Goal: Task Accomplishment & Management: Manage account settings

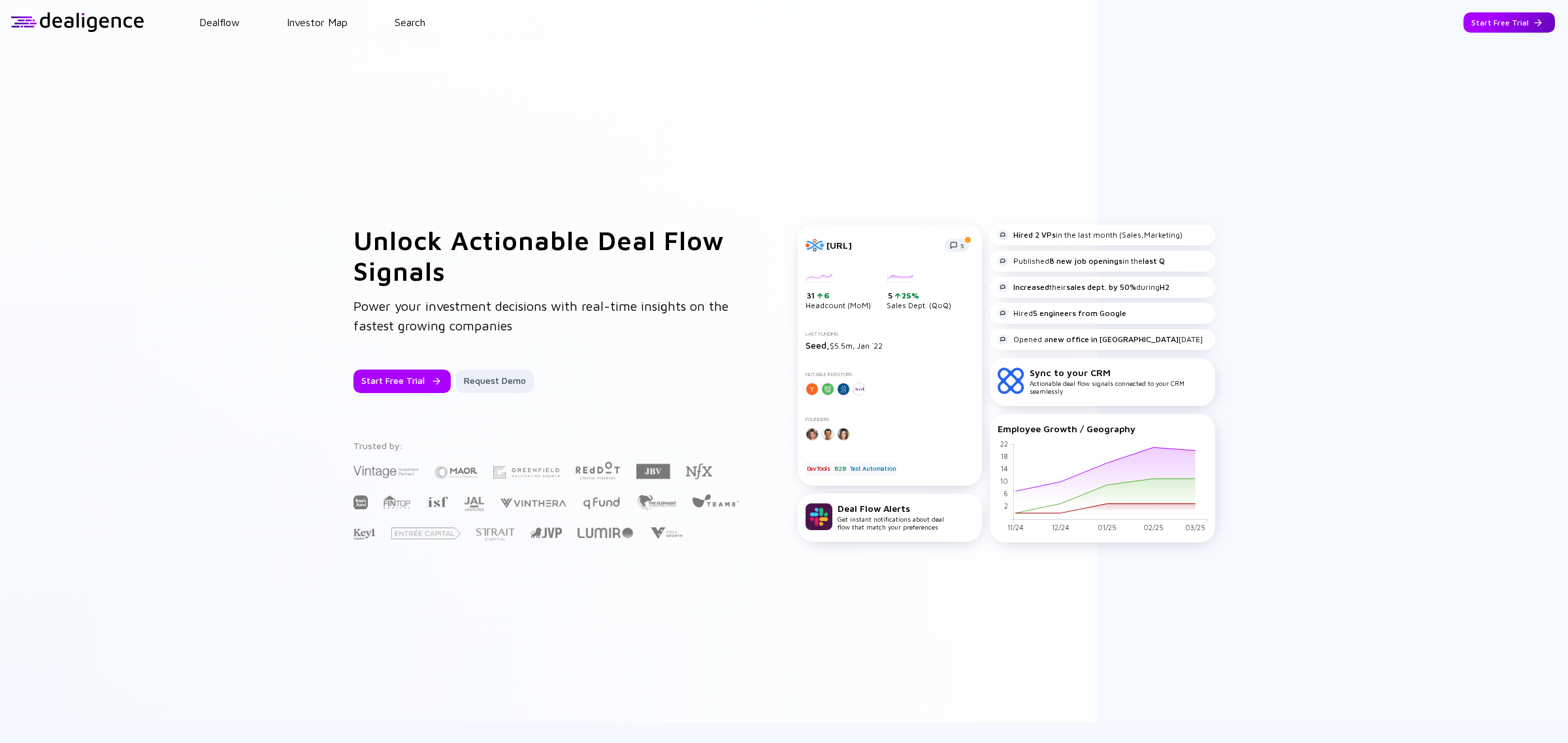
click at [1468, 27] on div "Start Free Trial" at bounding box center [1509, 23] width 92 height 21
click at [1504, 27] on div "Go to App" at bounding box center [1519, 23] width 72 height 21
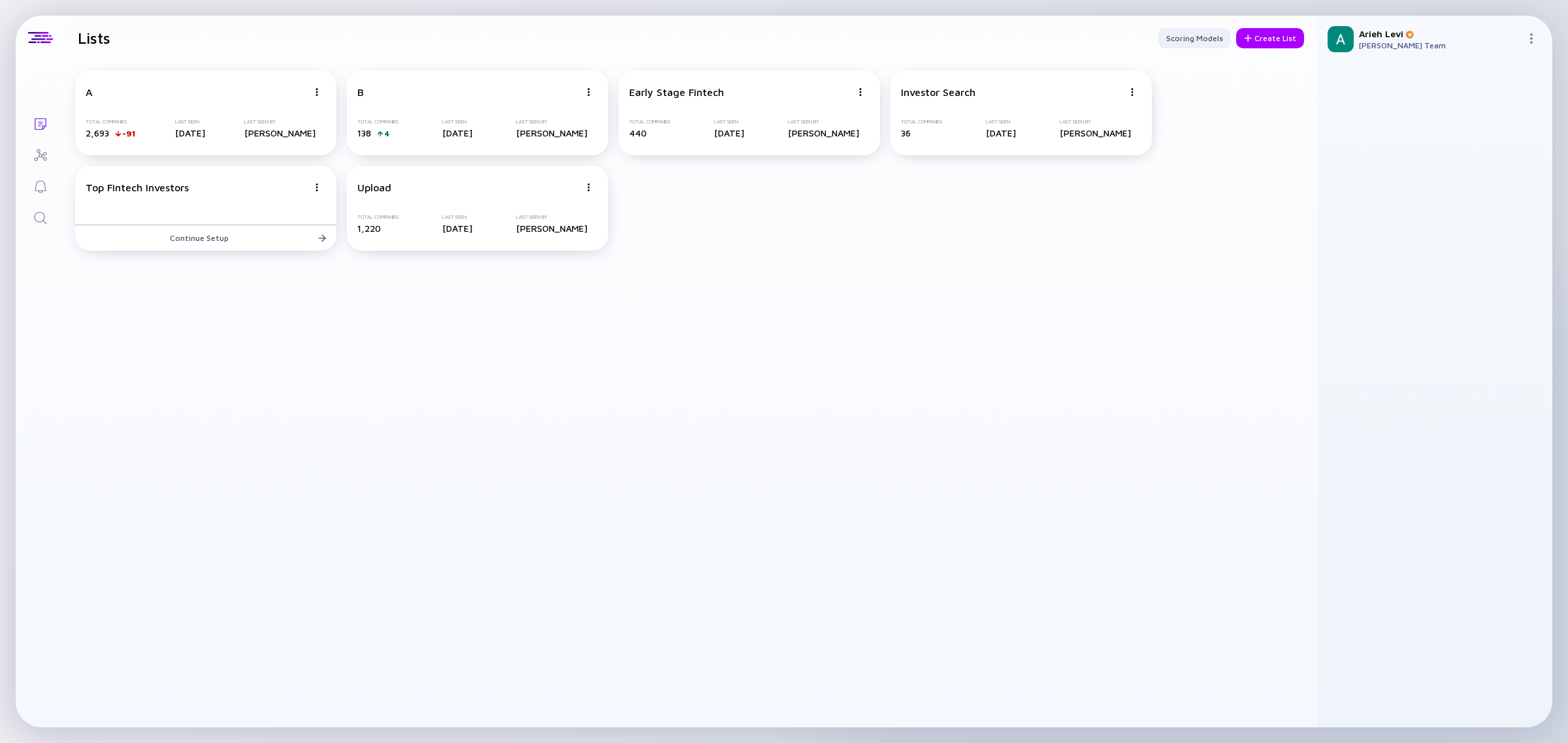
click at [1536, 40] on div at bounding box center [1534, 39] width 15 height 12
click at [37, 43] on div at bounding box center [40, 38] width 25 height 12
click at [1521, 40] on div "[PERSON_NAME] [PERSON_NAME] Team" at bounding box center [1434, 39] width 236 height 47
click at [1527, 40] on img at bounding box center [1531, 38] width 10 height 10
click at [1467, 157] on div "Settings" at bounding box center [1488, 157] width 87 height 26
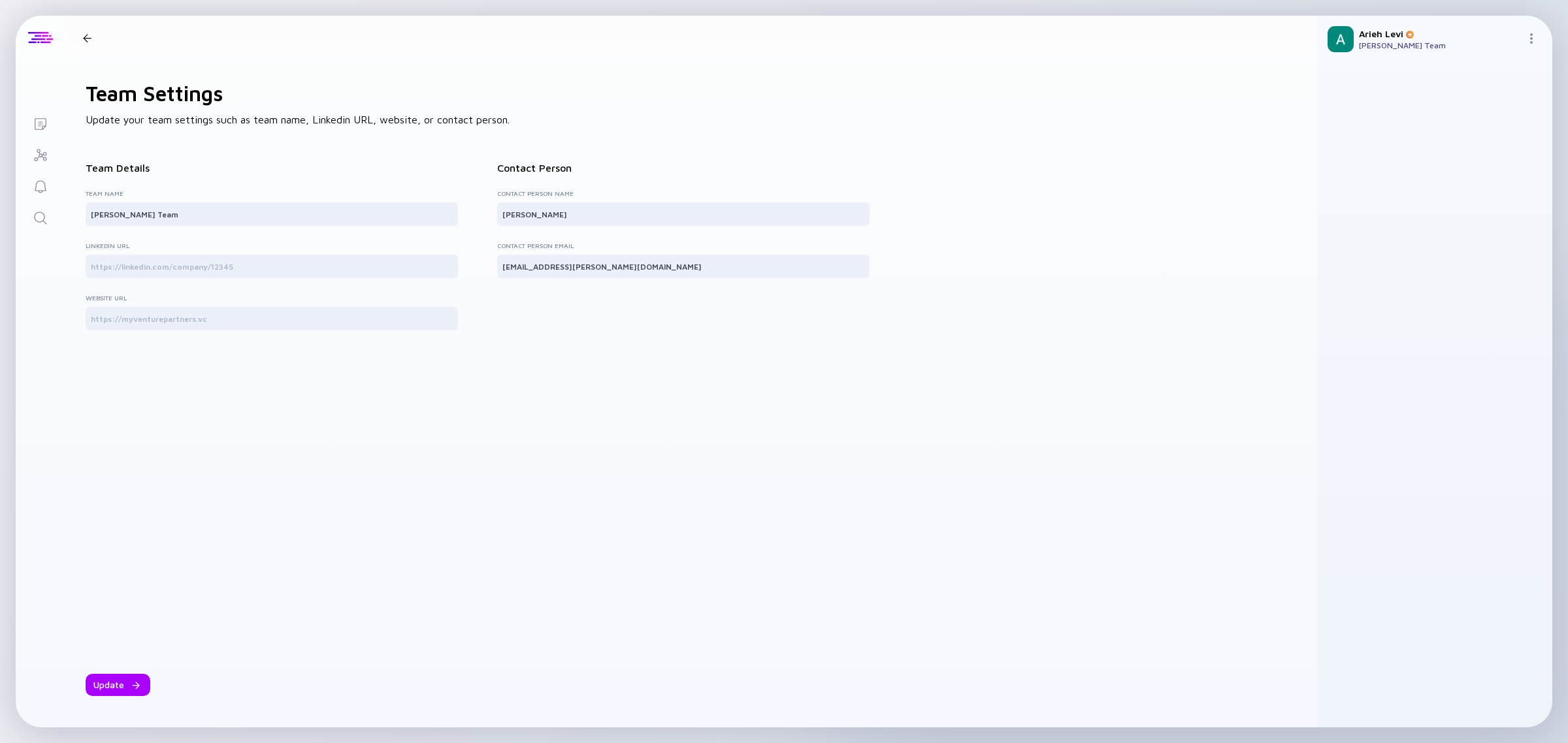
click at [29, 52] on div at bounding box center [40, 37] width 49 height 45
click at [37, 49] on div at bounding box center [40, 37] width 49 height 45
click at [85, 38] on div at bounding box center [87, 38] width 9 height 9
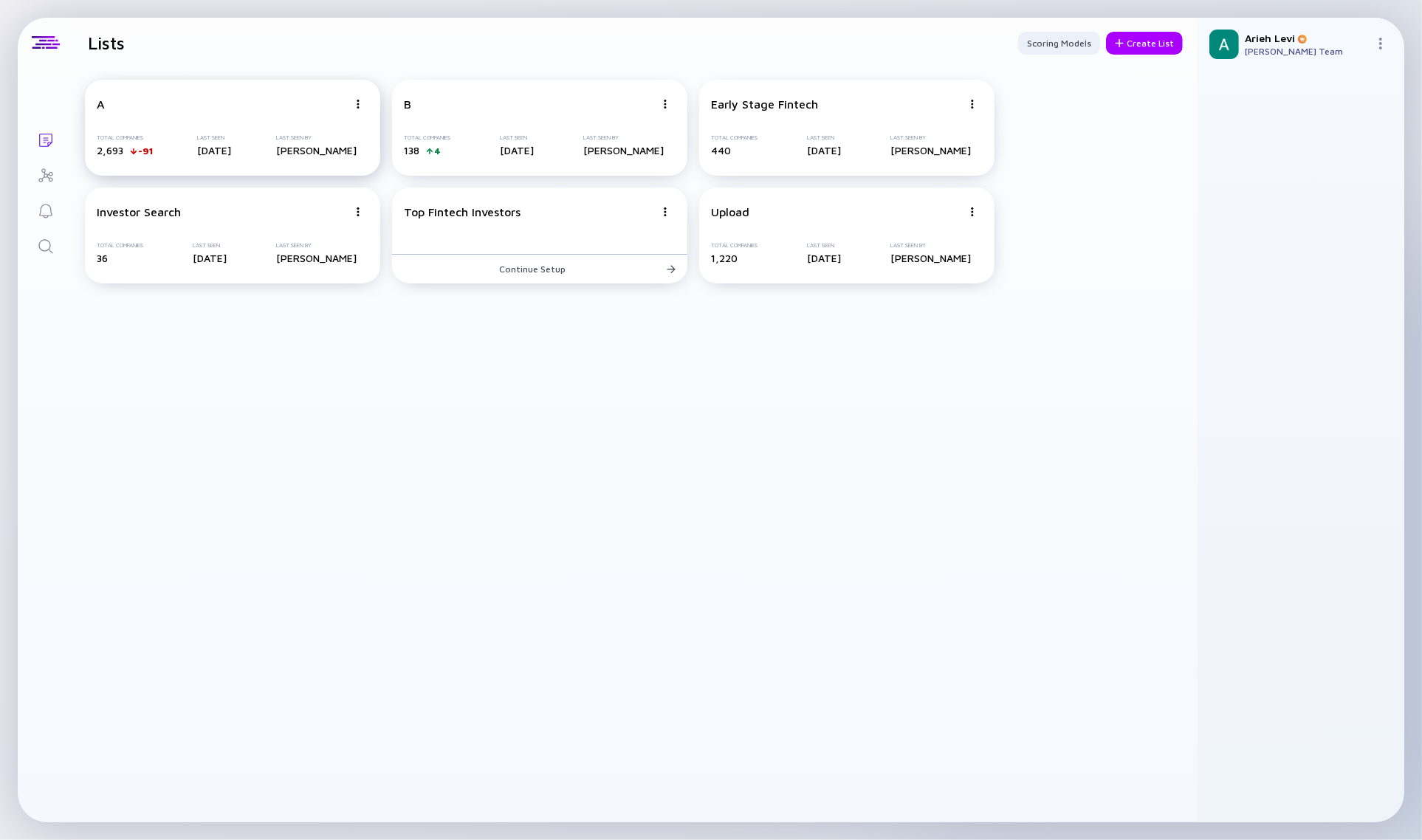
click at [358, 104] on img at bounding box center [357, 104] width 9 height 9
click at [306, 211] on div "Delete List" at bounding box center [307, 219] width 88 height 30
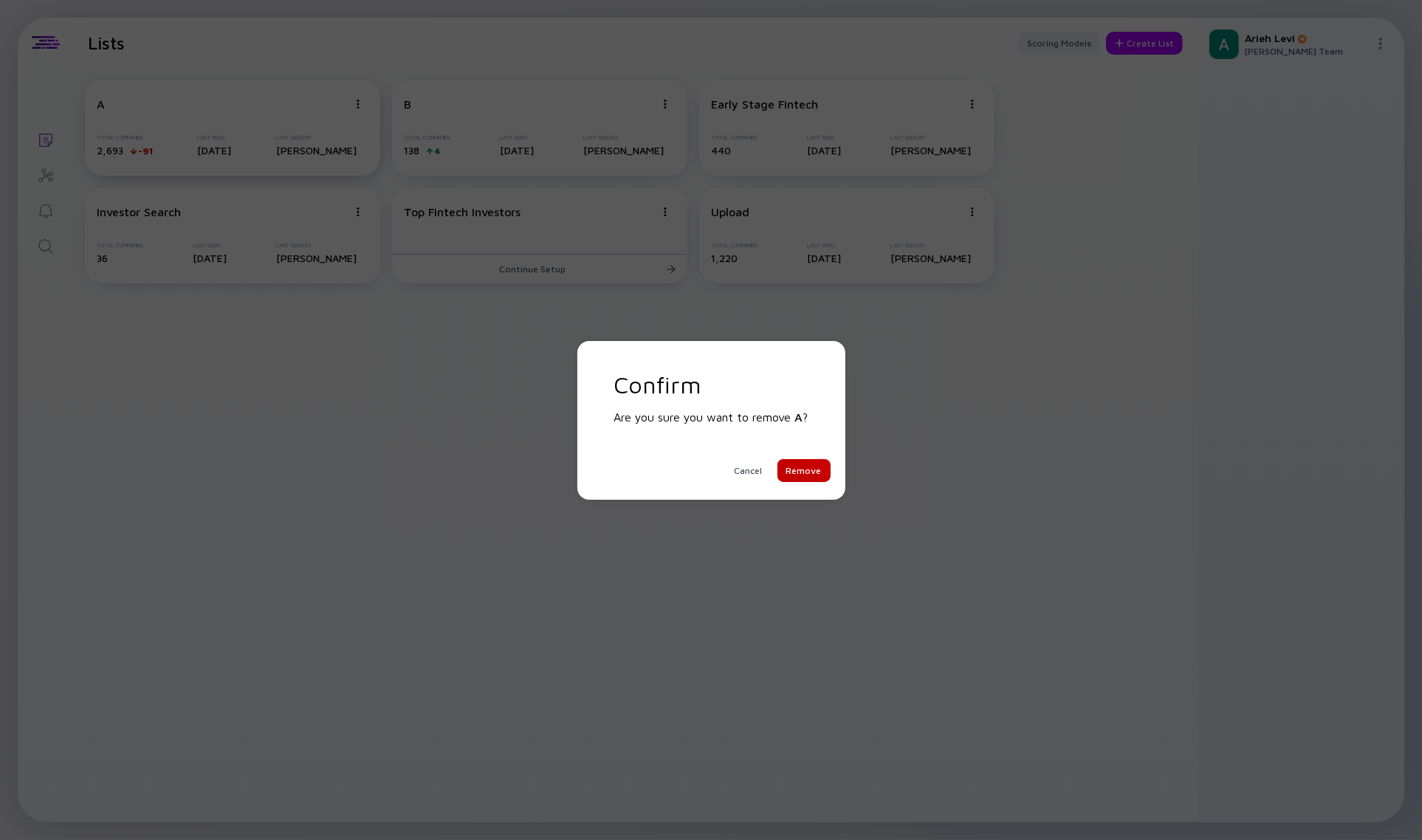
click at [801, 478] on div "Remove" at bounding box center [804, 471] width 53 height 23
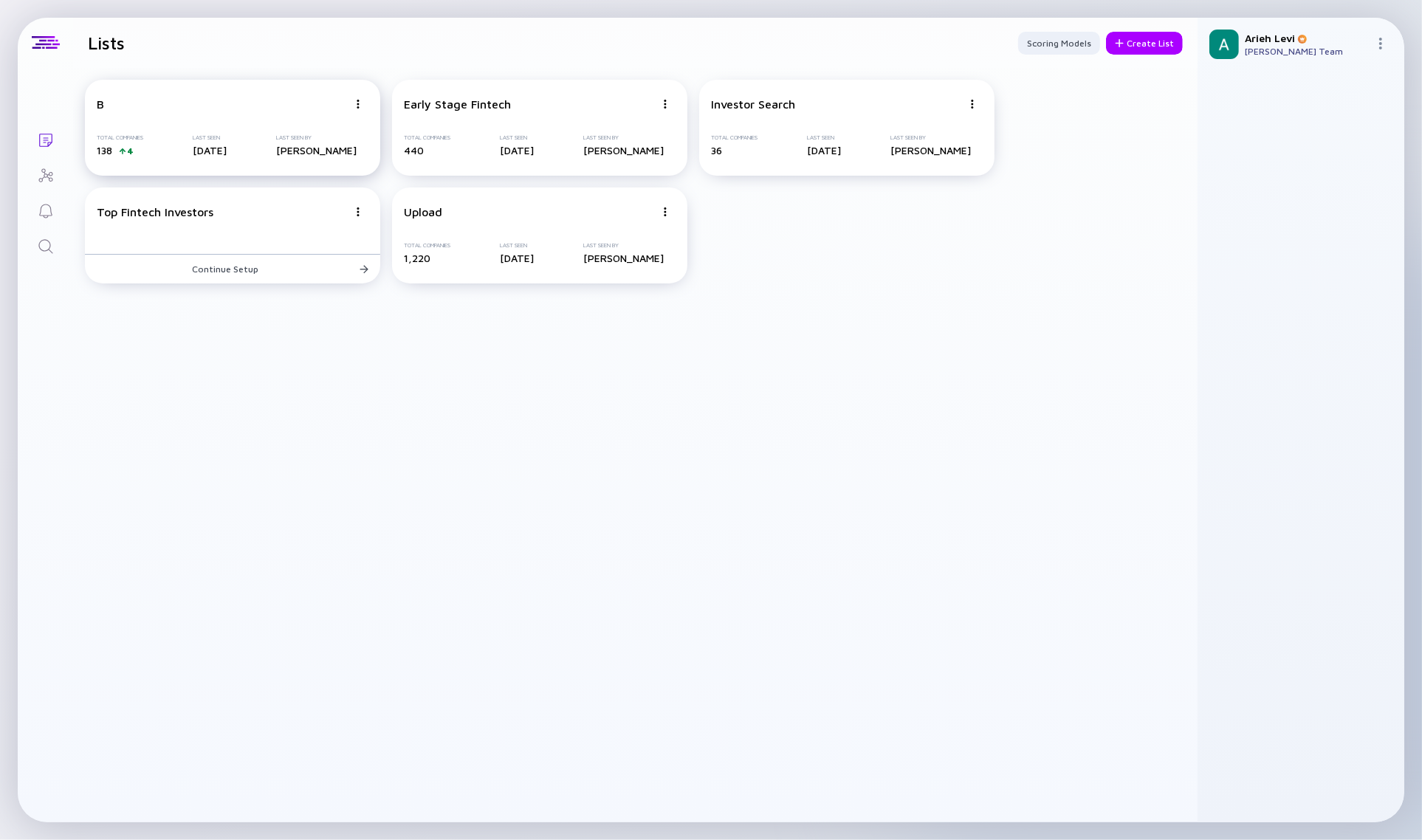
click at [360, 100] on img at bounding box center [357, 104] width 9 height 9
click at [308, 216] on div "Delete List" at bounding box center [307, 219] width 88 height 30
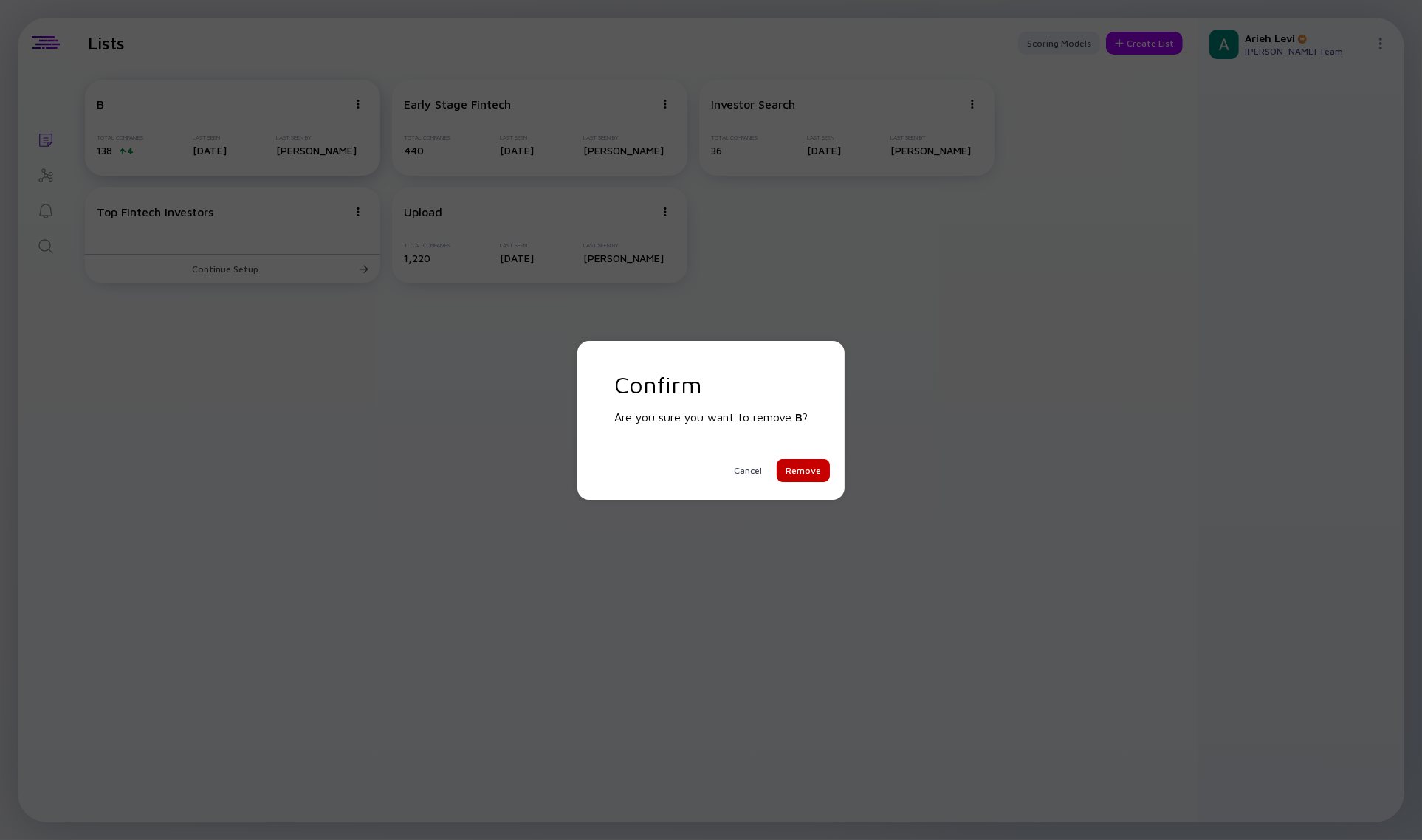
click at [794, 473] on div "Remove" at bounding box center [803, 471] width 53 height 23
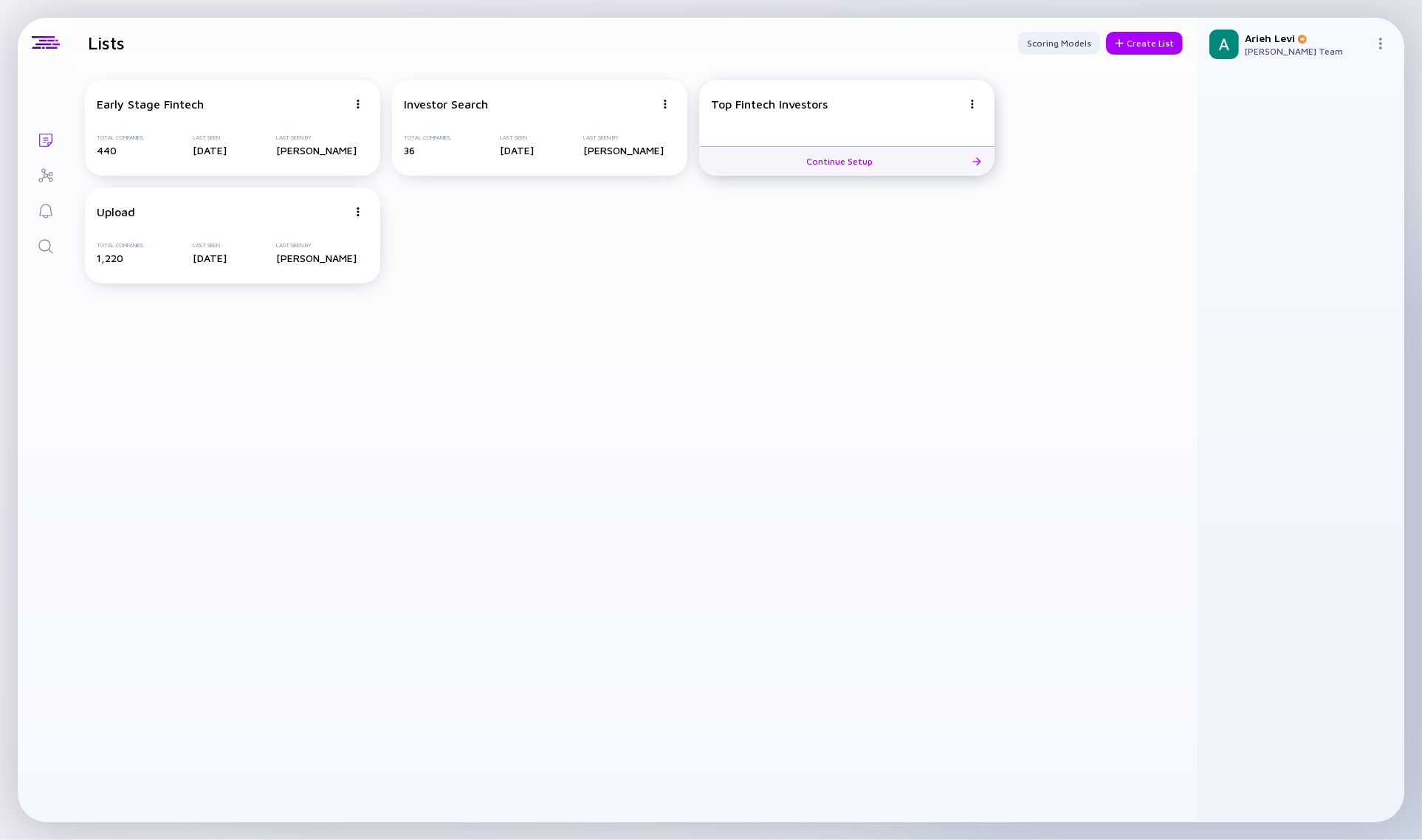
click at [969, 104] on img at bounding box center [972, 104] width 9 height 9
click at [899, 218] on div "Delete List" at bounding box center [921, 219] width 88 height 30
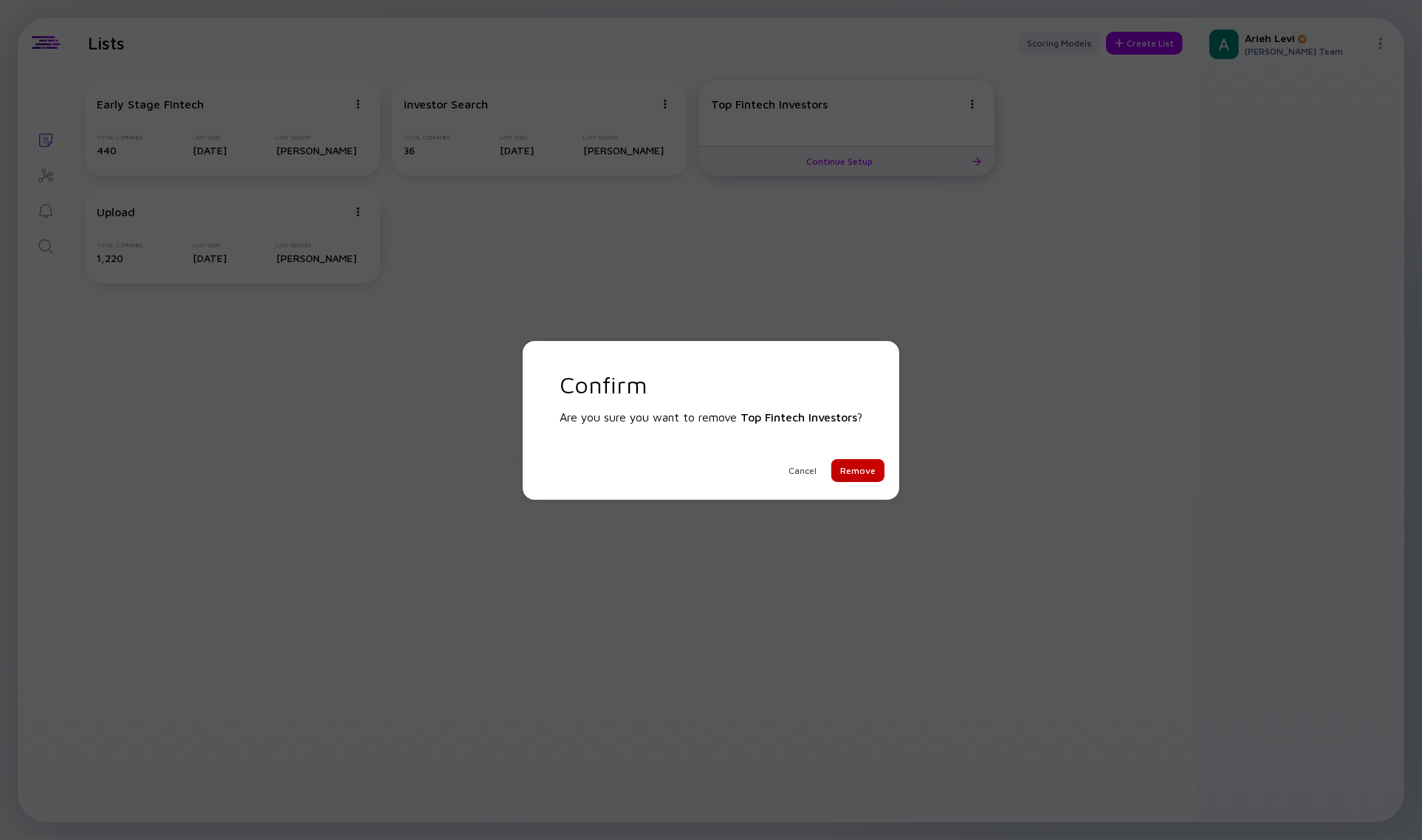
click at [876, 474] on div "Remove" at bounding box center [858, 471] width 53 height 23
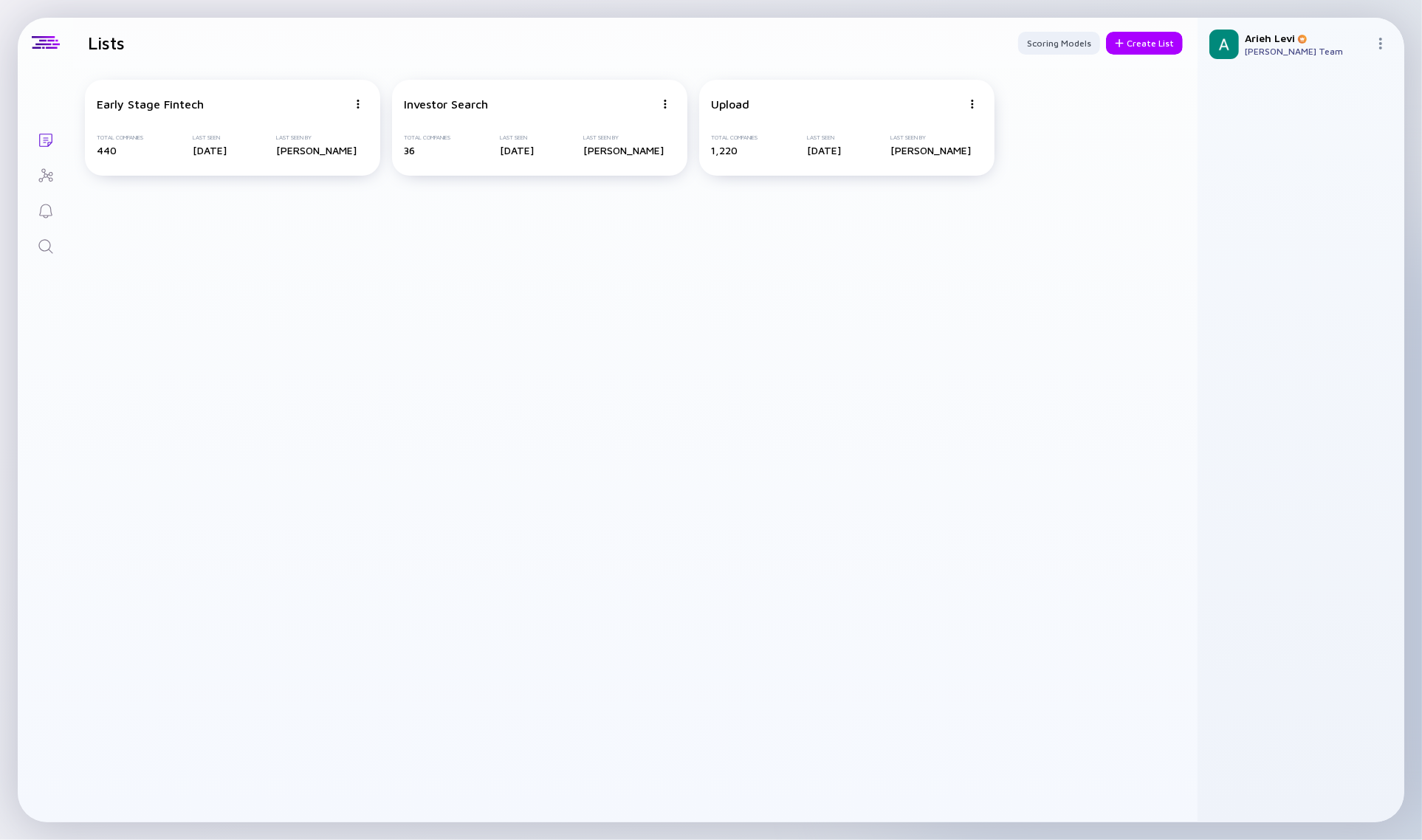
drag, startPoint x: 181, startPoint y: 455, endPoint x: 215, endPoint y: 458, distance: 34.1
click at [181, 455] on div "Early Stage Fintech Total Companies 440 Last Seen [DATE] Last Seen By [PERSON_N…" at bounding box center [635, 445] width 1124 height 755
click at [798, 125] on div "Upload Total Companies 1,220 Last Seen [DATE] Last Seen By [PERSON_NAME]" at bounding box center [847, 128] width 295 height 96
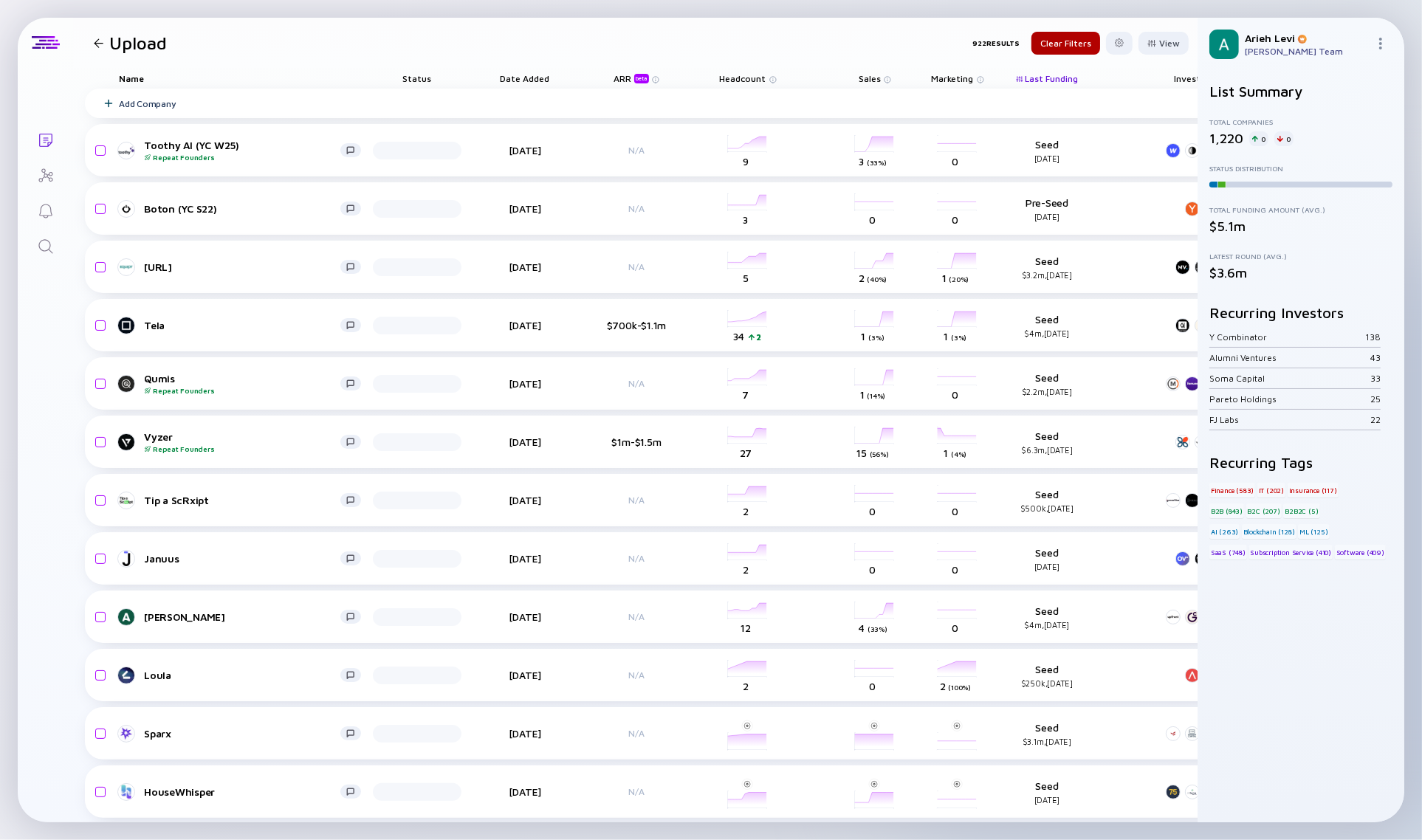
click at [730, 78] on span "Headcount" at bounding box center [743, 78] width 46 height 11
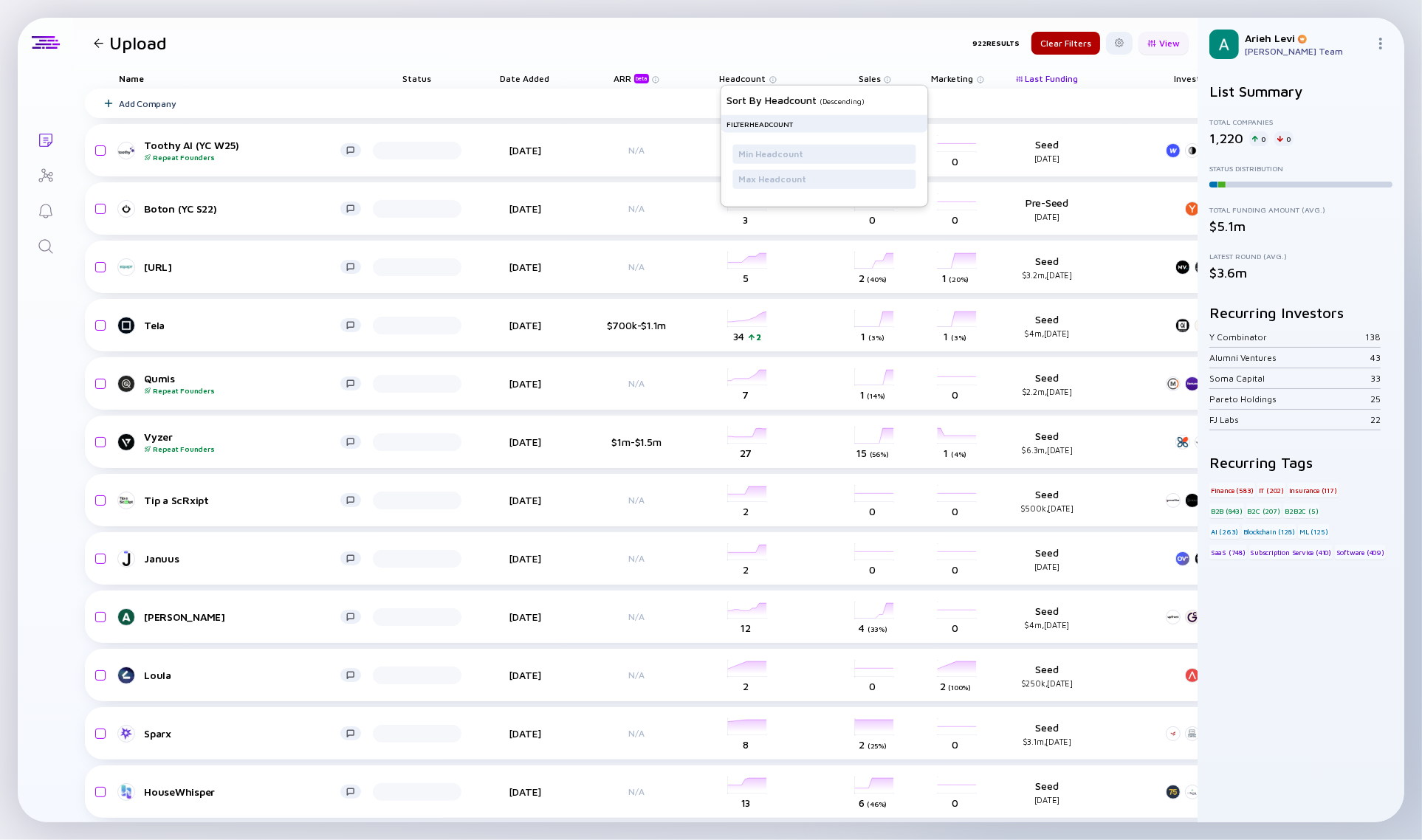
click at [1154, 33] on div "View" at bounding box center [1163, 43] width 51 height 23
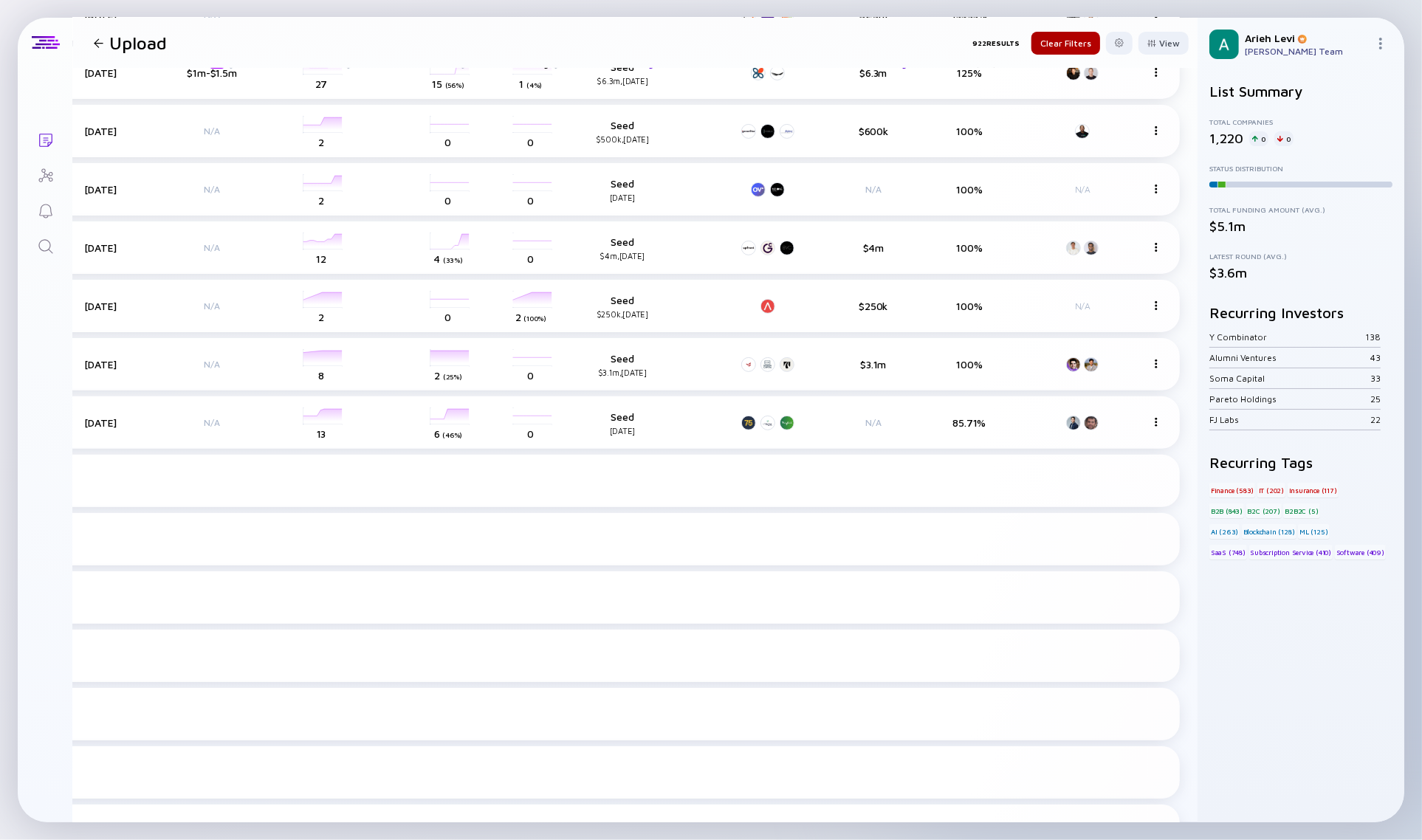
scroll to position [0, 437]
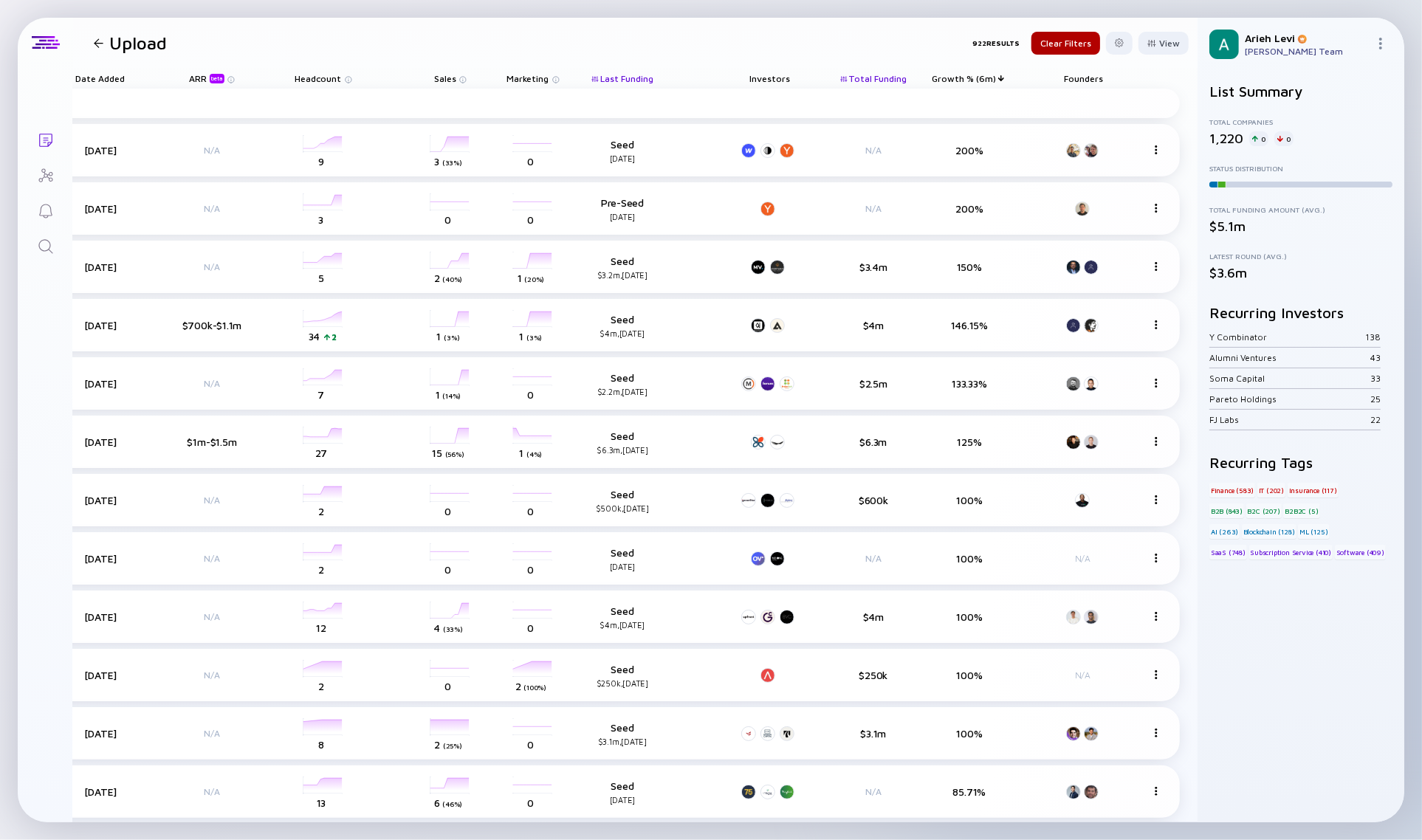
click at [973, 75] on span "Growth % (6m)" at bounding box center [963, 78] width 64 height 11
drag, startPoint x: 959, startPoint y: 76, endPoint x: 973, endPoint y: 75, distance: 14.0
click at [983, 77] on div "Growth % (6m) Sort by Growth % (6m) ( Ascending ) Filter Growth % (6m)" at bounding box center [969, 78] width 96 height 21
drag, startPoint x: 956, startPoint y: 75, endPoint x: 152, endPoint y: 81, distance: 804.0
click at [152, 81] on div "Name Status Date Added ARR beta Headcount Sales Marketing Last Funding Investor…" at bounding box center [420, 78] width 1519 height 21
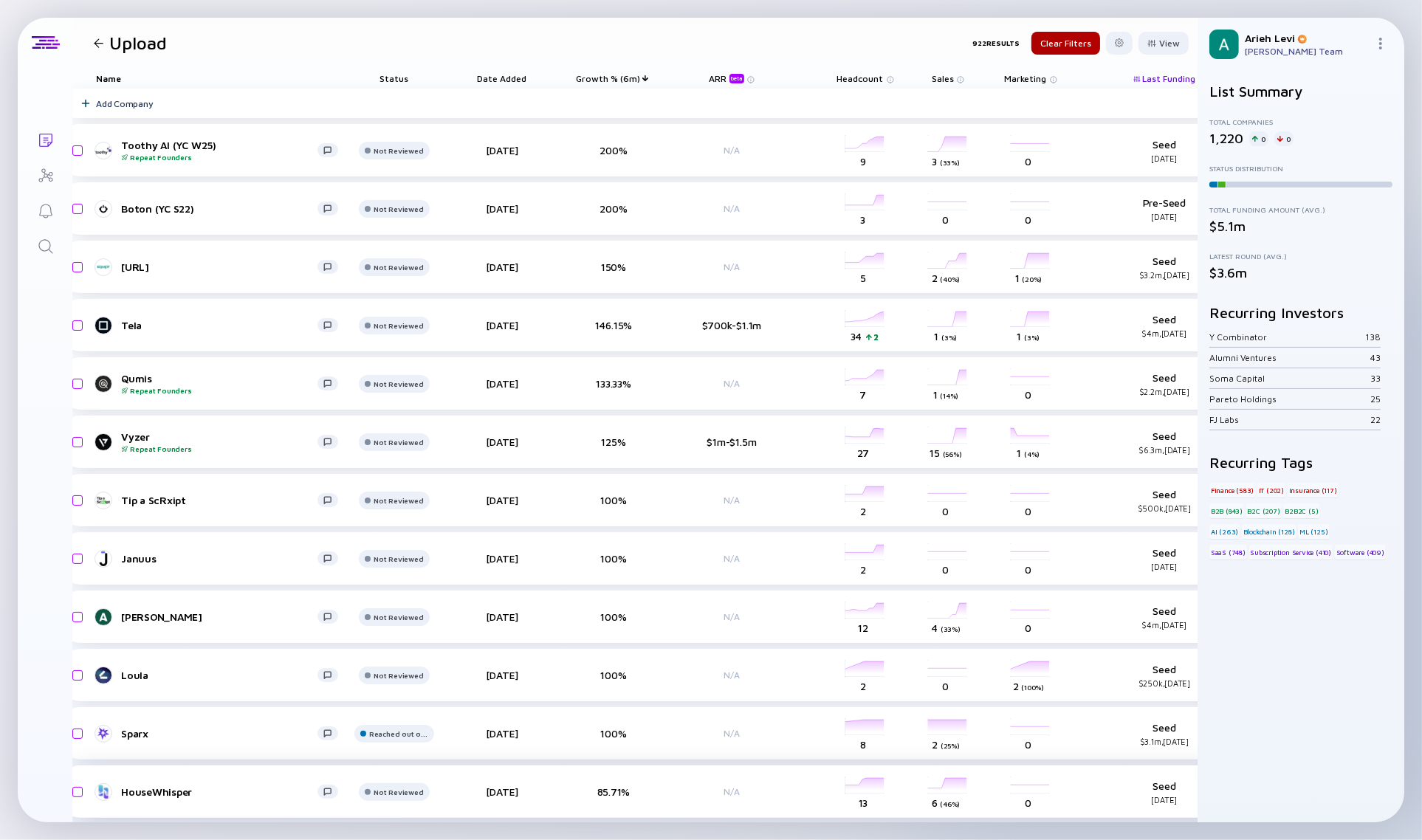
scroll to position [0, 12]
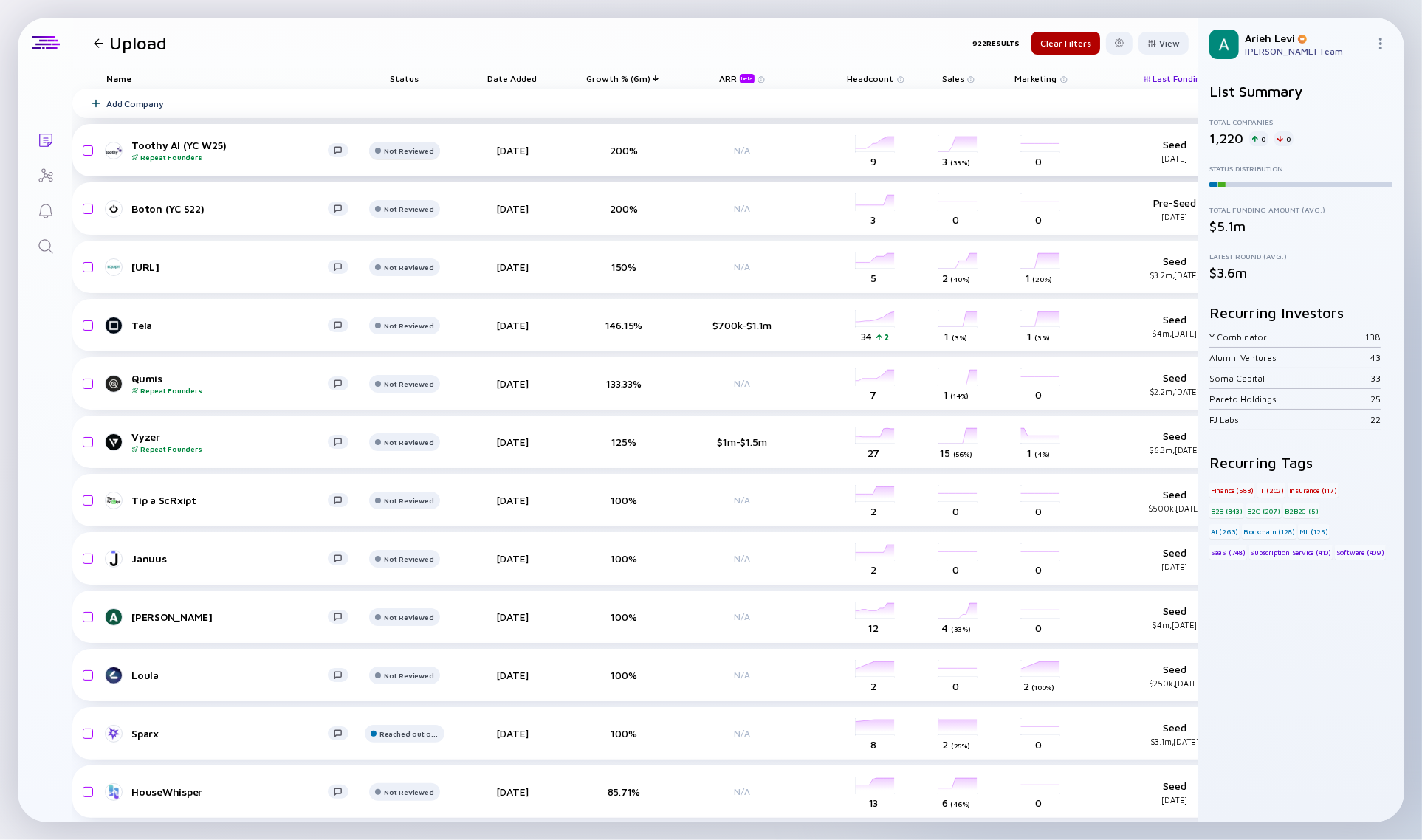
click at [393, 148] on div "Not Reviewed" at bounding box center [409, 150] width 50 height 9
click at [425, 77] on div "Status" at bounding box center [404, 78] width 89 height 21
click at [408, 75] on span "Status" at bounding box center [405, 78] width 29 height 11
click at [314, 54] on header "Upload 922 Results Clear Filters View" at bounding box center [635, 42] width 1124 height 51
click at [99, 43] on div at bounding box center [99, 43] width 10 height 10
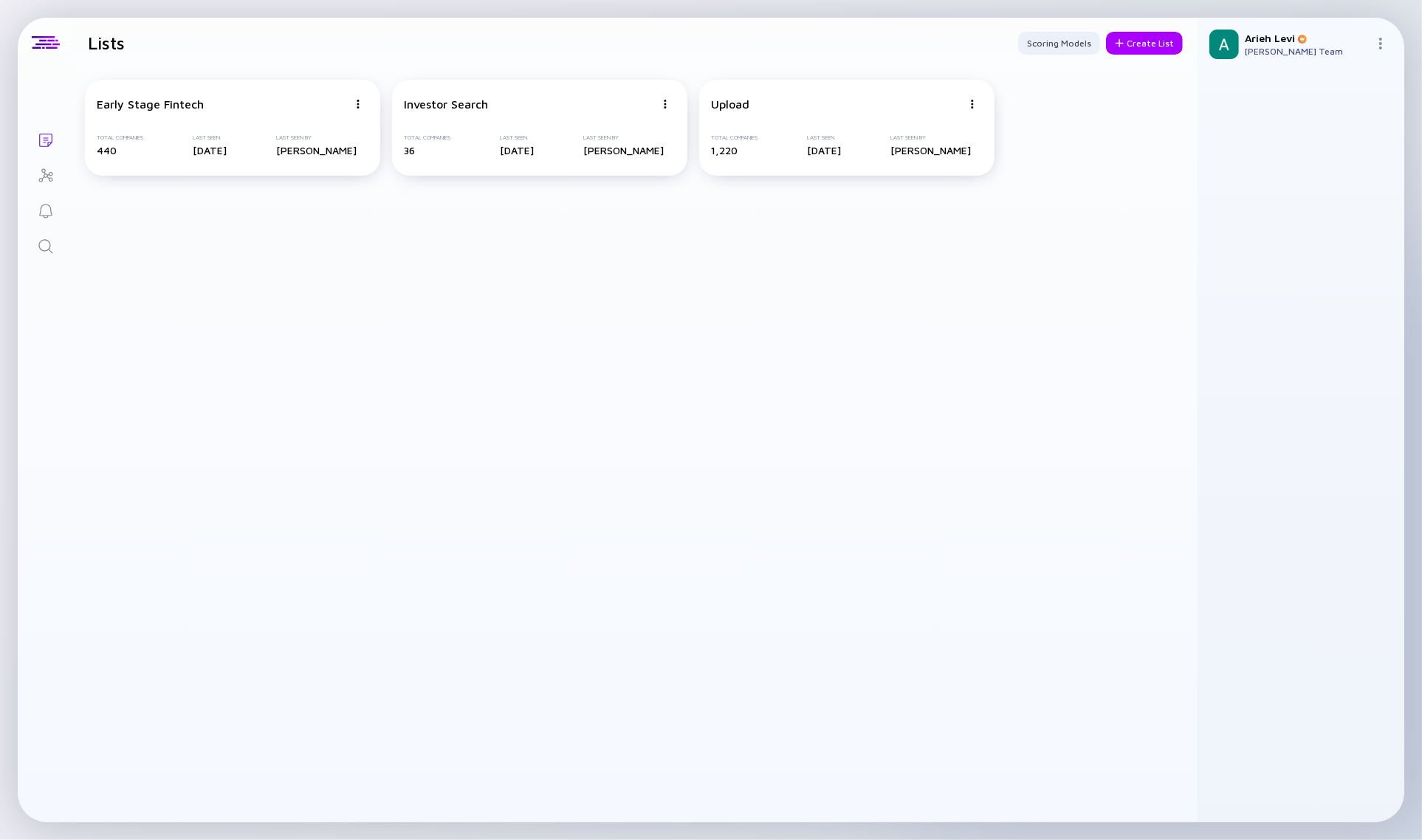
click at [49, 141] on icon "Lists" at bounding box center [46, 139] width 17 height 17
click at [45, 138] on icon "Lists" at bounding box center [46, 140] width 13 height 13
click at [1134, 51] on div "Create List" at bounding box center [1144, 43] width 77 height 23
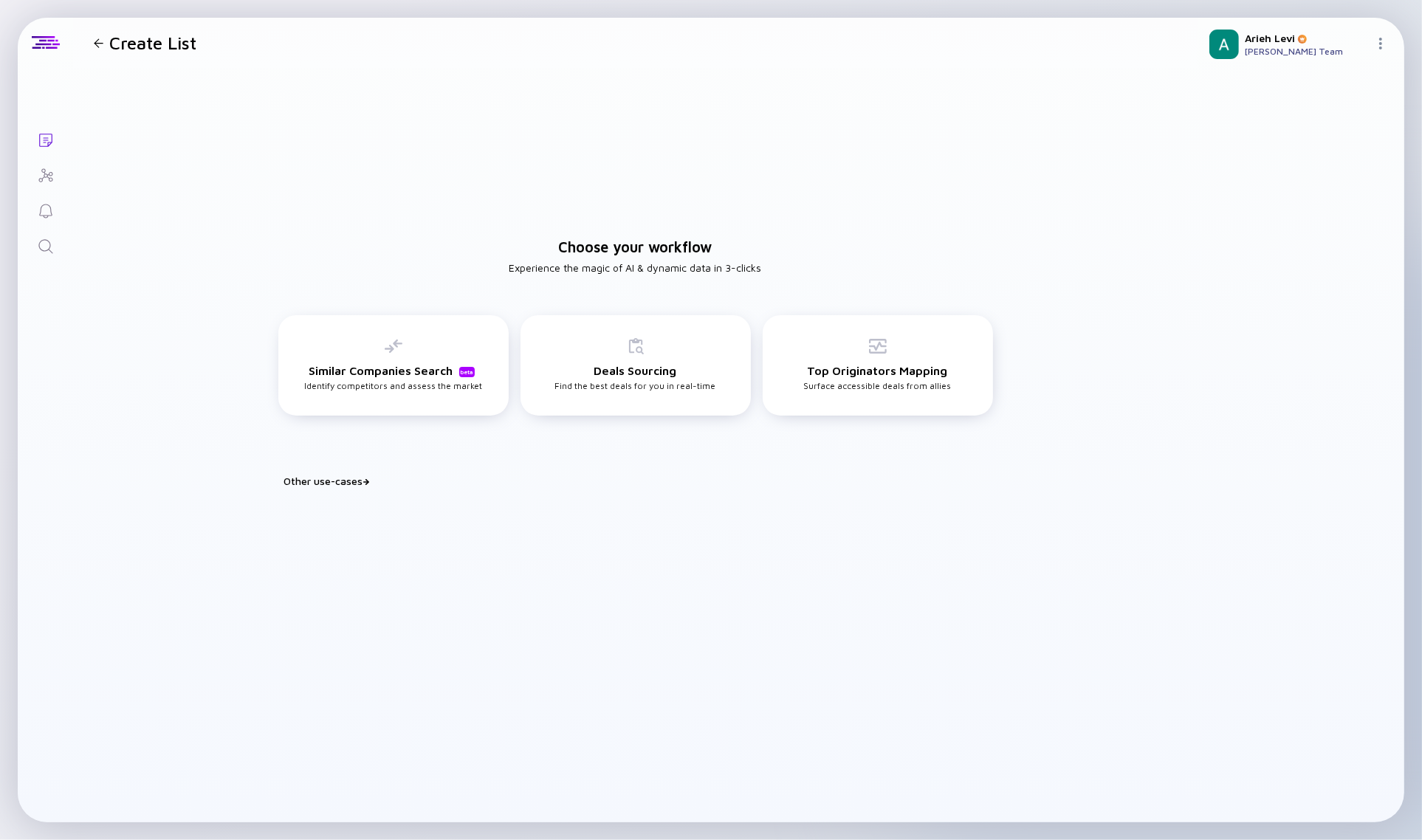
click at [338, 478] on div "Other use-cases" at bounding box center [644, 480] width 721 height 12
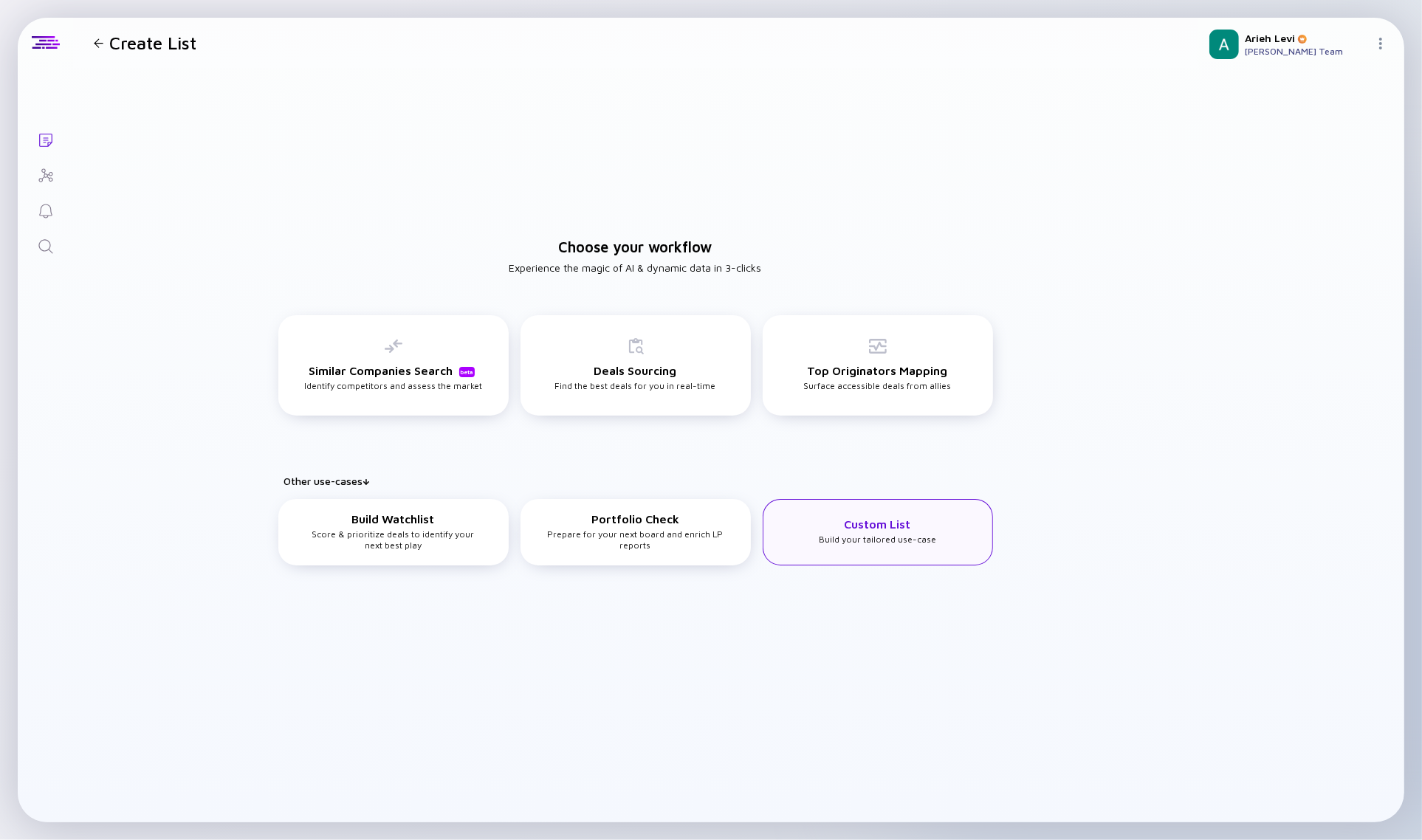
click at [900, 530] on h3 "Custom List" at bounding box center [878, 524] width 66 height 13
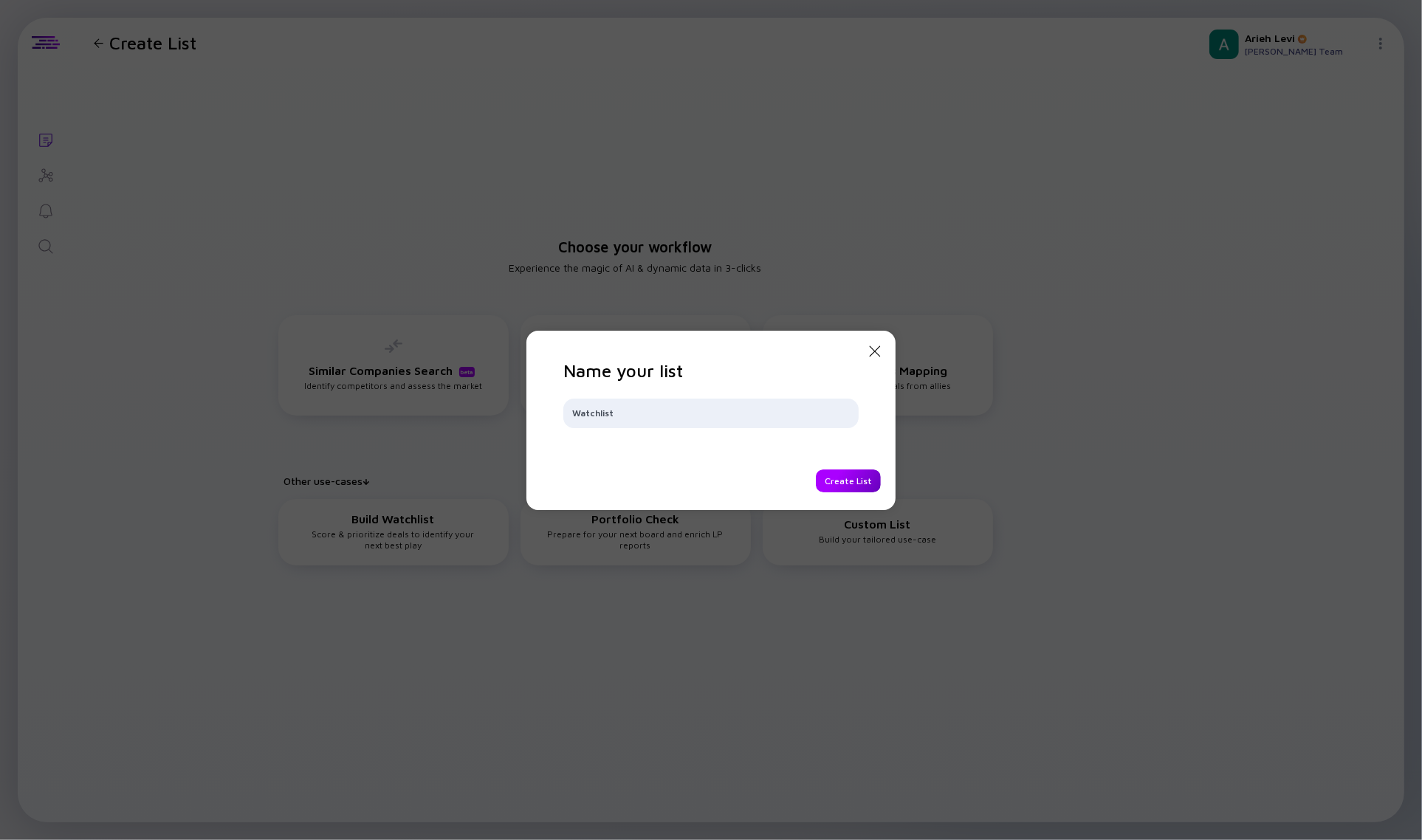
type input "Watchlist"
click at [860, 478] on div "Create List" at bounding box center [848, 481] width 65 height 23
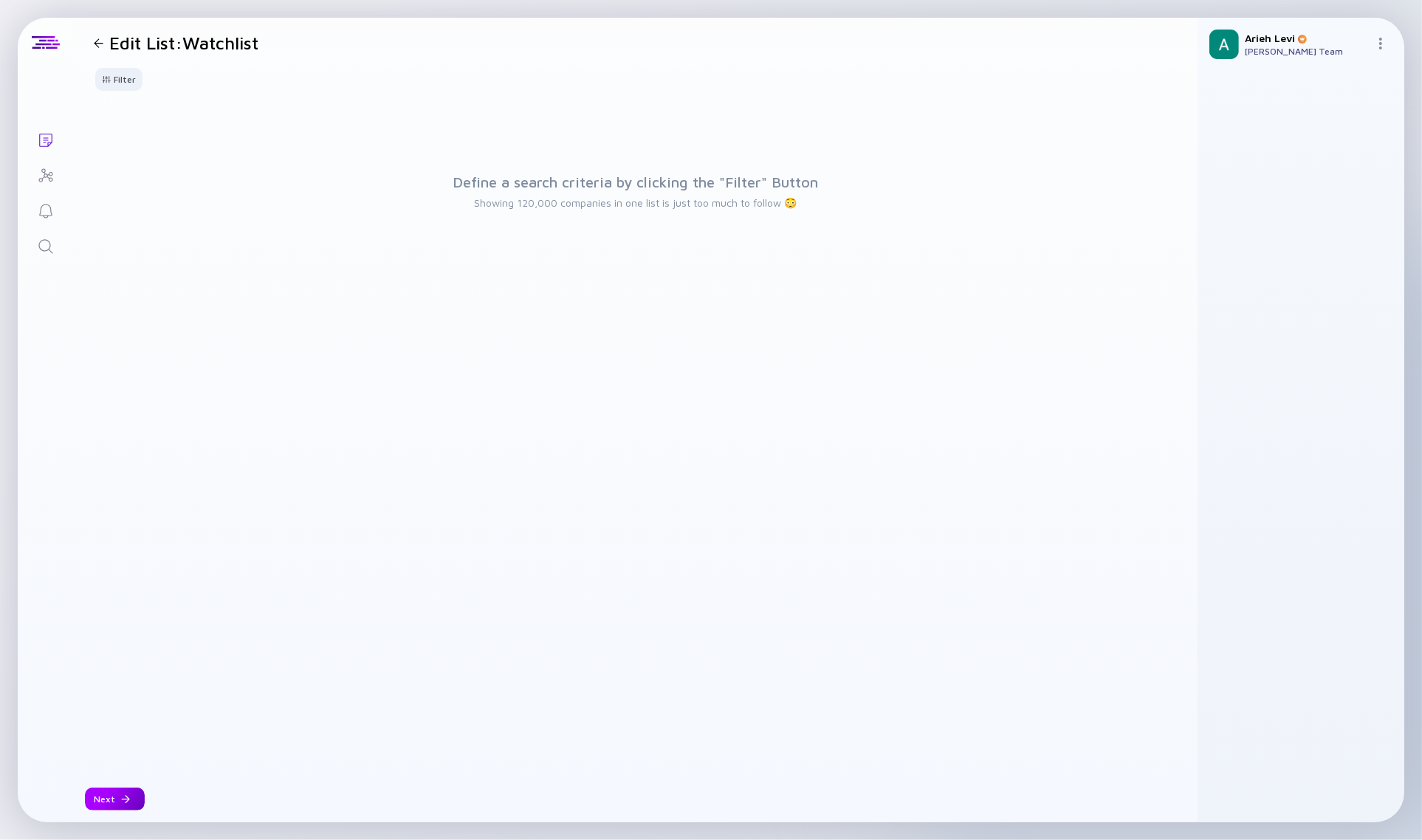
click at [118, 803] on div "Next" at bounding box center [114, 799] width 60 height 23
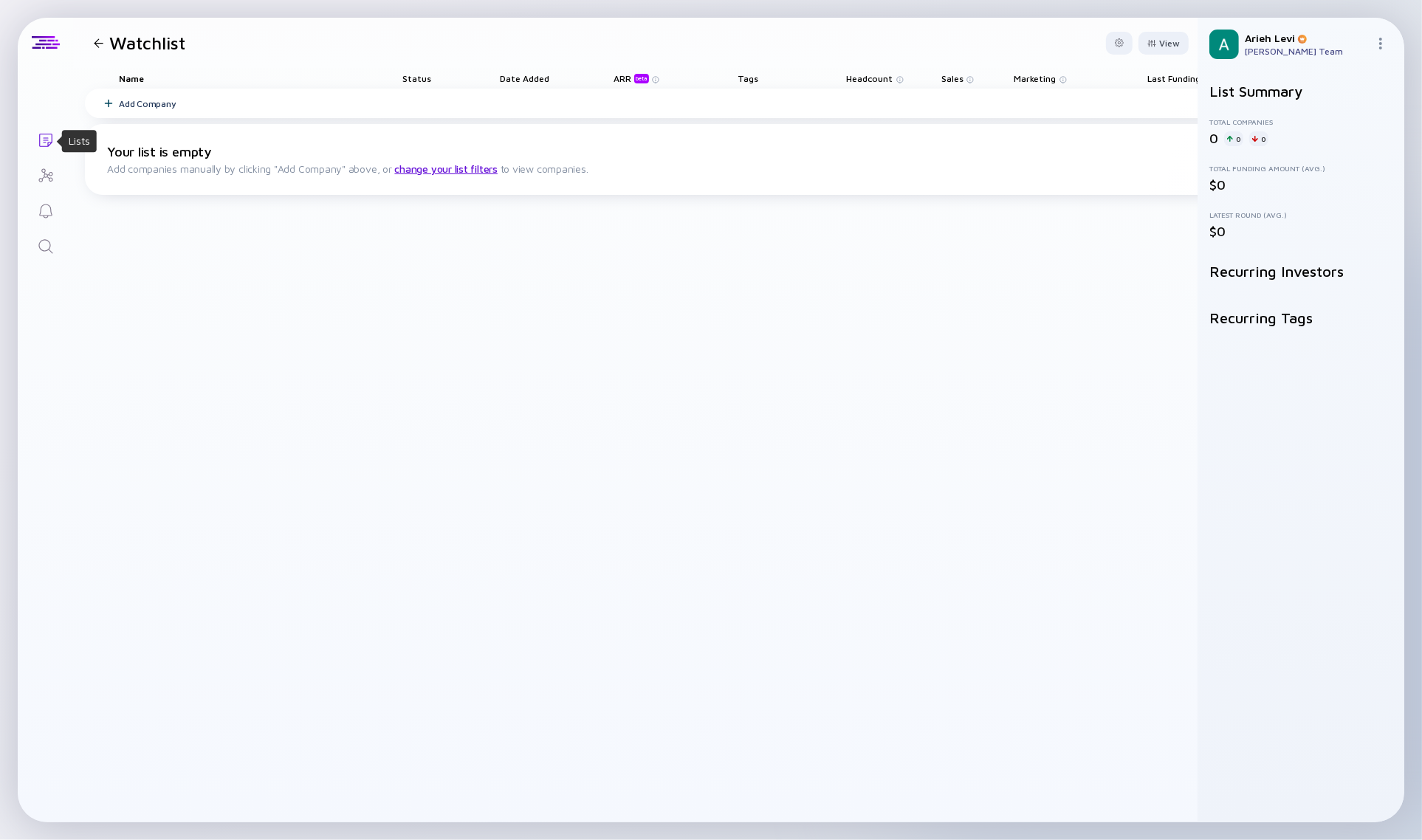
click at [45, 140] on icon "Lists" at bounding box center [46, 139] width 17 height 17
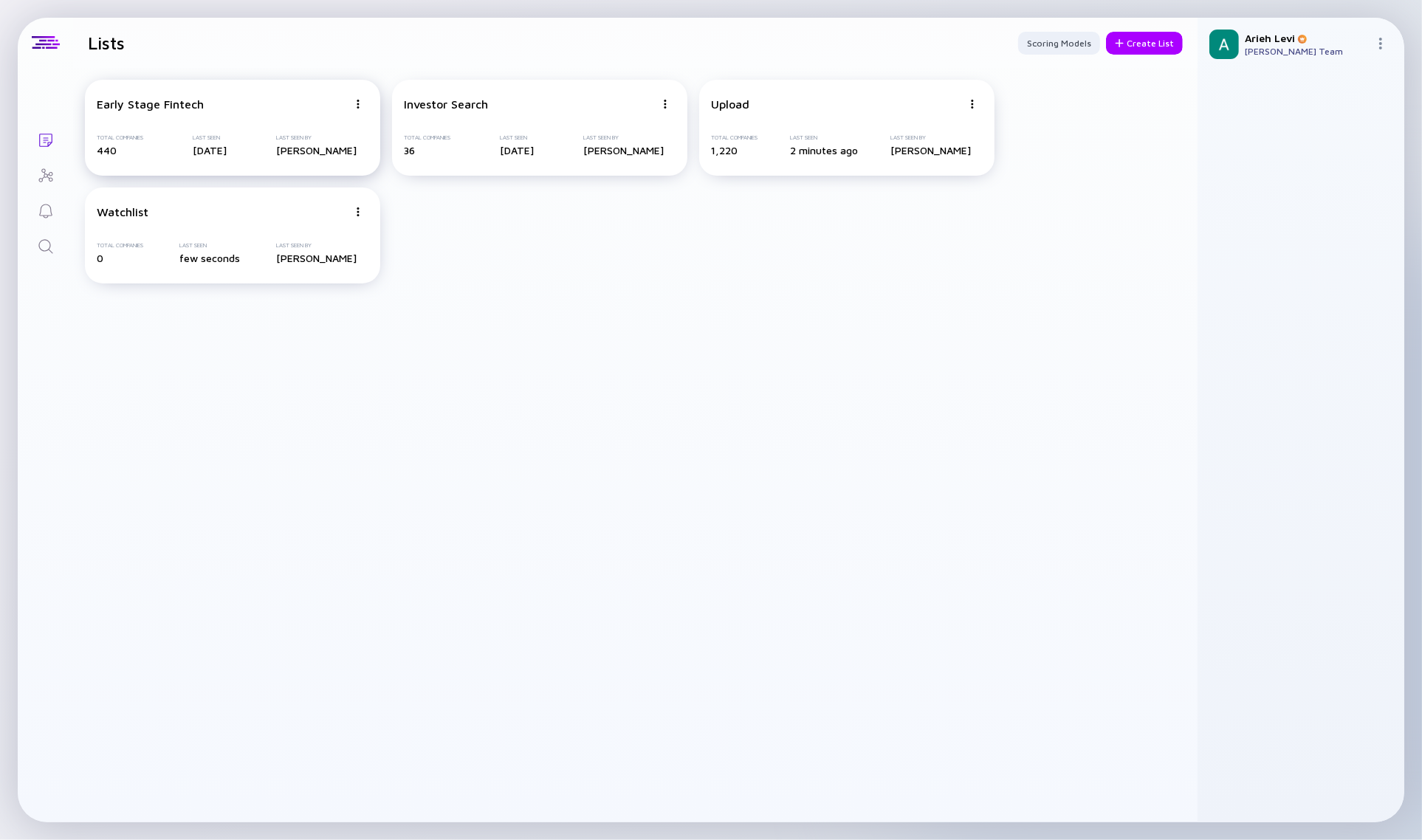
click at [220, 119] on div "Early Stage Fintech Total Companies 440 Last Seen [DATE] Last Seen By [PERSON_N…" at bounding box center [232, 128] width 295 height 96
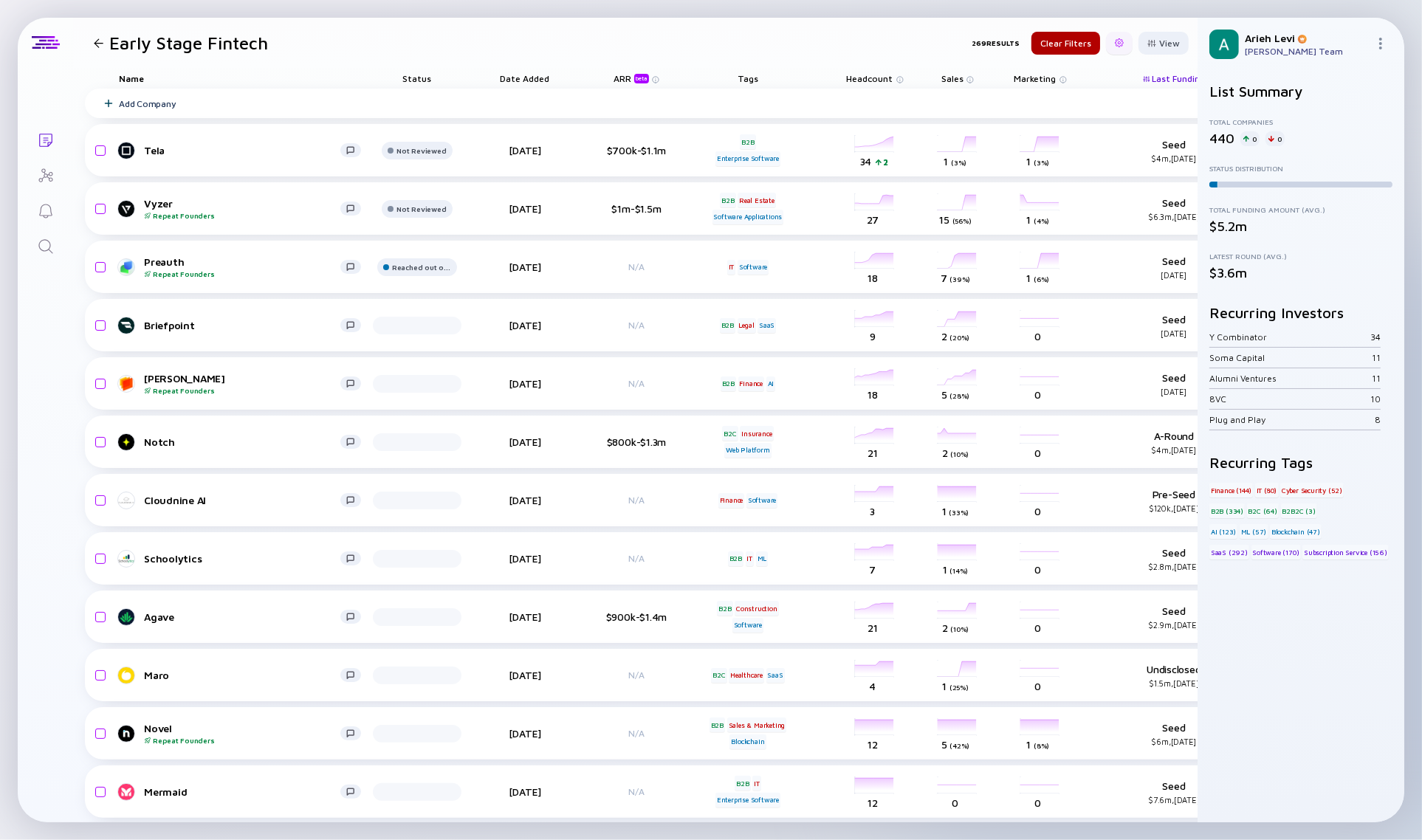
click at [1114, 42] on div at bounding box center [1119, 42] width 9 height 9
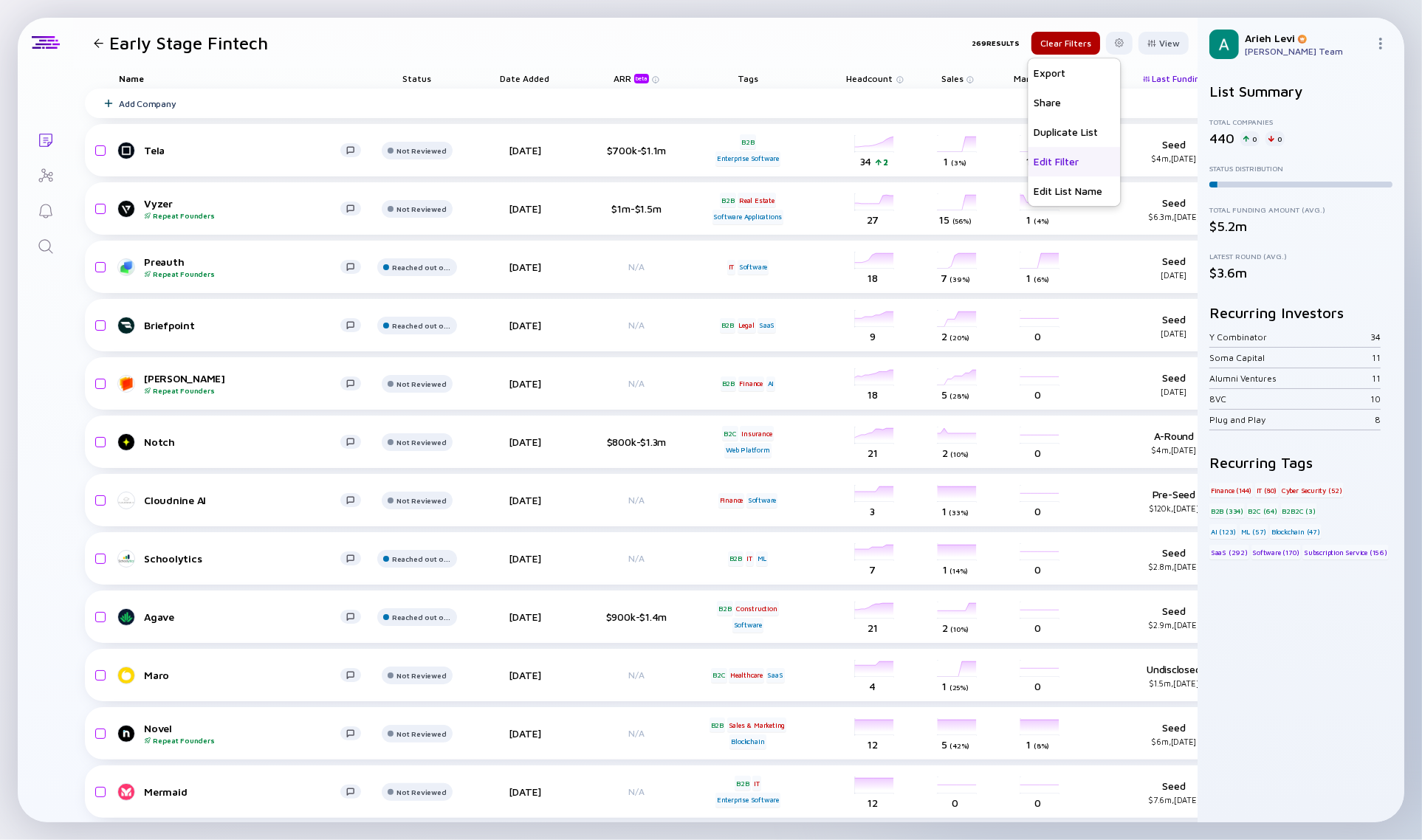
click at [1063, 161] on div "Edit Filter" at bounding box center [1074, 162] width 92 height 30
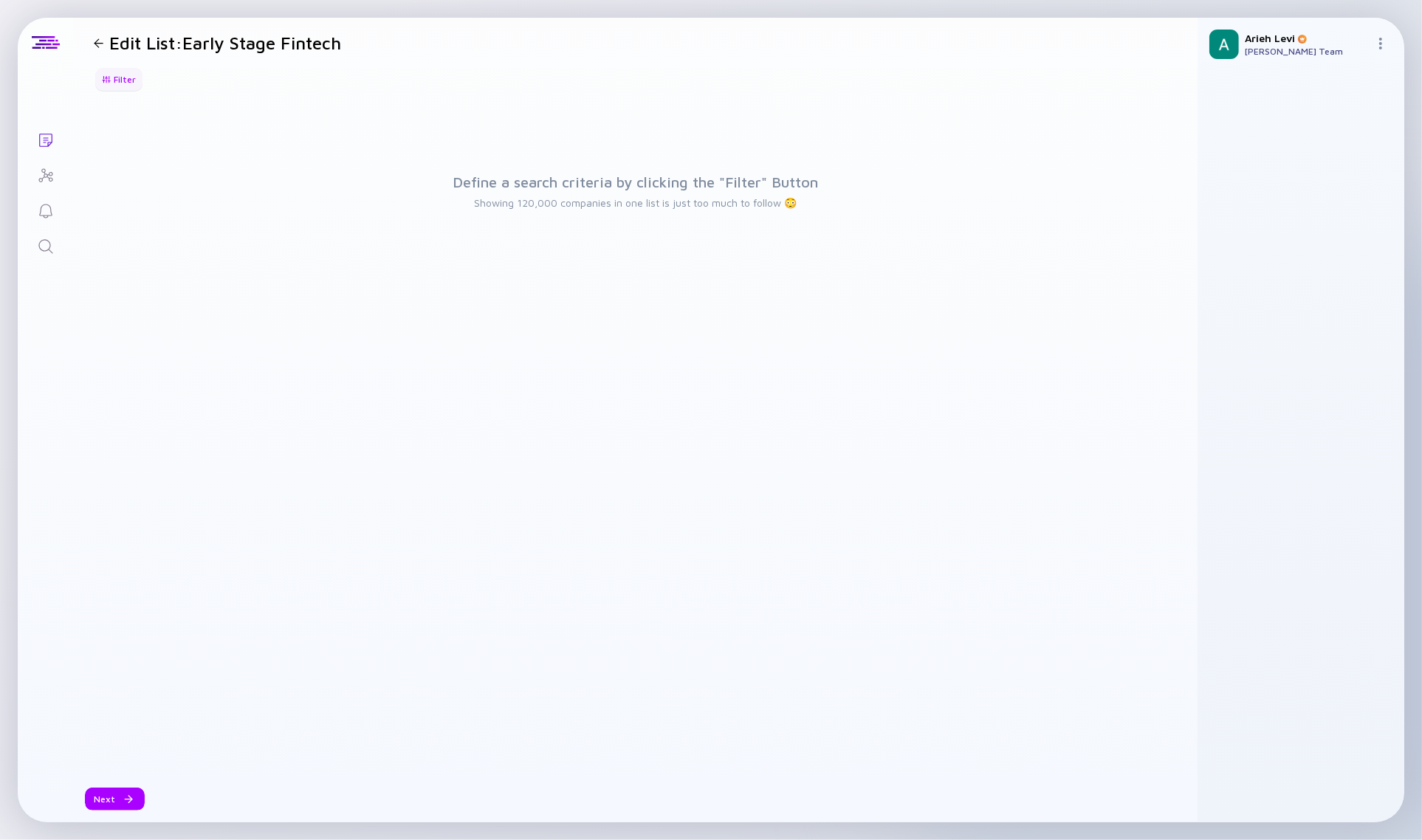
click at [124, 79] on div "Filter" at bounding box center [119, 80] width 51 height 23
click at [94, 49] on div "Edit List: Early Stage Fintech" at bounding box center [214, 42] width 253 height 21
click at [95, 48] on div "Edit List: Early Stage Fintech" at bounding box center [214, 42] width 253 height 21
click at [98, 46] on div at bounding box center [99, 43] width 10 height 10
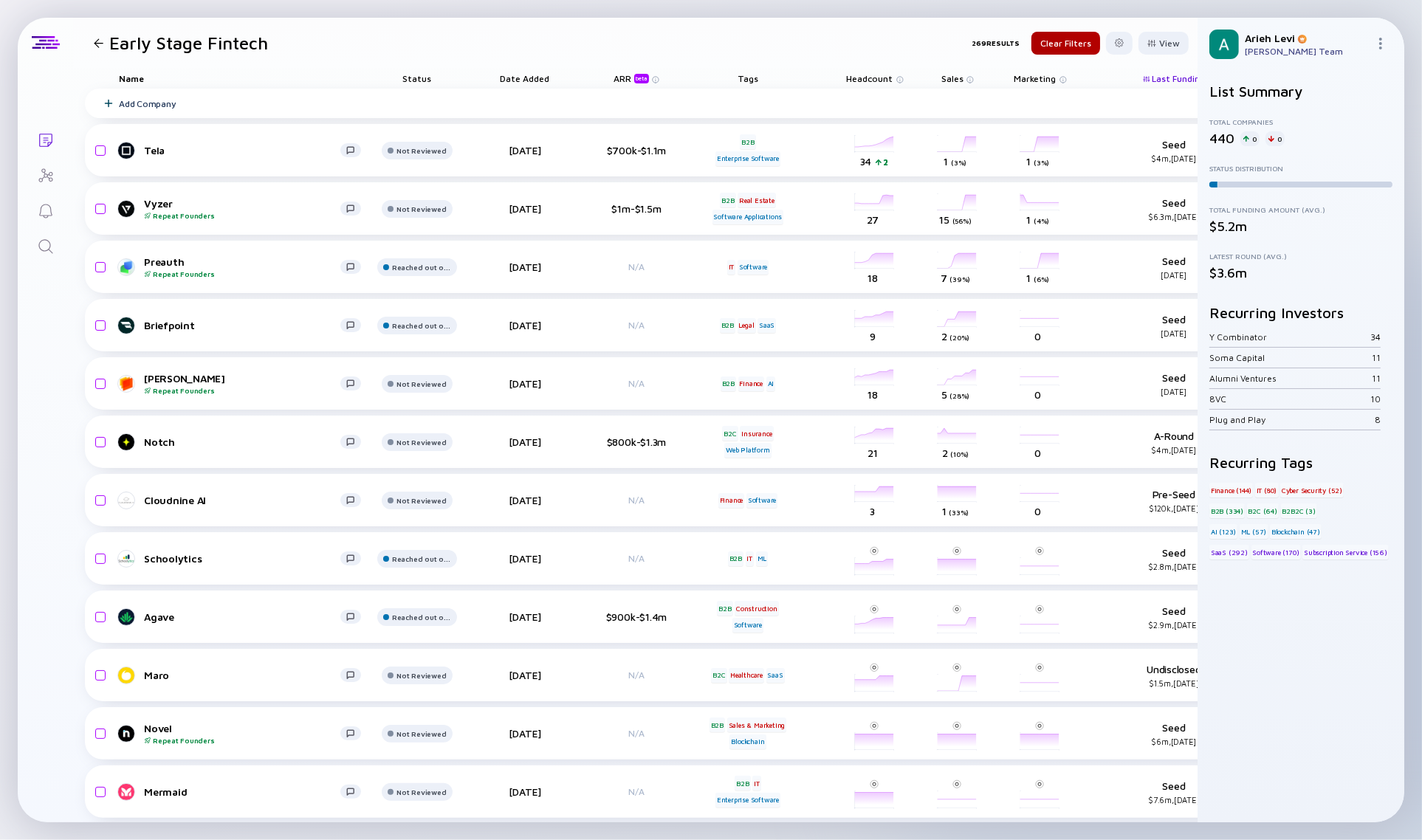
click at [48, 140] on icon "Lists" at bounding box center [46, 139] width 17 height 17
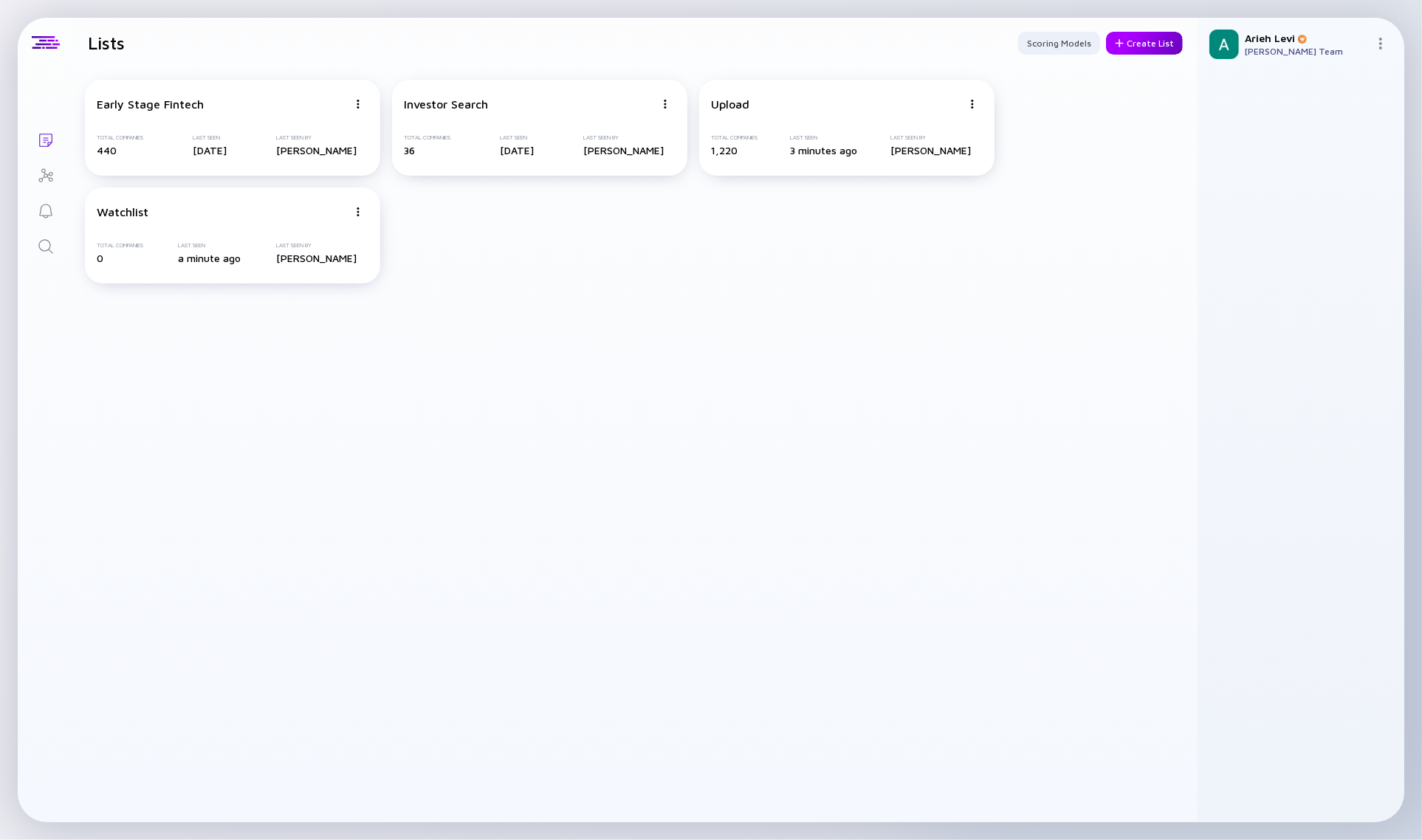
click at [1129, 37] on div "Create List" at bounding box center [1144, 43] width 77 height 23
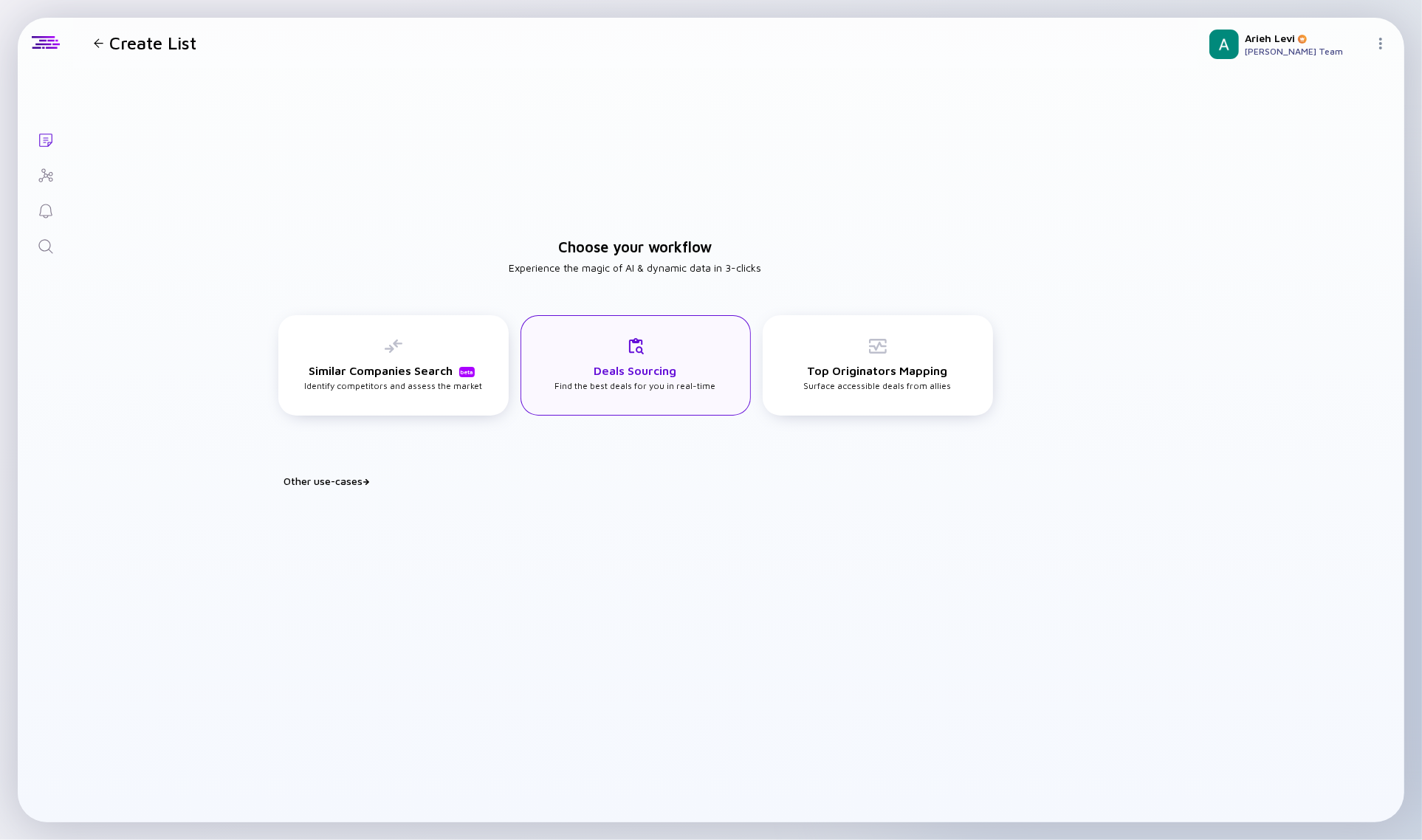
click at [665, 374] on h3 "Deals Sourcing" at bounding box center [636, 371] width 83 height 13
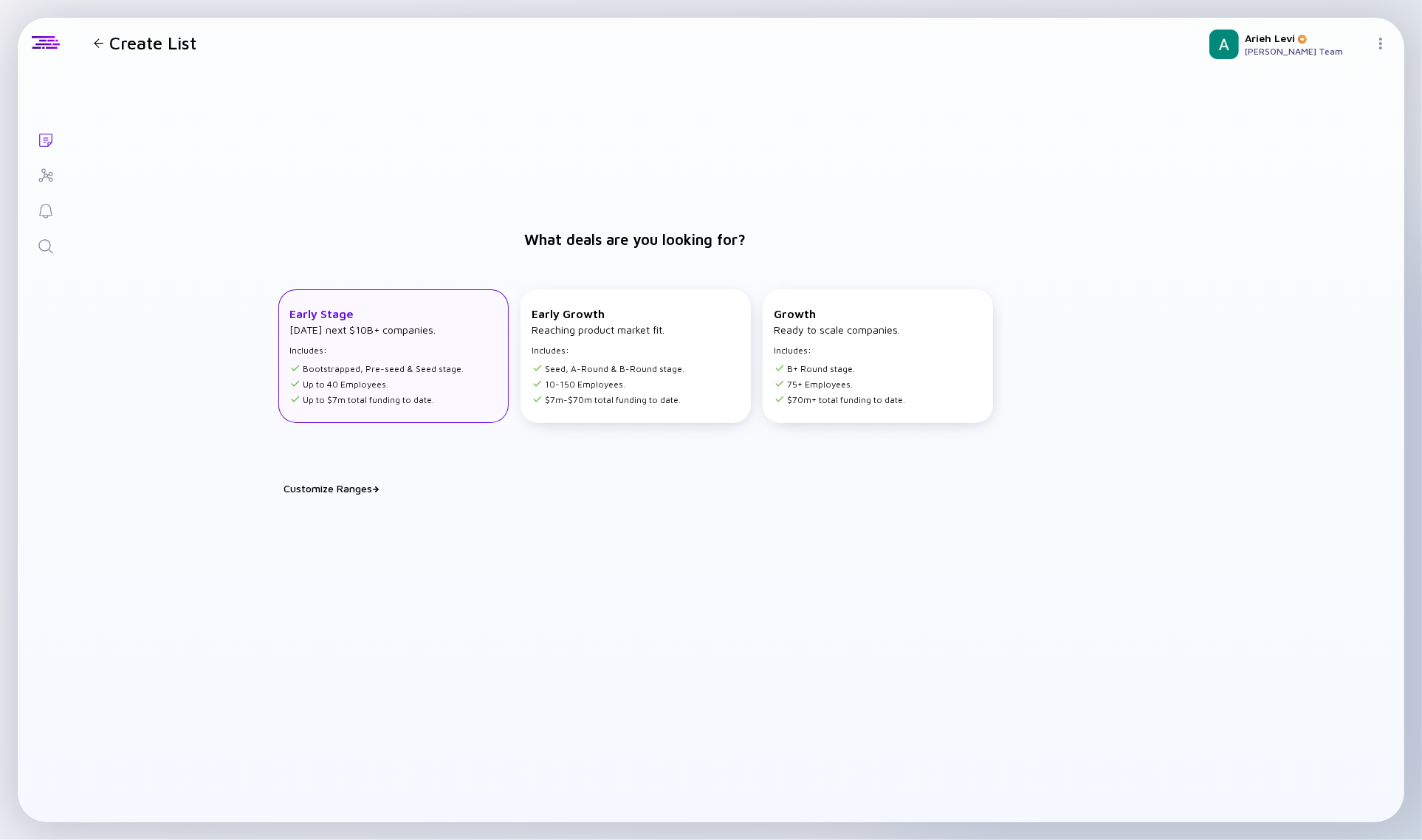
click at [366, 371] on li "Bootstrapped, Pre-seed & Seed stage." at bounding box center [377, 368] width 174 height 11
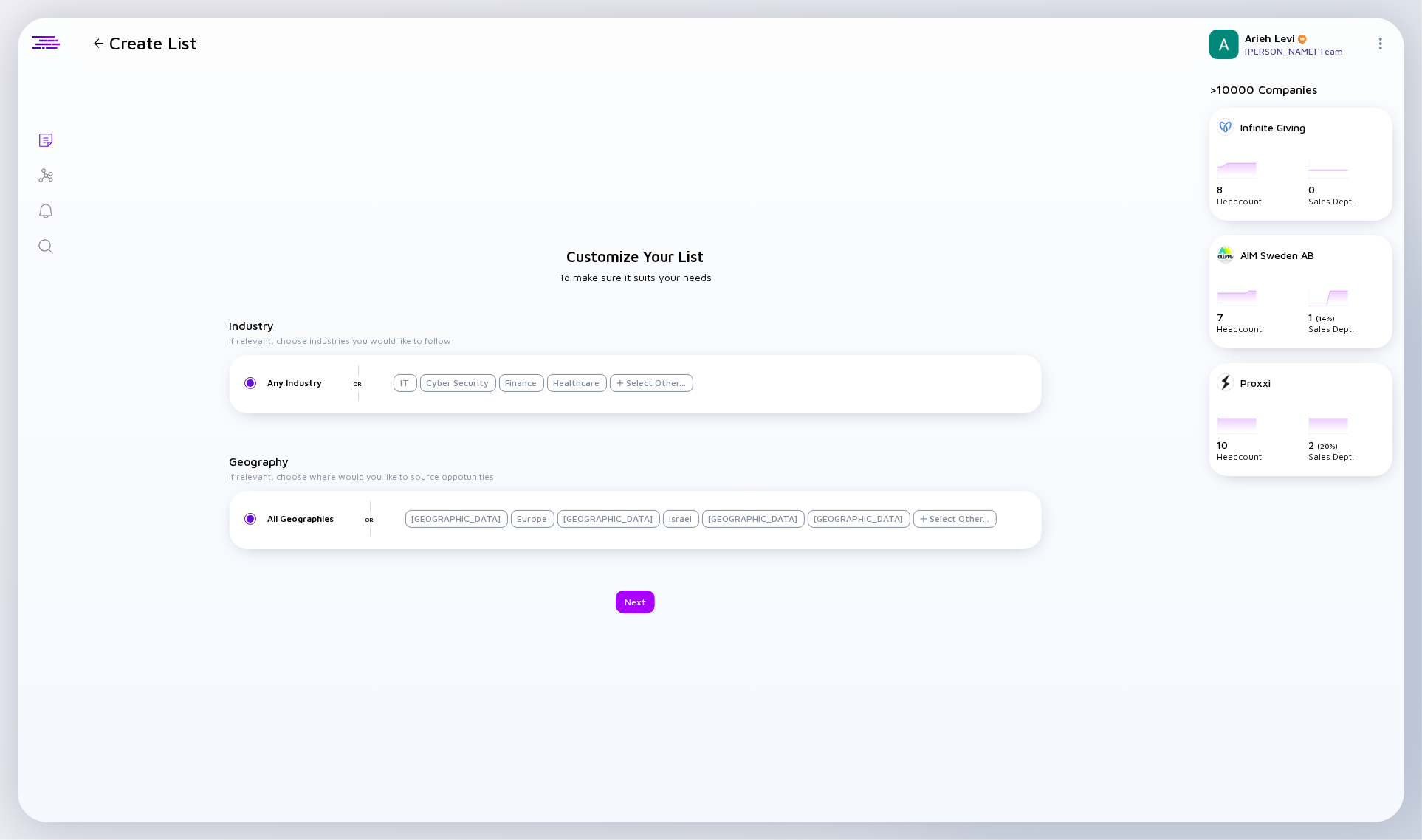
click at [435, 513] on div "[GEOGRAPHIC_DATA]" at bounding box center [457, 518] width 103 height 17
click at [629, 600] on div "Next" at bounding box center [635, 602] width 39 height 23
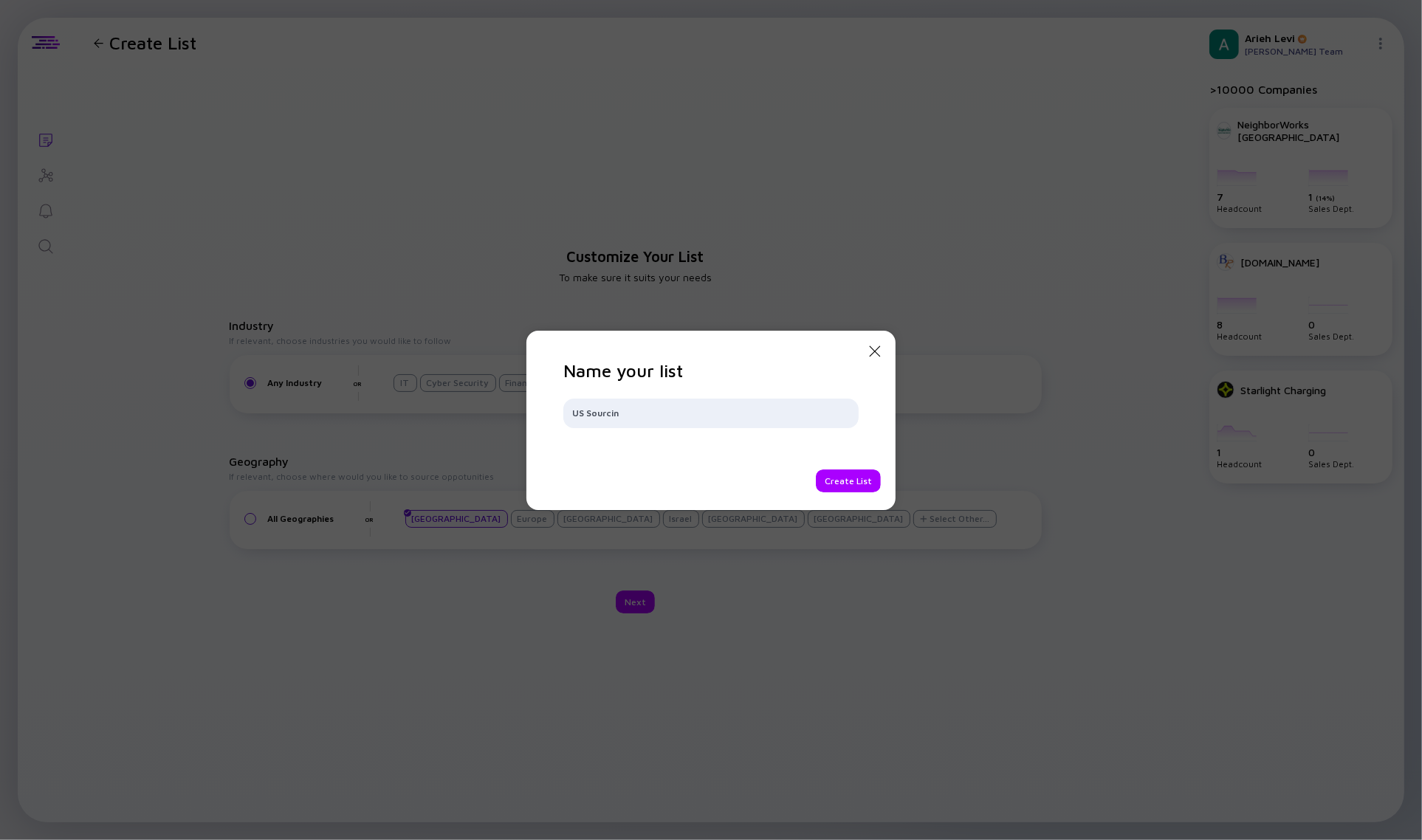
type input "US Sourcing"
click at [843, 483] on div "Create List" at bounding box center [848, 481] width 65 height 23
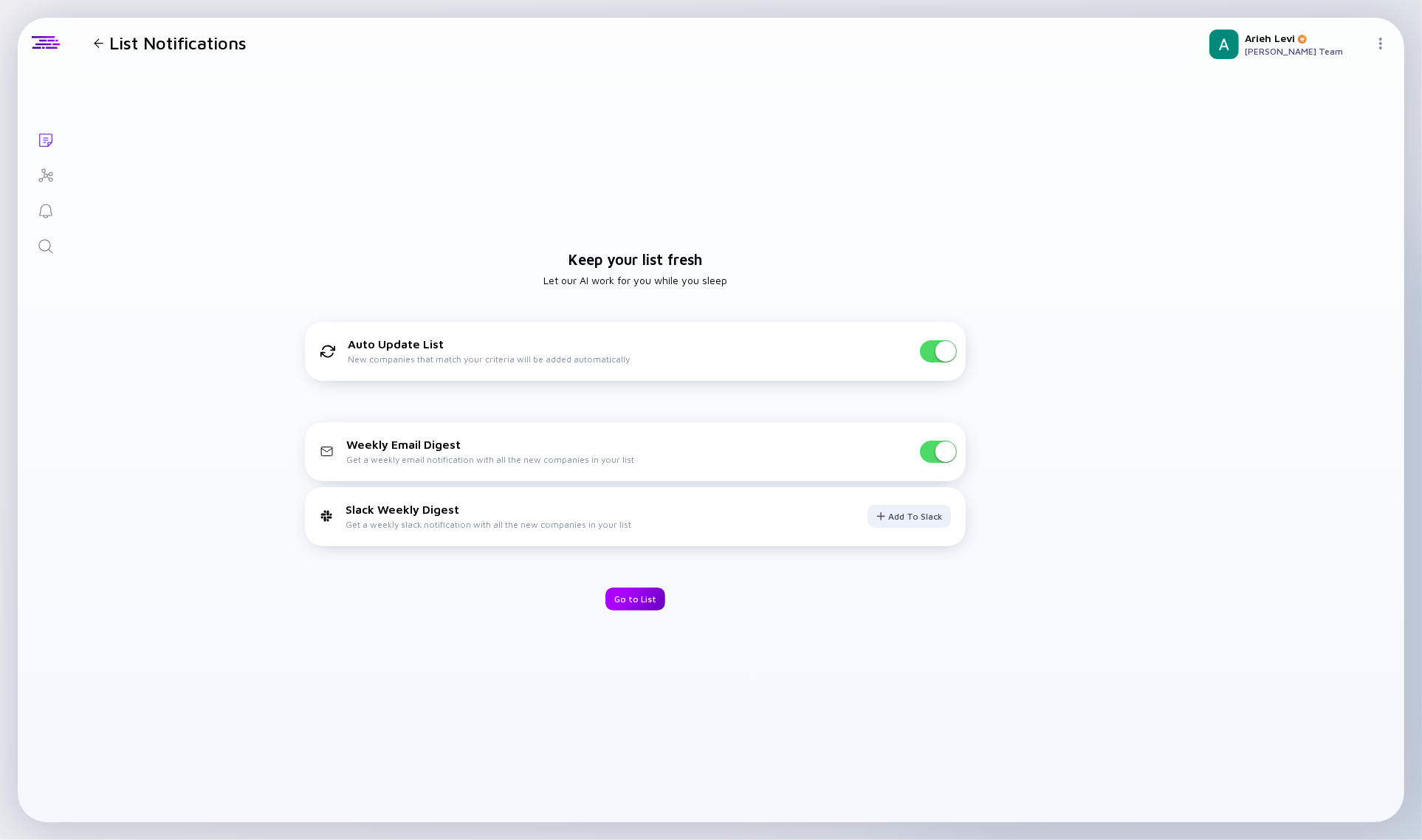
click at [637, 600] on div "Go to List" at bounding box center [635, 600] width 60 height 23
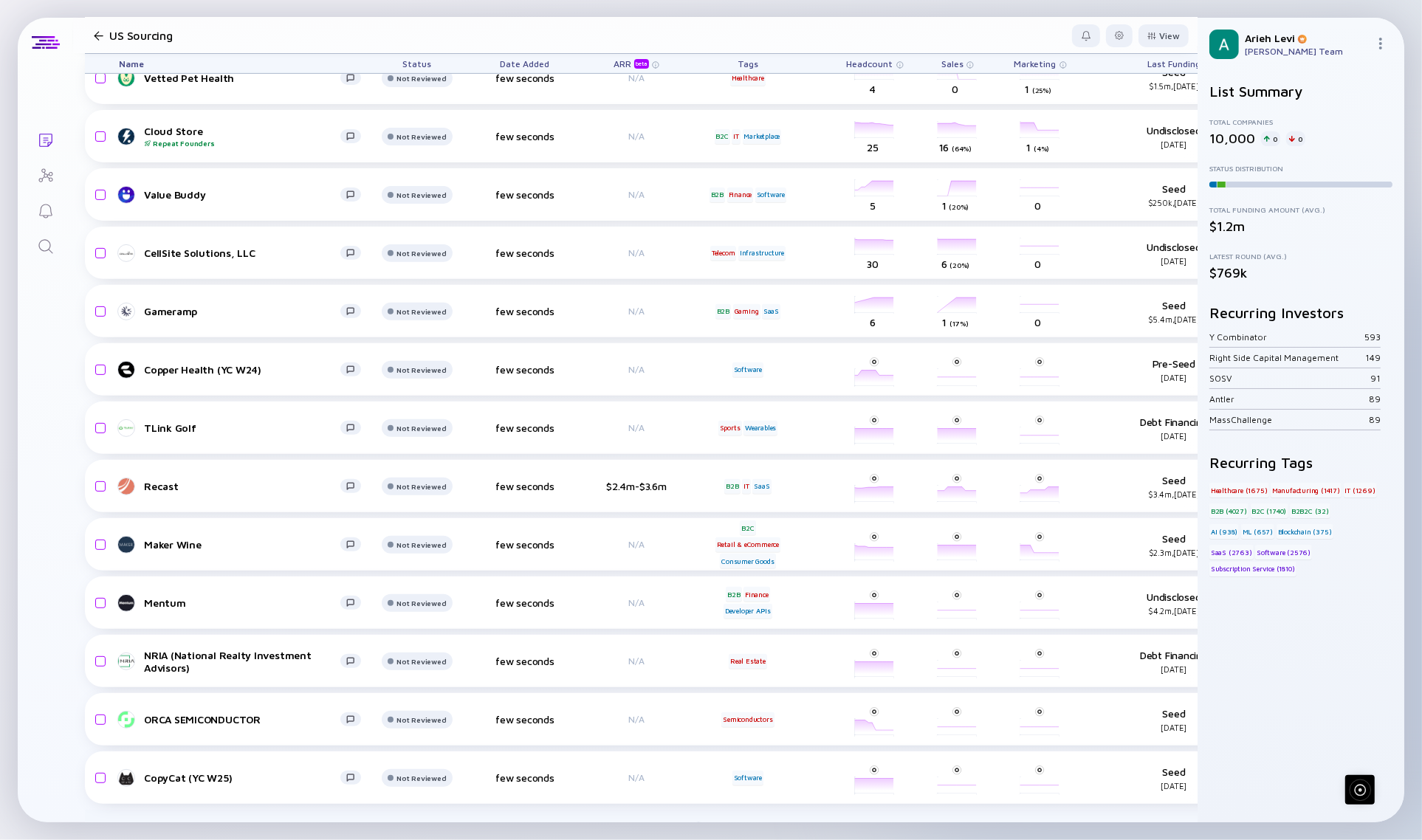
scroll to position [515, 0]
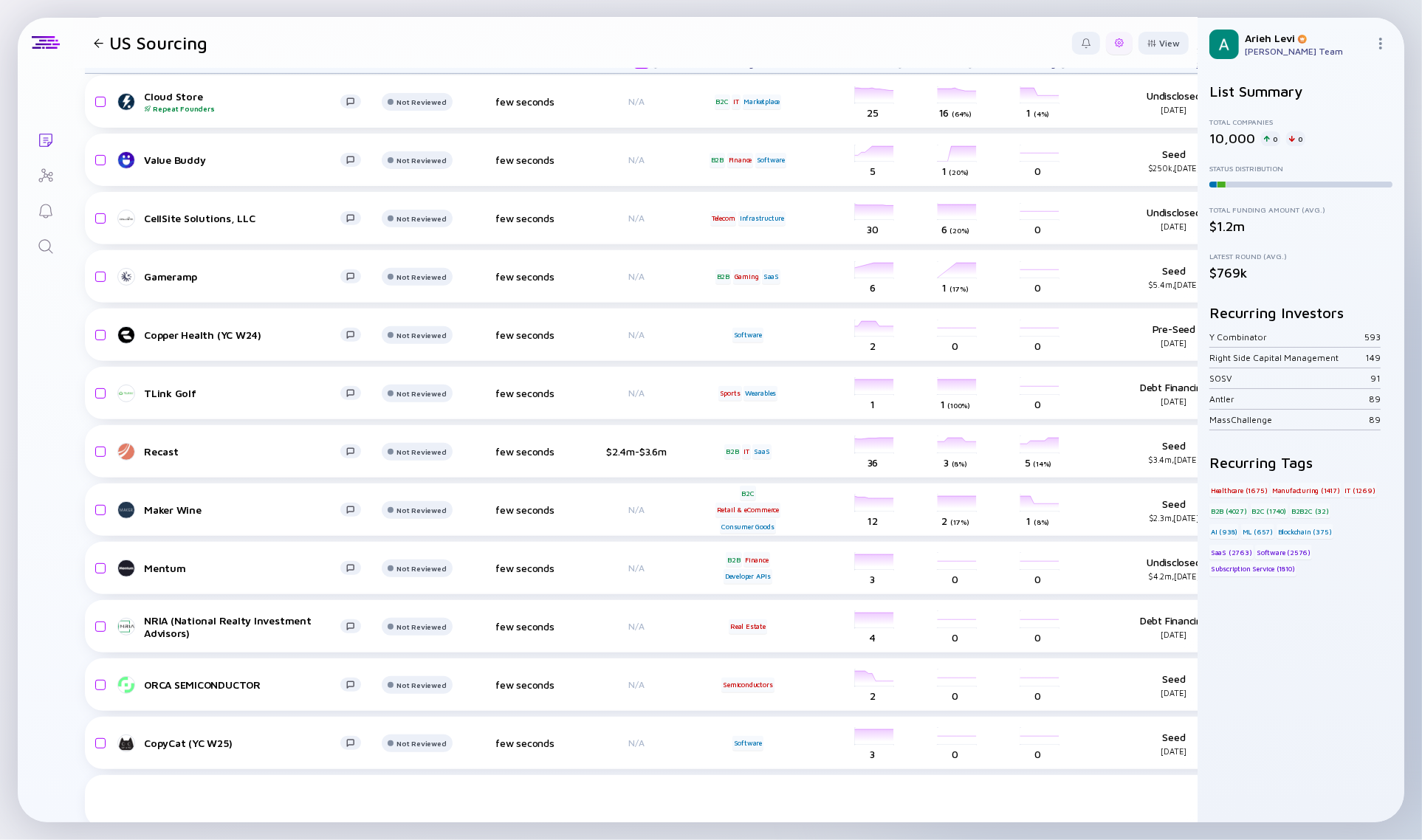
click at [1114, 38] on div at bounding box center [1119, 42] width 9 height 9
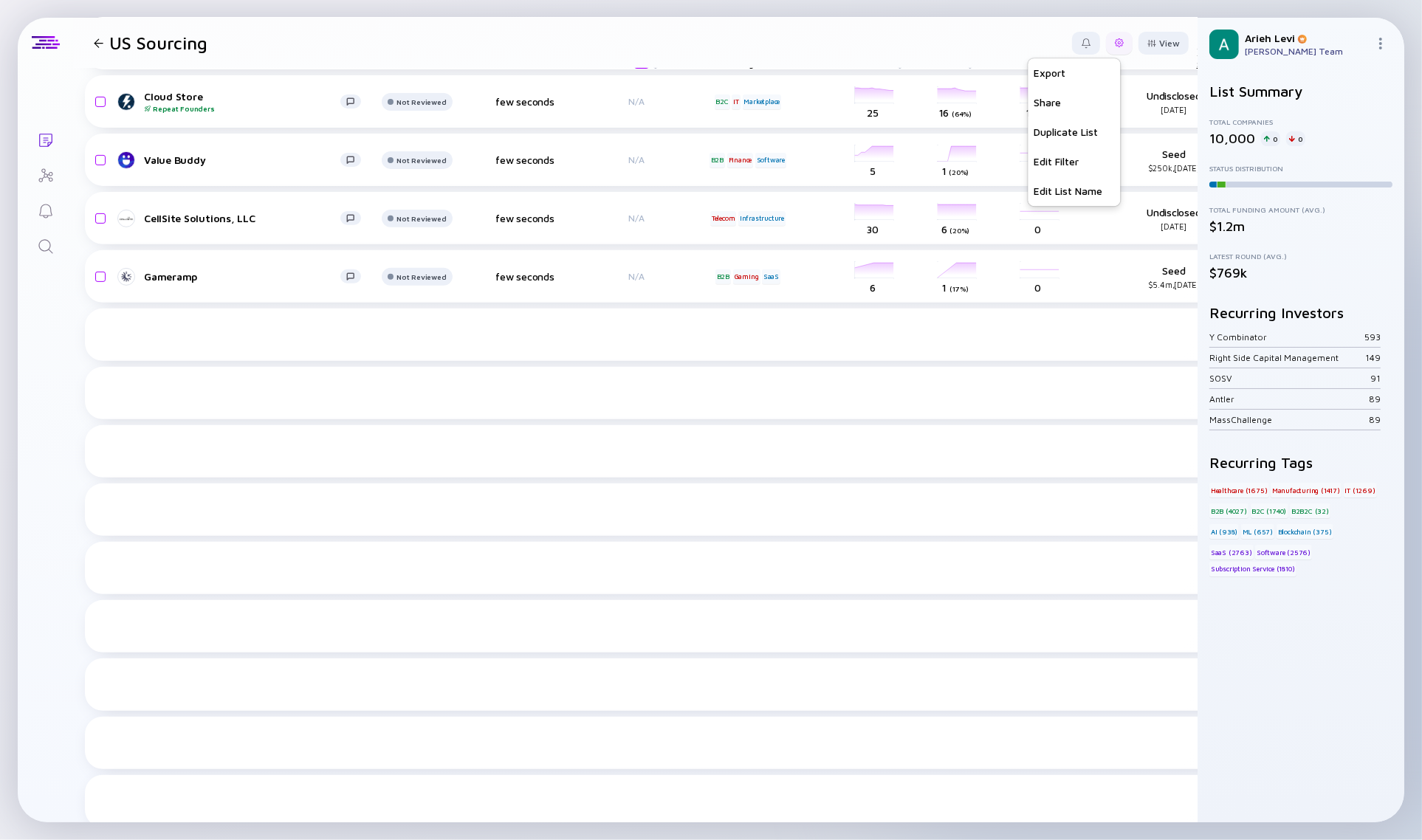
scroll to position [0, 0]
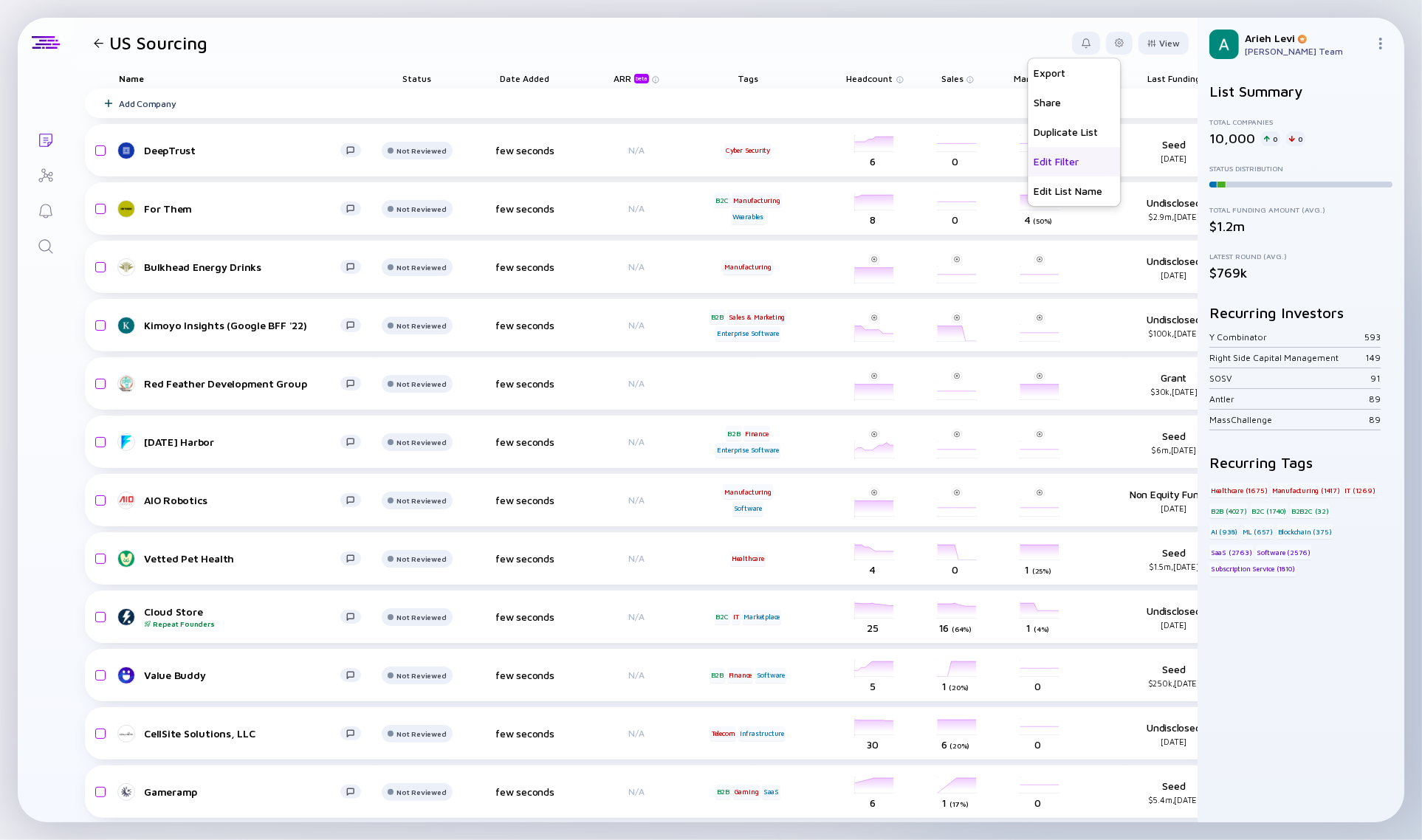
click at [1050, 158] on div "Edit Filter" at bounding box center [1074, 162] width 92 height 30
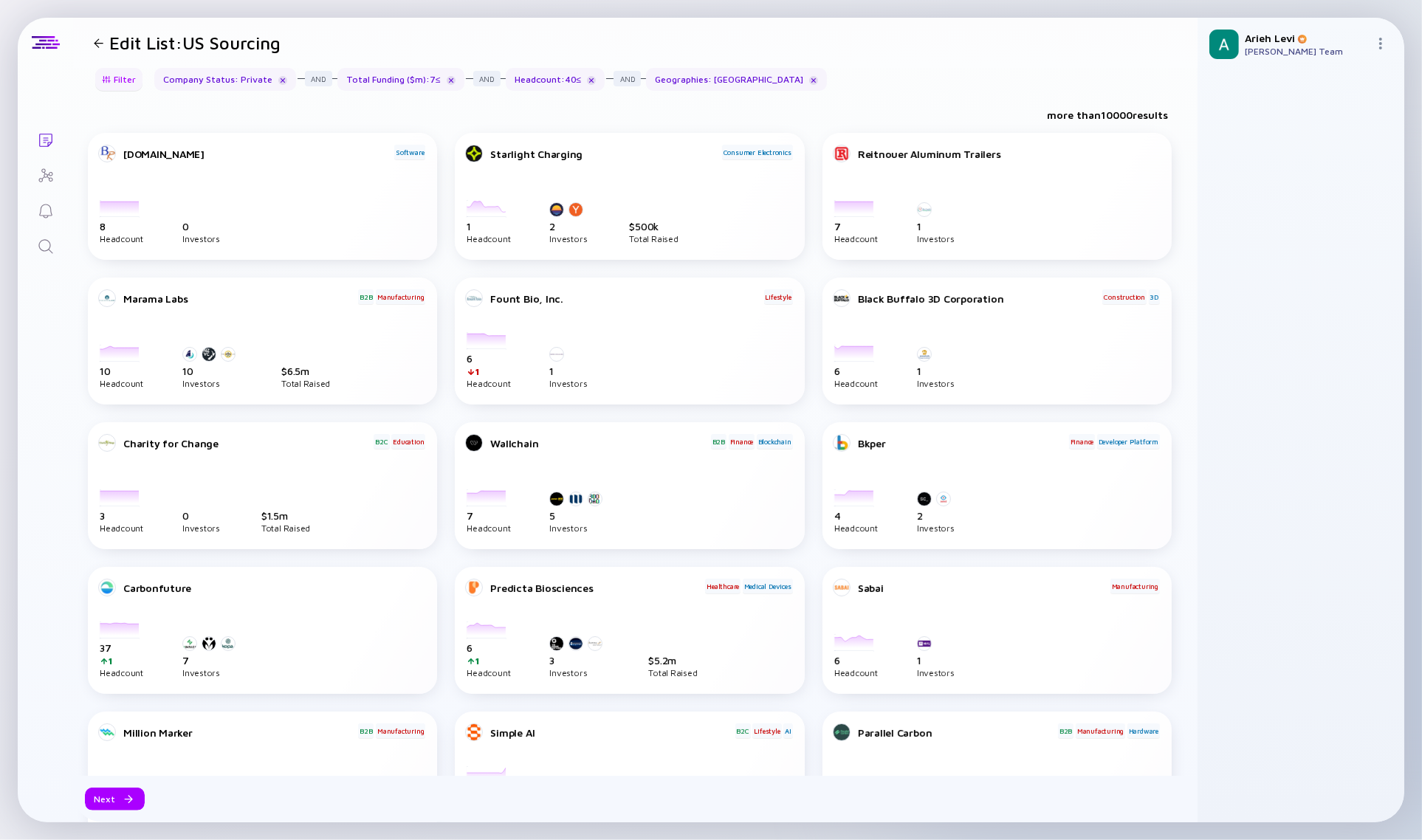
click at [113, 72] on div "Filter" at bounding box center [119, 80] width 51 height 23
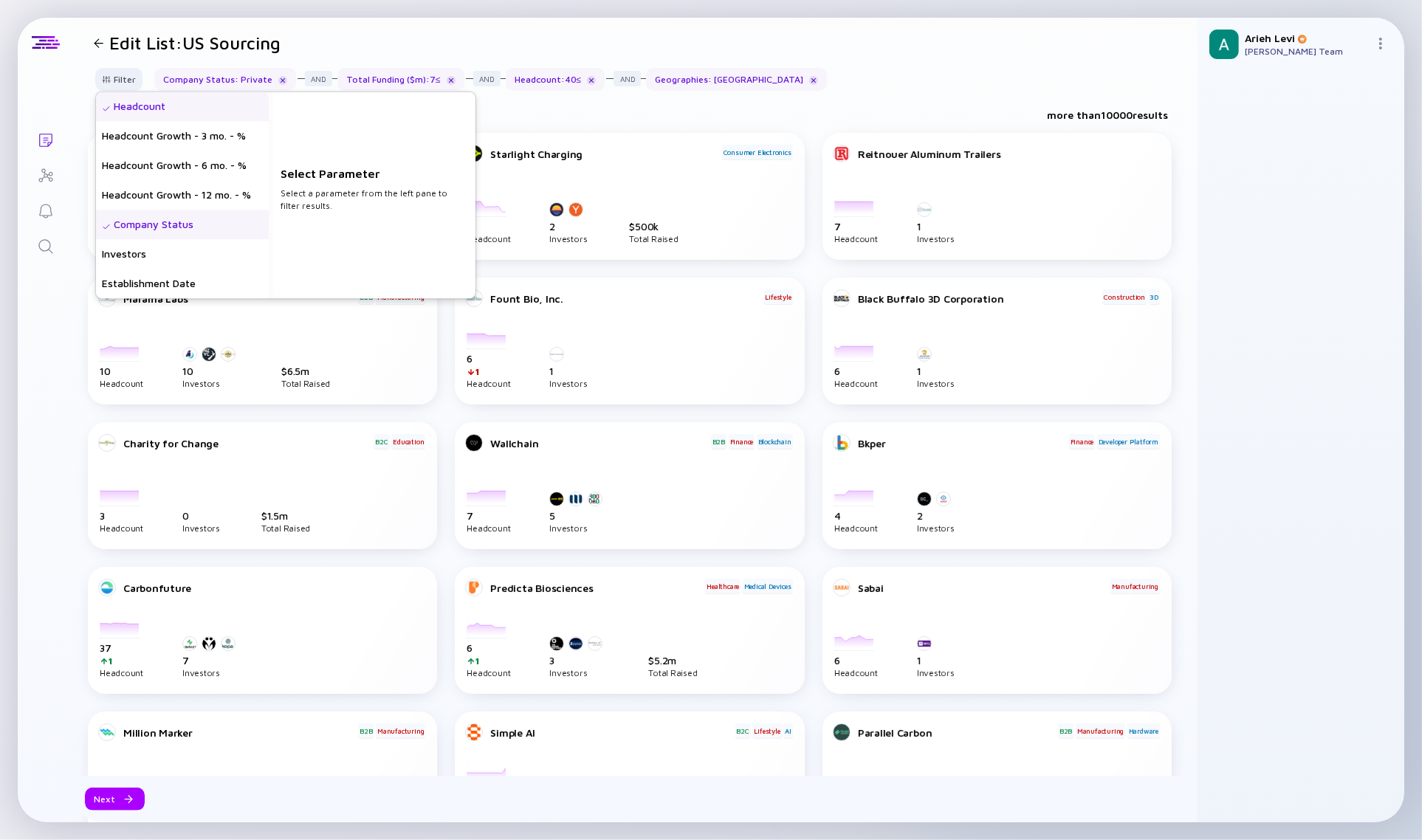
click at [160, 104] on div "Headcount" at bounding box center [182, 107] width 172 height 30
drag, startPoint x: 333, startPoint y: 219, endPoint x: 279, endPoint y: 220, distance: 54.0
click at [279, 220] on div "Headcount Headcount Growth - 3 mo. - % Headcount Growth - 6 mo. - % Headcount G…" at bounding box center [286, 195] width 380 height 206
click at [308, 226] on input "40" at bounding box center [371, 228] width 172 height 15
type input "4"
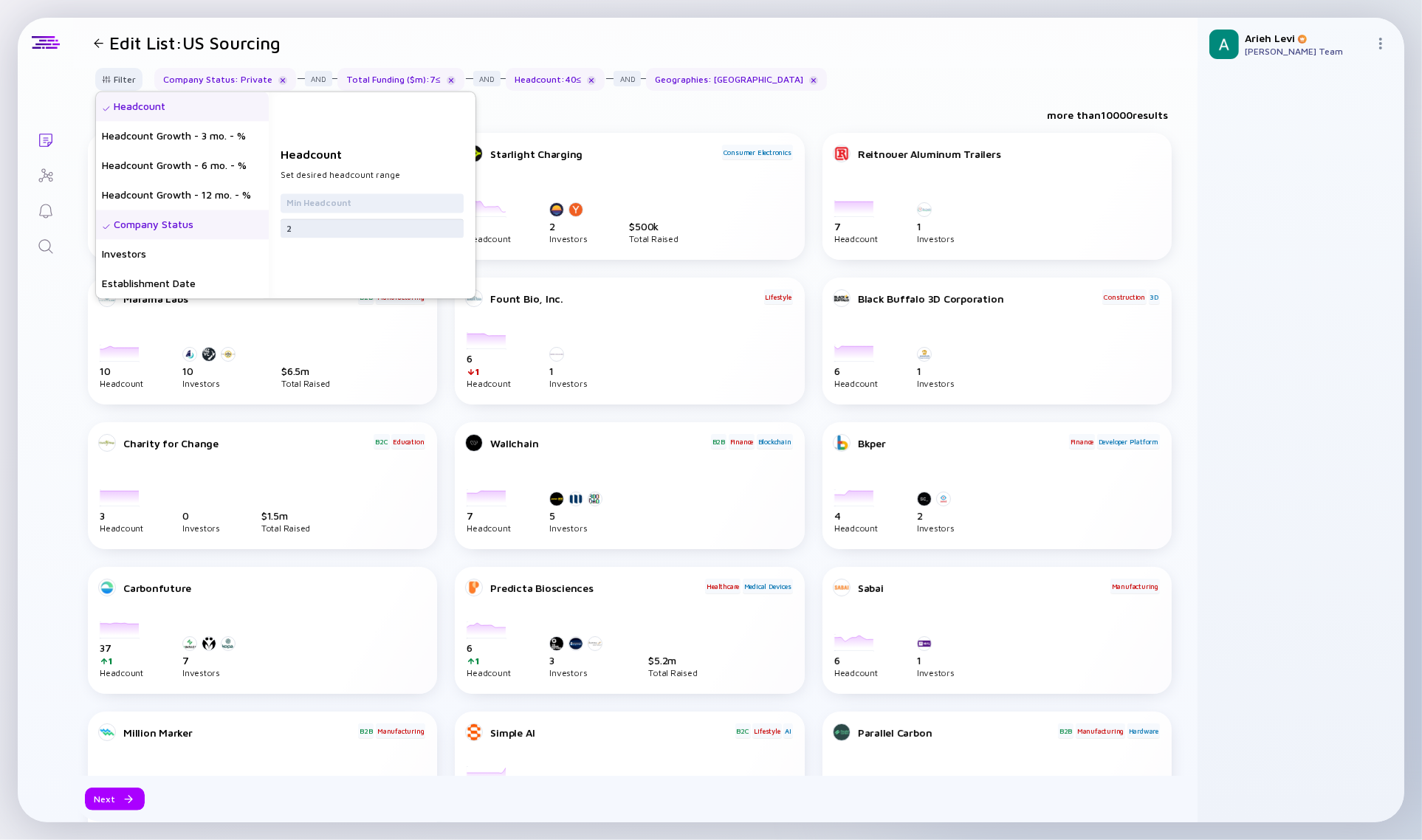
type input "25"
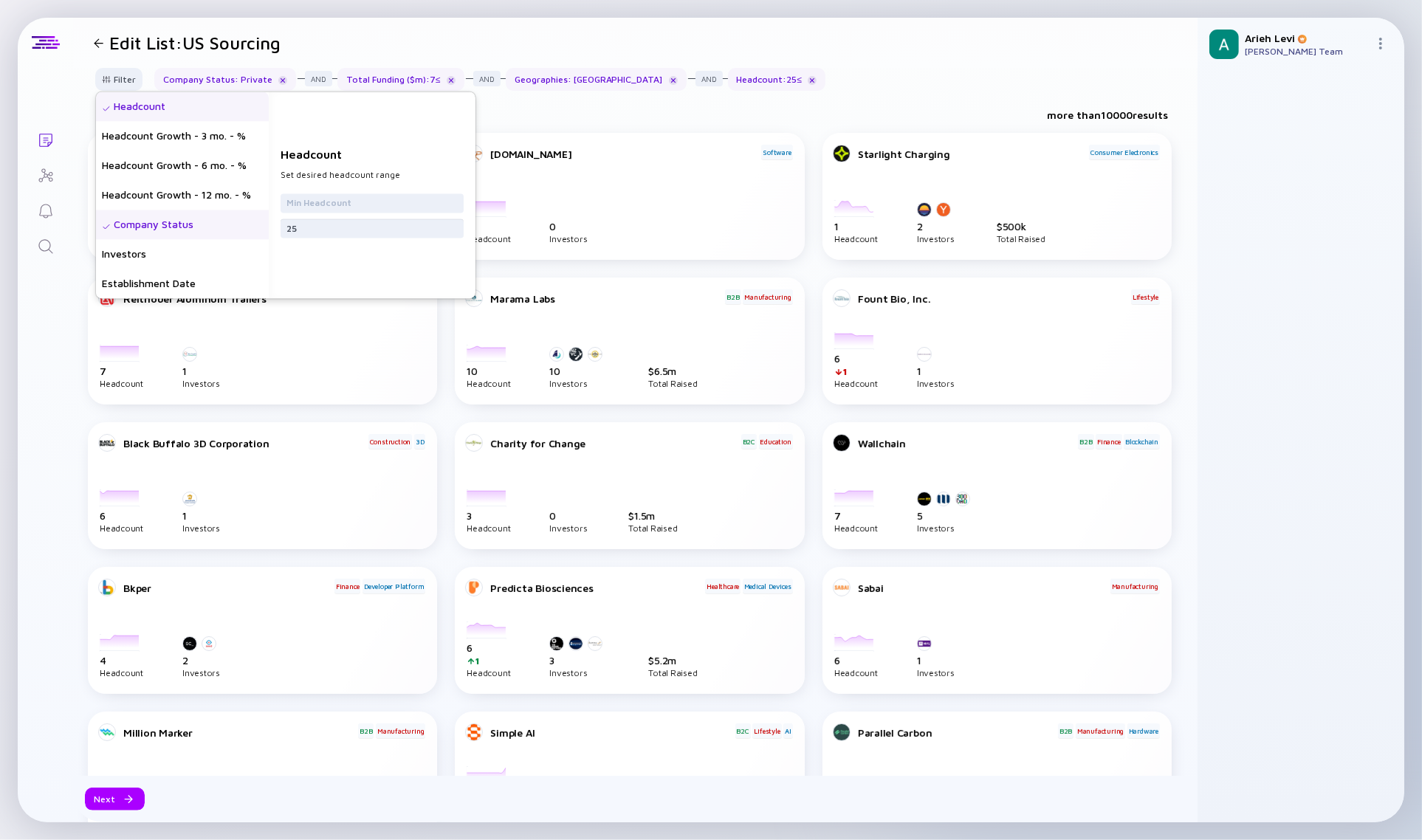
scroll to position [92, 0]
click at [179, 188] on div "Establishment Date" at bounding box center [182, 192] width 172 height 30
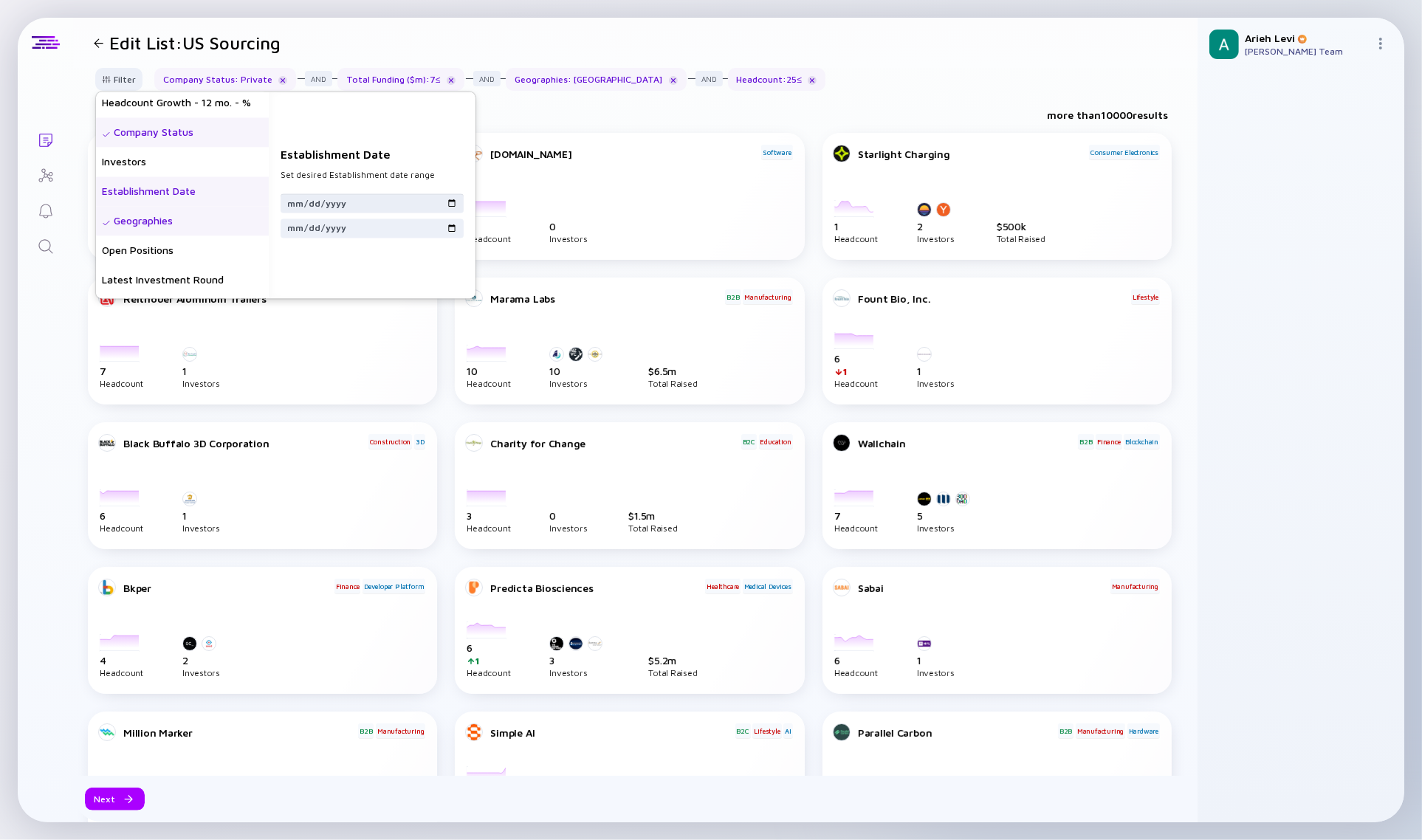
click at [347, 205] on input "date" at bounding box center [371, 203] width 172 height 15
type input "0001-01-01"
type input "[DATE]"
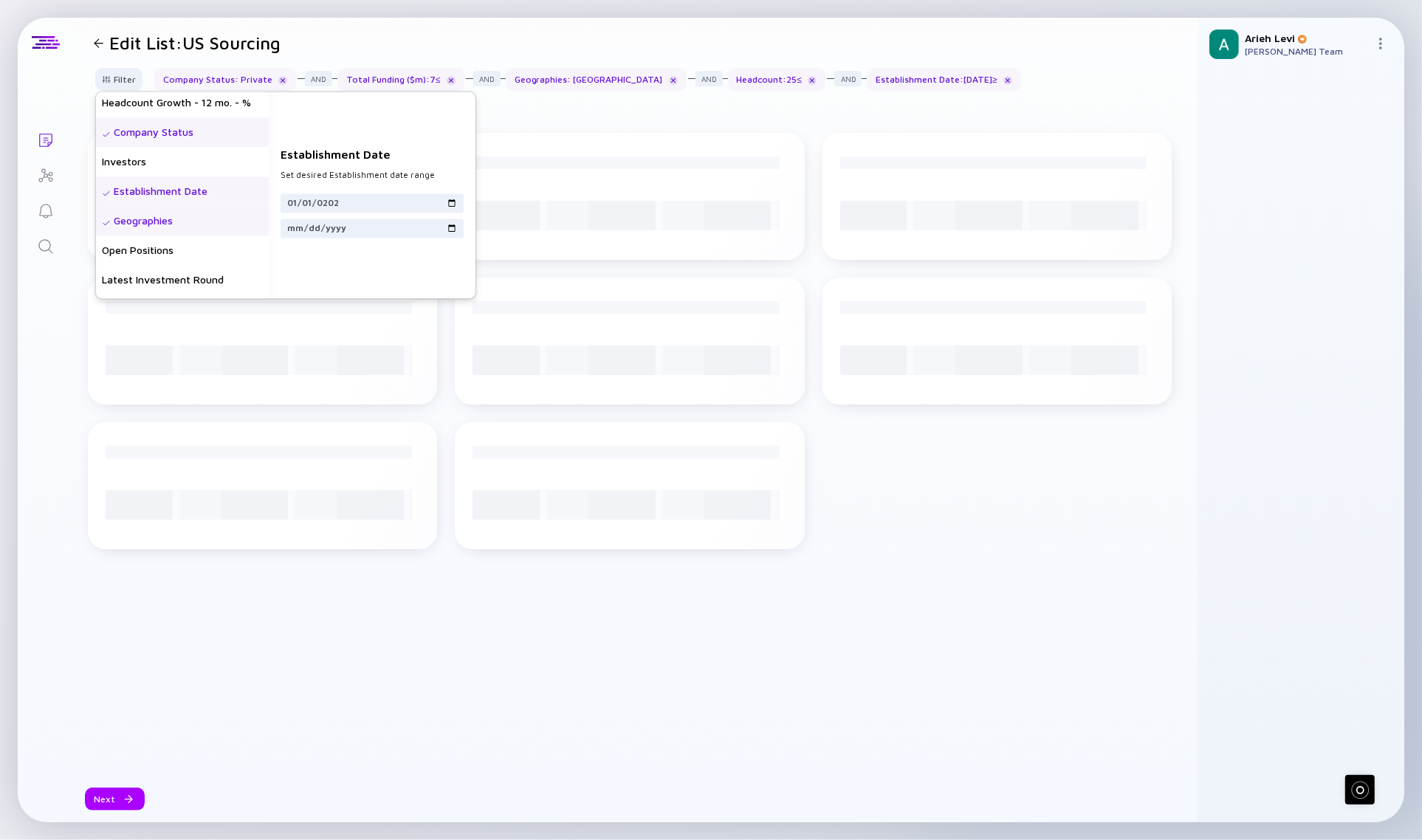
click at [375, 262] on div "Establishment Date Set desired Establishment date range [DATE]" at bounding box center [371, 195] width 206 height 206
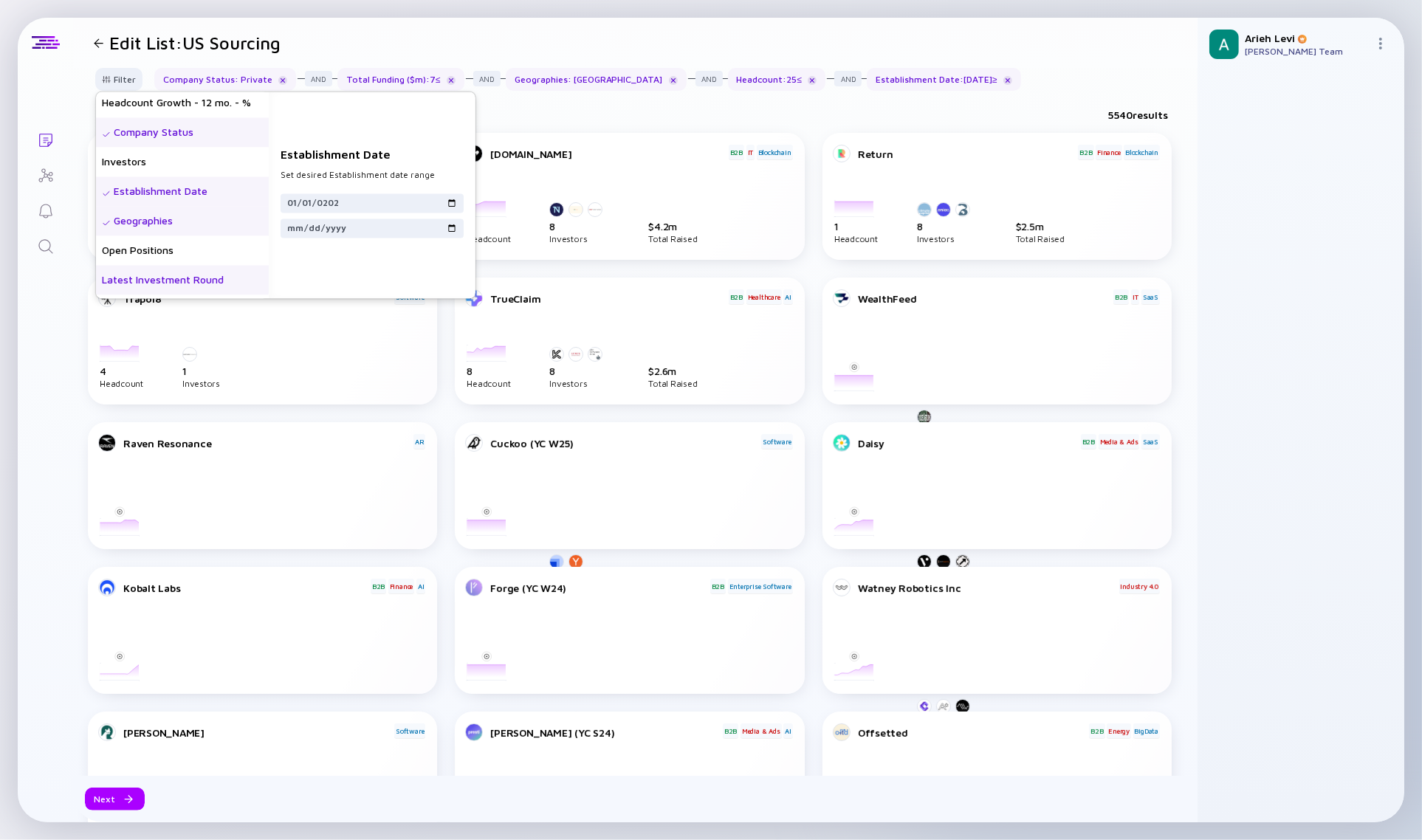
click at [188, 266] on div "Latest Investment Round" at bounding box center [182, 281] width 172 height 30
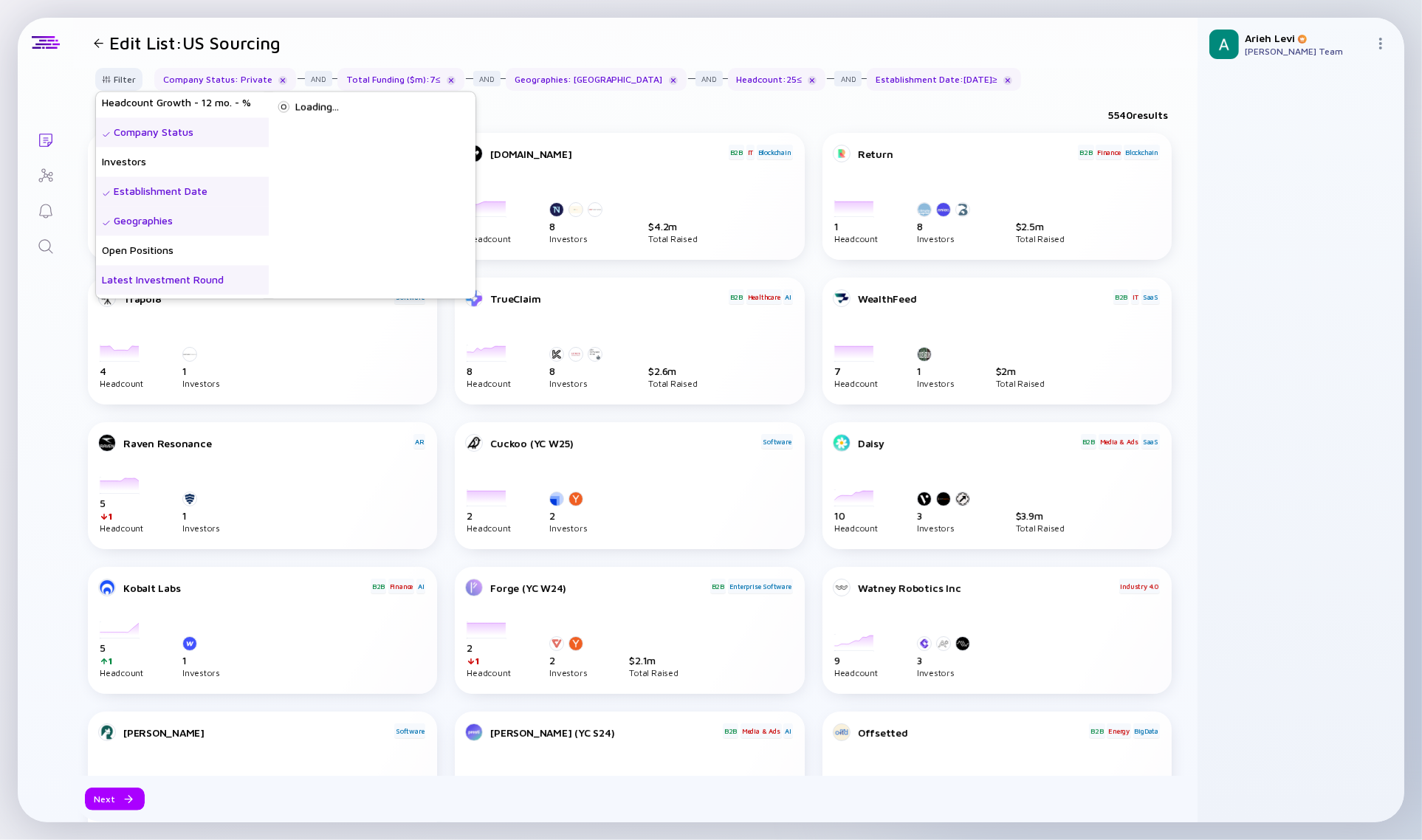
scroll to position [185, 0]
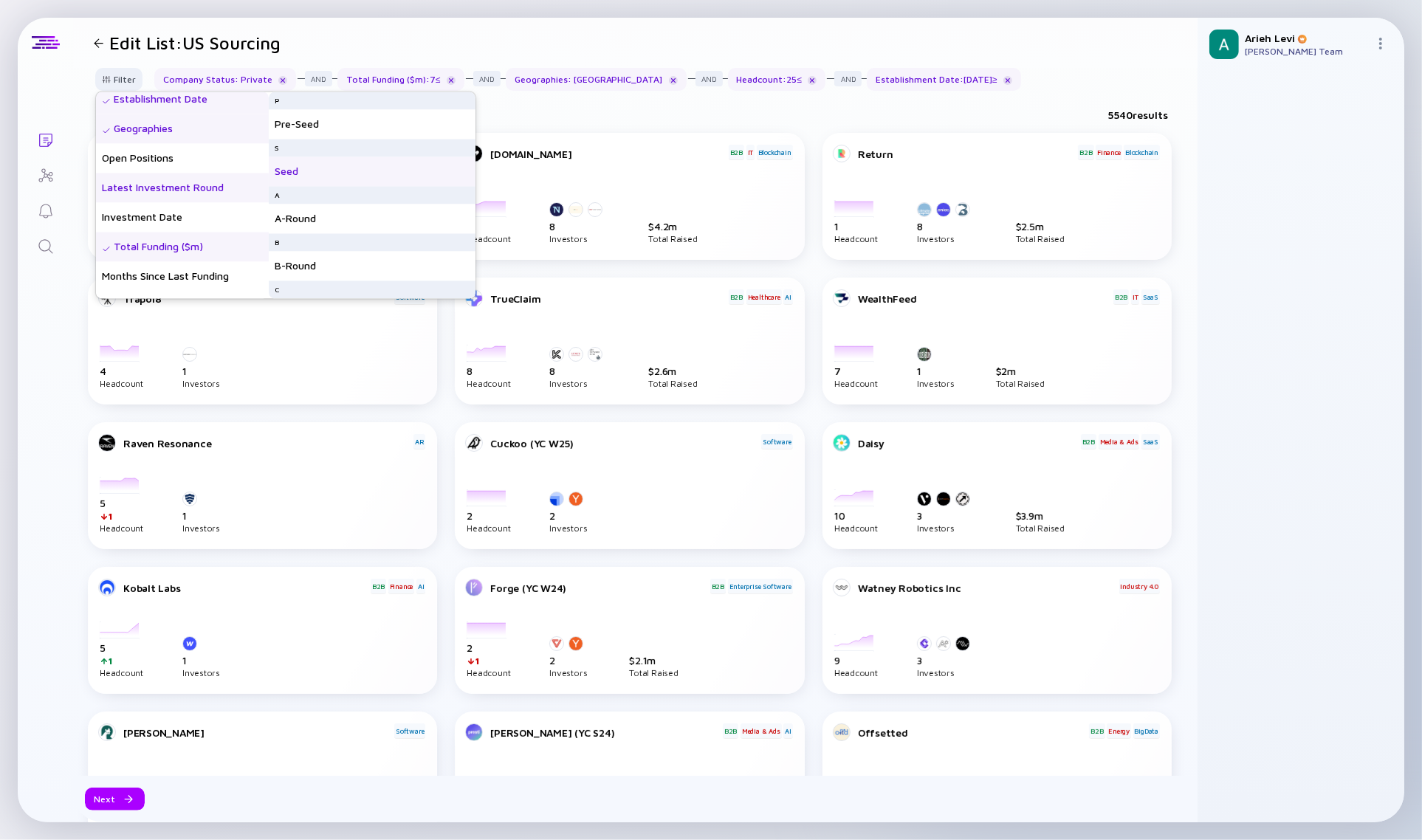
click at [311, 175] on div "Seed" at bounding box center [371, 172] width 206 height 30
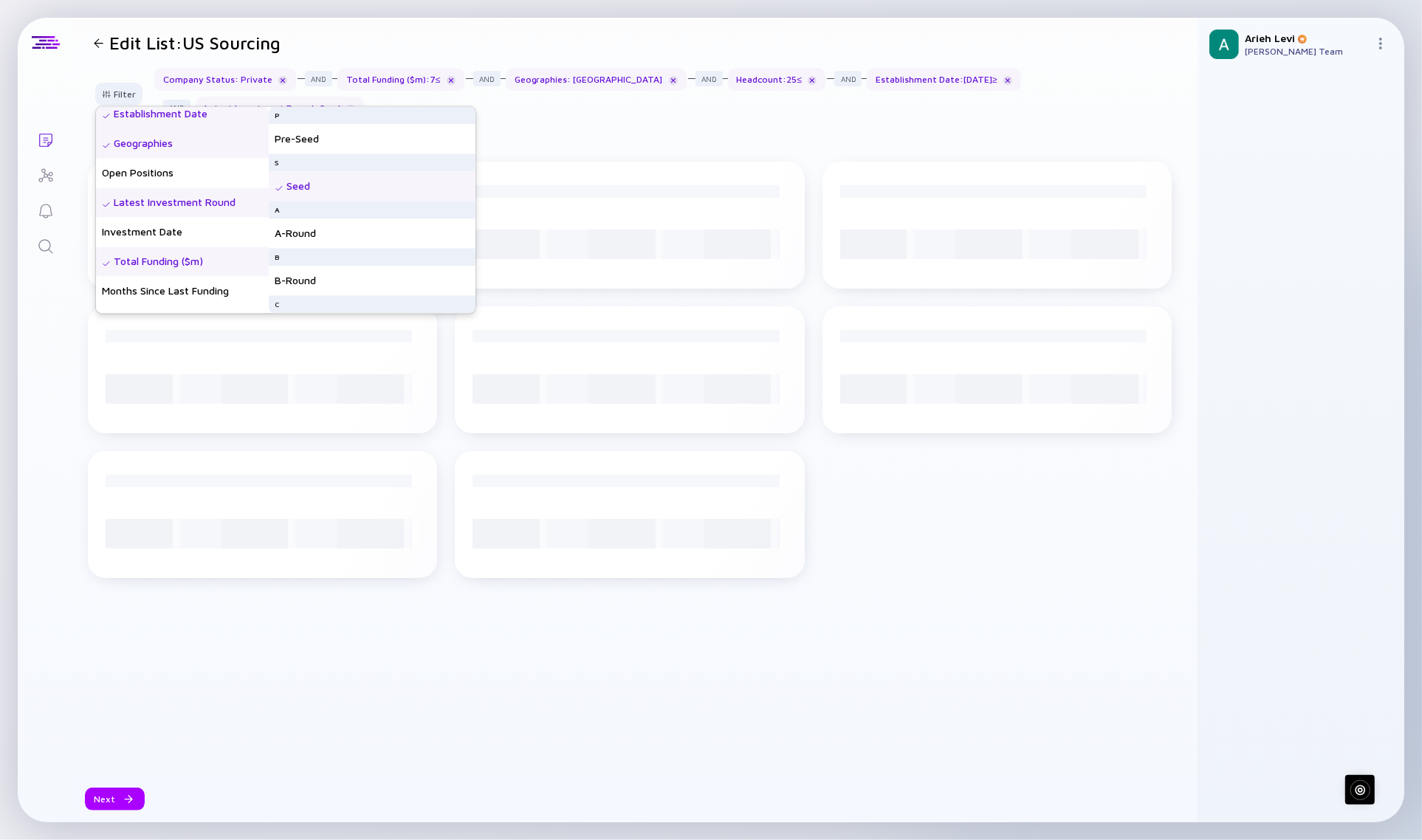
click at [313, 183] on div "Seed" at bounding box center [371, 187] width 206 height 30
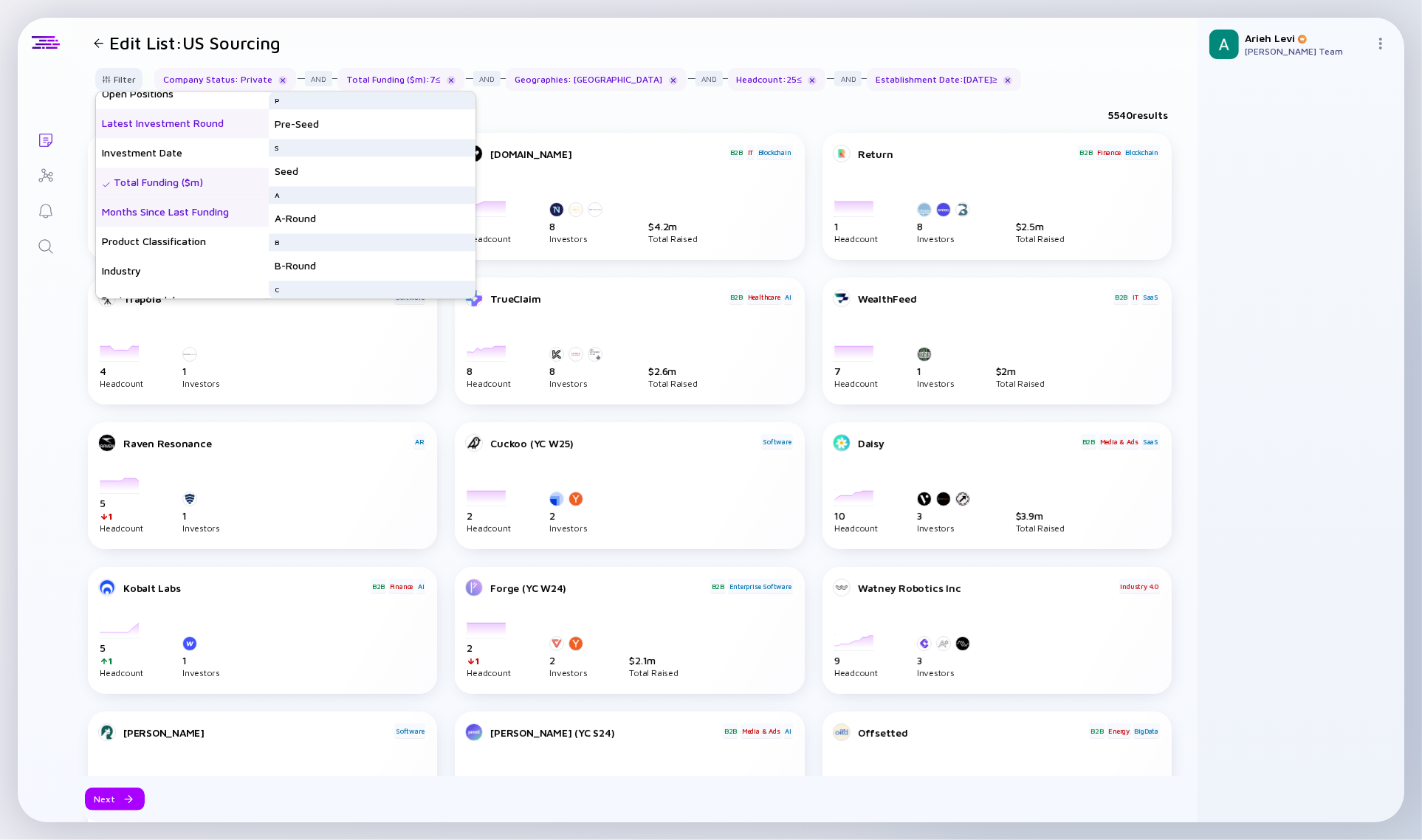
scroll to position [229, 0]
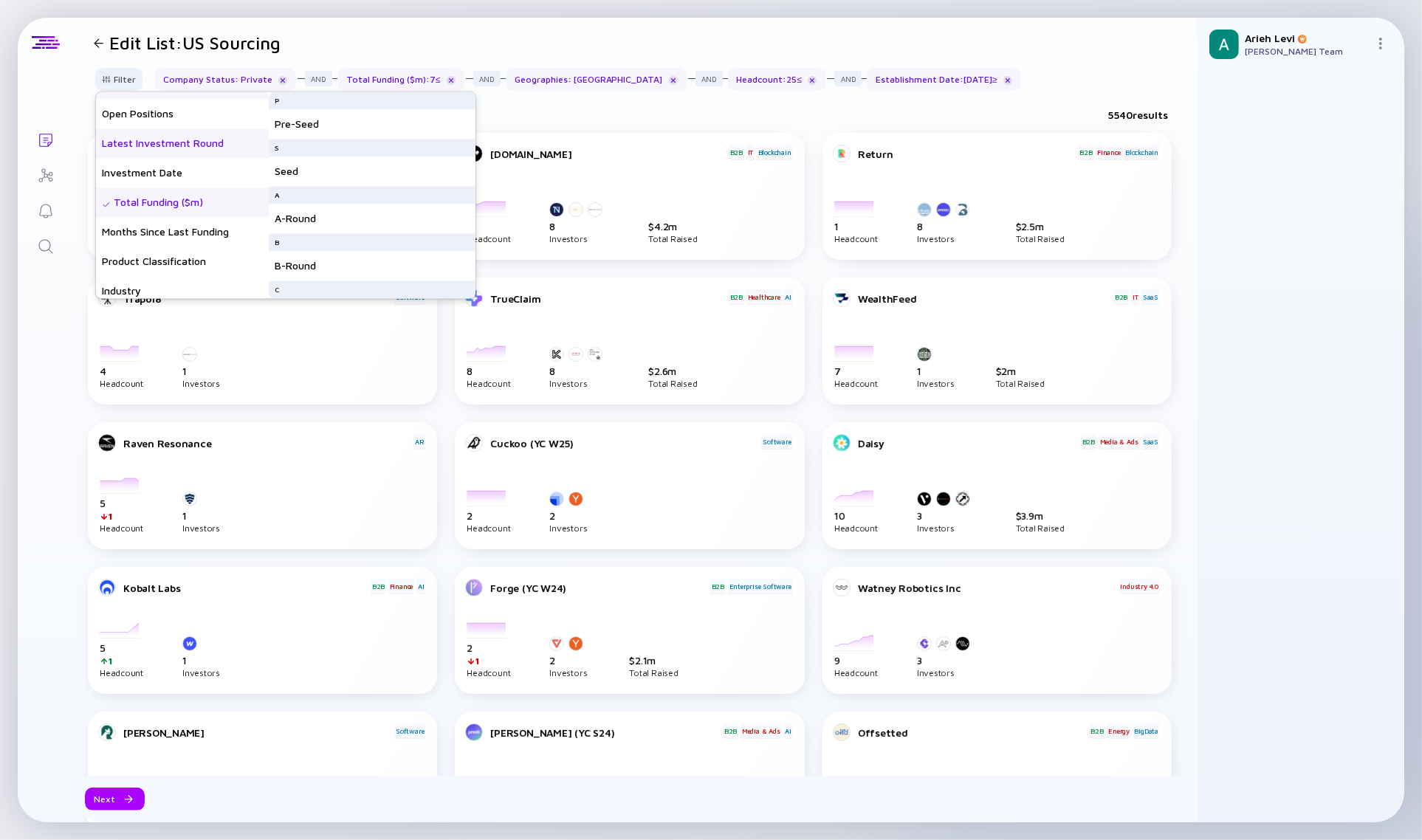
click at [181, 206] on div "Total Funding ($m)" at bounding box center [182, 203] width 172 height 30
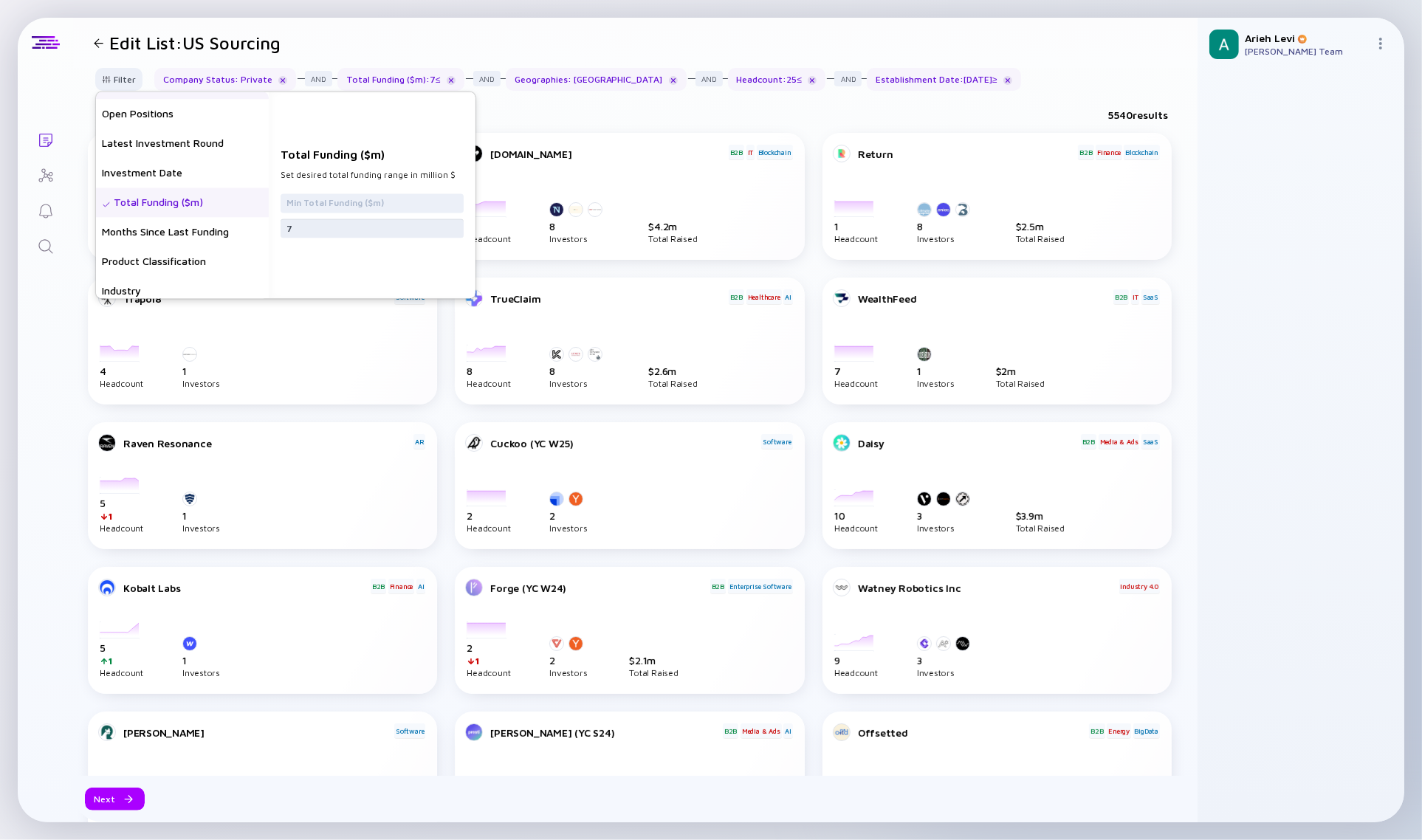
click at [326, 227] on input "7" at bounding box center [371, 228] width 172 height 15
click at [337, 203] on input "text" at bounding box center [371, 203] width 172 height 15
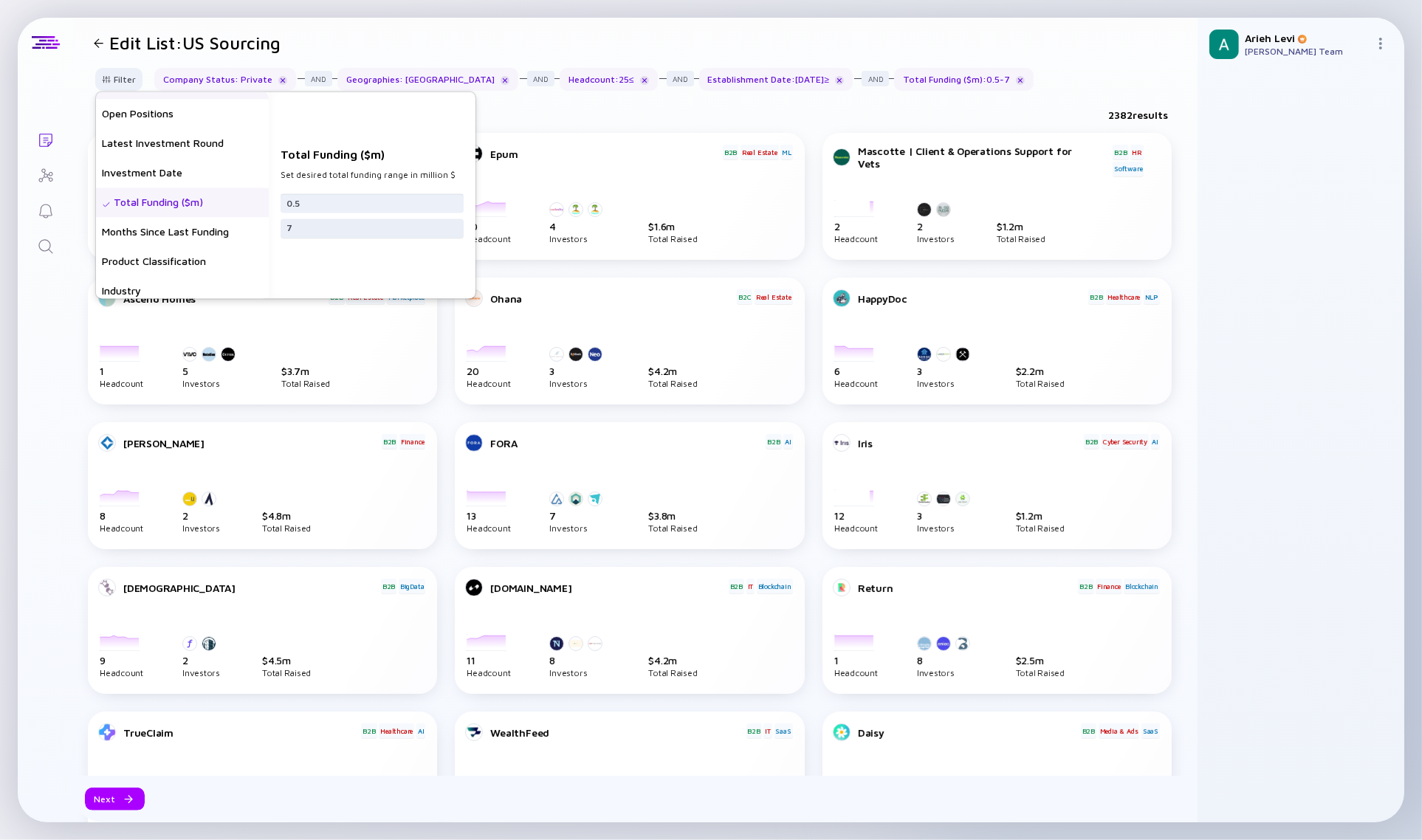
type input "0.5"
click at [322, 236] on div "7" at bounding box center [371, 228] width 183 height 19
click at [323, 227] on input "7" at bounding box center [371, 228] width 172 height 15
type input "8"
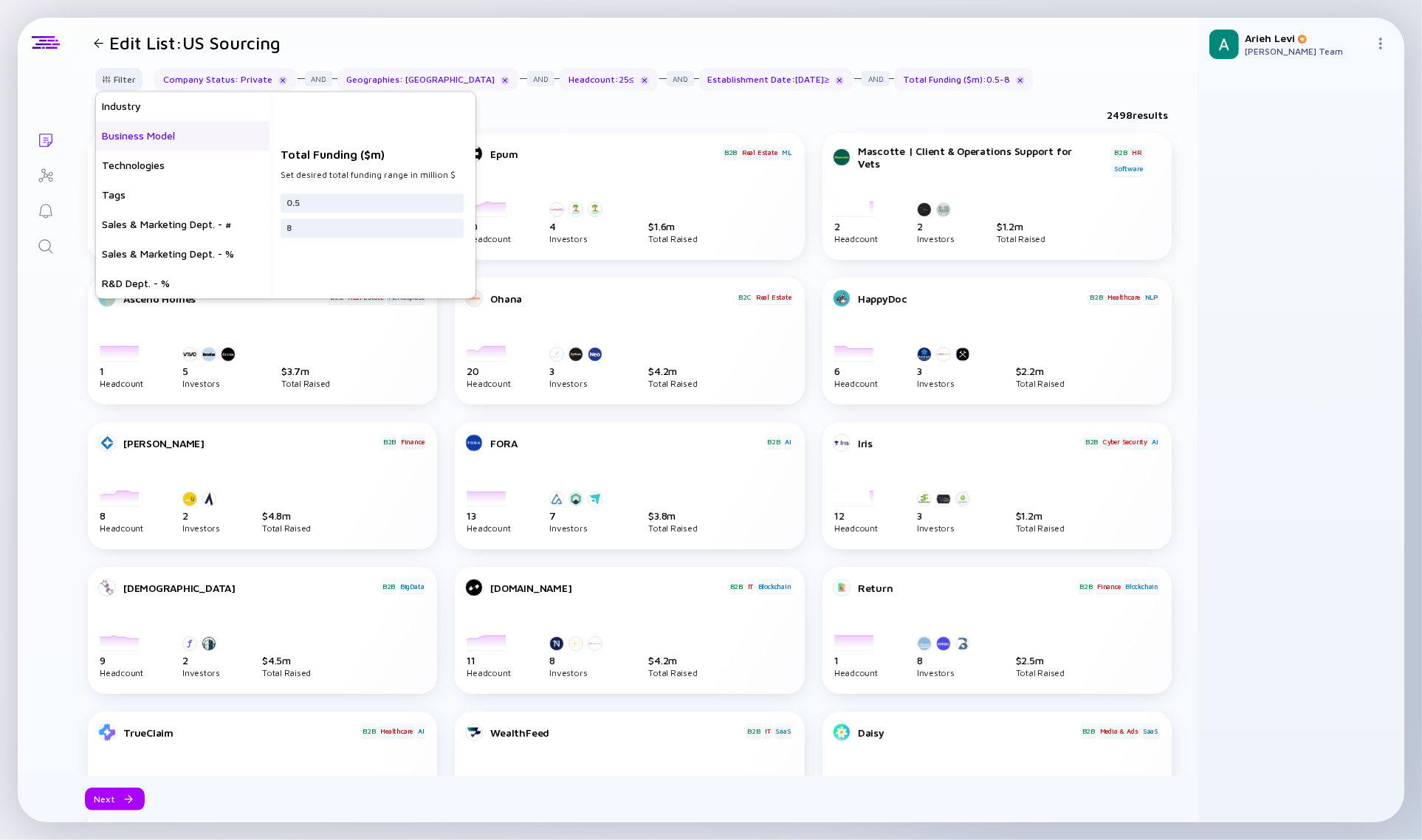
click at [161, 142] on div "Business Model" at bounding box center [182, 137] width 172 height 30
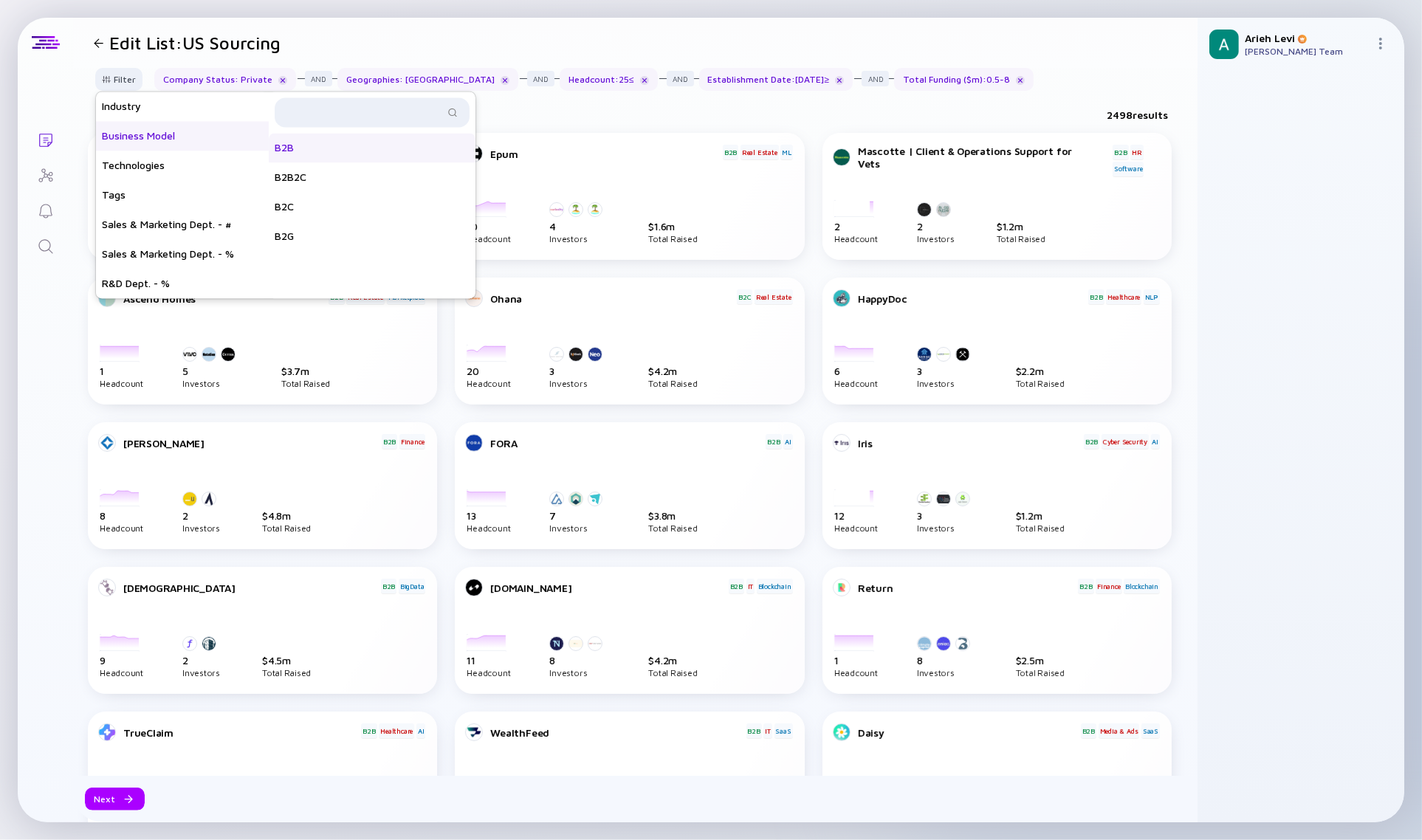
click at [321, 149] on div "B2B" at bounding box center [371, 148] width 206 height 30
click at [326, 175] on div "B2B2C" at bounding box center [371, 178] width 206 height 30
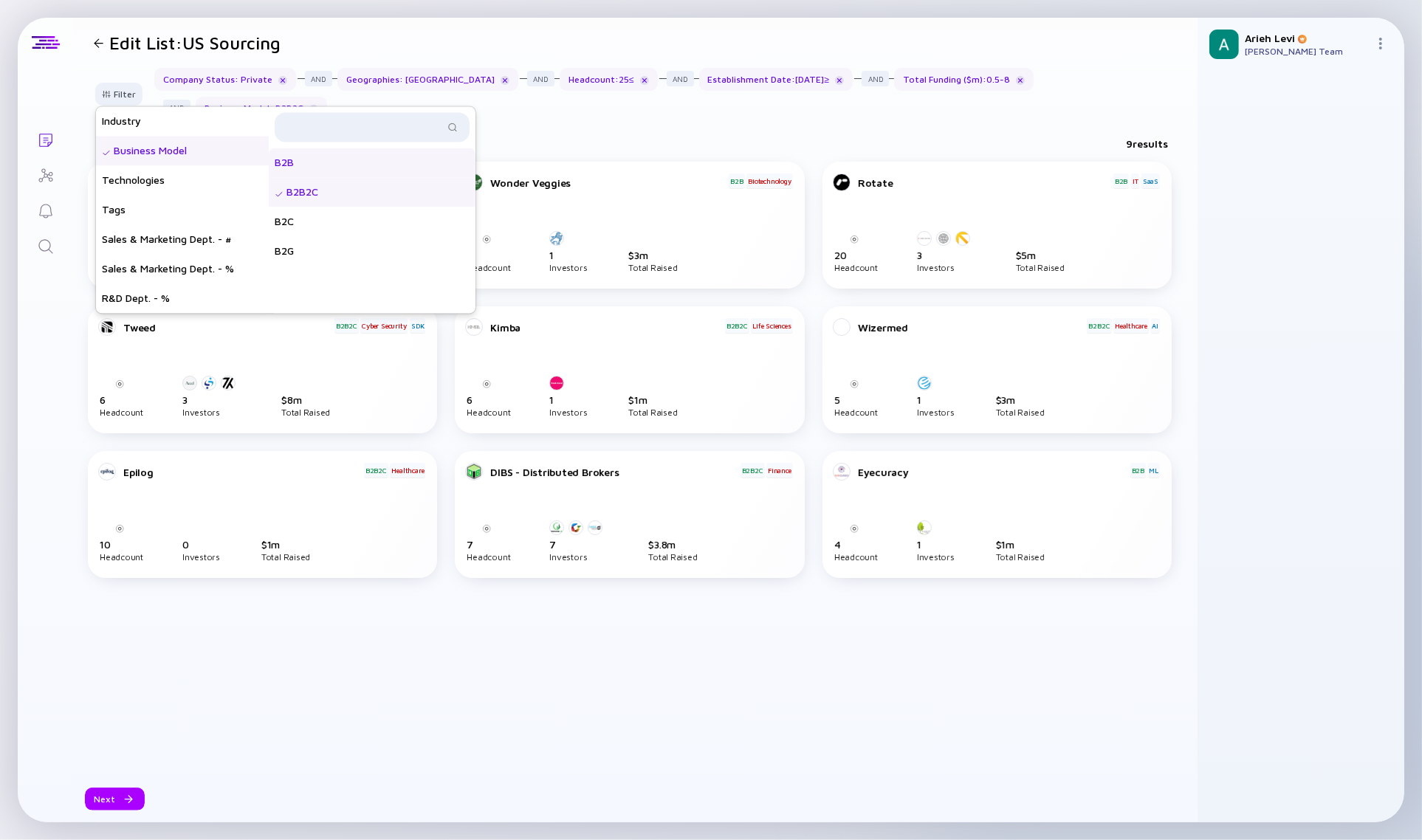
click at [301, 156] on div "B2B" at bounding box center [371, 163] width 206 height 30
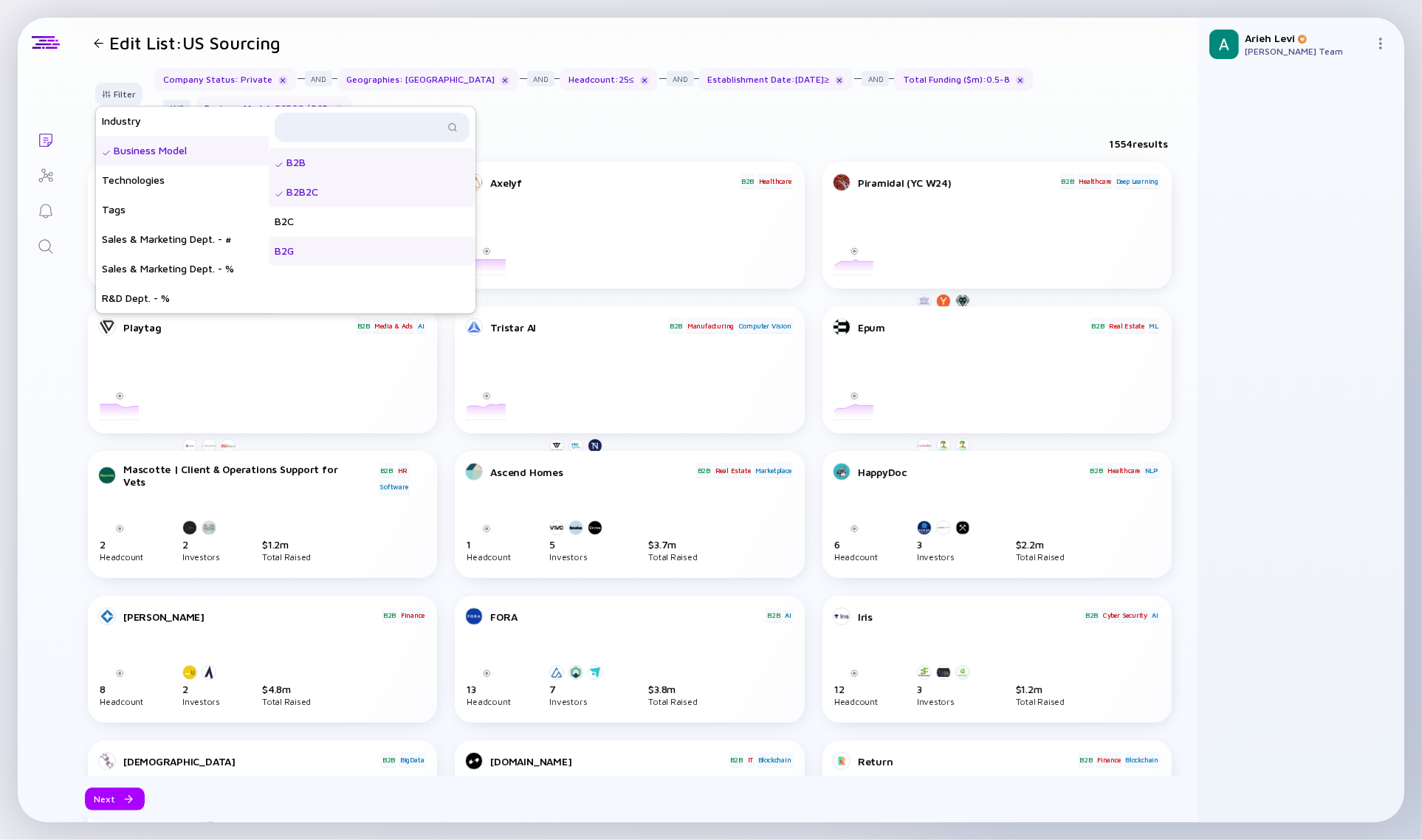
click at [308, 248] on div "B2G" at bounding box center [371, 251] width 206 height 30
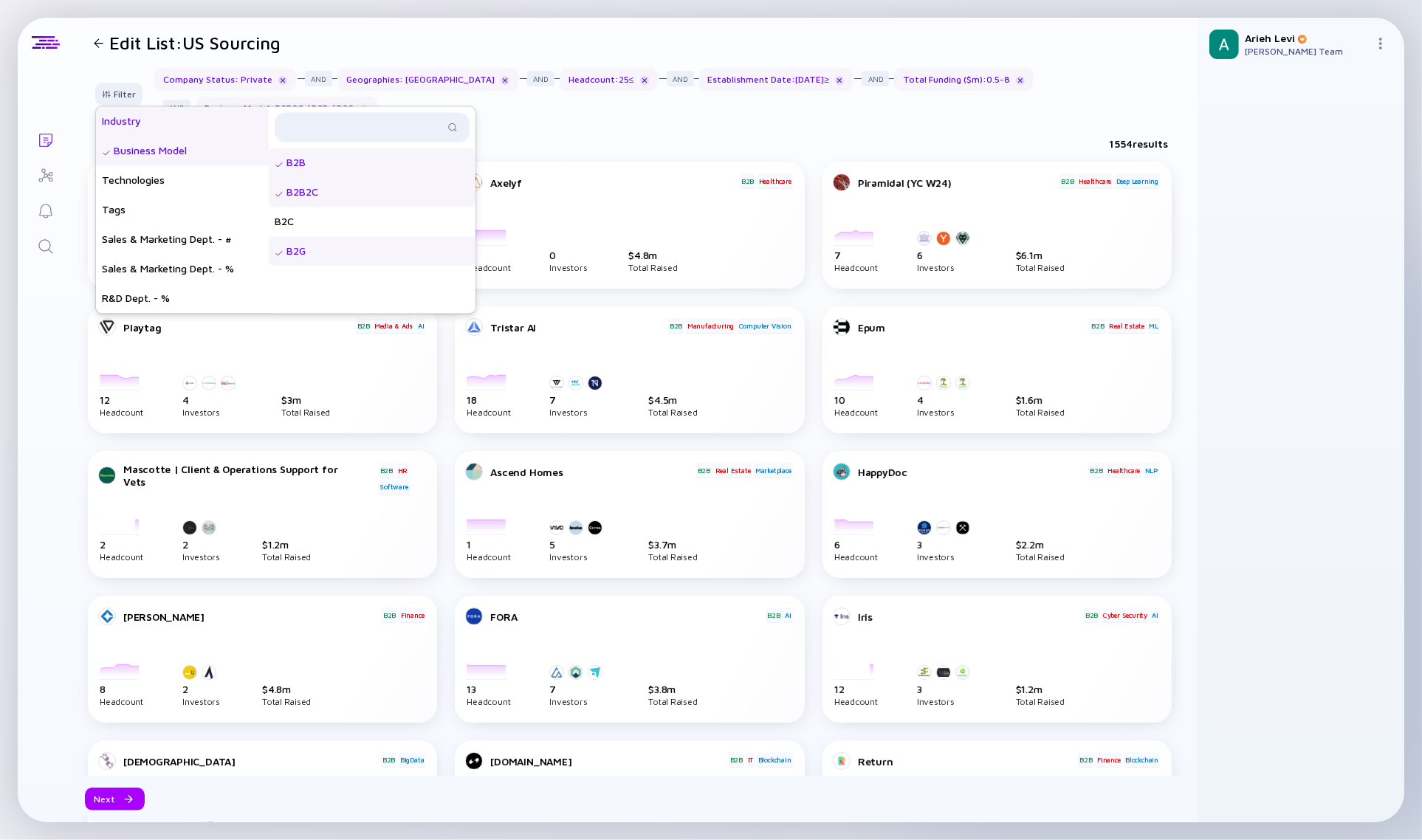
click at [152, 123] on div "Industry" at bounding box center [182, 121] width 172 height 30
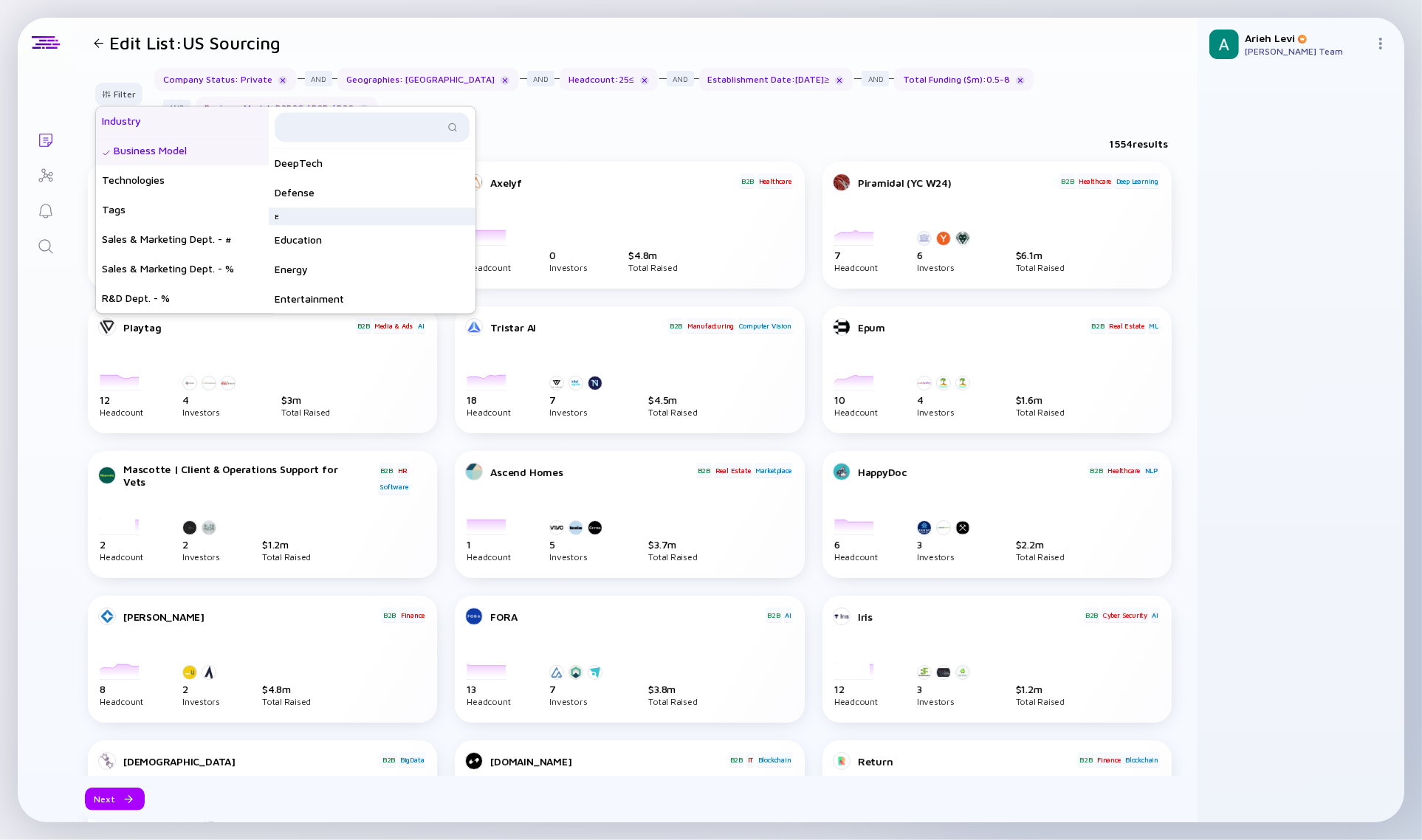
scroll to position [461, 0]
click at [327, 167] on div "Finance" at bounding box center [371, 162] width 206 height 30
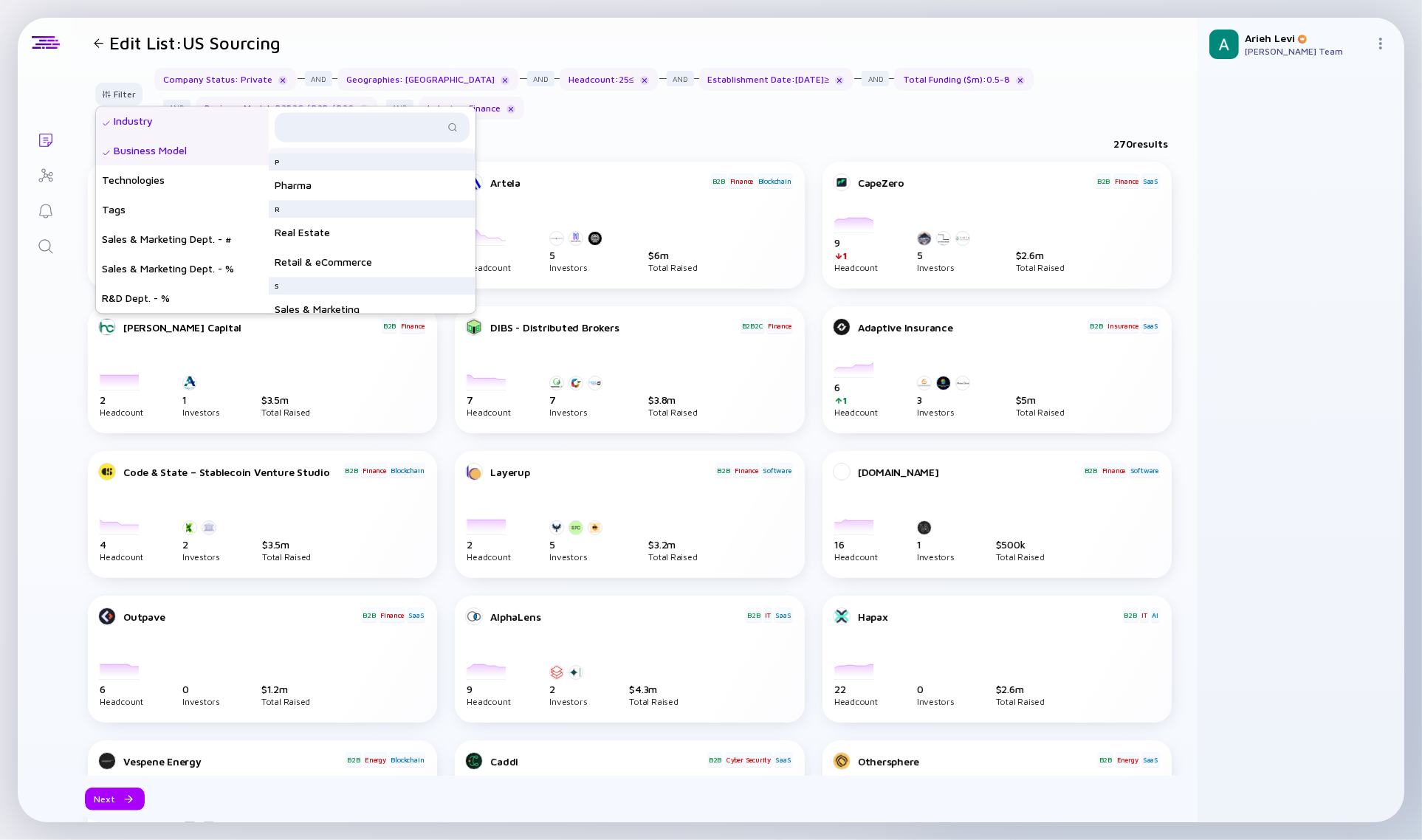
scroll to position [1107, 0]
click at [333, 203] on div "Real Estate" at bounding box center [371, 201] width 206 height 30
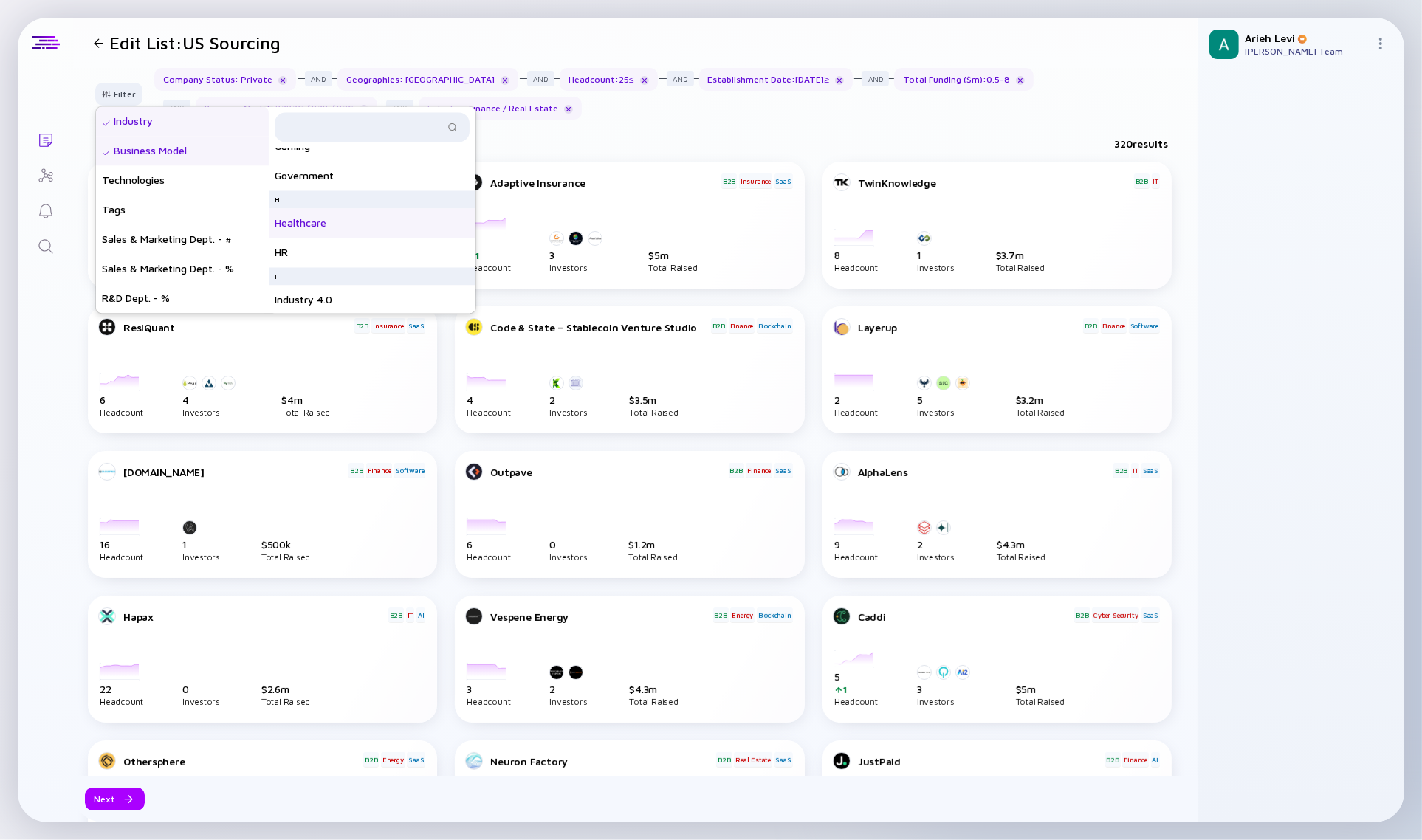
scroll to position [461, 0]
click at [318, 168] on div "Finance" at bounding box center [371, 162] width 206 height 30
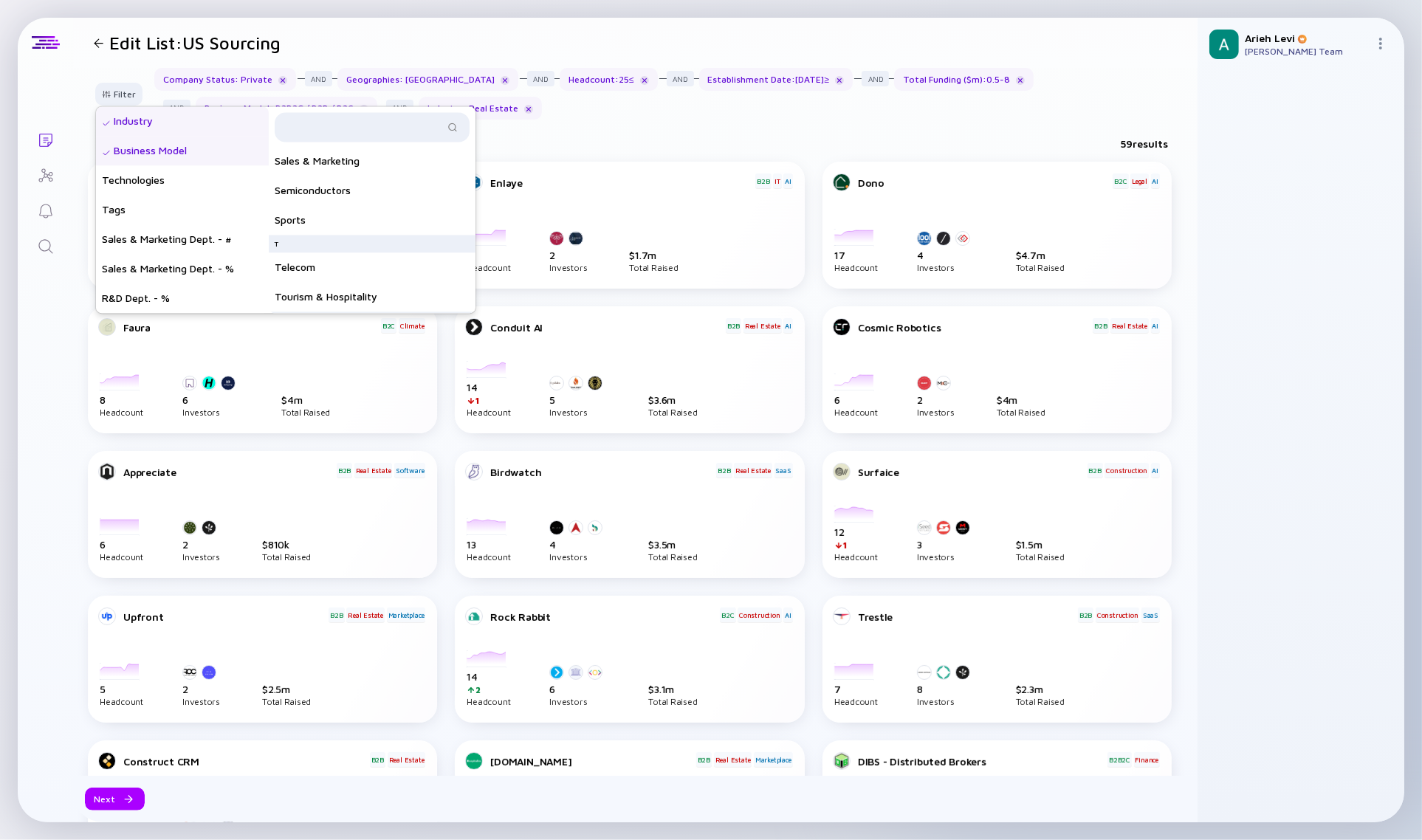
scroll to position [1040, 0]
click at [337, 267] on div "Real Estate" at bounding box center [371, 269] width 206 height 30
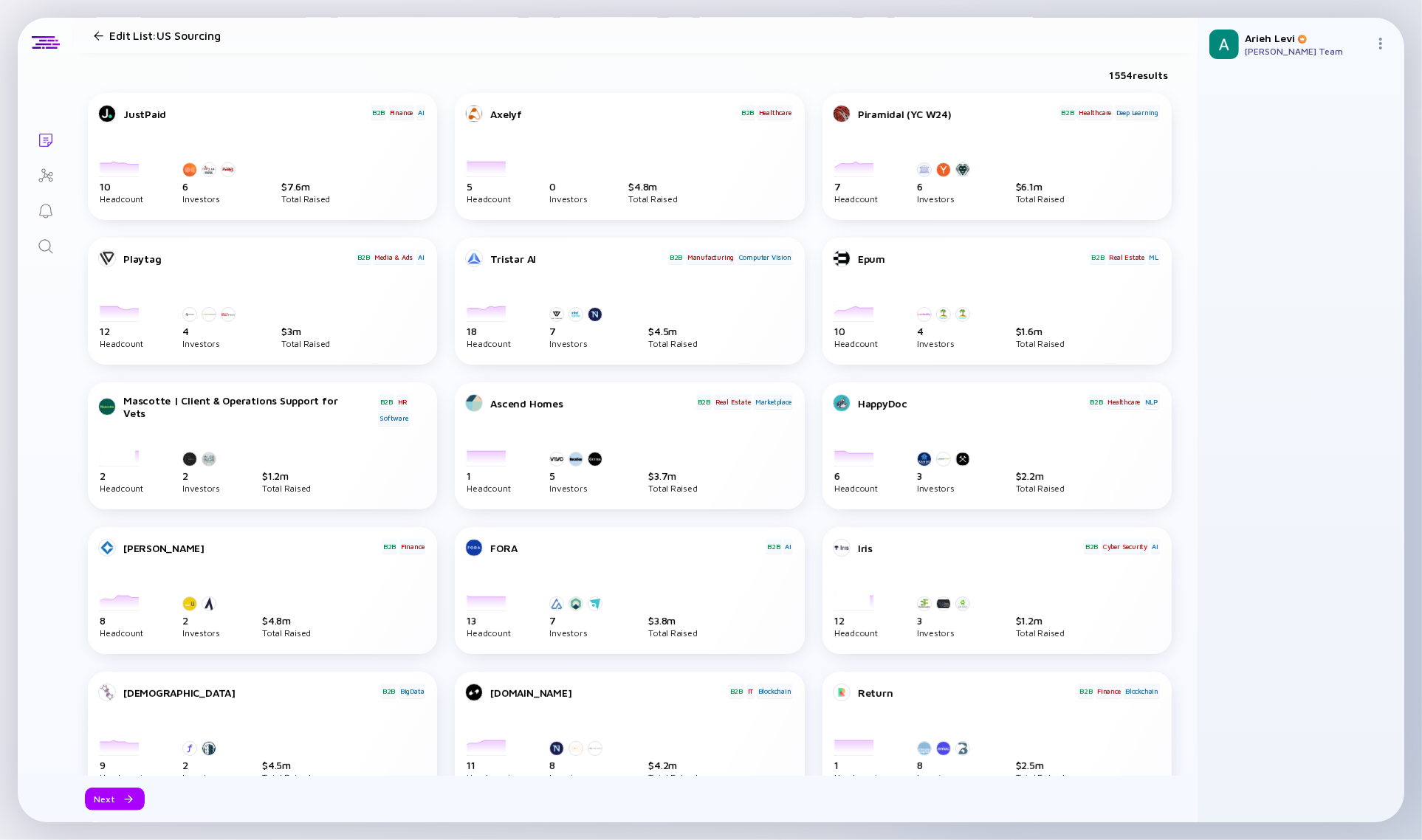
scroll to position [0, 0]
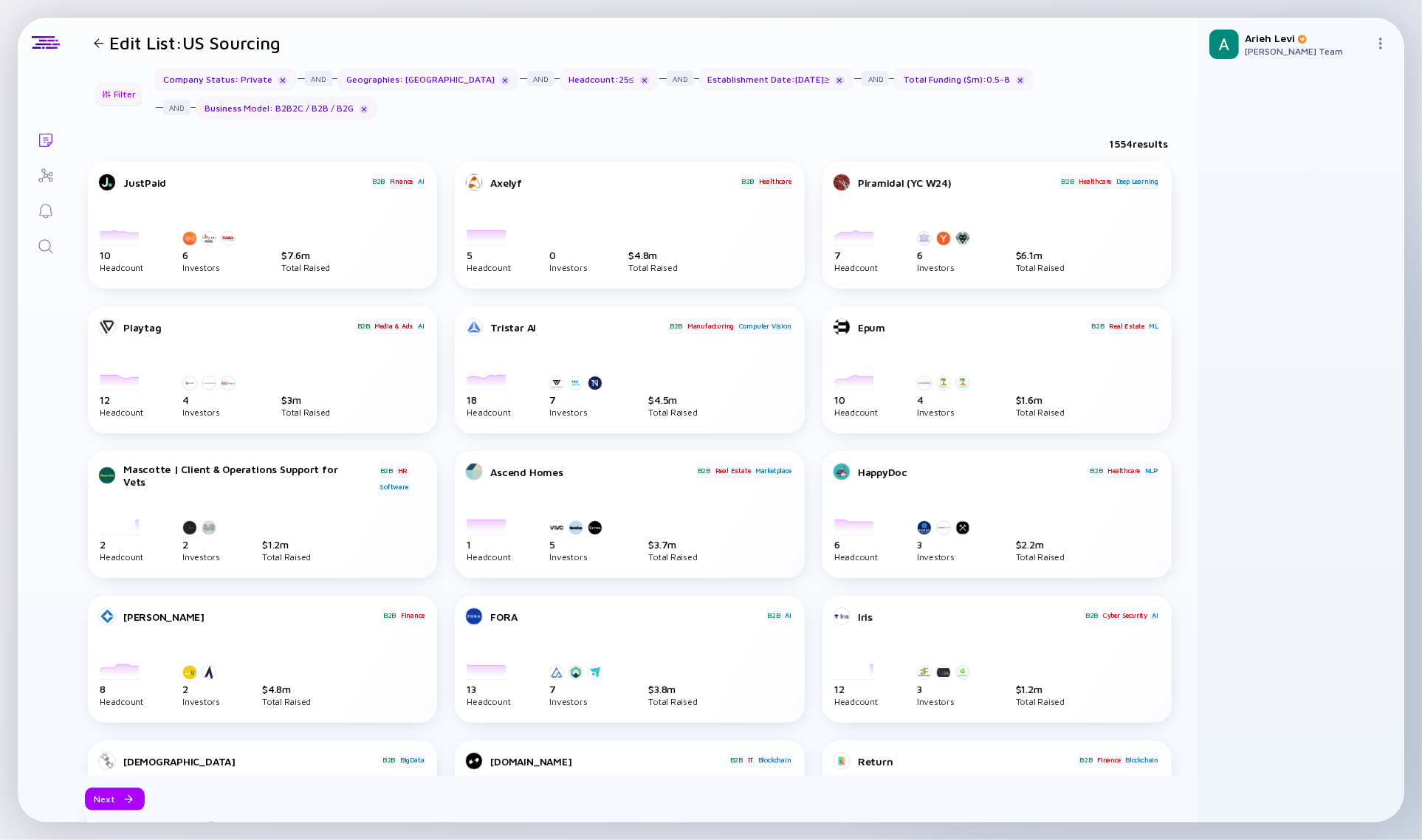
click at [104, 91] on div at bounding box center [106, 95] width 9 height 8
click at [111, 92] on div "Filter" at bounding box center [119, 95] width 51 height 23
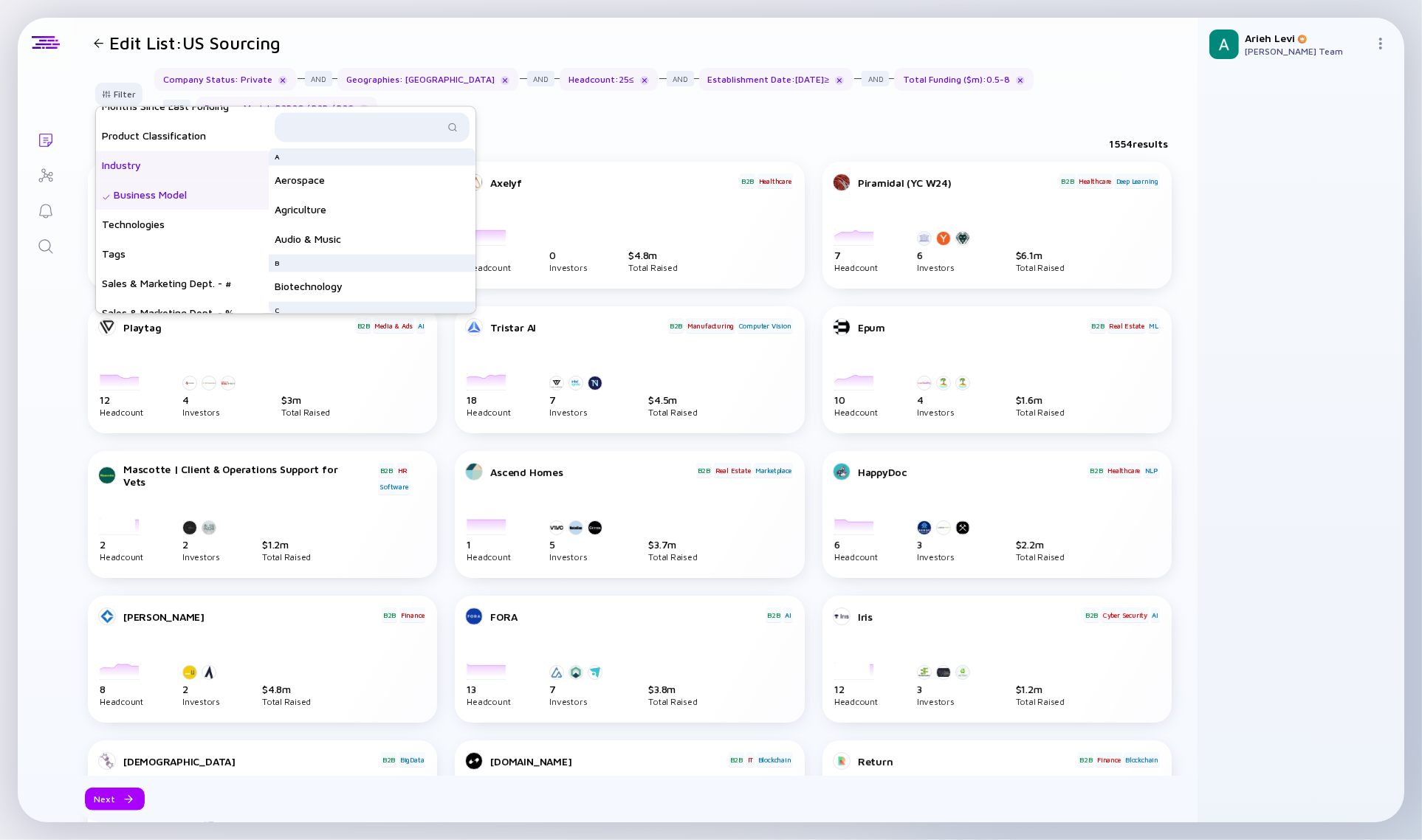
scroll to position [414, 0]
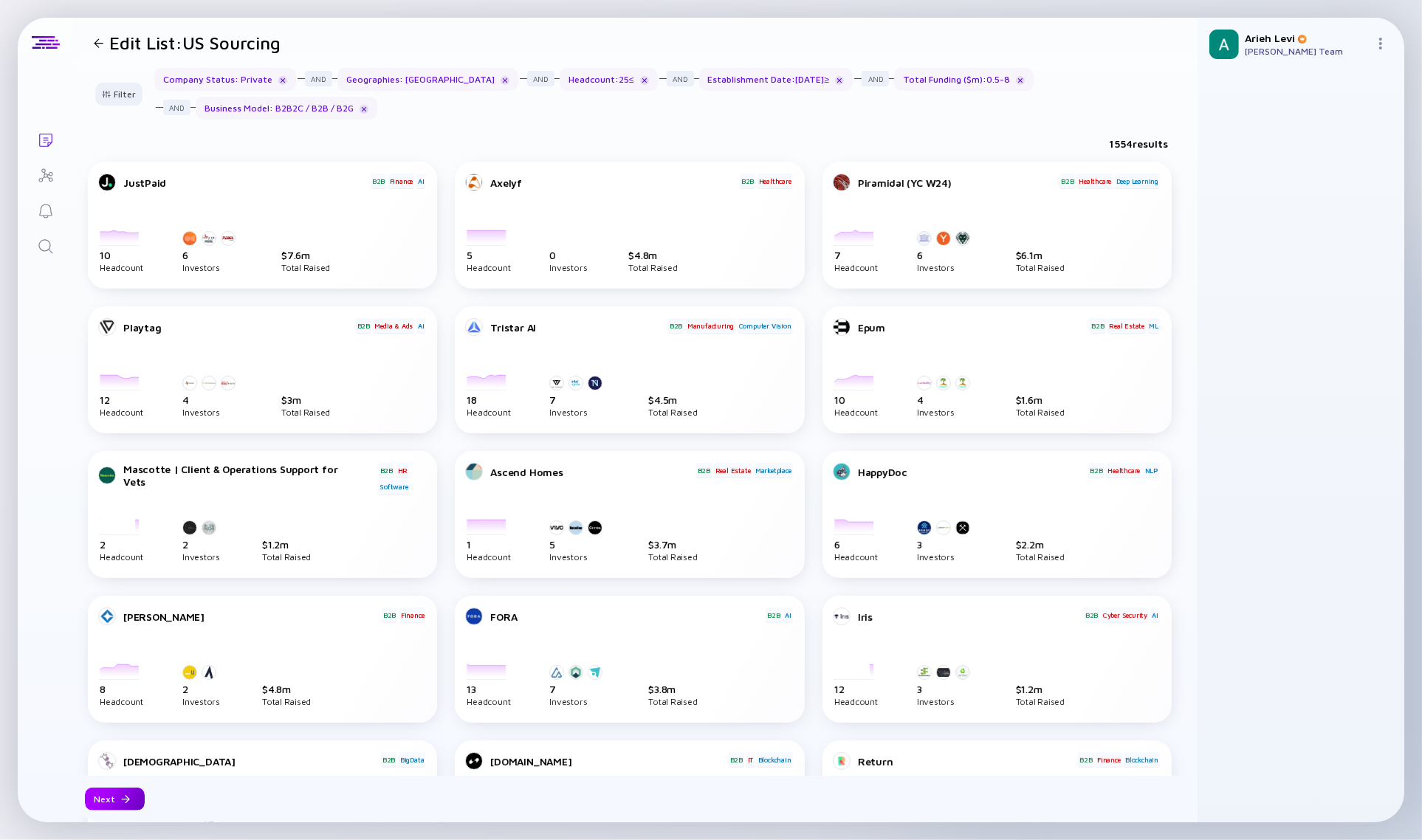
click at [90, 795] on div "Next" at bounding box center [114, 799] width 60 height 23
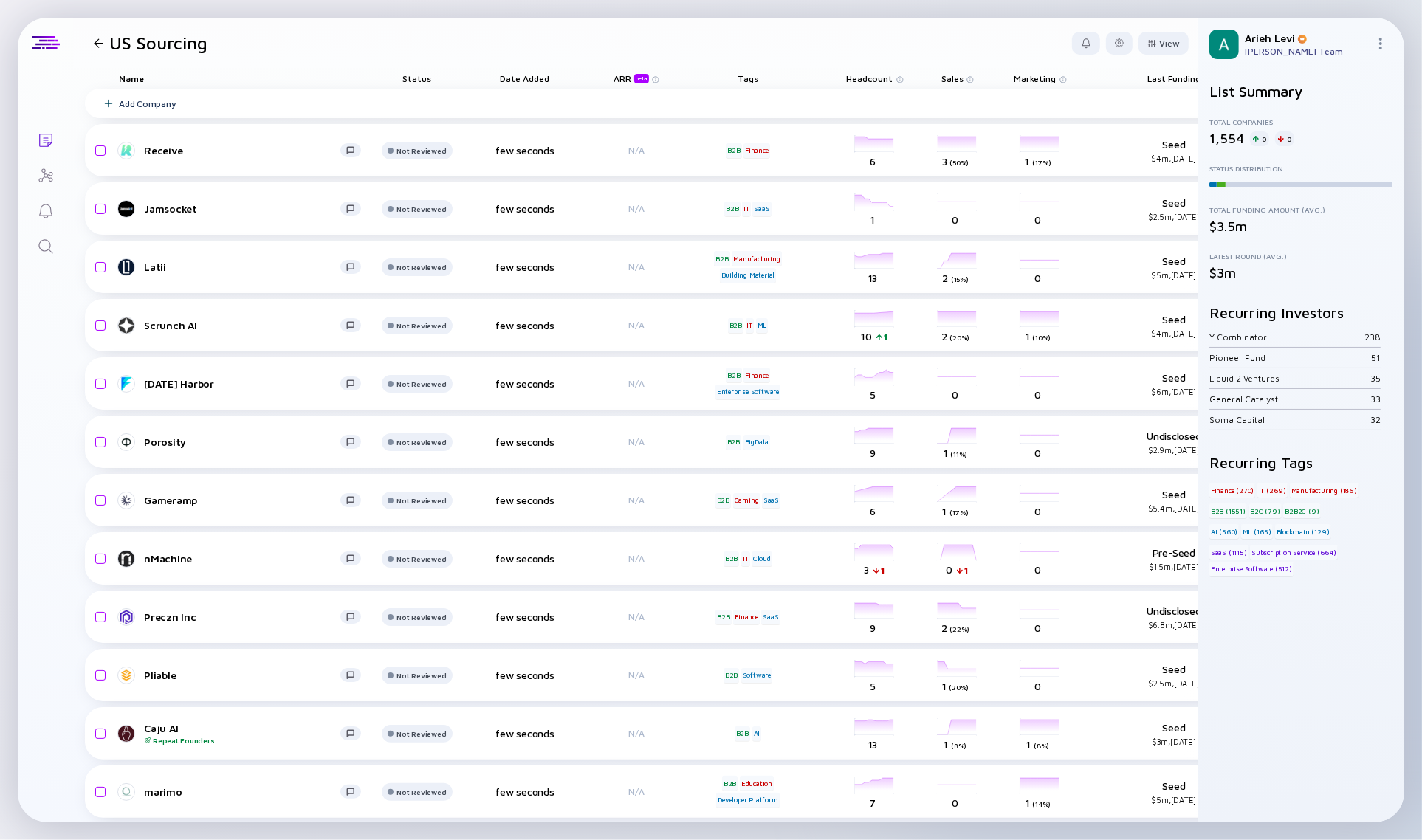
click at [954, 74] on span "Sales" at bounding box center [952, 78] width 22 height 11
click at [983, 105] on div "Sort by Sales" at bounding box center [980, 100] width 64 height 12
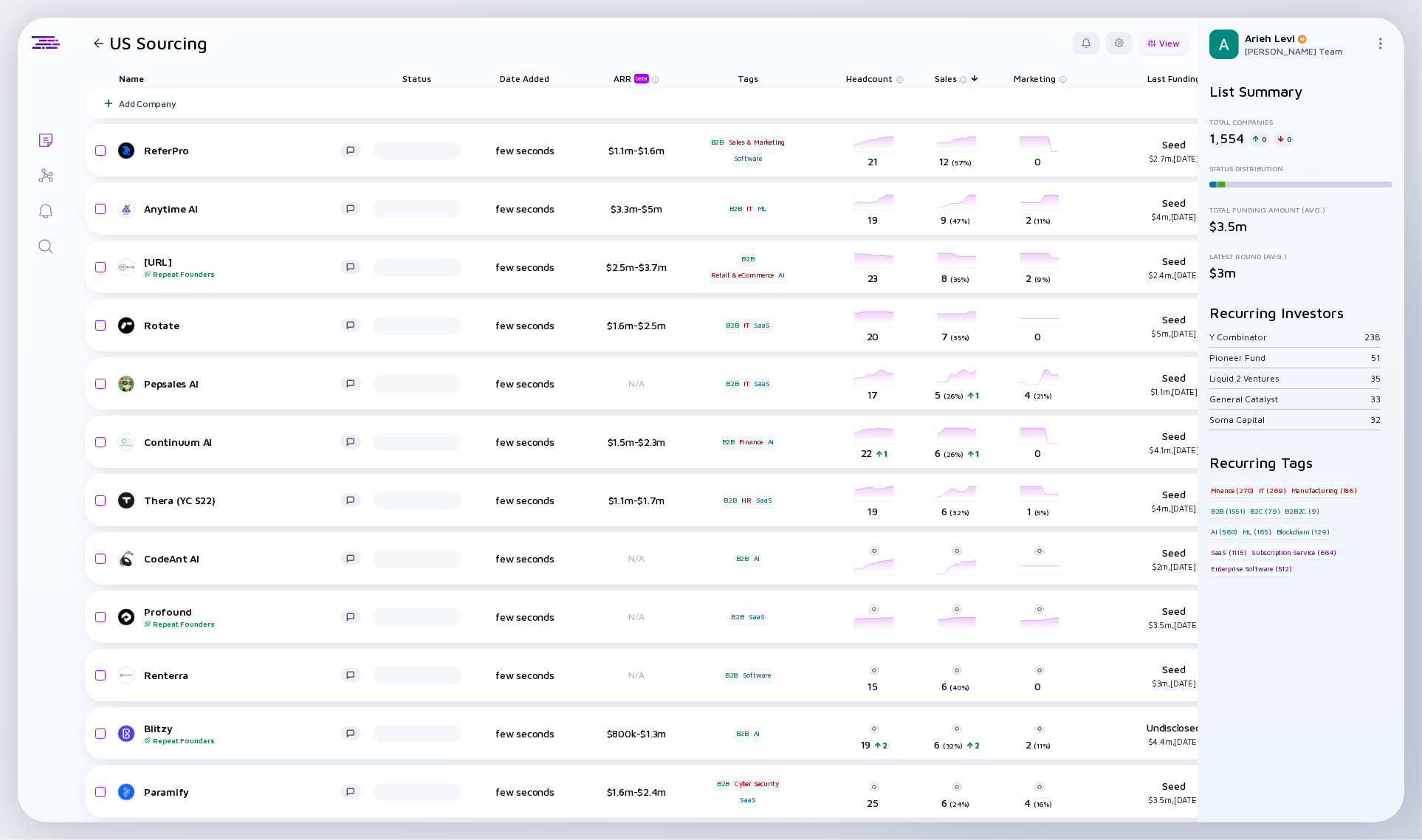
click at [1149, 45] on div "View" at bounding box center [1163, 43] width 51 height 23
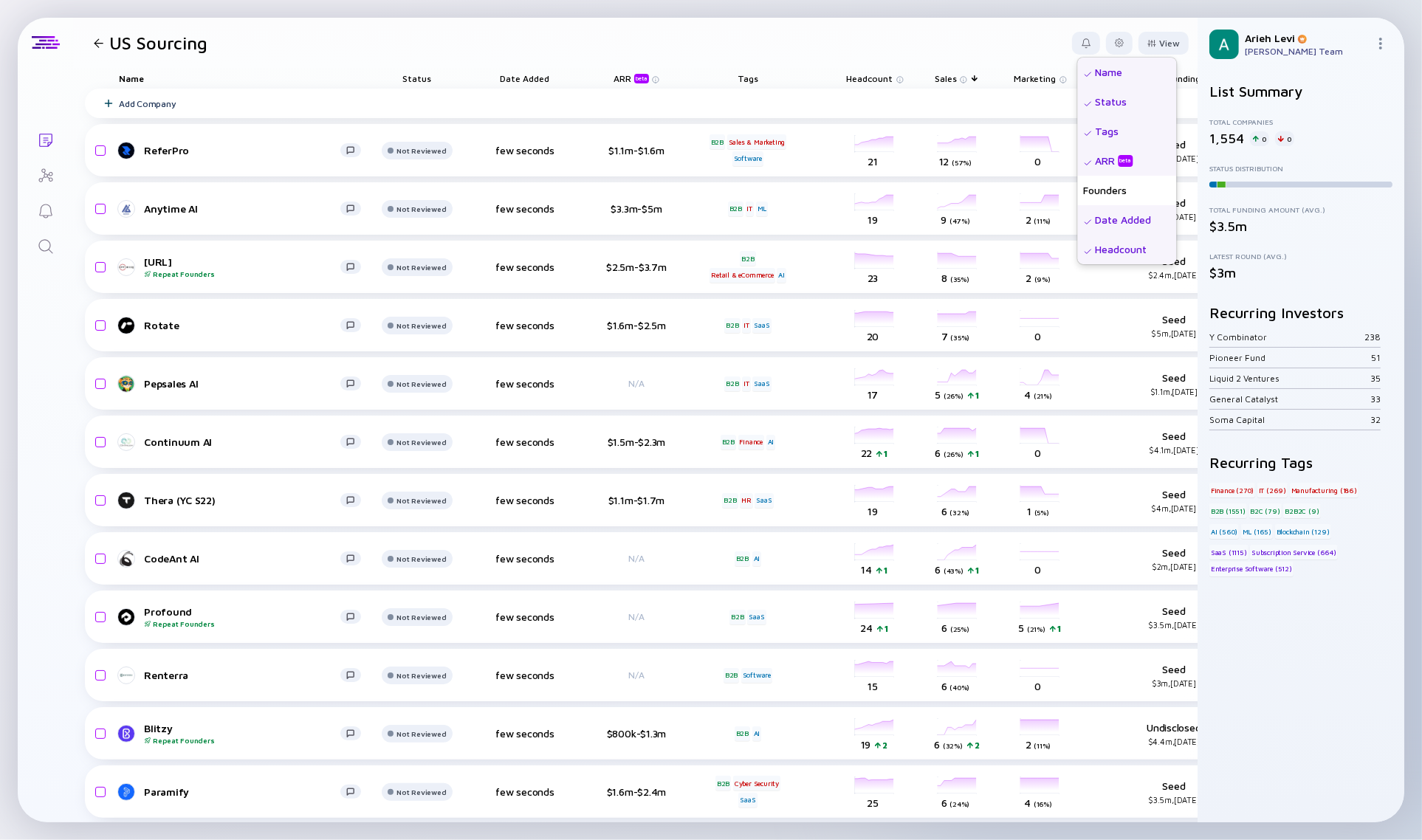
click at [1084, 158] on img at bounding box center [1088, 163] width 9 height 9
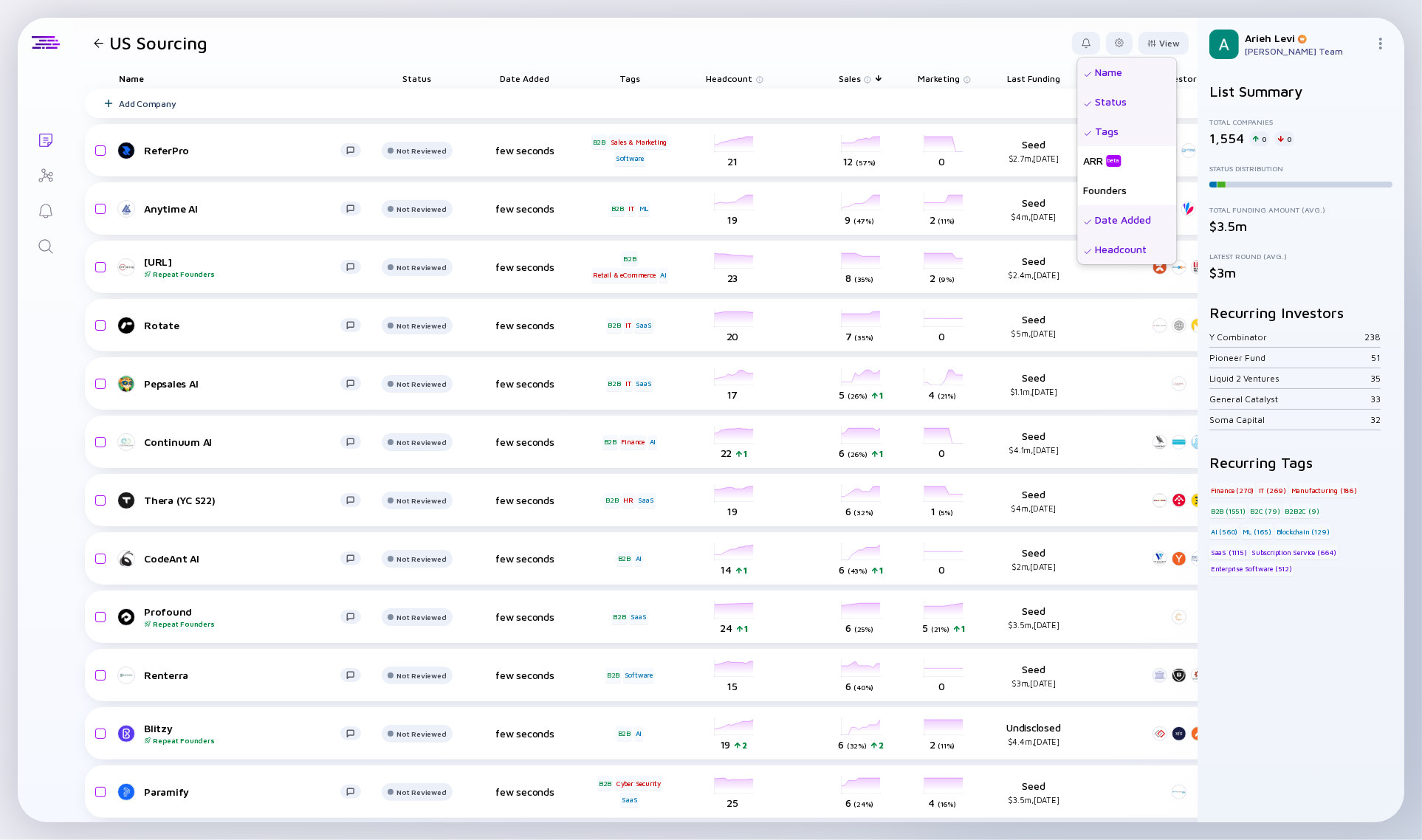
click at [1104, 219] on div "Date Added" at bounding box center [1127, 221] width 99 height 30
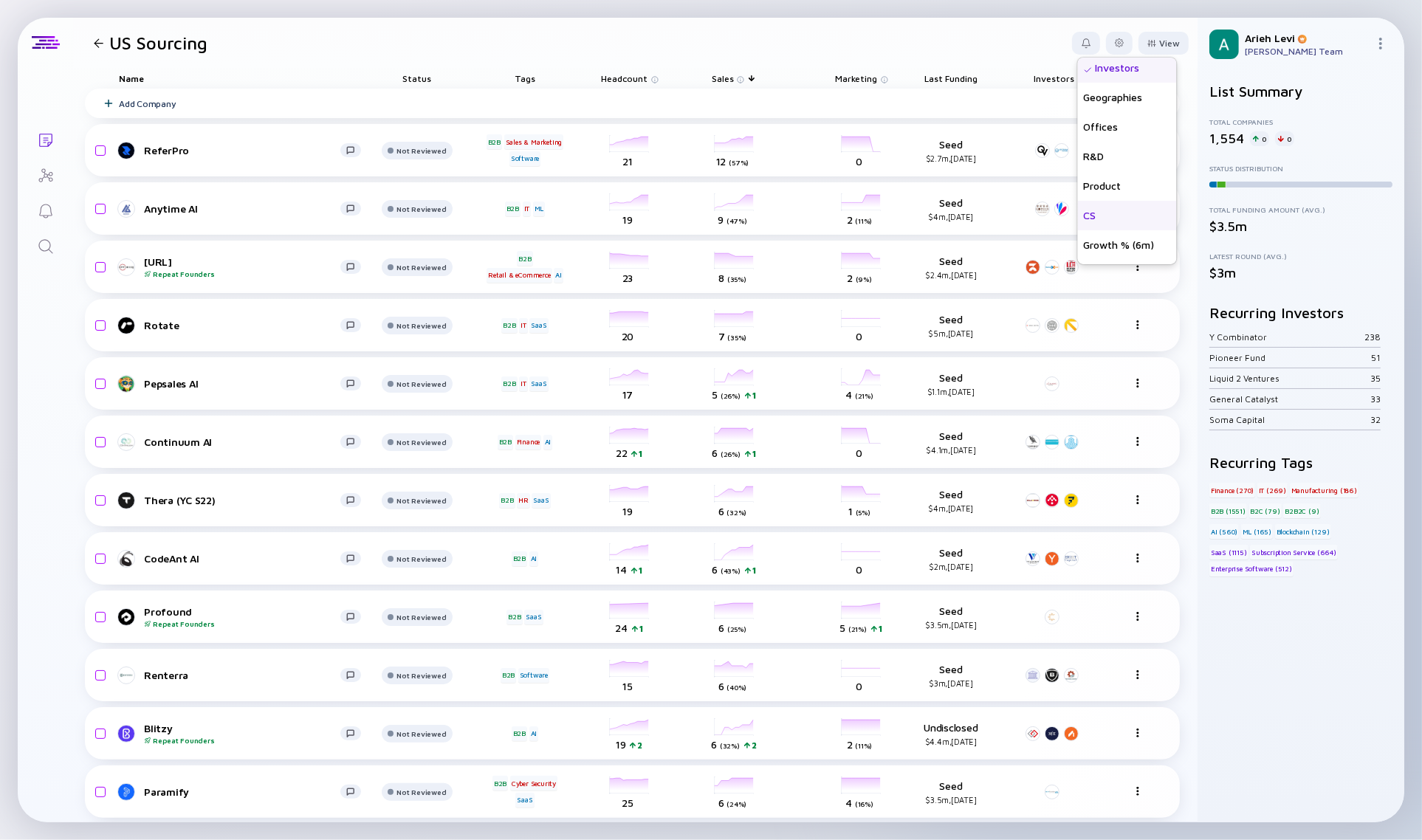
scroll to position [354, 0]
click at [1098, 220] on div "Growth % (6m)" at bounding box center [1127, 221] width 99 height 30
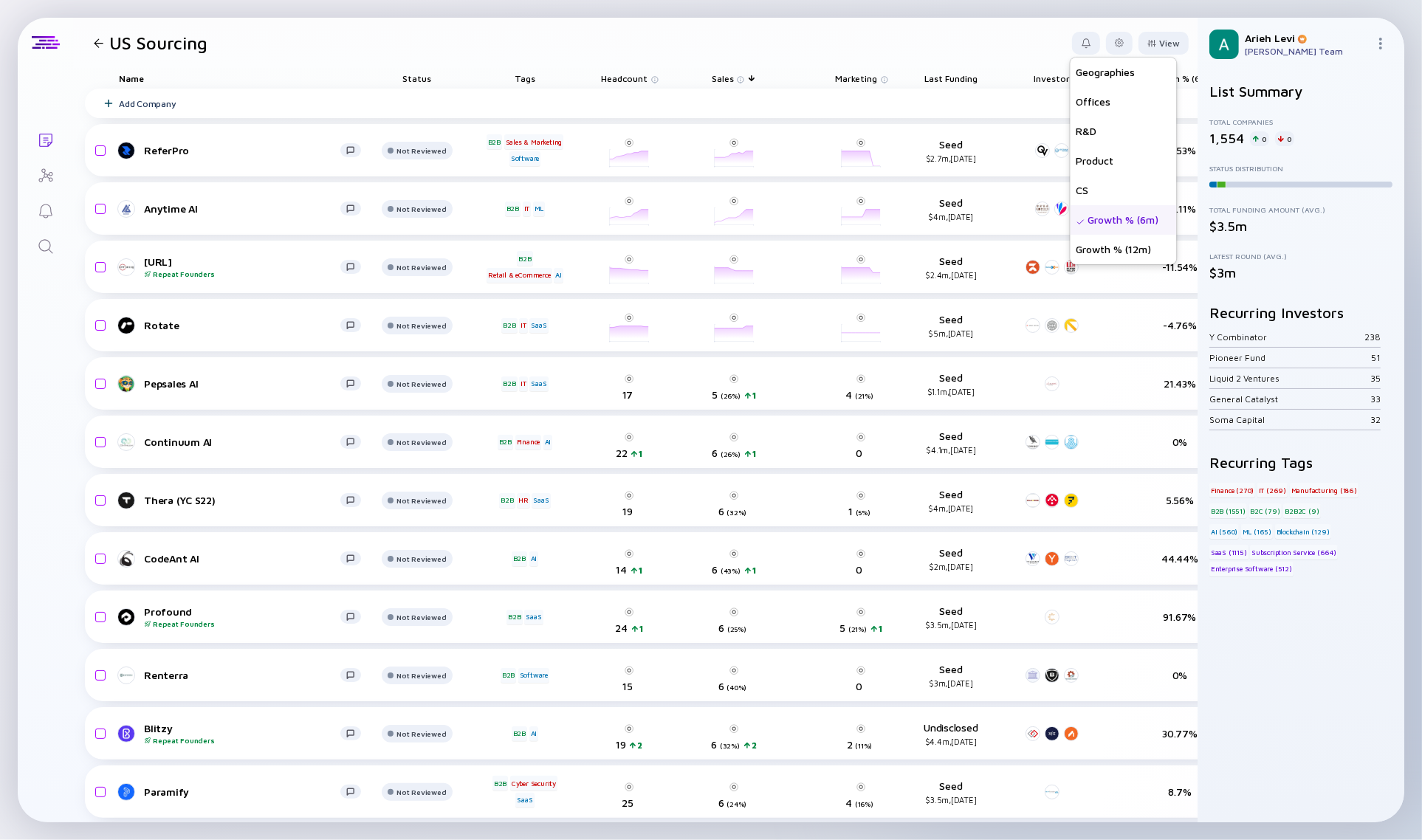
click at [959, 28] on header "US Sourcing View Name Status Tags ARR beta Founders Date Added Headcount Sales …" at bounding box center [635, 42] width 1124 height 51
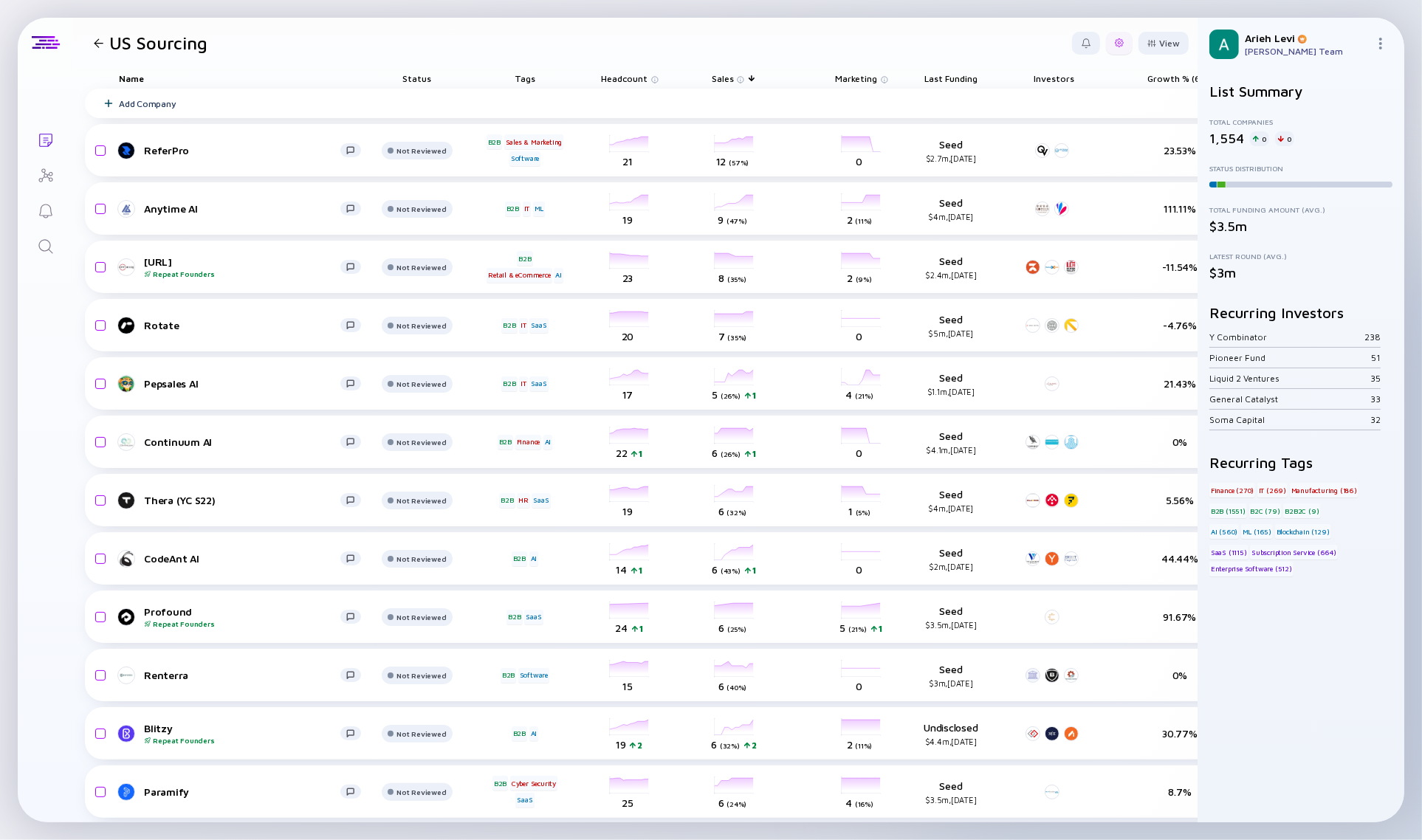
click at [1111, 45] on div at bounding box center [1119, 43] width 27 height 23
click at [1035, 168] on div "Edit Filter" at bounding box center [1074, 162] width 92 height 30
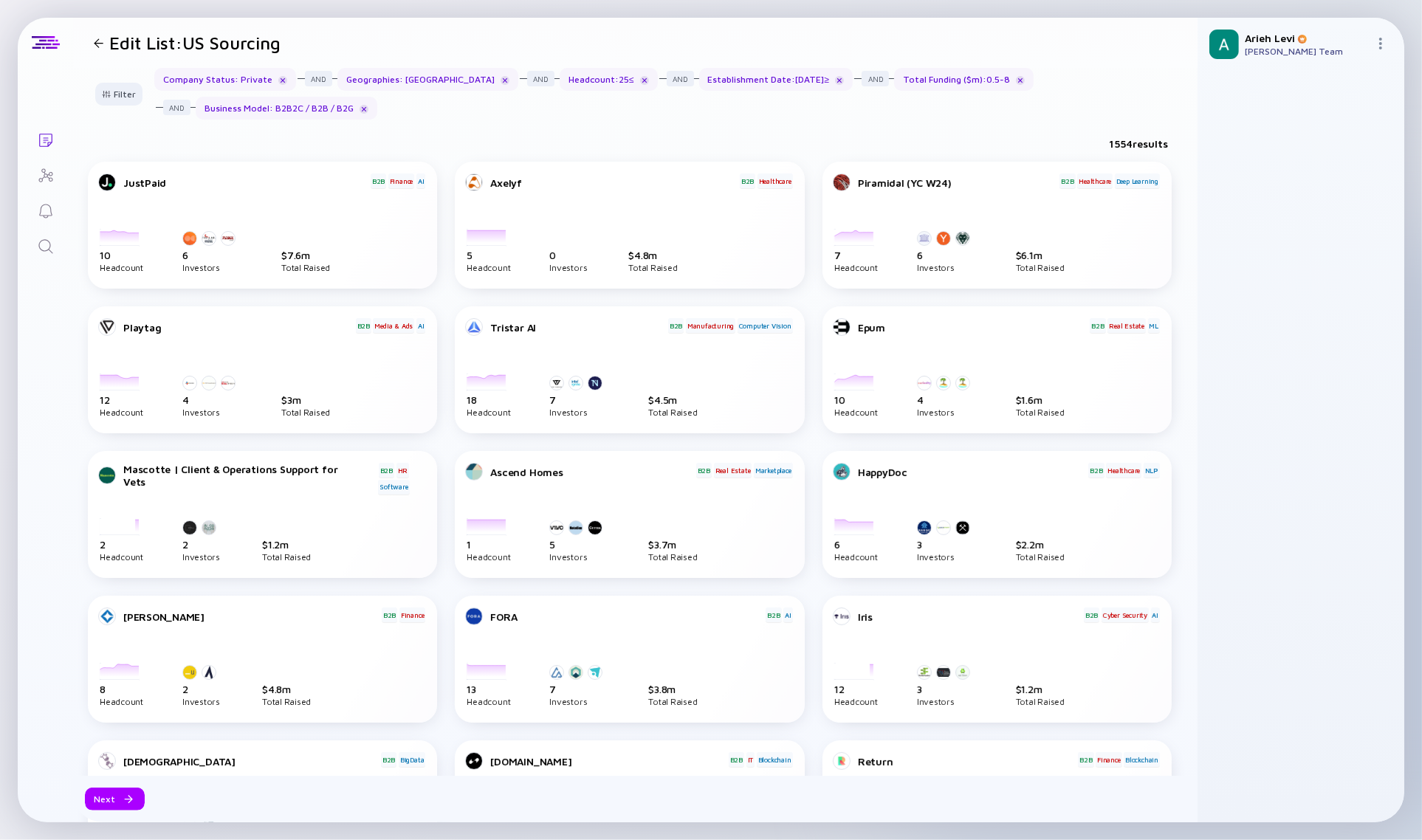
click at [560, 83] on div "Headcount : 25 ≤" at bounding box center [609, 80] width 98 height 23
click at [560, 81] on div "Headcount : 25 ≤" at bounding box center [609, 80] width 98 height 23
click at [124, 97] on div "Filter" at bounding box center [119, 95] width 51 height 23
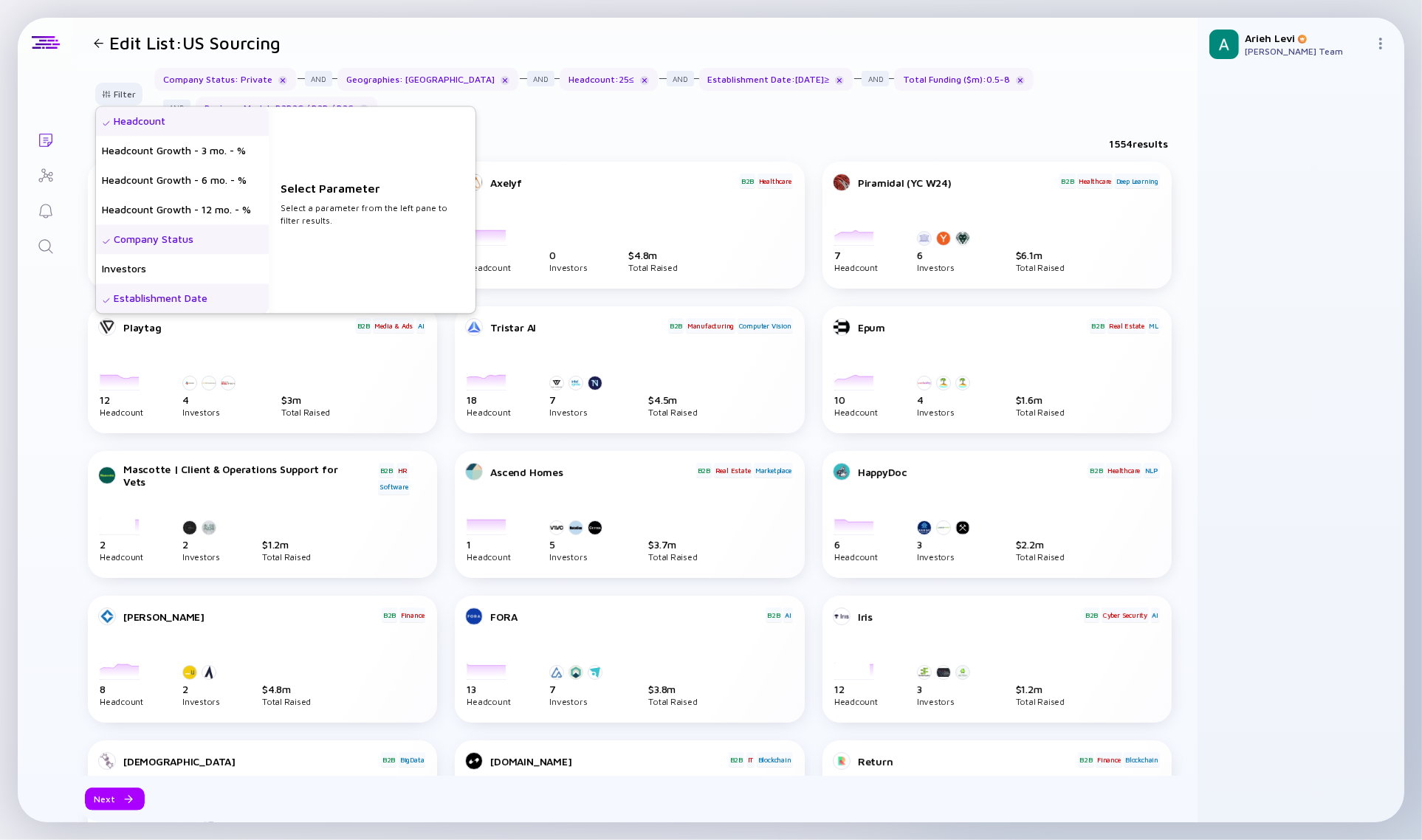
click at [161, 127] on div "Headcount" at bounding box center [182, 121] width 172 height 30
click at [316, 212] on input "text" at bounding box center [371, 218] width 172 height 15
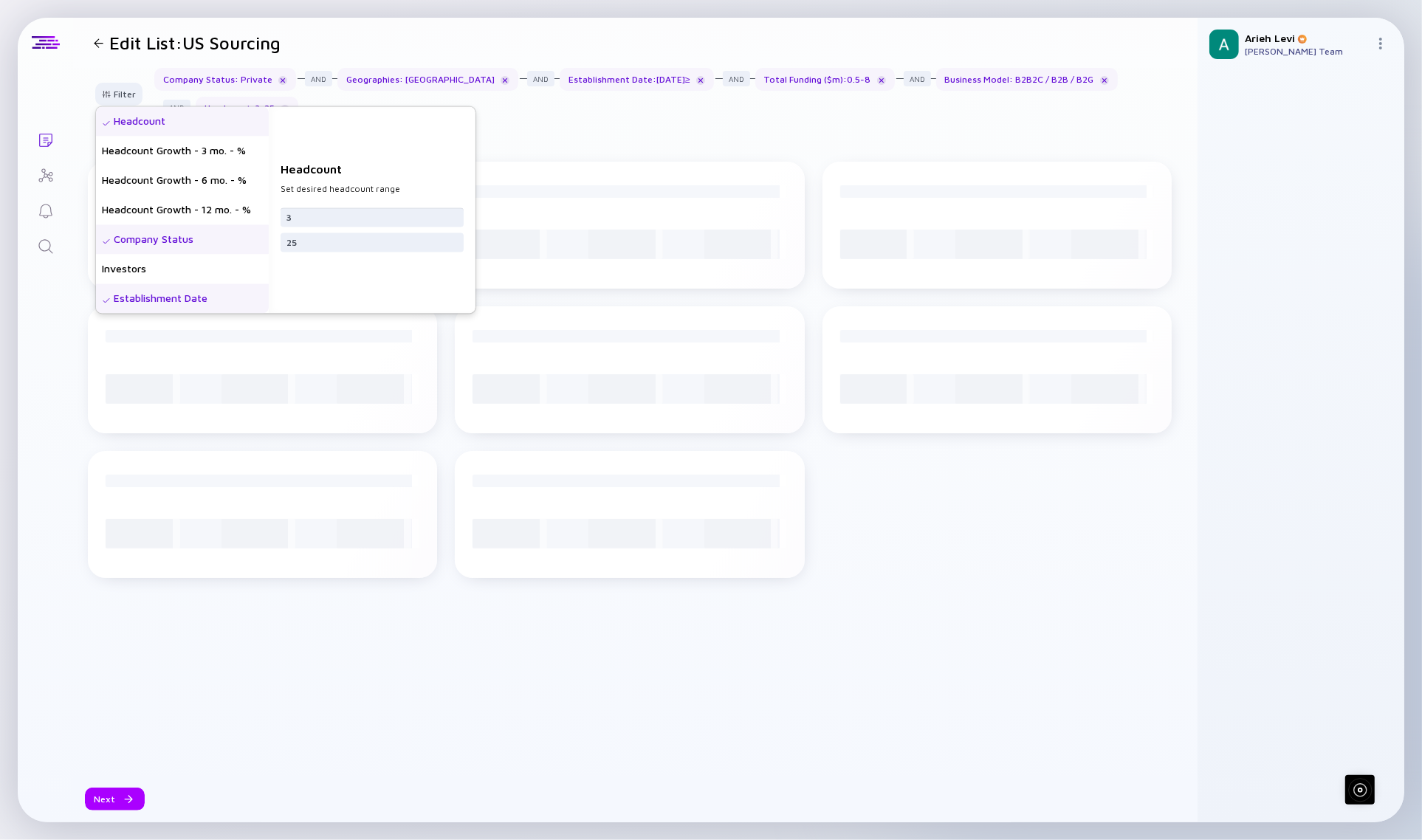
type input "3"
click at [360, 286] on div "Headcount Set desired headcount range 3 25" at bounding box center [371, 209] width 206 height 206
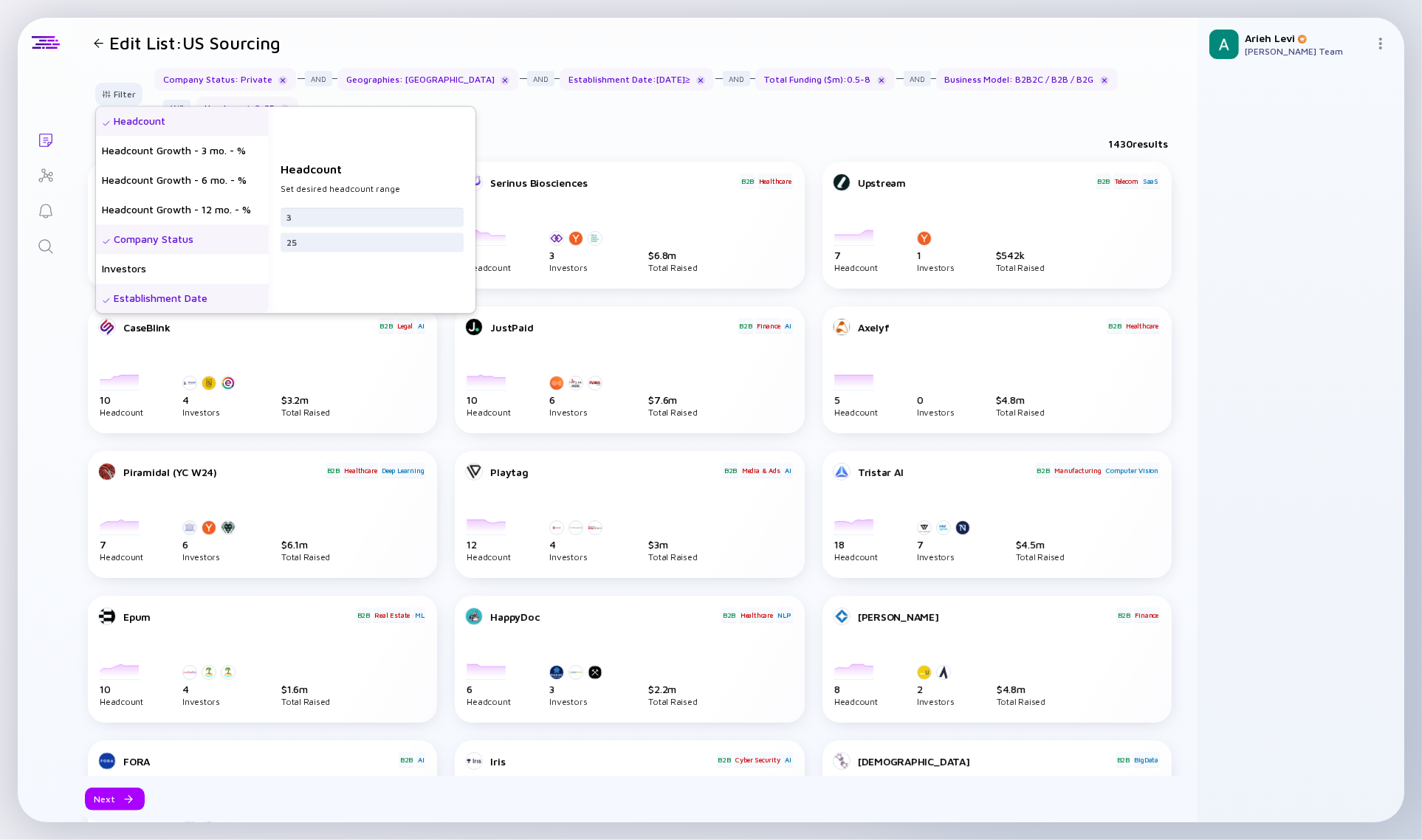
click at [323, 216] on input "3" at bounding box center [371, 218] width 172 height 15
type input "4"
click at [593, 128] on div "Filter Headcount Headcount Growth - 3 mo. - % Headcount Growth - 6 mo. - % Head…" at bounding box center [635, 100] width 1124 height 64
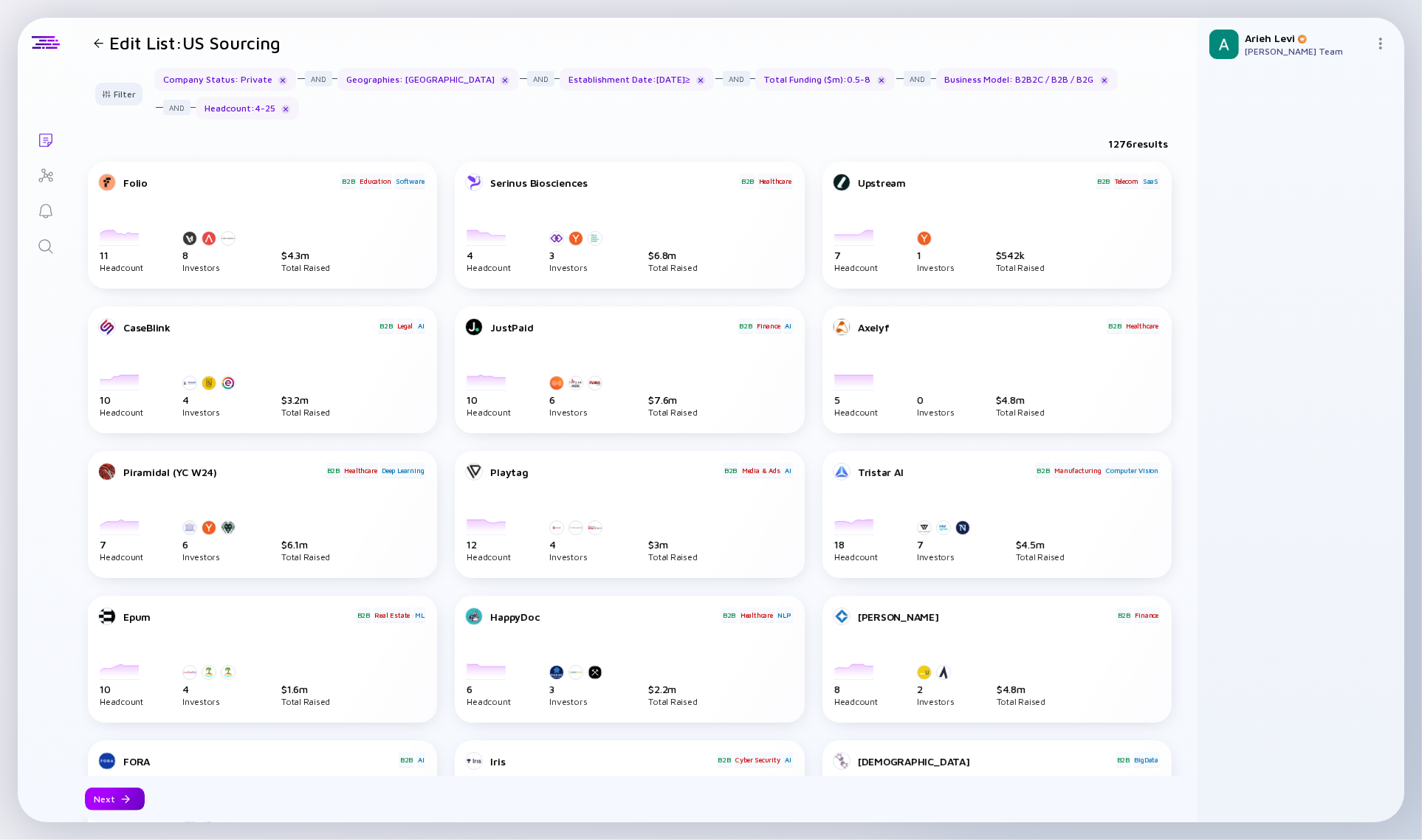
click at [109, 805] on div "Next" at bounding box center [114, 799] width 60 height 23
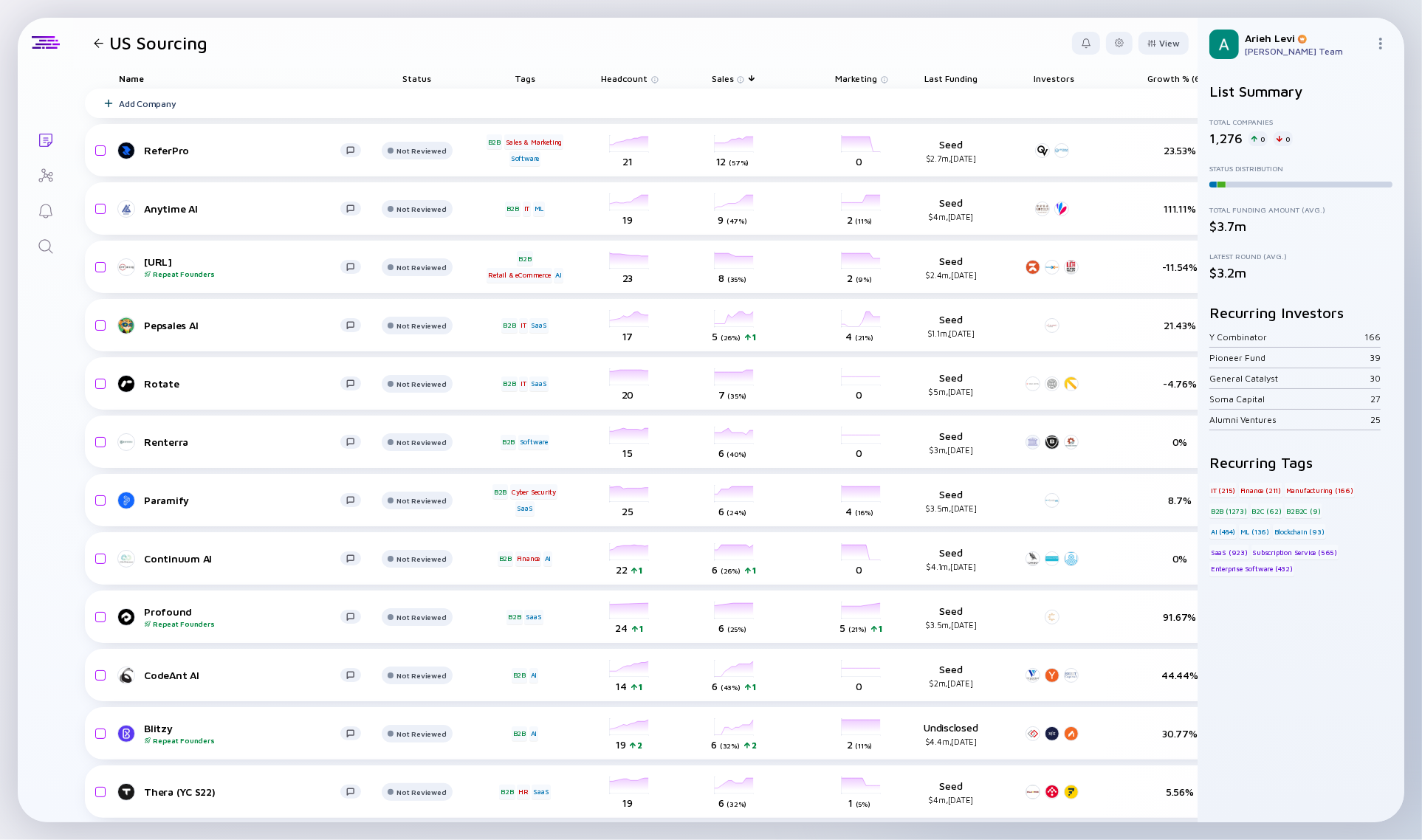
click at [533, 75] on div "Tags" at bounding box center [525, 78] width 83 height 21
click at [526, 75] on div "Tags" at bounding box center [525, 78] width 83 height 21
click at [525, 81] on div "Tags" at bounding box center [525, 78] width 83 height 21
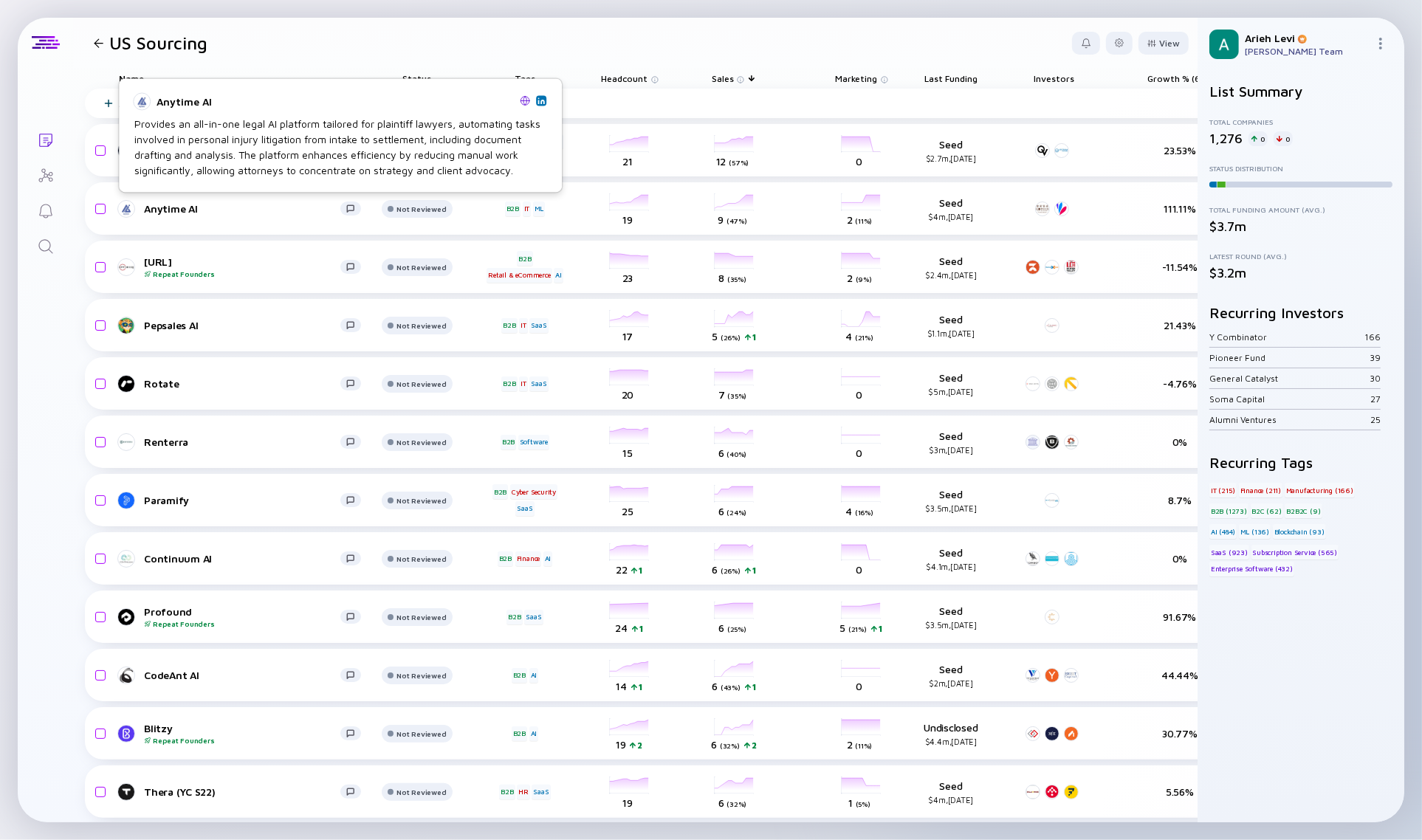
click at [539, 98] on img at bounding box center [541, 100] width 7 height 7
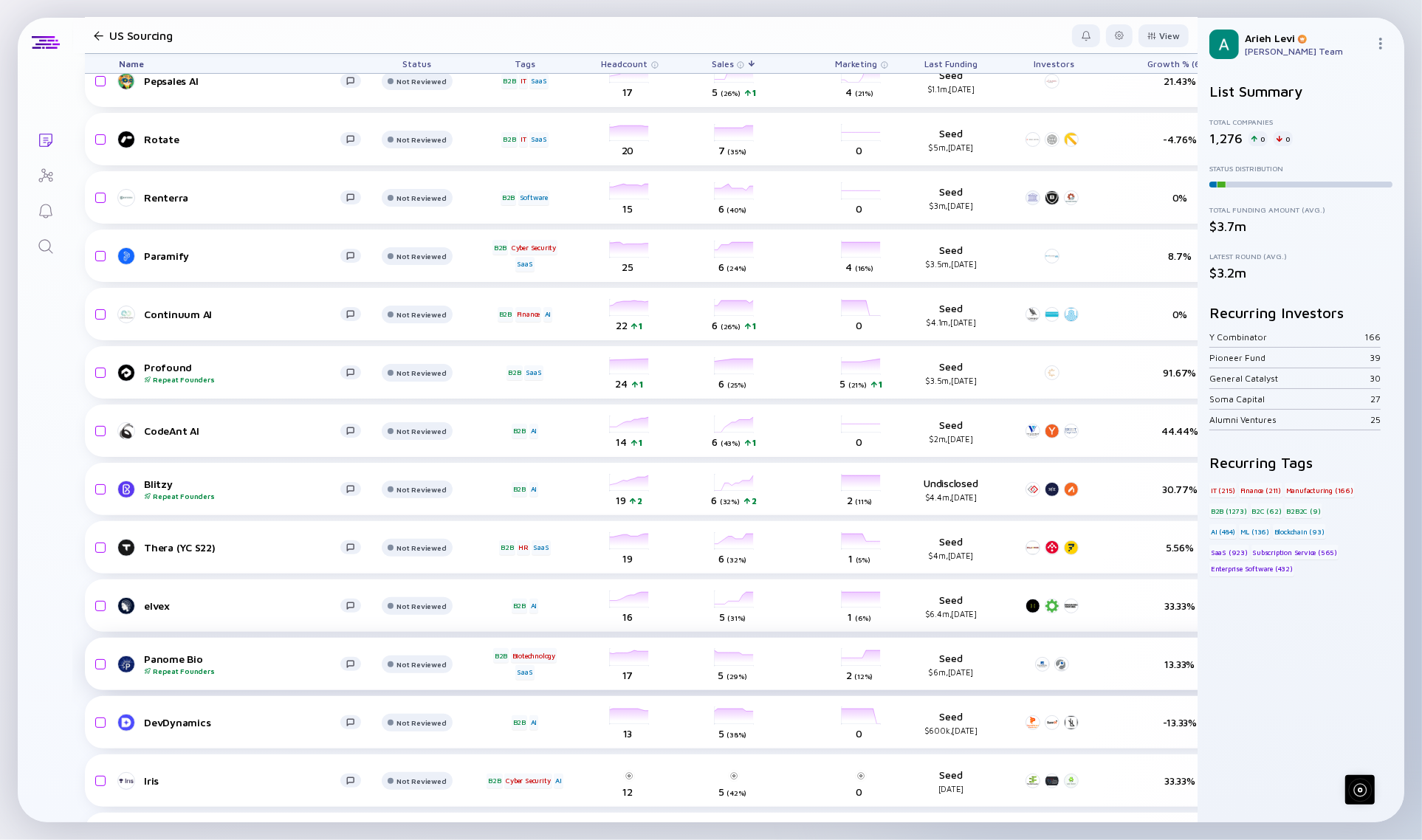
scroll to position [277, 0]
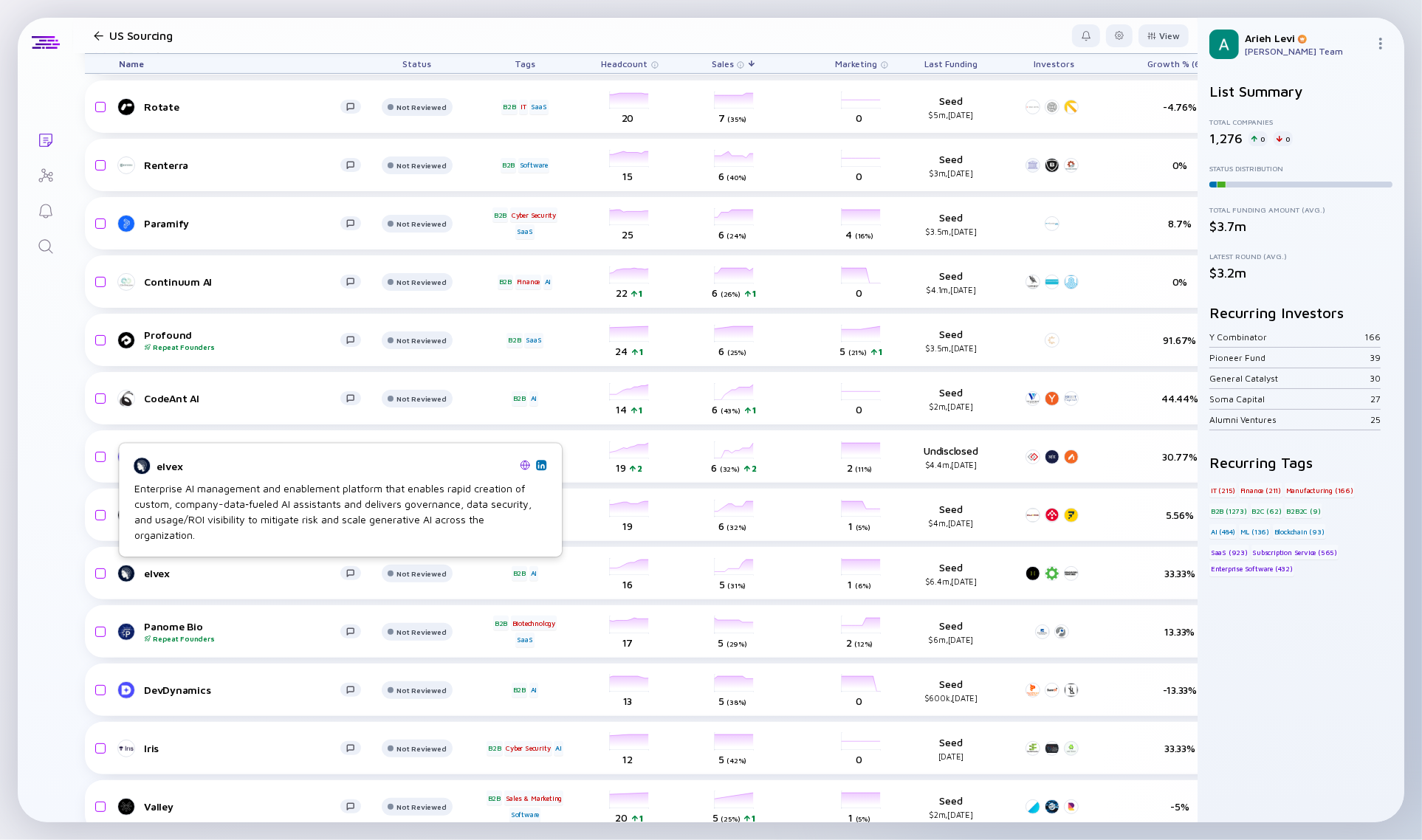
click at [542, 469] on img at bounding box center [541, 464] width 7 height 7
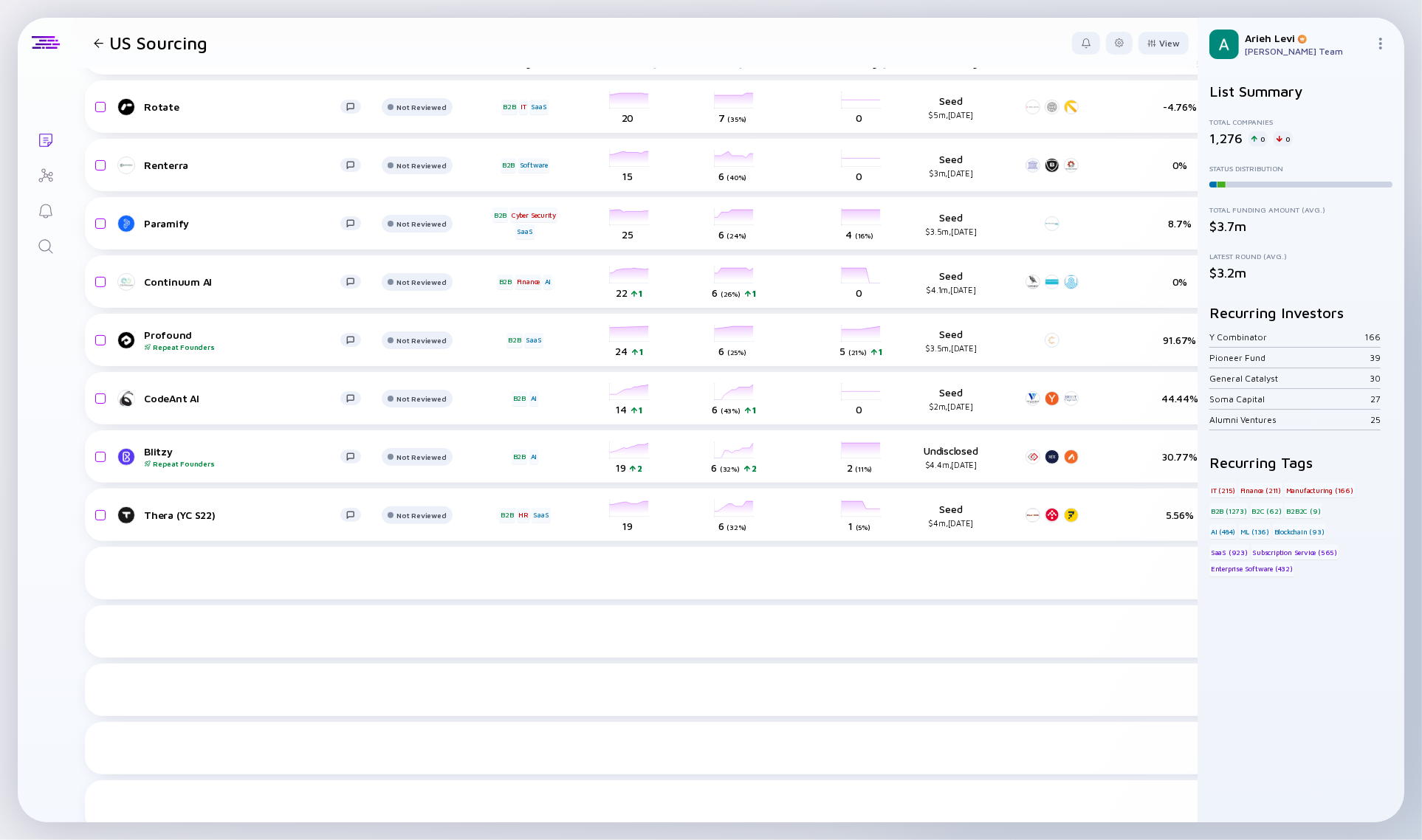
scroll to position [0, 0]
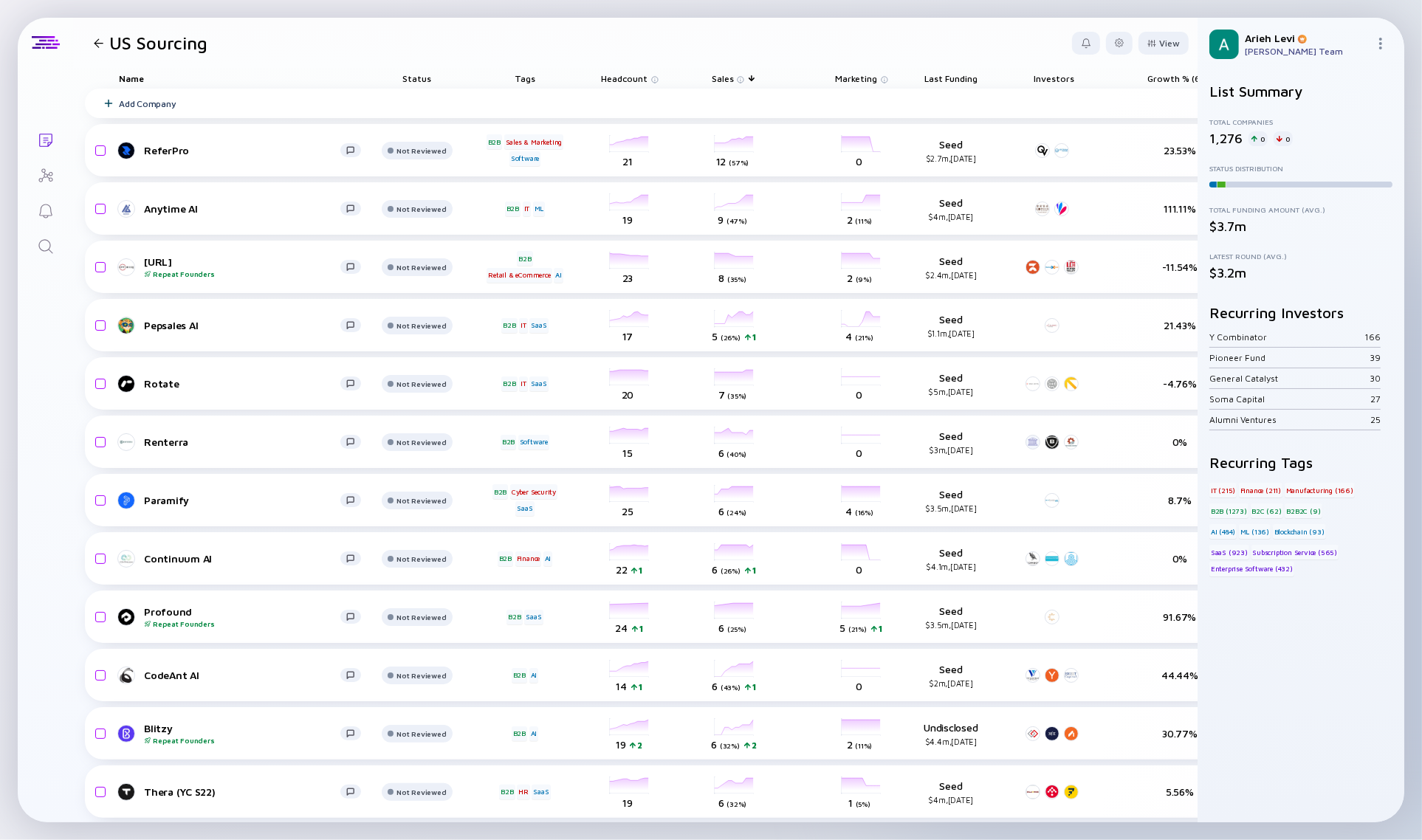
click at [52, 134] on icon "Lists" at bounding box center [46, 139] width 17 height 17
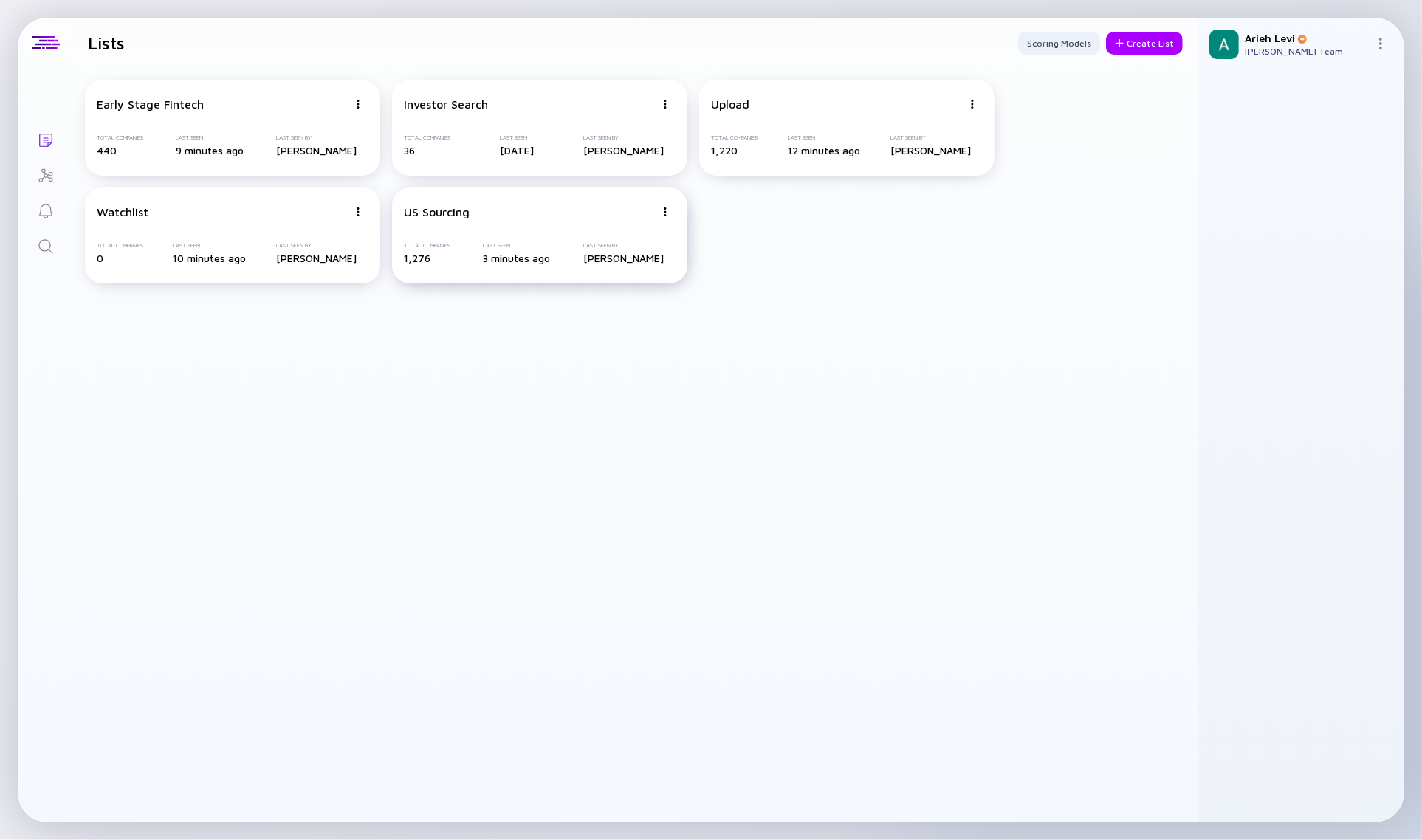
click at [665, 211] on img at bounding box center [665, 211] width 9 height 9
click at [604, 267] on div "Duplicate List" at bounding box center [614, 267] width 88 height 30
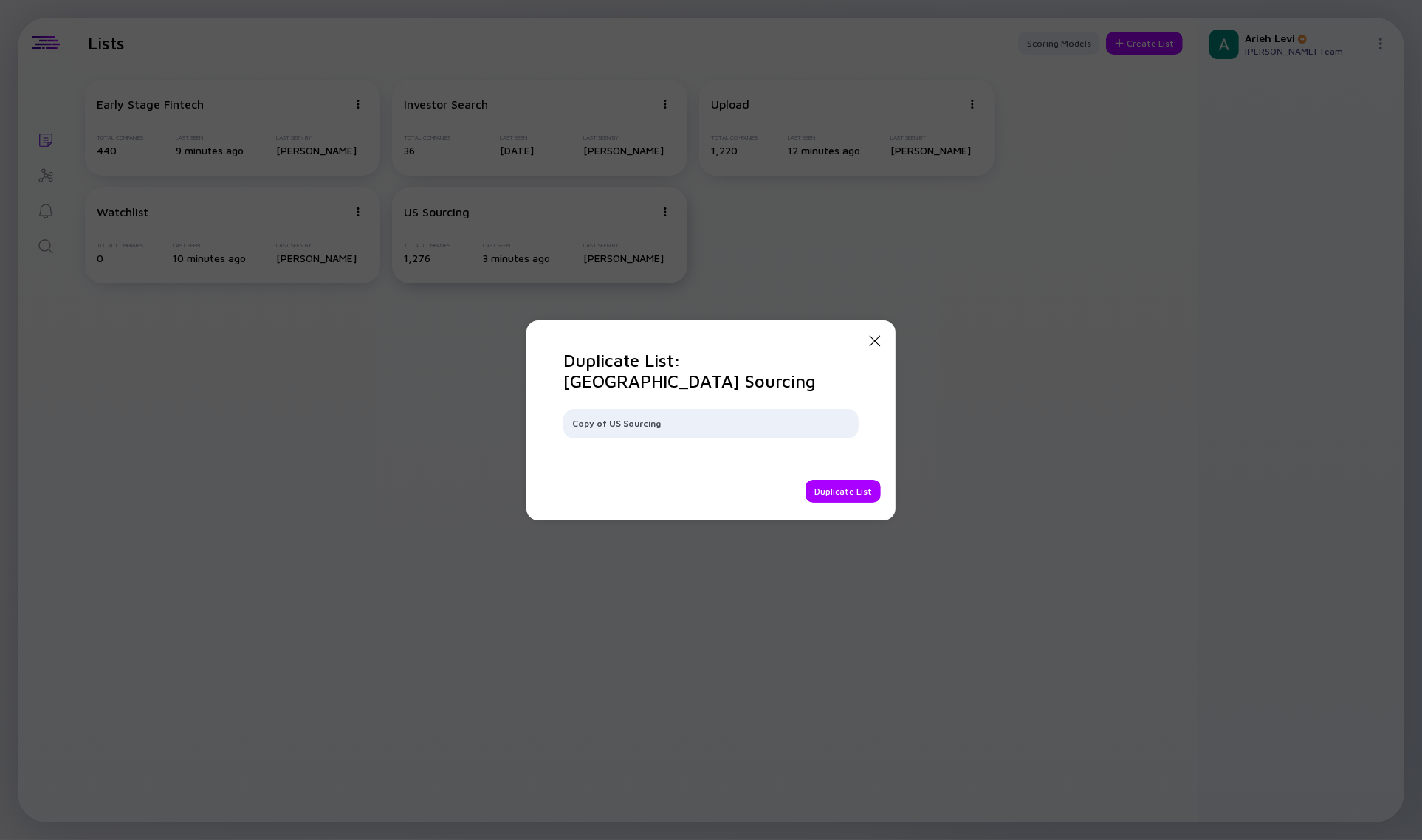
drag, startPoint x: 707, startPoint y: 415, endPoint x: 346, endPoint y: 407, distance: 361.1
click at [347, 407] on div "Close Modal Duplicate List: [GEOGRAPHIC_DATA] Sourcing Copy of [GEOGRAPHIC_DATA…" at bounding box center [711, 420] width 1422 height 840
type input "Israel Sourcing"
click at [825, 481] on div "Duplicate List" at bounding box center [842, 492] width 75 height 23
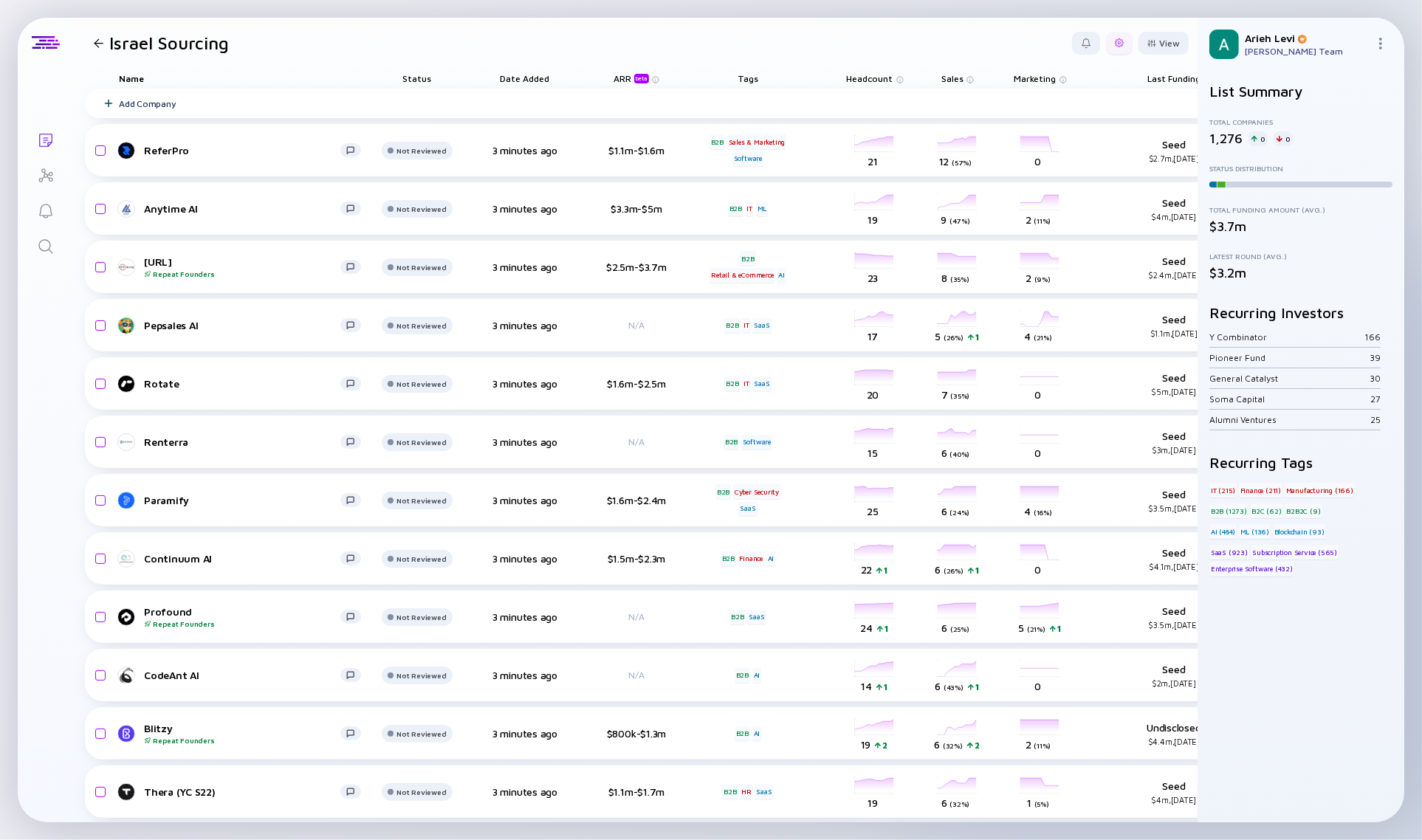
click at [1113, 46] on div at bounding box center [1119, 43] width 27 height 23
click at [1049, 159] on div "Edit Filter" at bounding box center [1074, 162] width 92 height 30
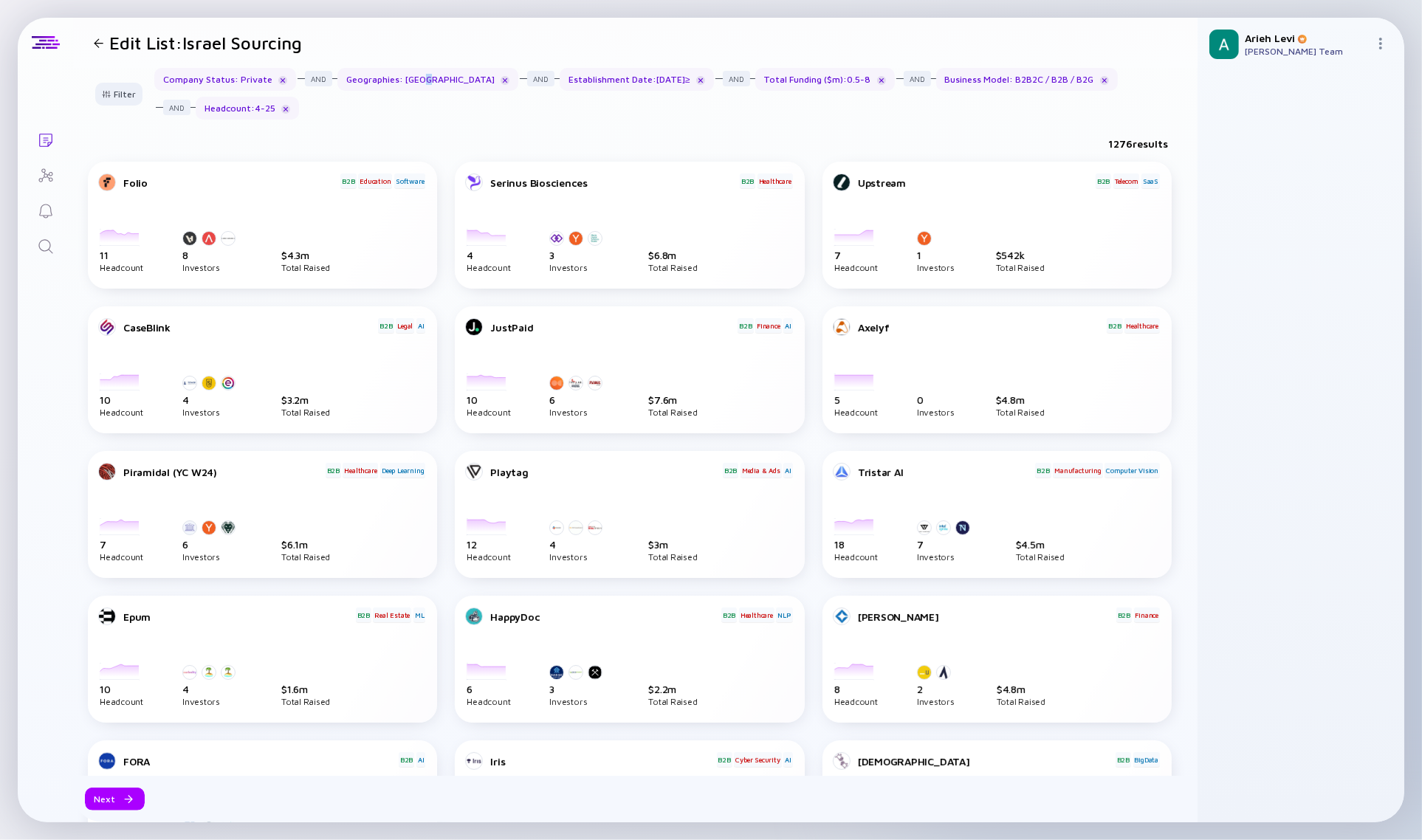
click at [415, 82] on div "Geographies : United States" at bounding box center [428, 80] width 181 height 23
click at [116, 91] on div "Filter" at bounding box center [119, 95] width 51 height 23
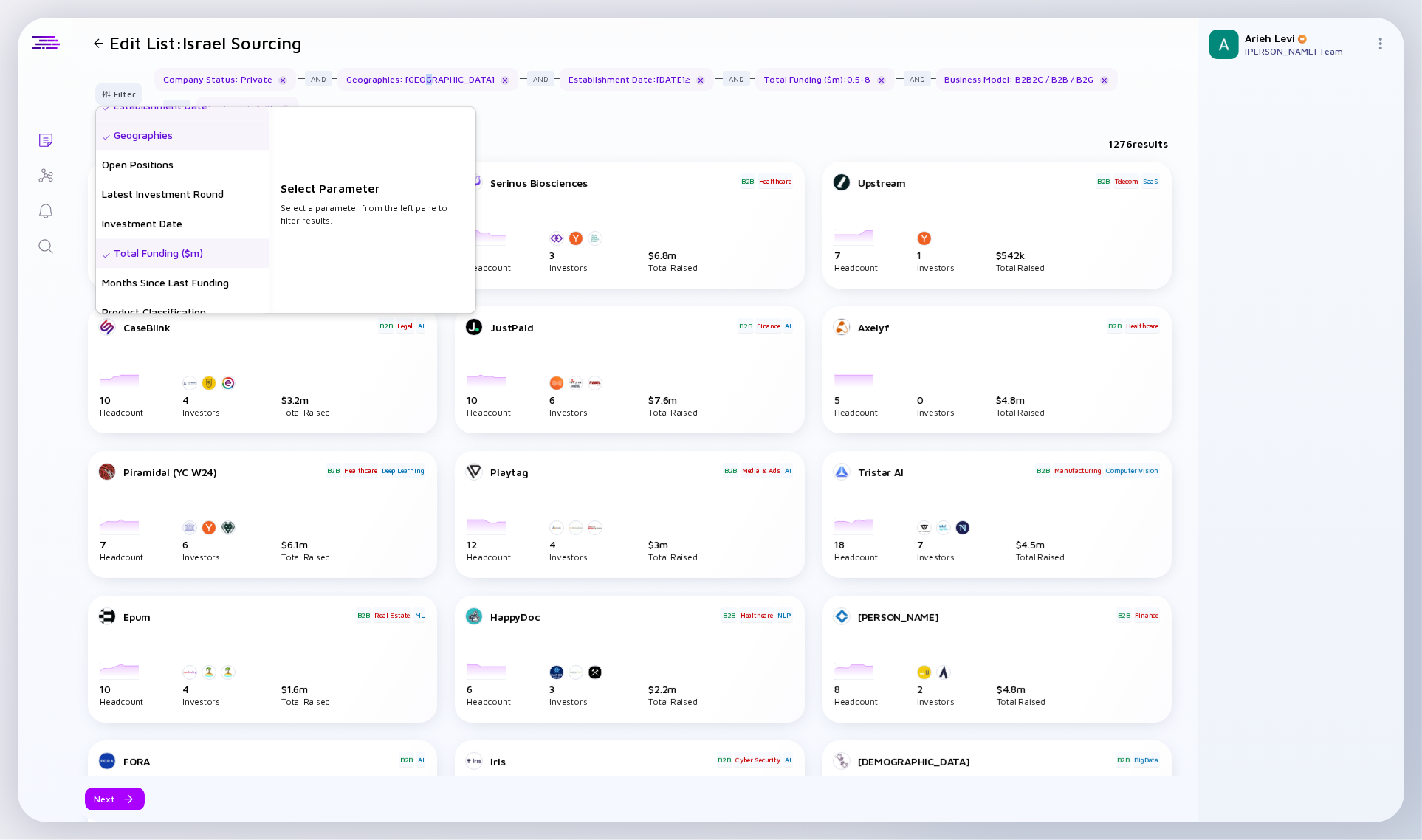
scroll to position [185, 0]
click at [167, 142] on div "Geographies" at bounding box center [182, 143] width 172 height 30
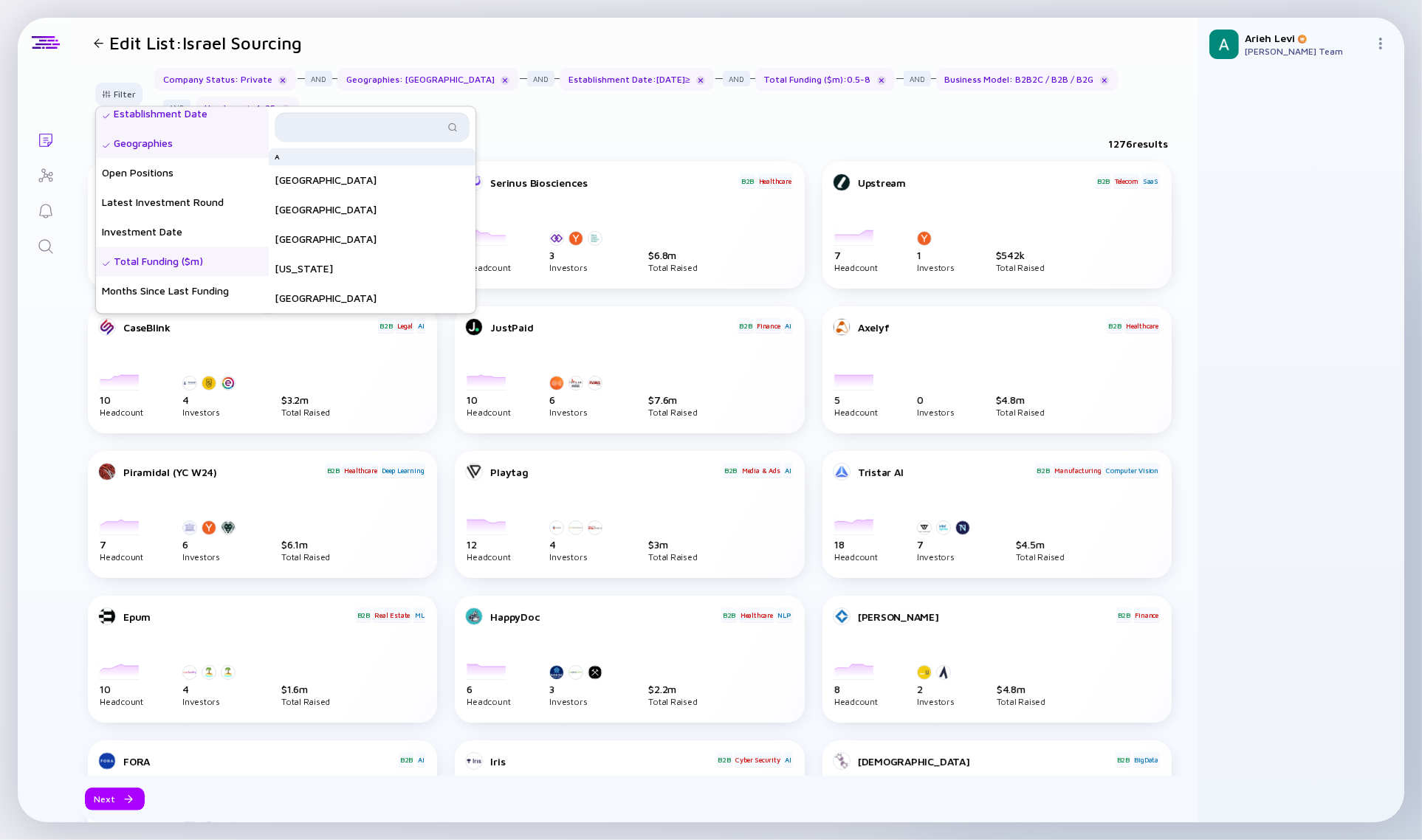
click at [381, 129] on input "text" at bounding box center [363, 127] width 160 height 15
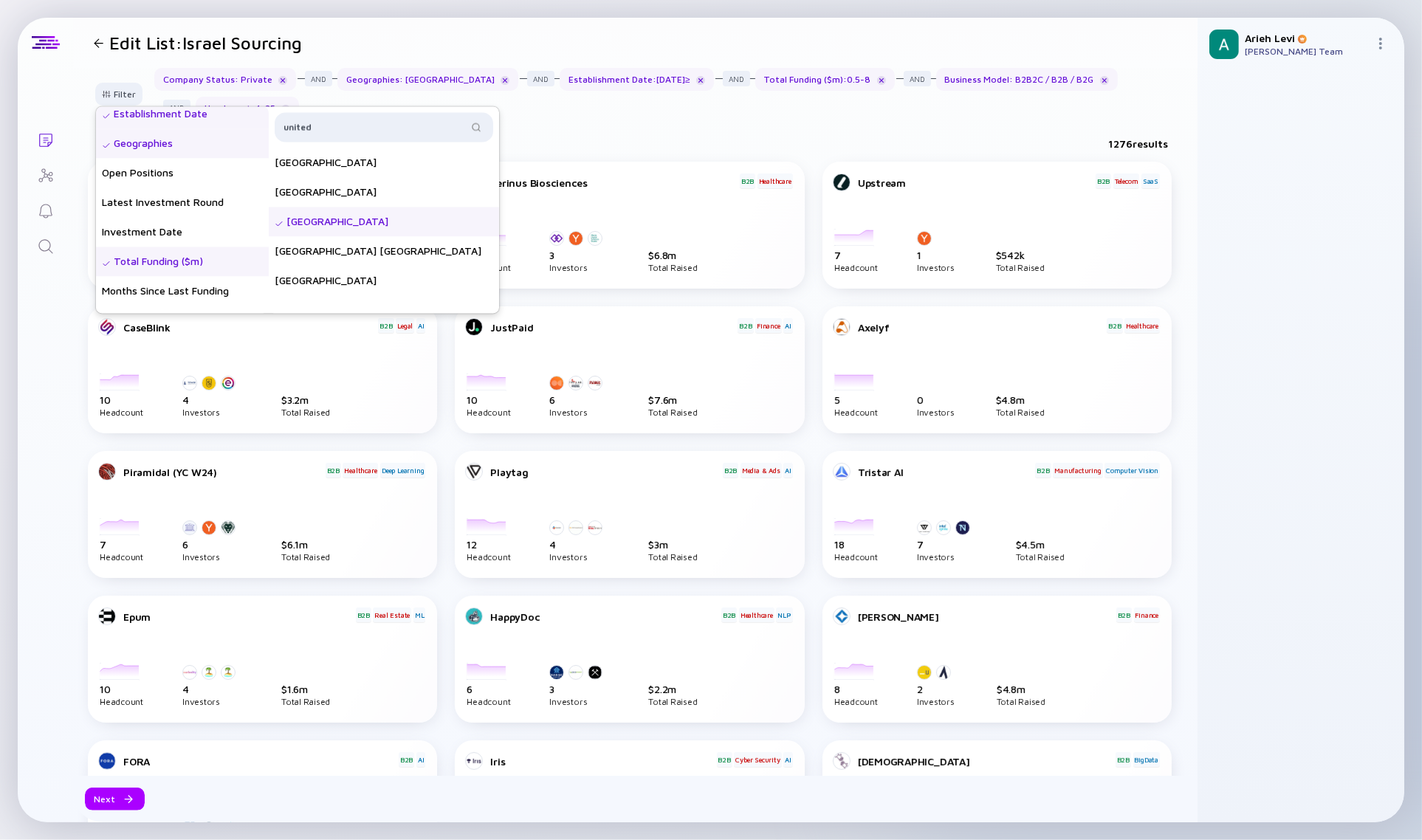
click at [310, 219] on div "[GEOGRAPHIC_DATA]" at bounding box center [384, 221] width 231 height 30
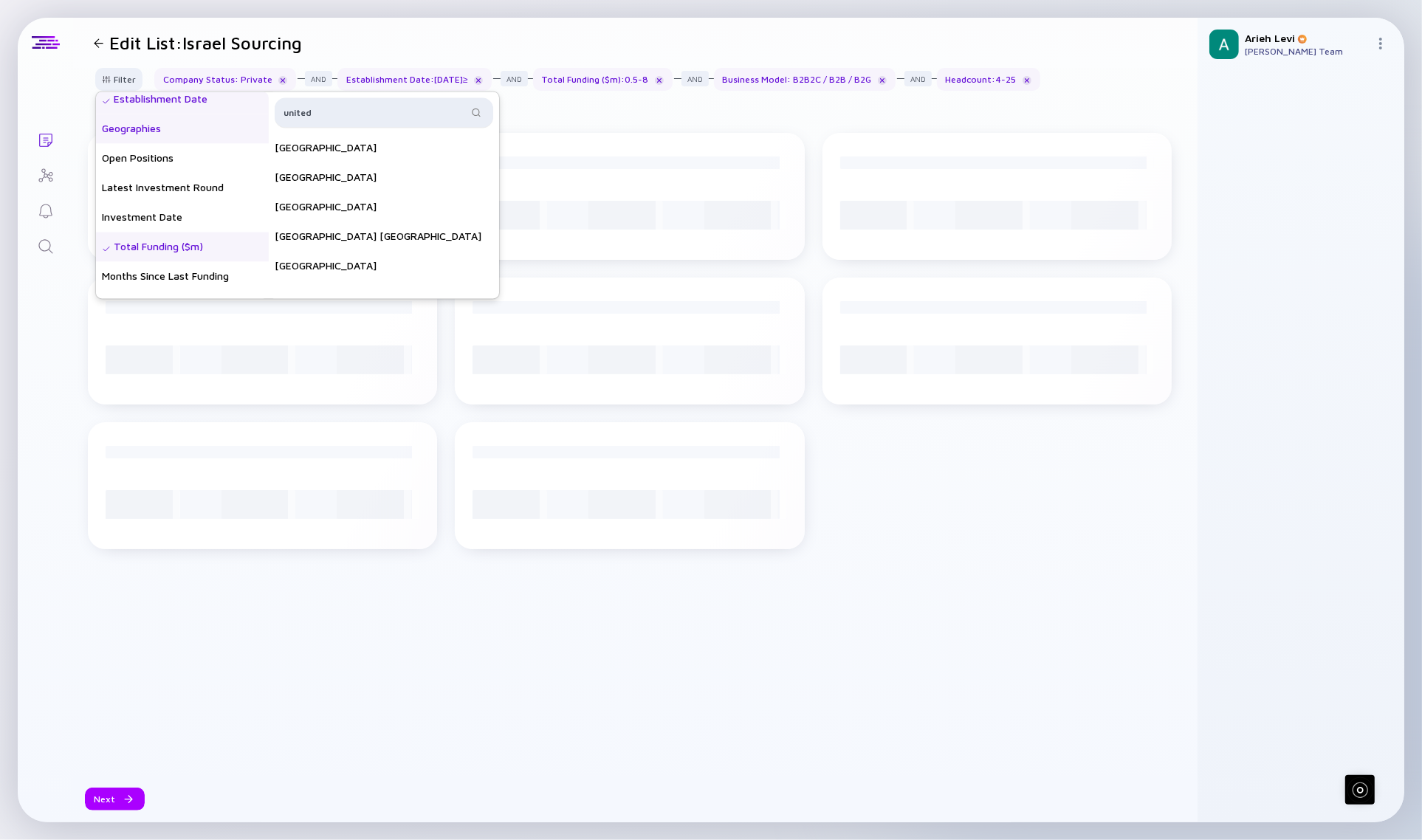
drag, startPoint x: 351, startPoint y: 125, endPoint x: 332, endPoint y: 125, distance: 19.0
click at [332, 125] on div "united" at bounding box center [384, 113] width 219 height 30
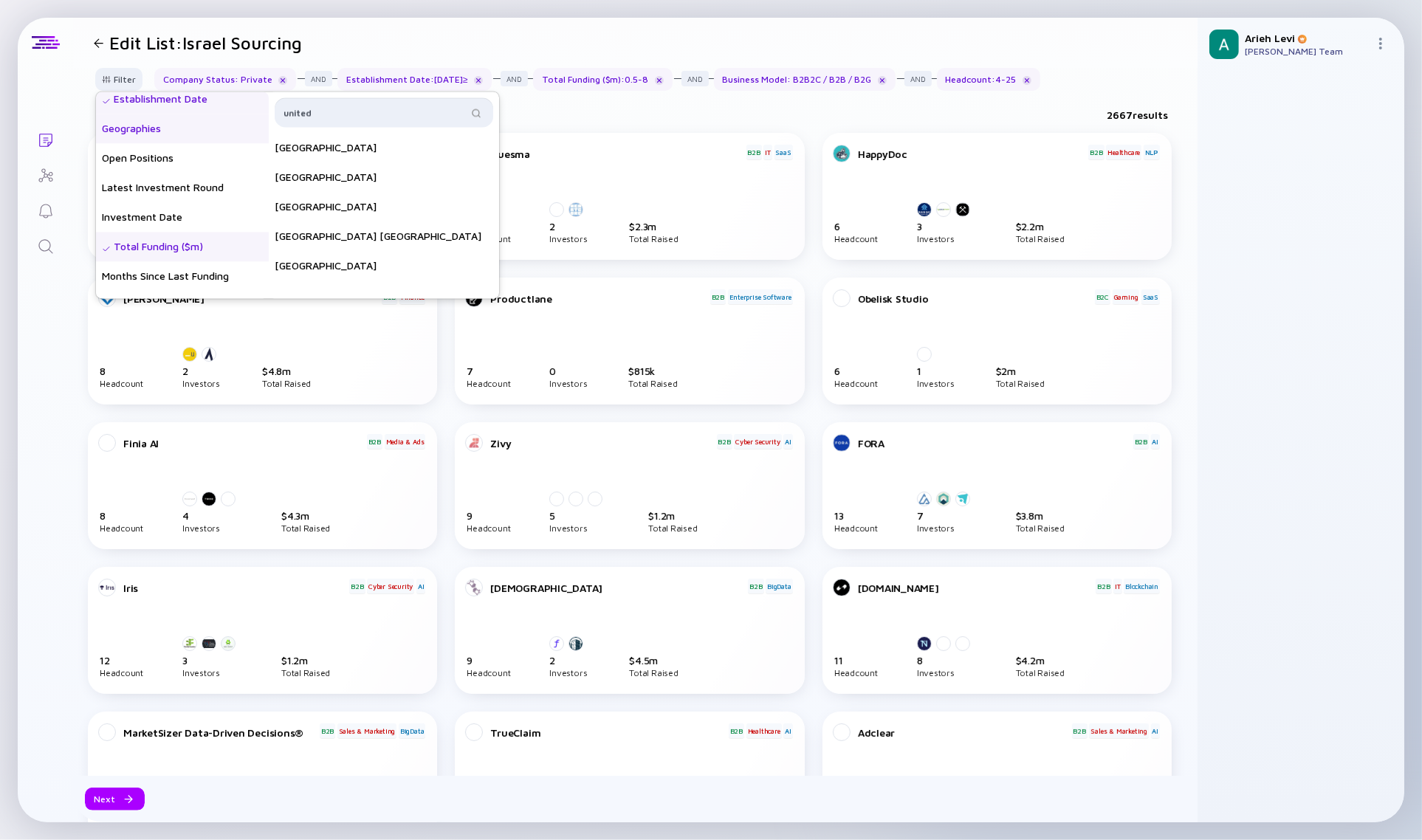
drag, startPoint x: 340, startPoint y: 118, endPoint x: 270, endPoint y: 109, distance: 70.6
click at [270, 109] on div "Headcount Headcount Growth - 3 mo. - % Headcount Growth - 6 mo. - % Headcount G…" at bounding box center [298, 195] width 403 height 206
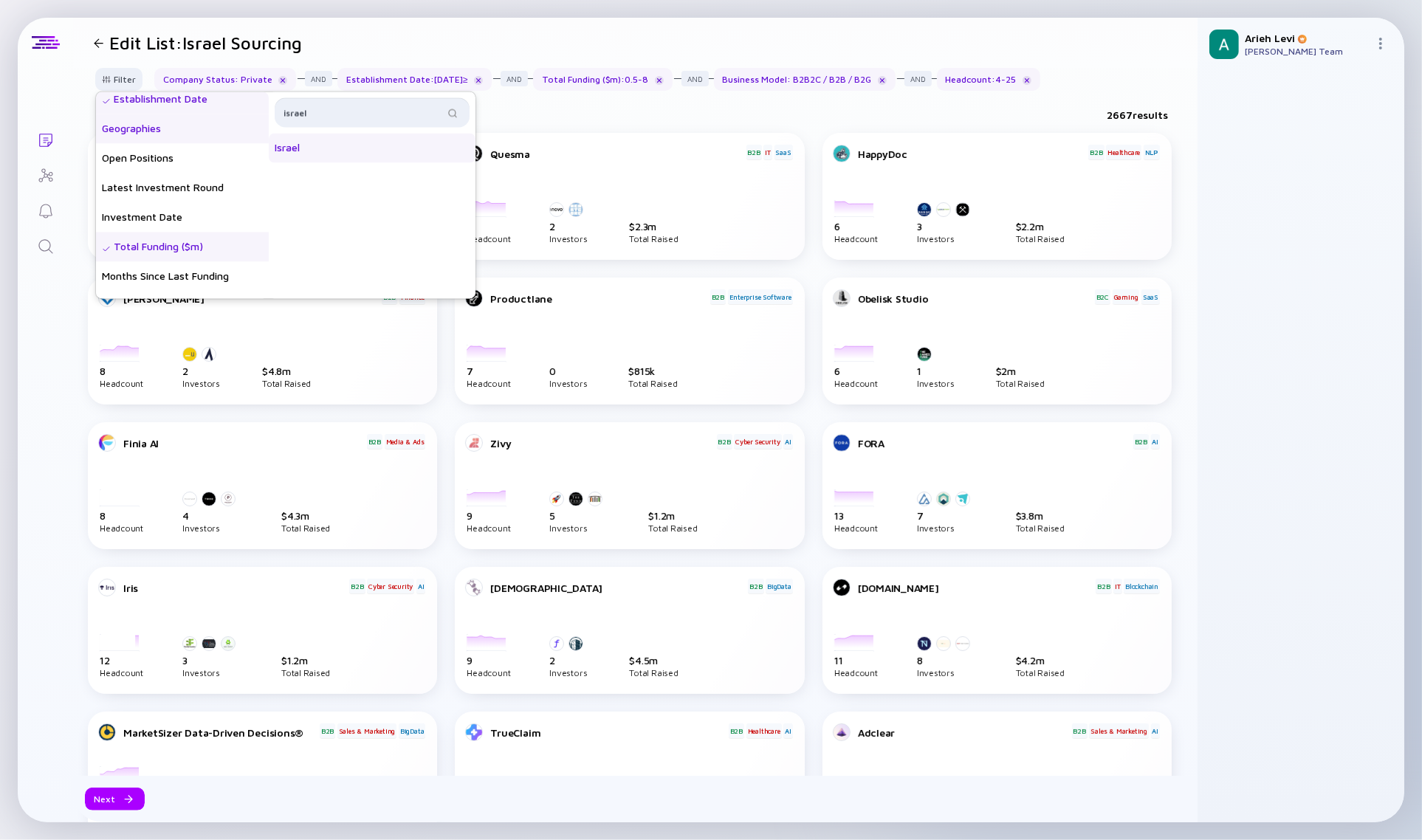
type input "israel"
click at [333, 148] on div "Israel" at bounding box center [371, 148] width 206 height 30
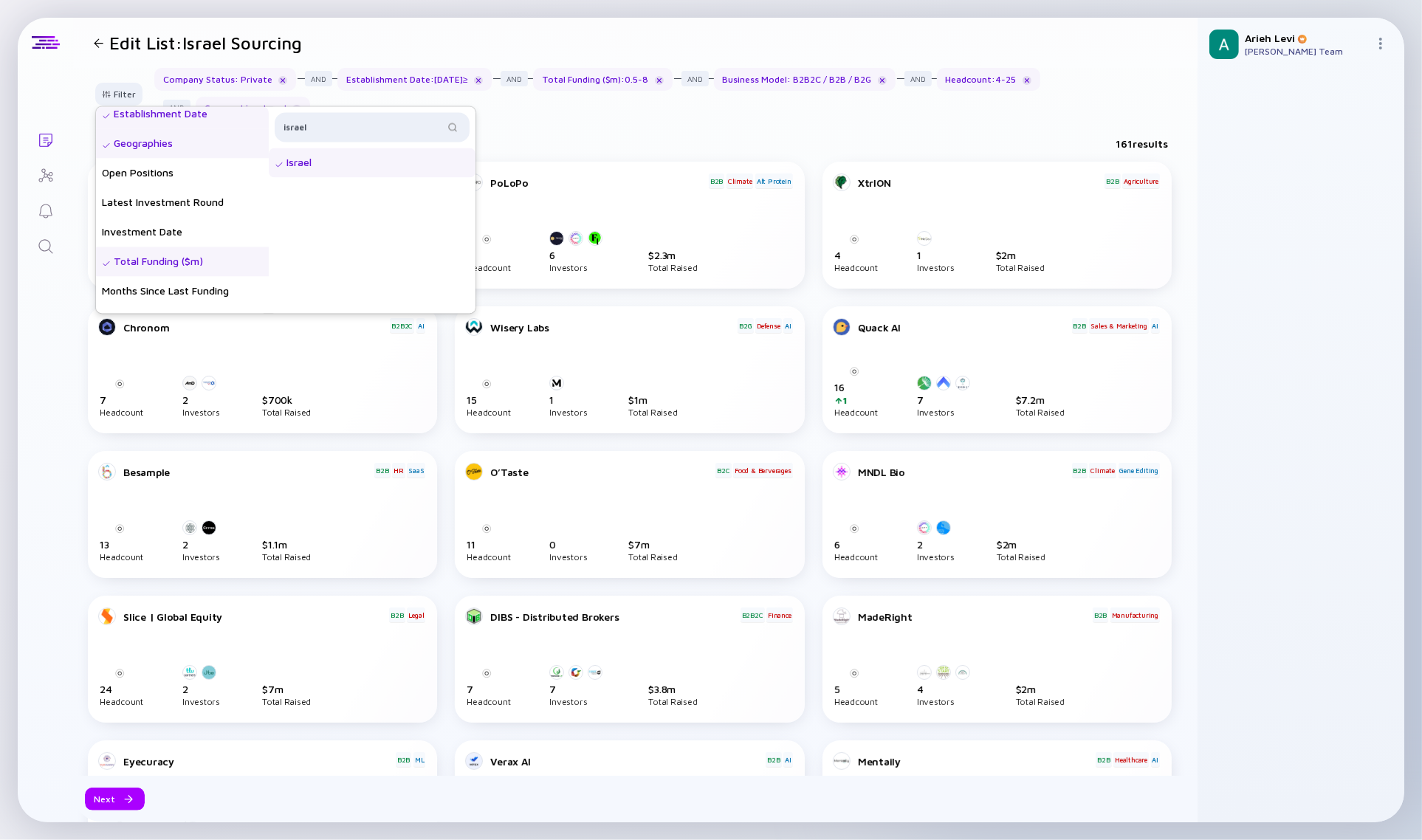
click at [628, 127] on div "Filter Headcount Headcount Growth - 3 mo. - % Headcount Growth - 6 mo. - % Head…" at bounding box center [635, 100] width 1124 height 64
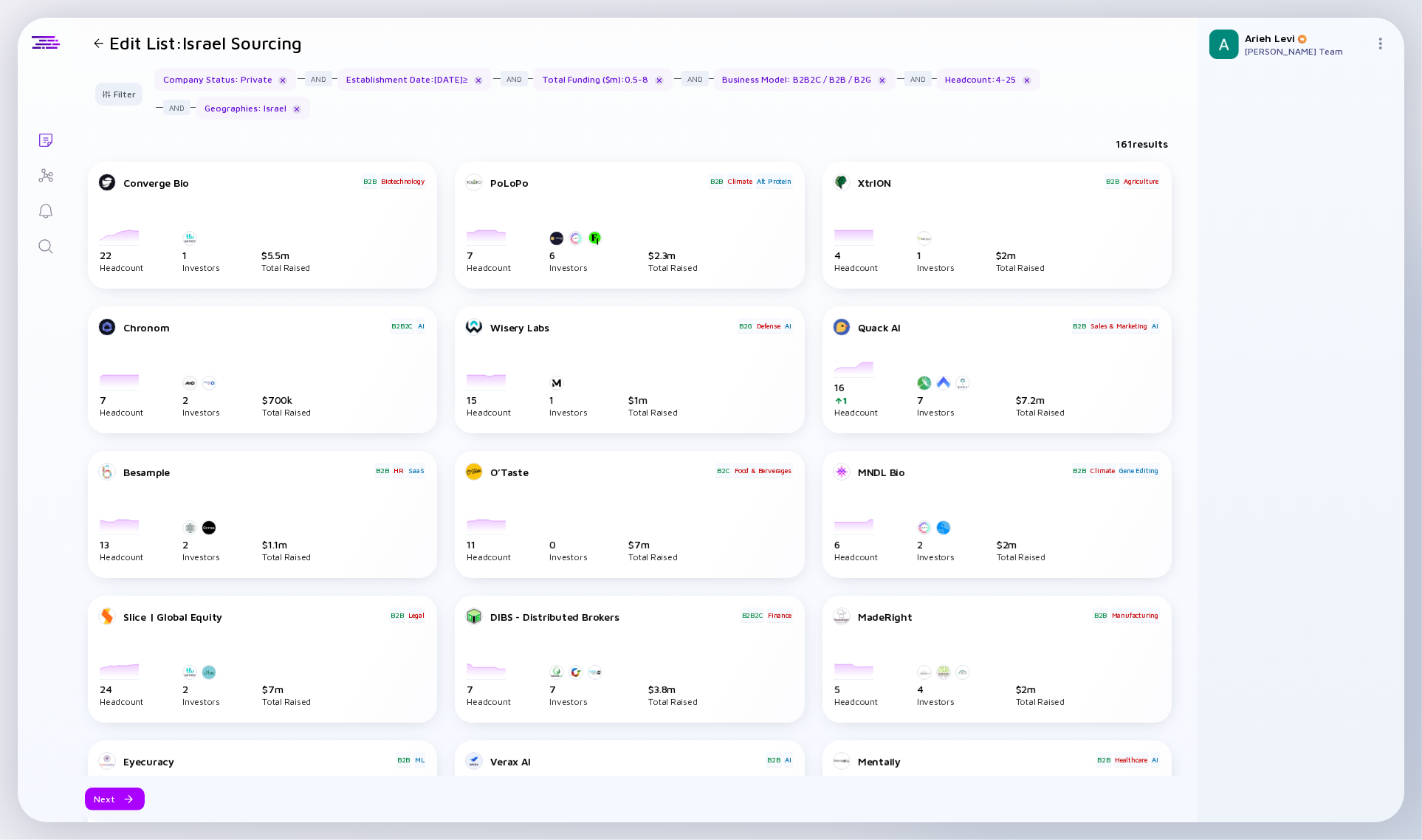
click at [124, 799] on div at bounding box center [129, 799] width 9 height 9
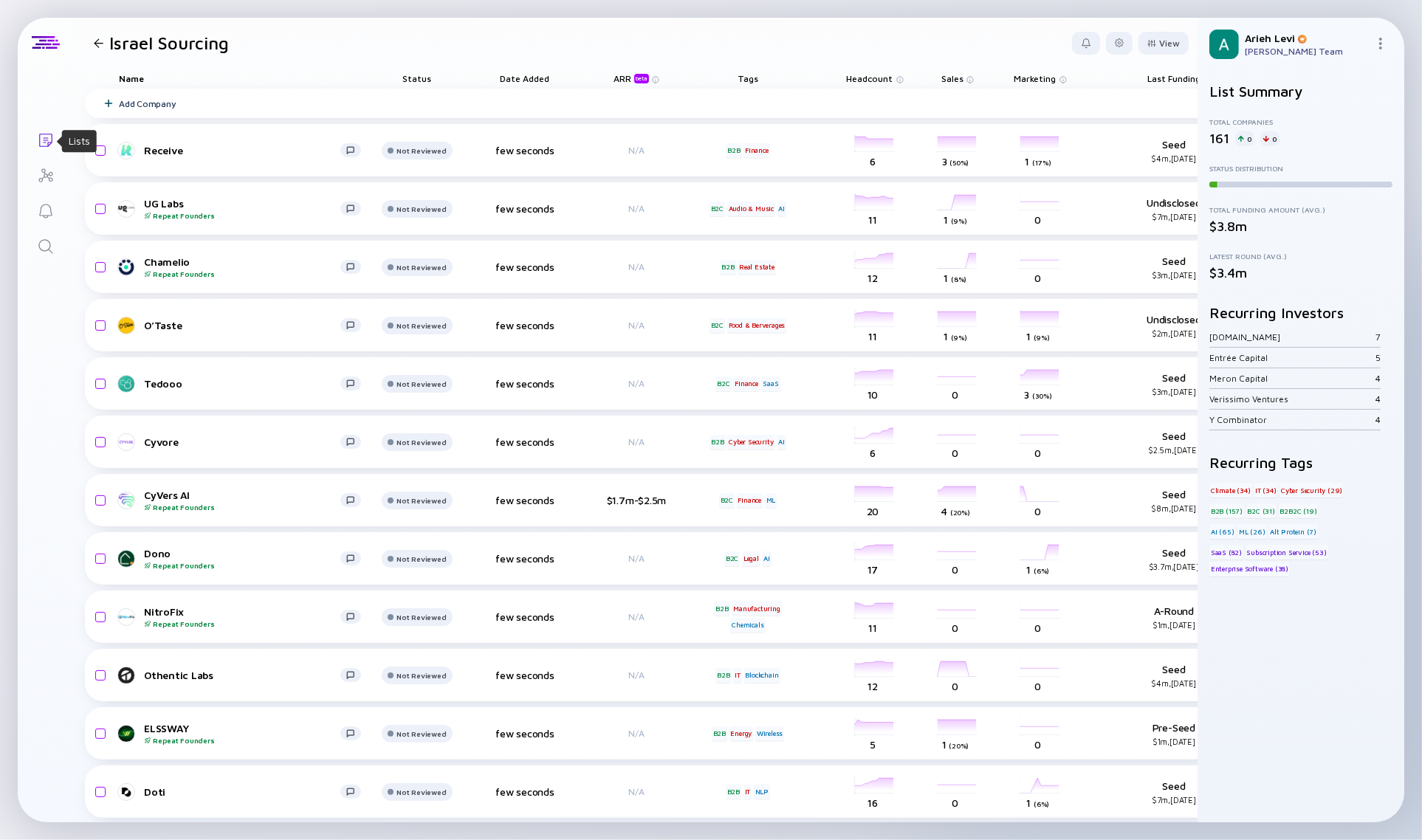
click at [48, 143] on icon "Lists" at bounding box center [46, 140] width 13 height 13
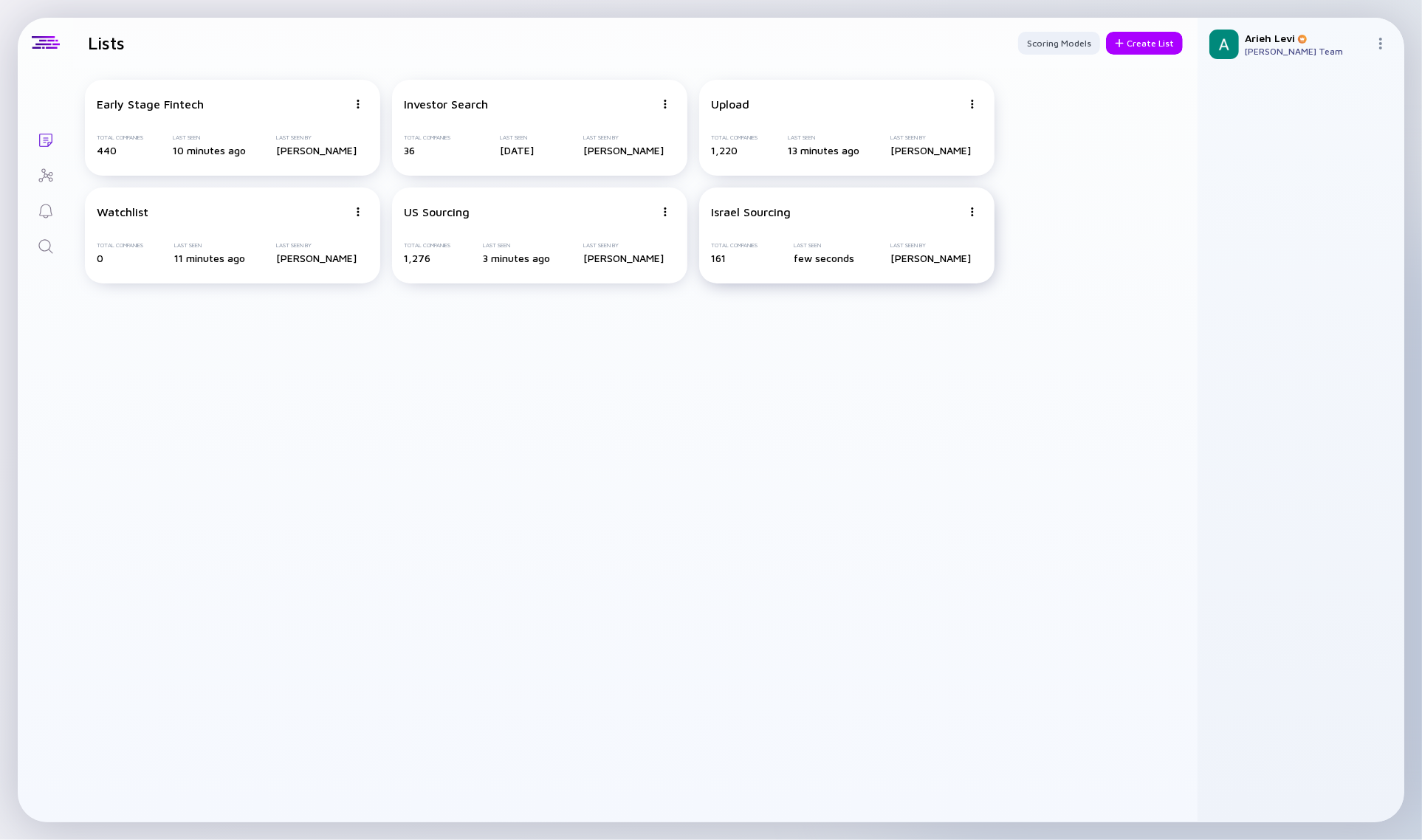
click at [969, 215] on img at bounding box center [972, 211] width 9 height 9
click at [921, 272] on div "Duplicate List" at bounding box center [921, 267] width 88 height 30
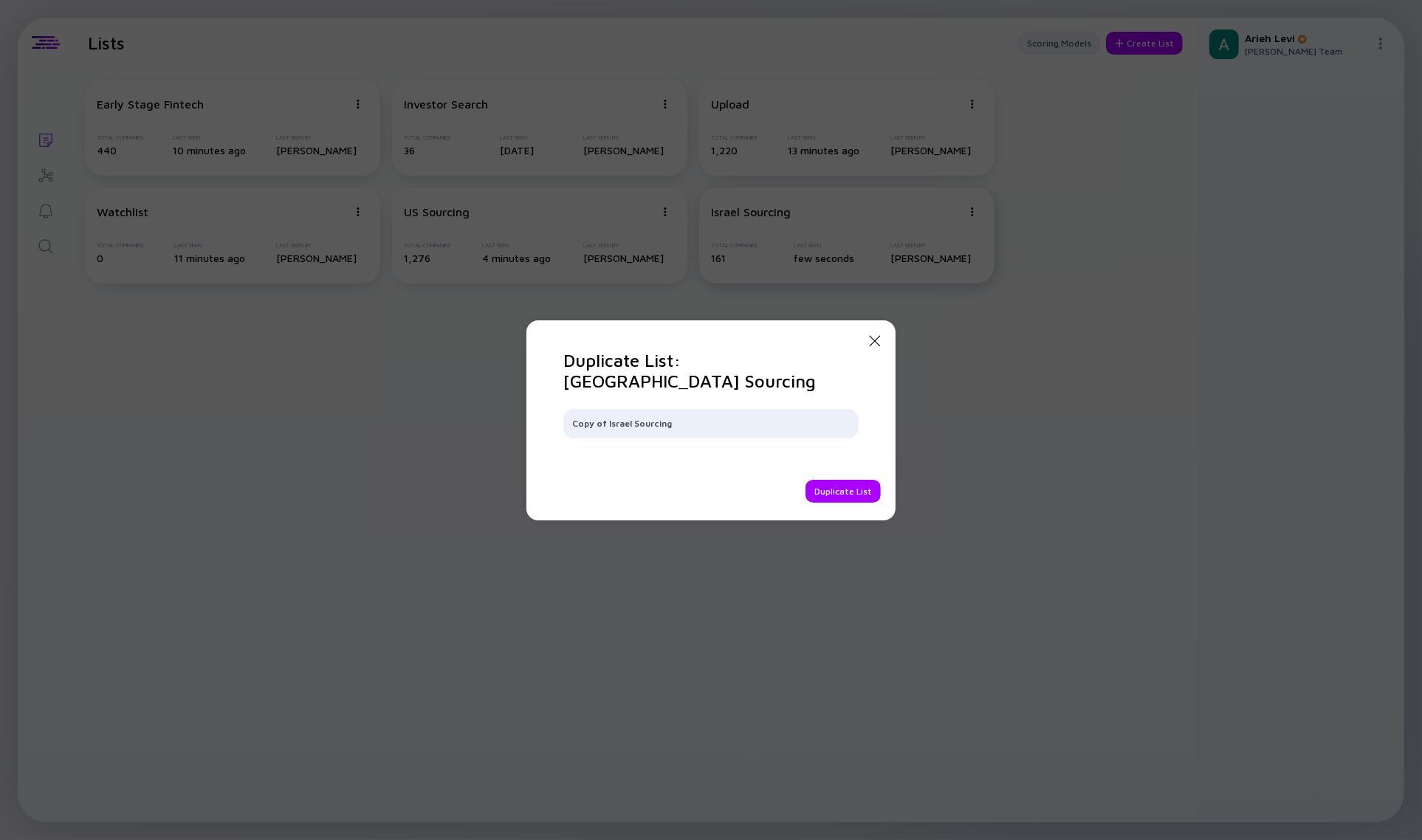
drag, startPoint x: 711, startPoint y: 411, endPoint x: 245, endPoint y: 401, distance: 466.1
click at [275, 401] on div "Close Modal Duplicate List: Israel Sourcing Copy of Israel Sourcing Duplicate L…" at bounding box center [711, 420] width 1422 height 840
type input "LatAm Sourcing"
click at [853, 483] on div "Duplicate List" at bounding box center [842, 492] width 75 height 23
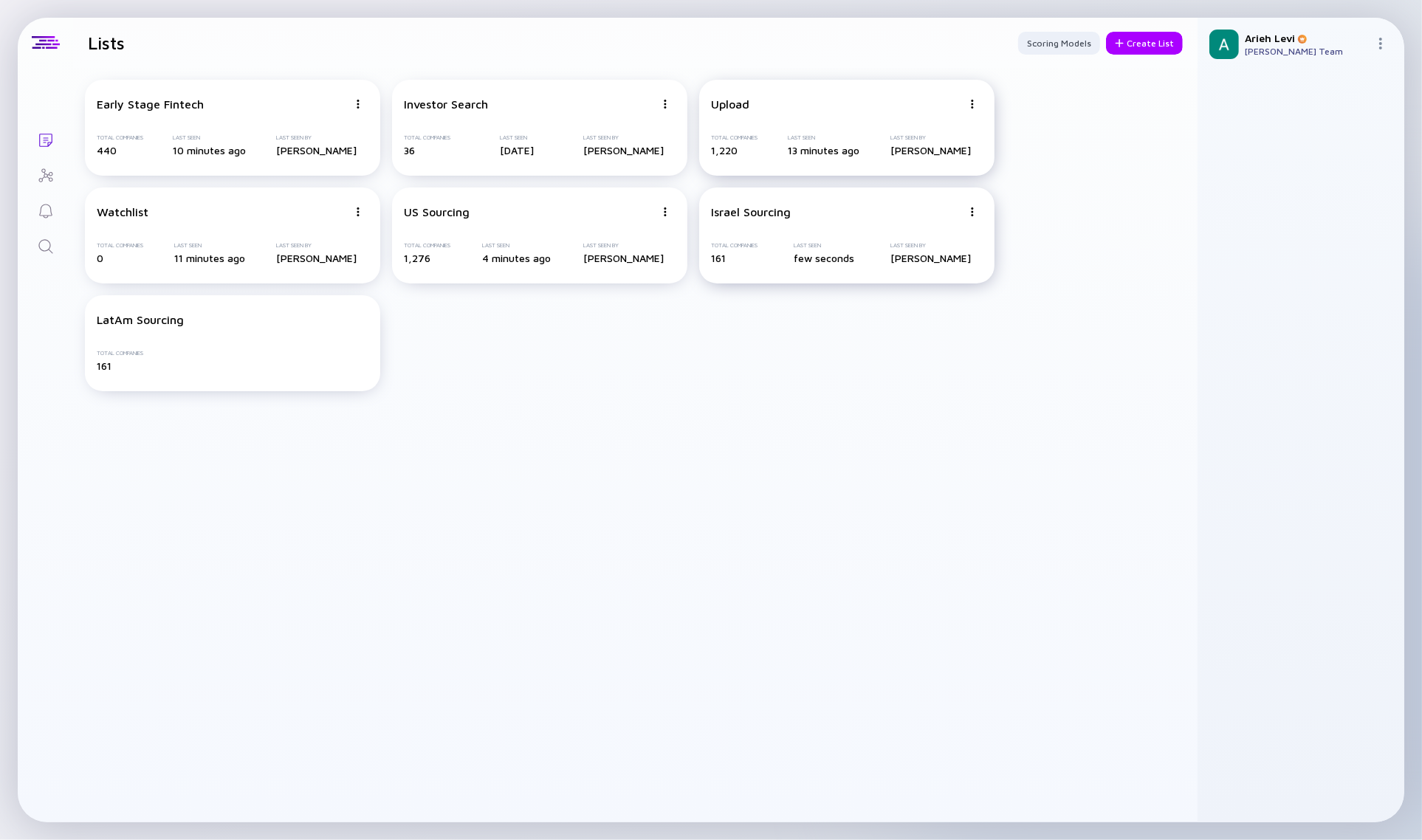
click at [971, 104] on img at bounding box center [972, 104] width 9 height 9
click at [913, 187] on div "Edit List" at bounding box center [921, 189] width 88 height 30
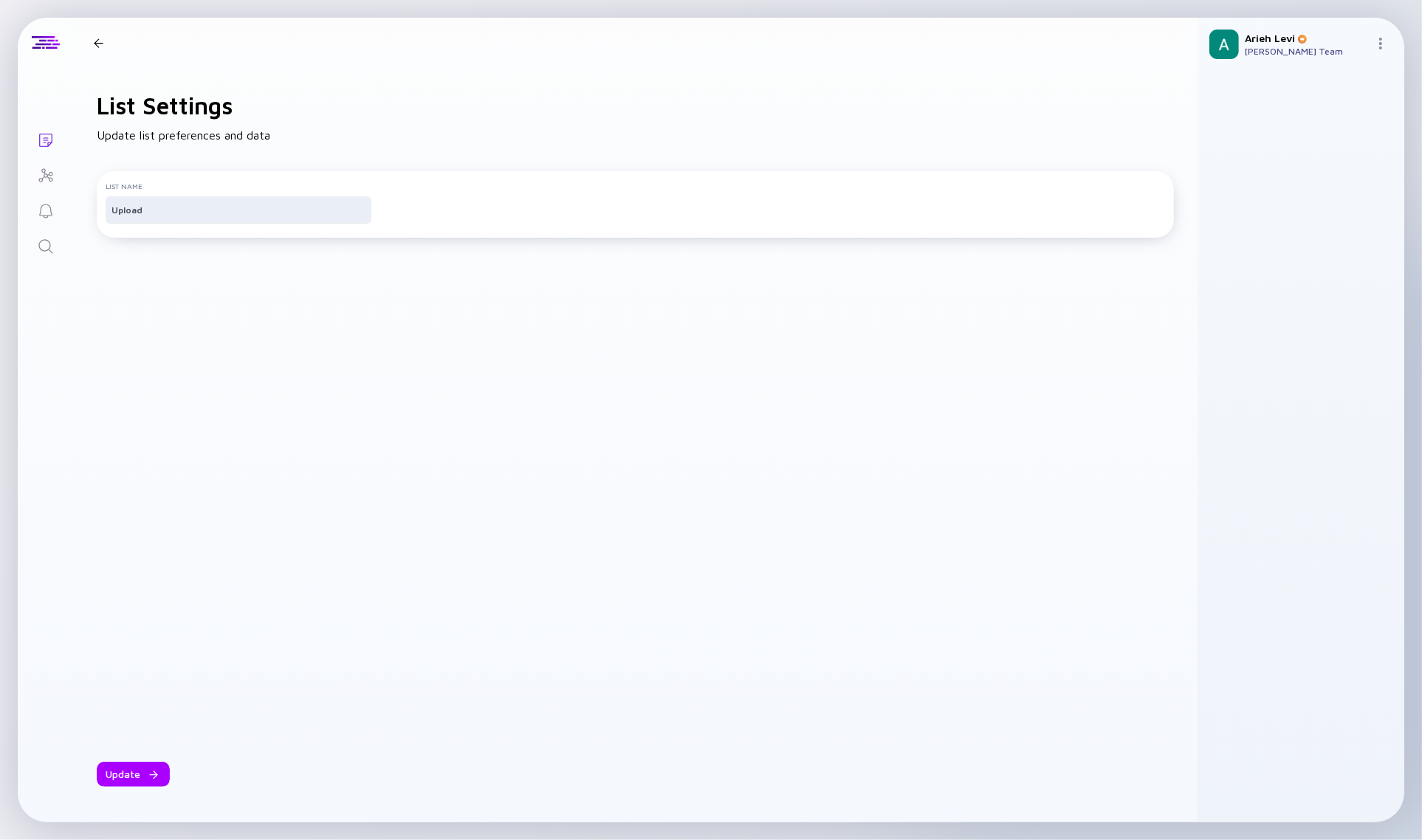
click at [125, 209] on div "Upload" at bounding box center [238, 210] width 266 height 27
click at [158, 216] on input "Upload" at bounding box center [238, 210] width 254 height 15
type input "Pitchbook Import"
click at [126, 763] on div "Update" at bounding box center [133, 774] width 73 height 25
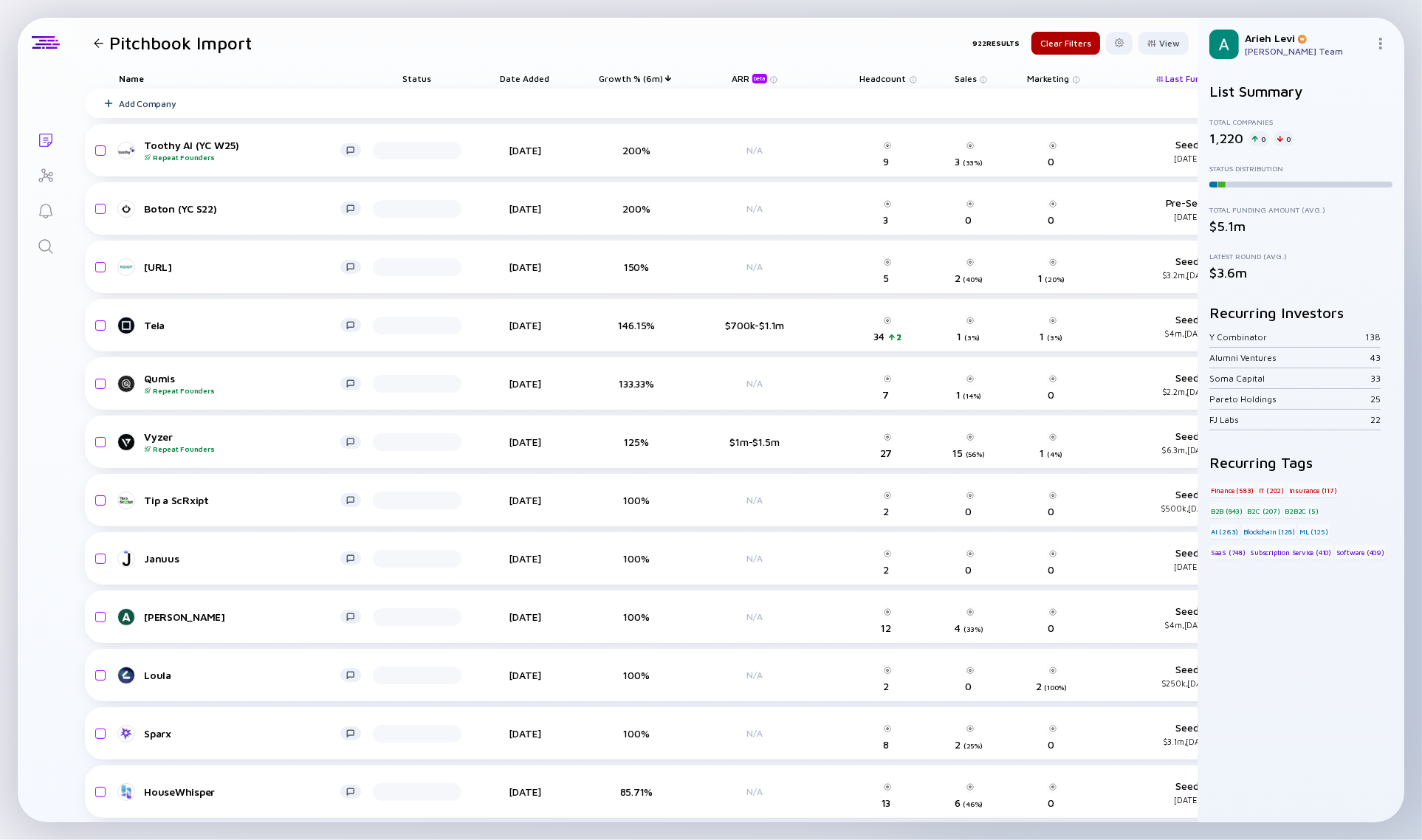
click at [54, 138] on link "Lists" at bounding box center [45, 138] width 56 height 36
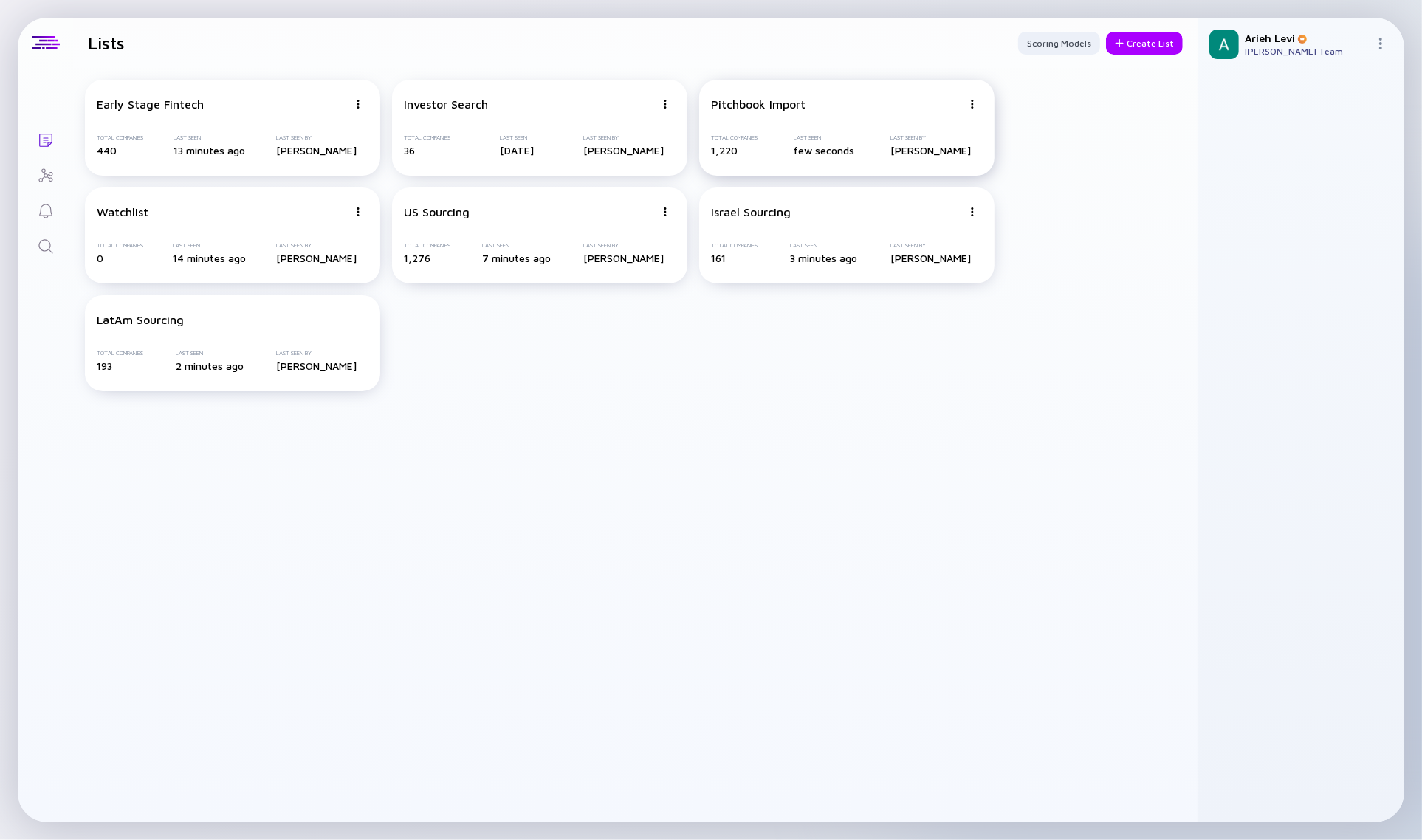
click at [847, 105] on div "Pitchbook Import" at bounding box center [836, 104] width 251 height 13
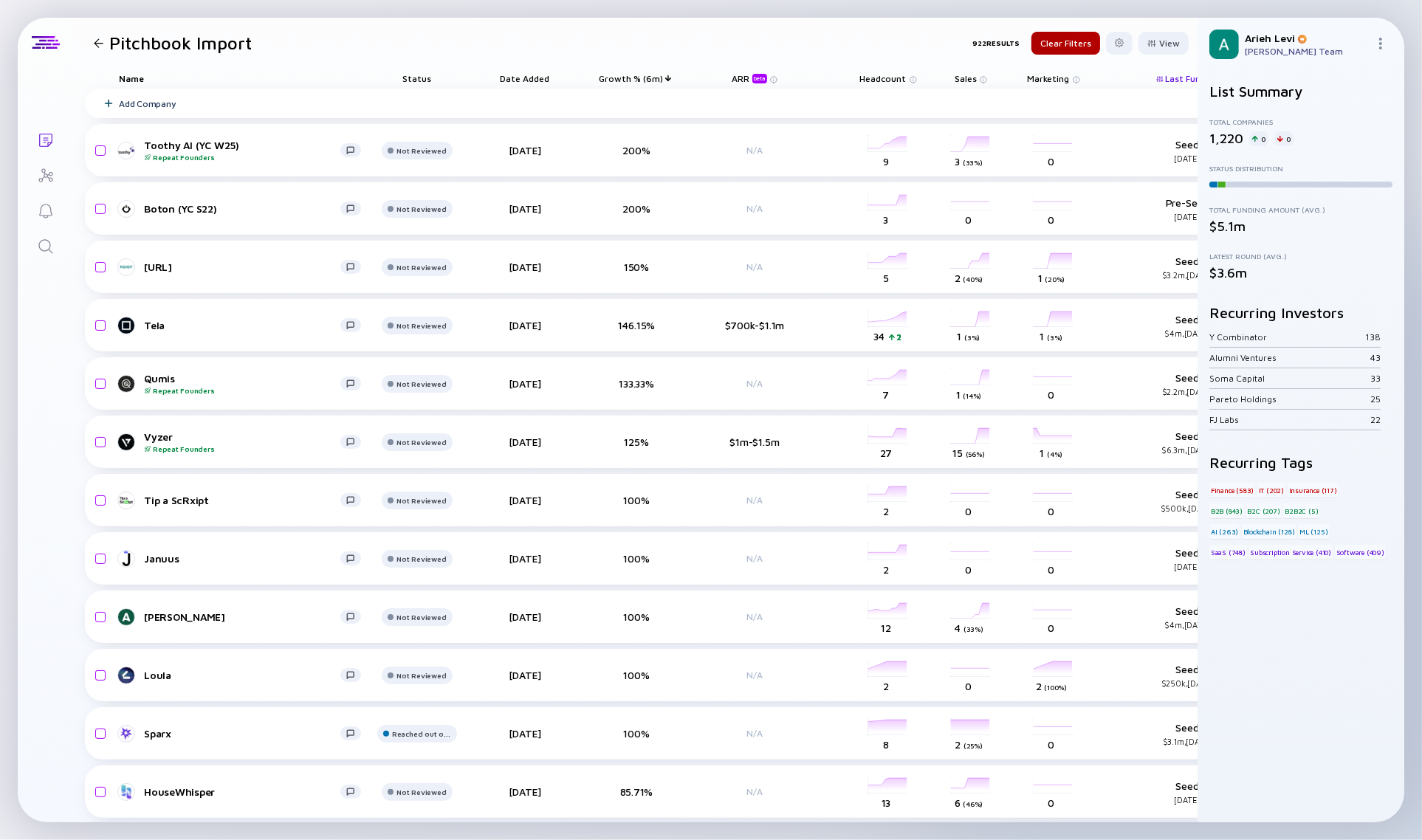
click at [876, 74] on span "Headcount" at bounding box center [883, 78] width 46 height 11
click at [925, 101] on div "Sort by Headcount" at bounding box center [911, 100] width 90 height 12
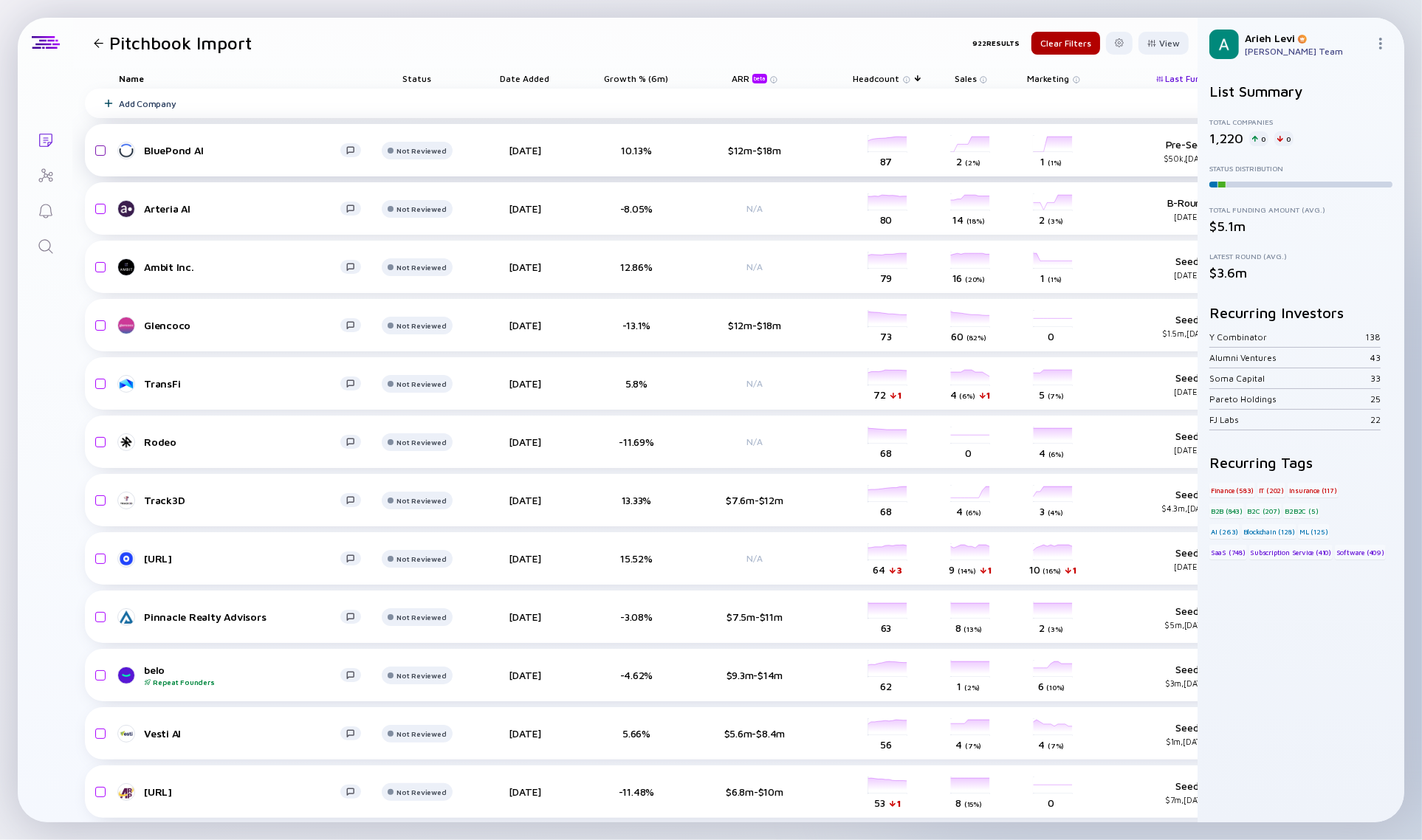
click at [100, 152] on input "checkbox" at bounding box center [98, 150] width 17 height 34
click at [1129, 48] on div "Remove from list" at bounding box center [1142, 43] width 93 height 23
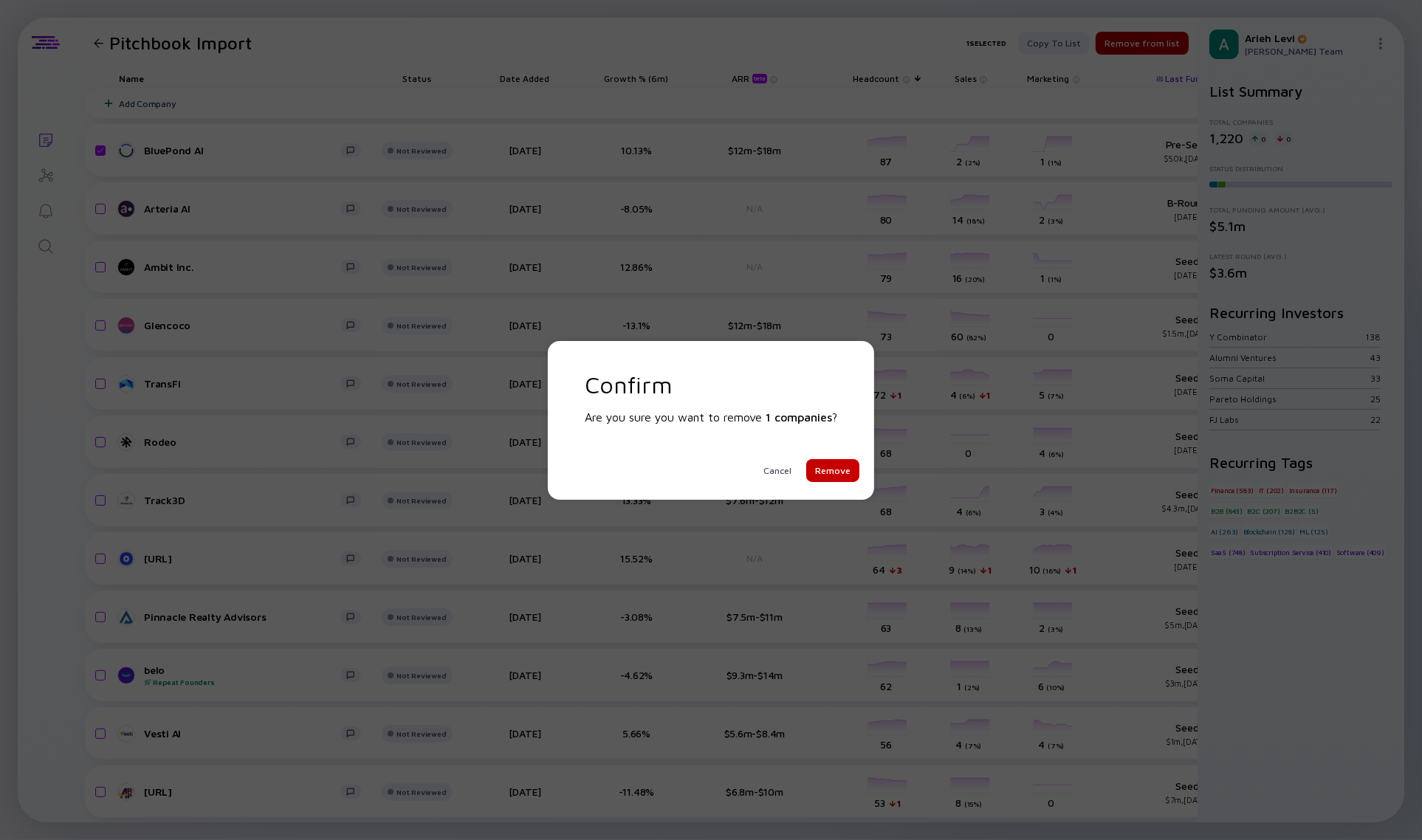
click at [825, 470] on div "Remove" at bounding box center [832, 471] width 53 height 23
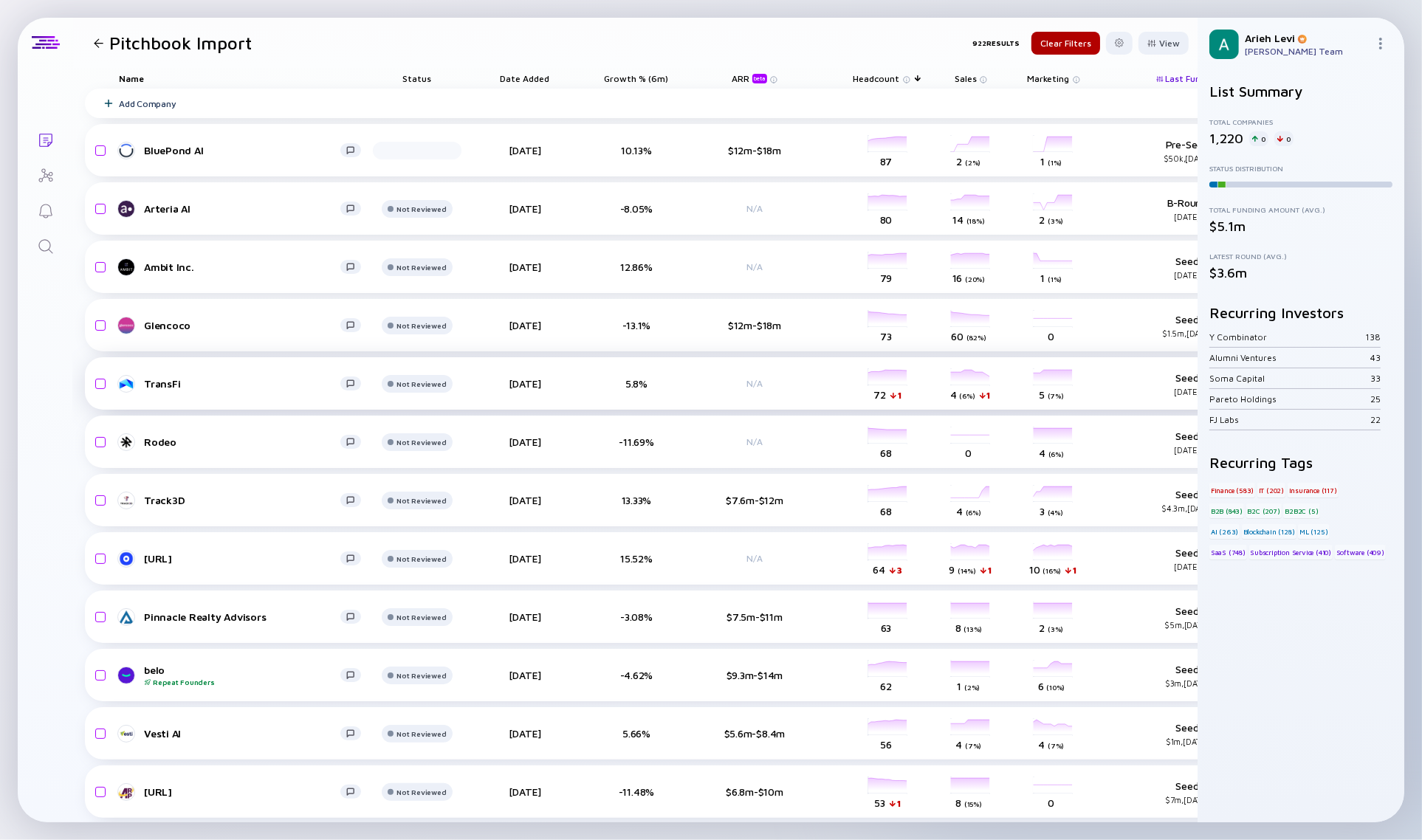
checkbox input "false"
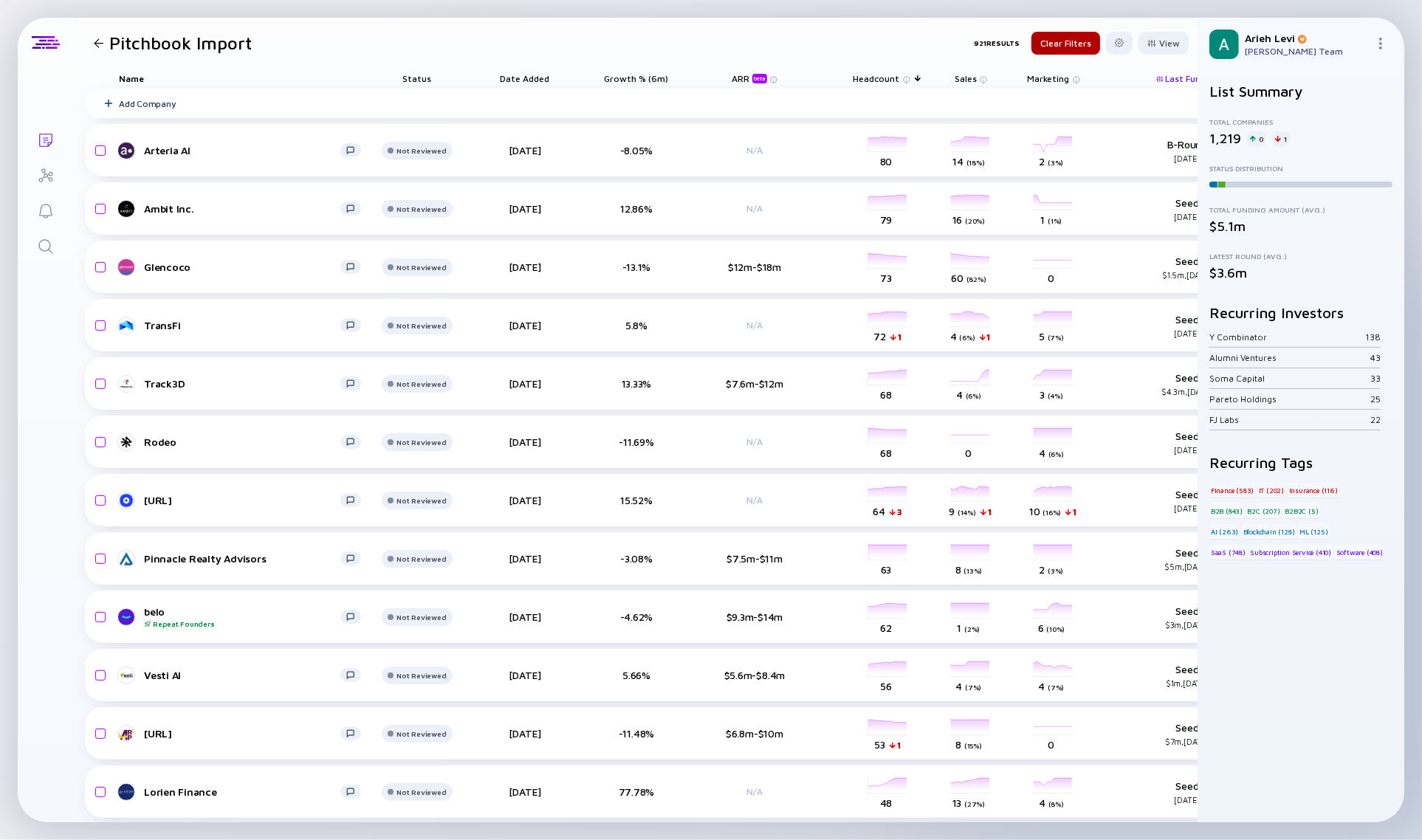
click at [1282, 137] on div "1" at bounding box center [1280, 138] width 17 height 15
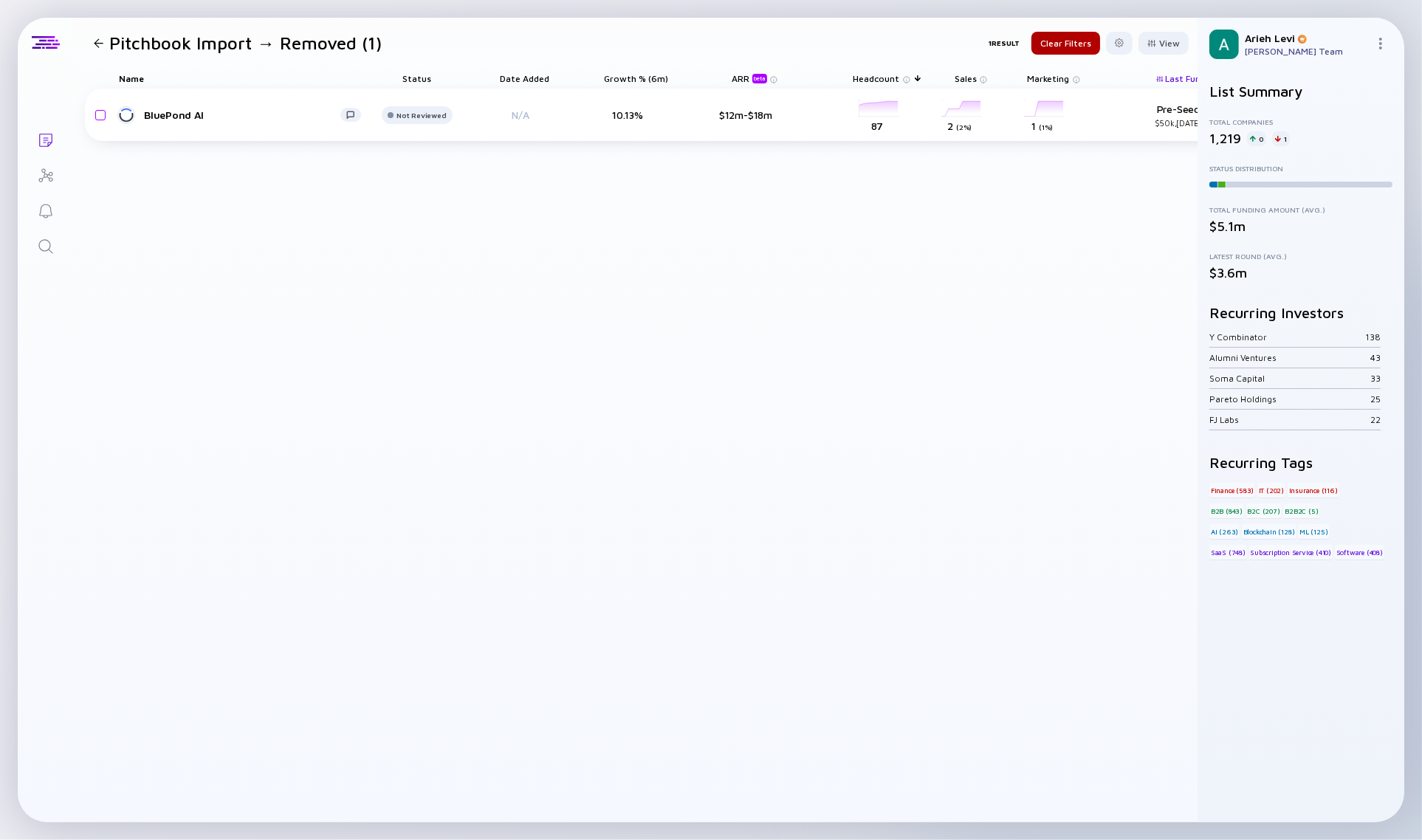
click at [42, 142] on icon "Lists" at bounding box center [46, 139] width 17 height 17
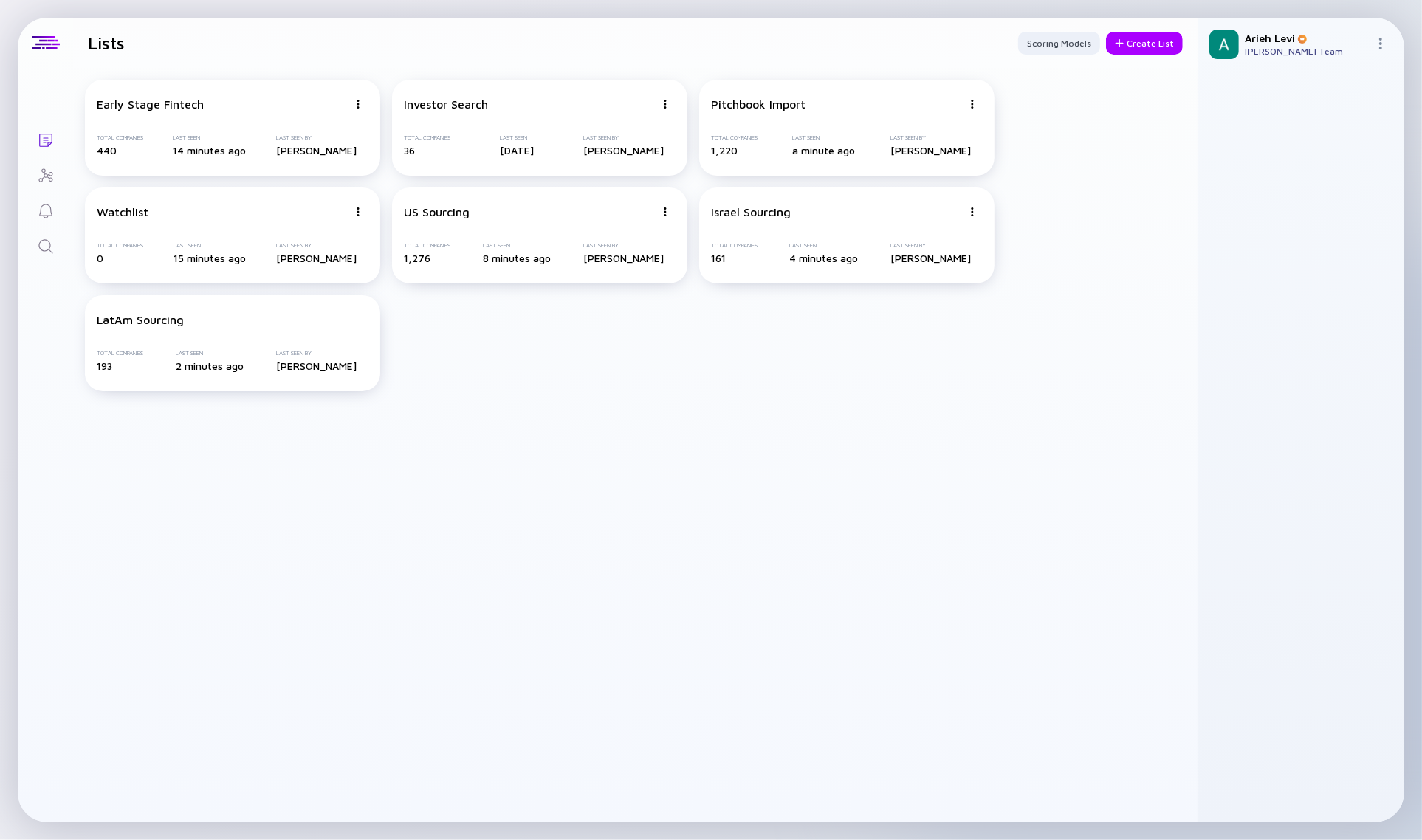
click at [41, 245] on icon "Search" at bounding box center [46, 246] width 17 height 17
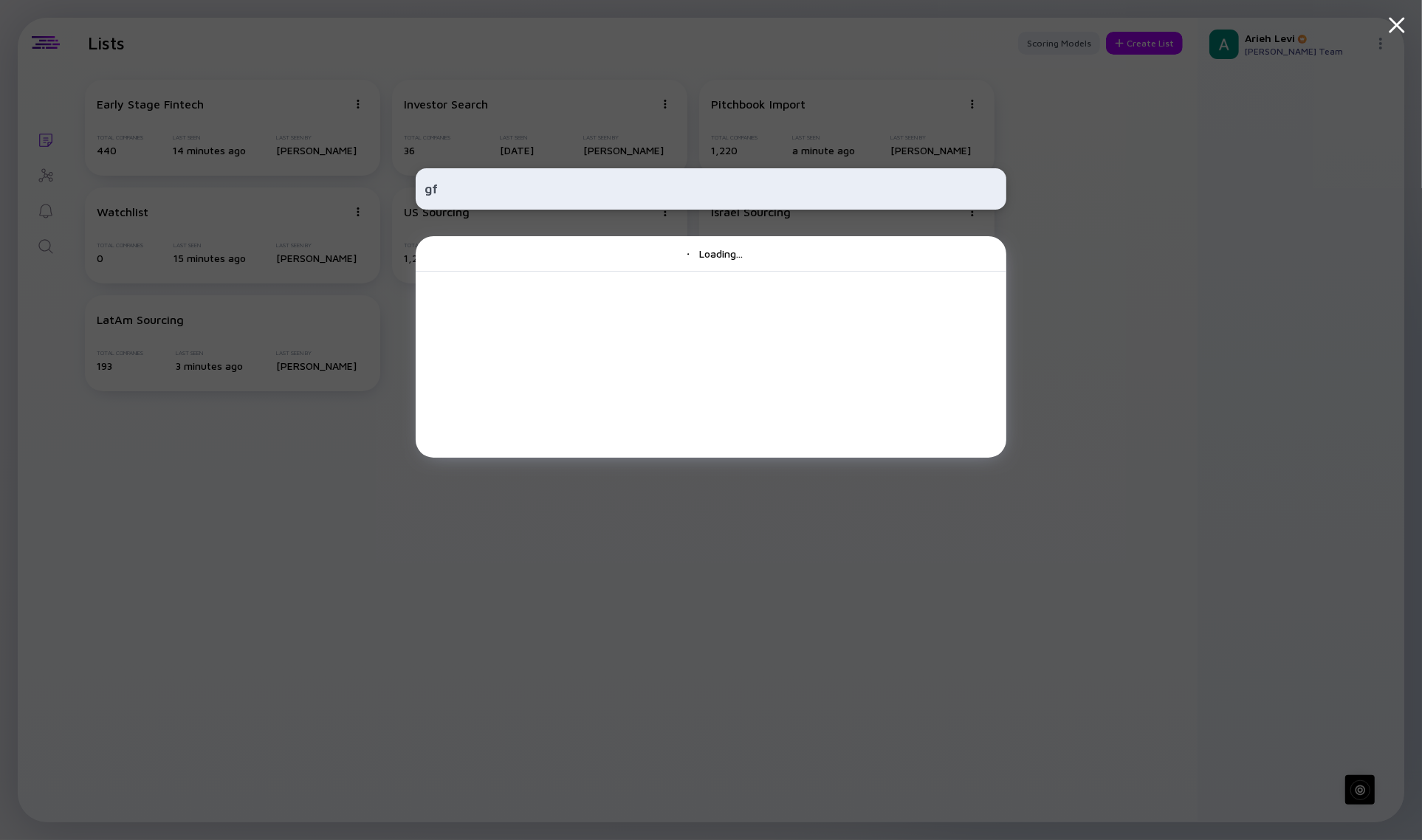
type input "g"
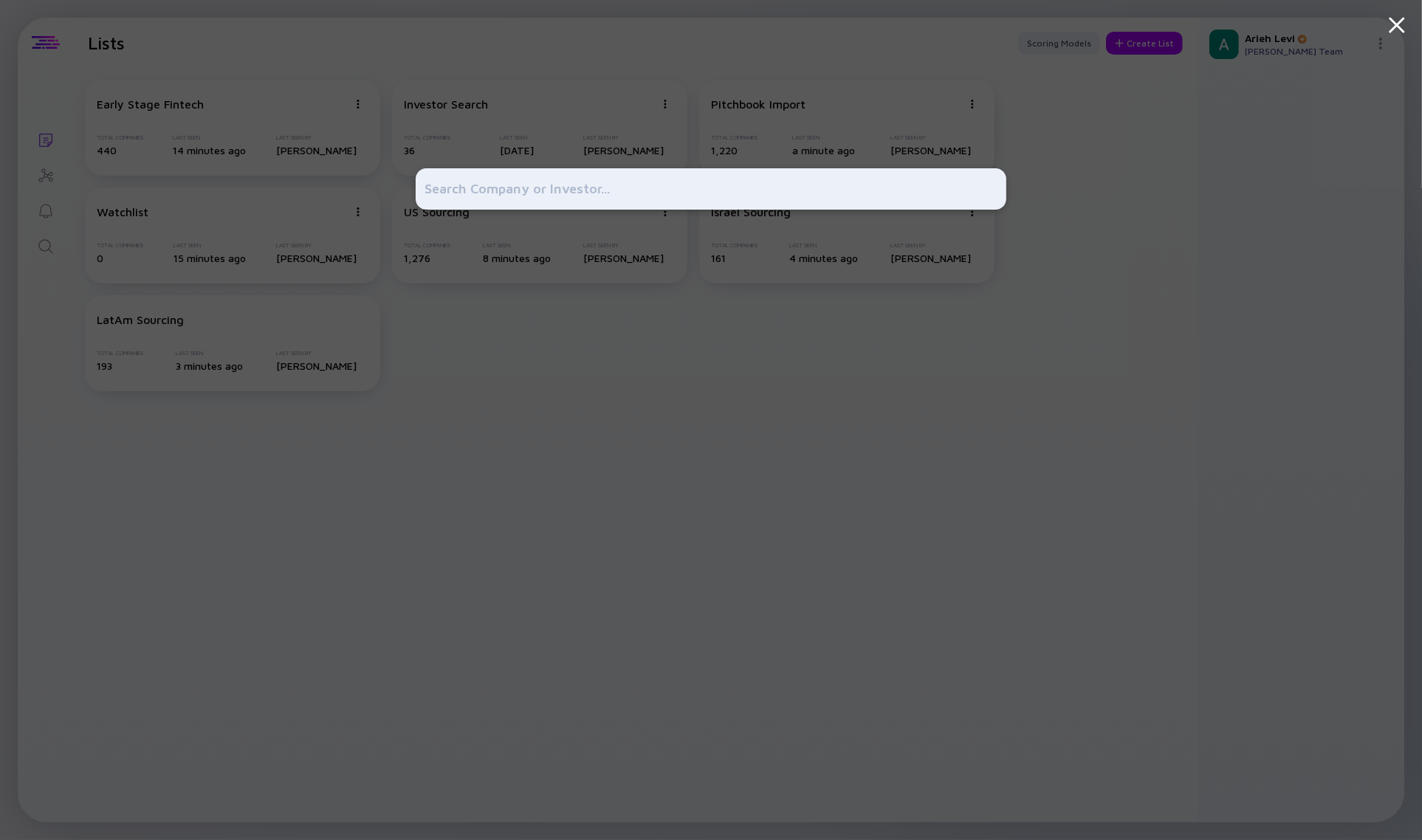
click at [52, 37] on div at bounding box center [711, 420] width 1422 height 840
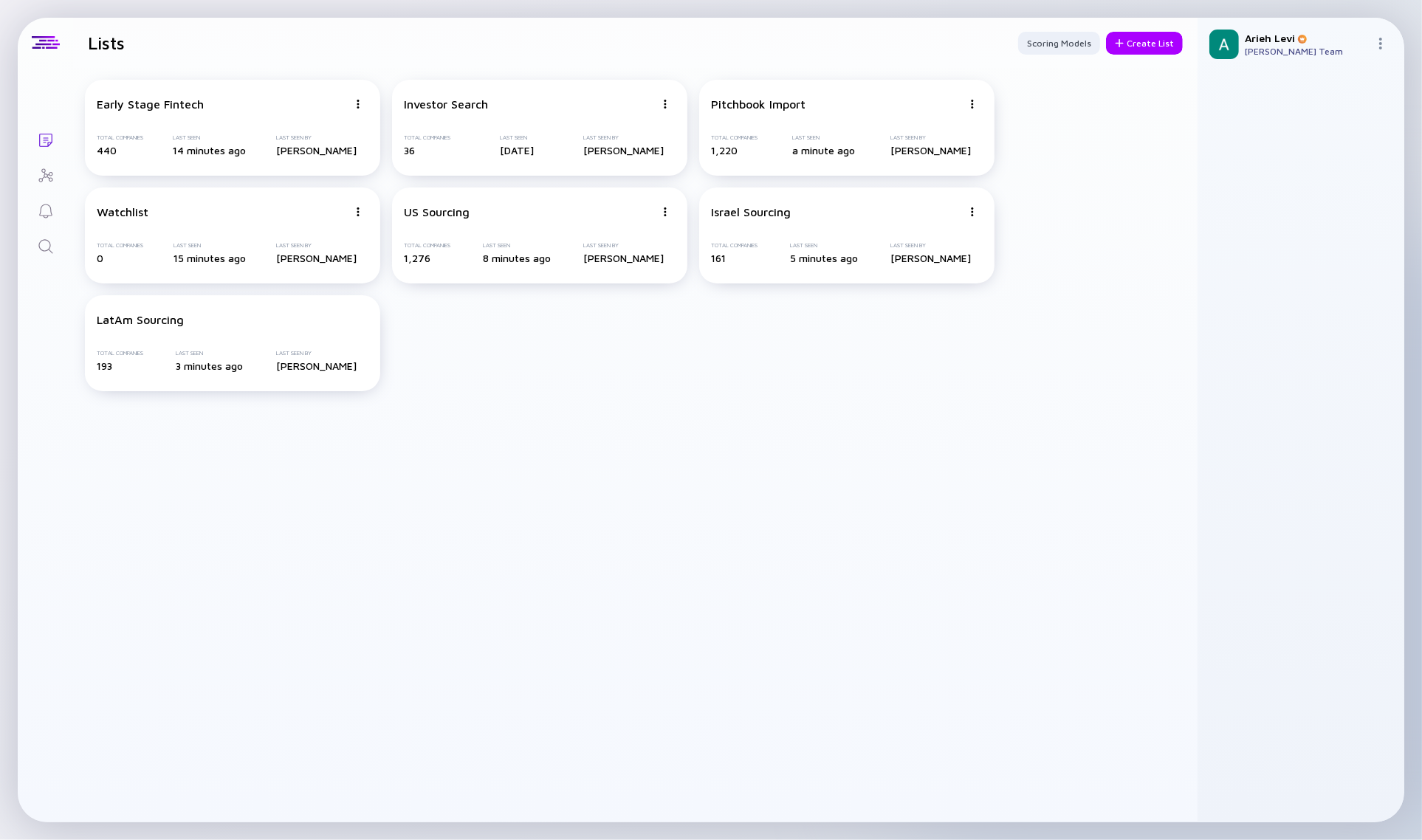
click at [1257, 51] on div "[PERSON_NAME] Team" at bounding box center [1307, 51] width 124 height 11
click at [1382, 46] on img at bounding box center [1381, 43] width 12 height 12
click at [1314, 178] on div "Settings" at bounding box center [1332, 177] width 98 height 30
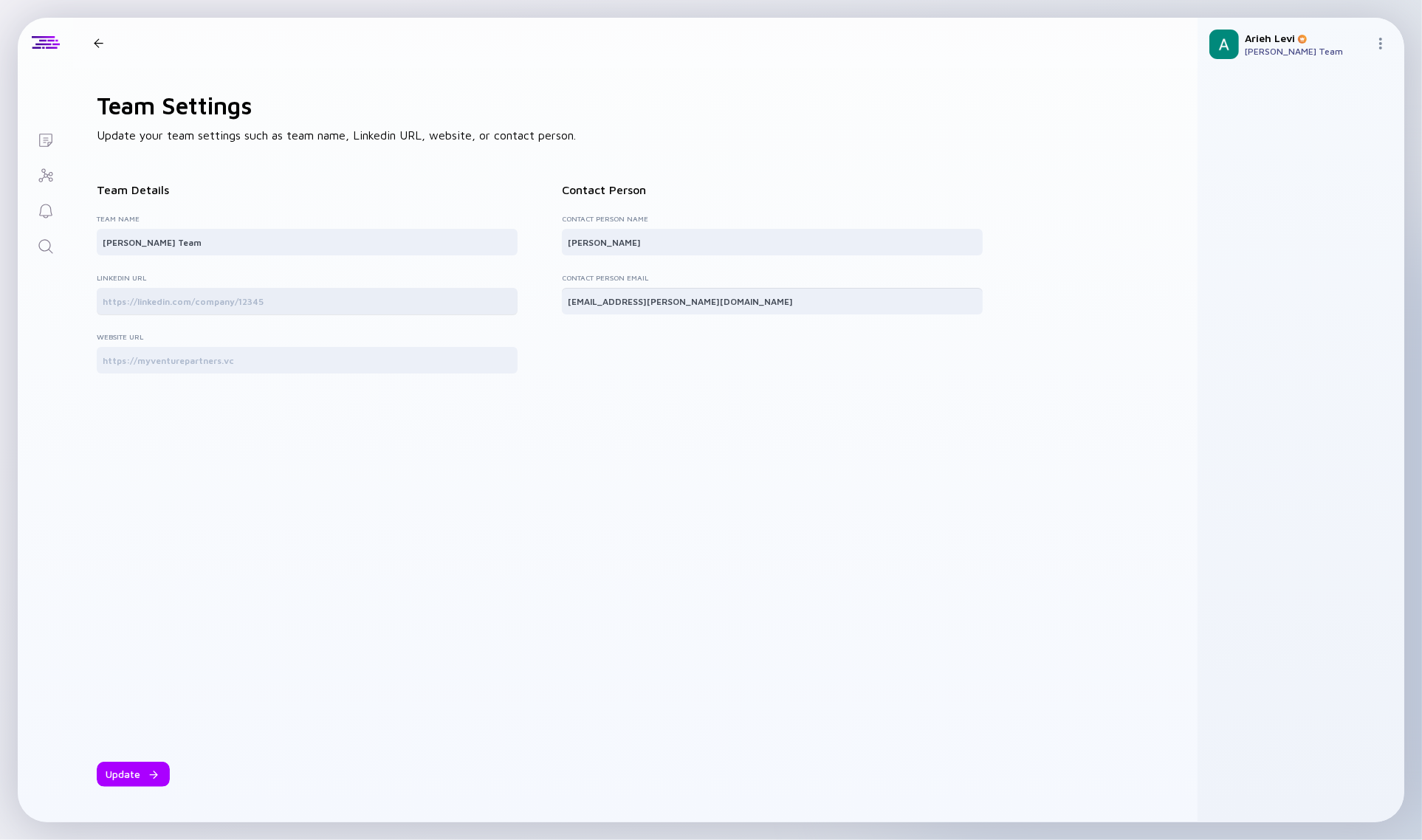
drag, startPoint x: 670, startPoint y: 300, endPoint x: 512, endPoint y: 305, distance: 158.1
click at [512, 305] on div "Team Details Team Name Arieh Levi's Team Linkedin URL Website URL Contact Perso…" at bounding box center [540, 275] width 886 height 208
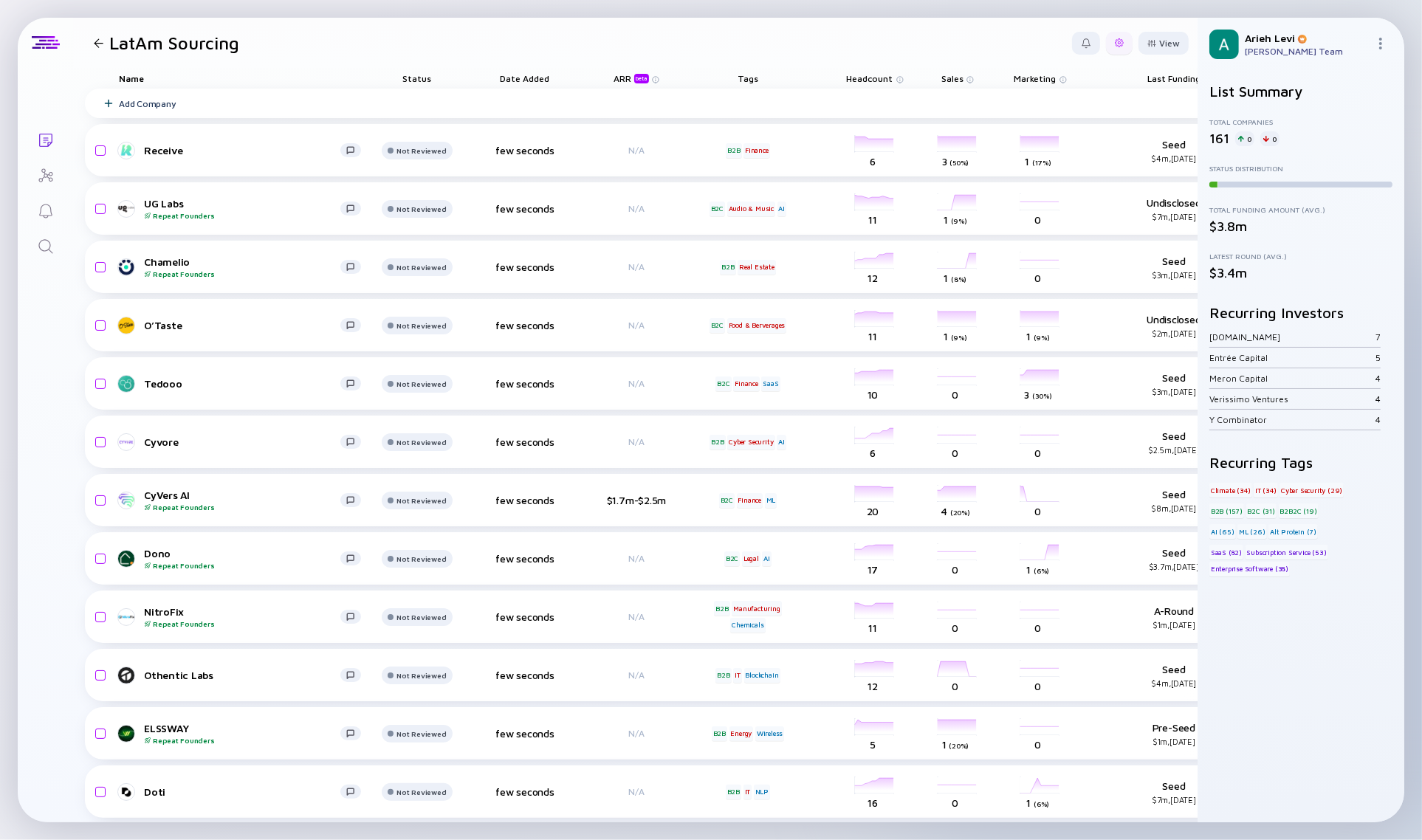
click at [1106, 48] on div at bounding box center [1119, 43] width 27 height 23
click at [1065, 131] on div "Duplicate List" at bounding box center [1074, 133] width 92 height 30
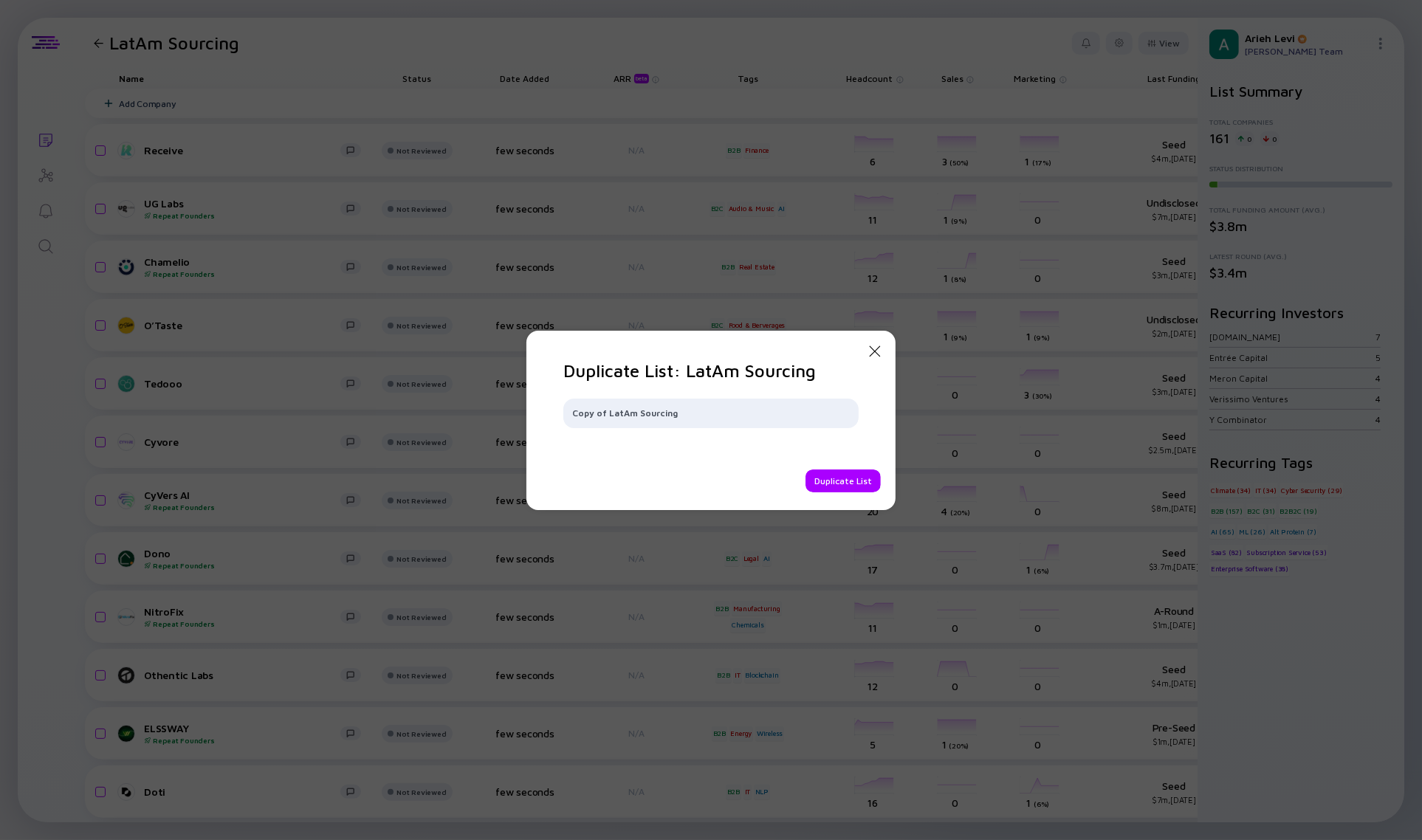
click at [878, 353] on icon "Close Modal" at bounding box center [874, 351] width 17 height 17
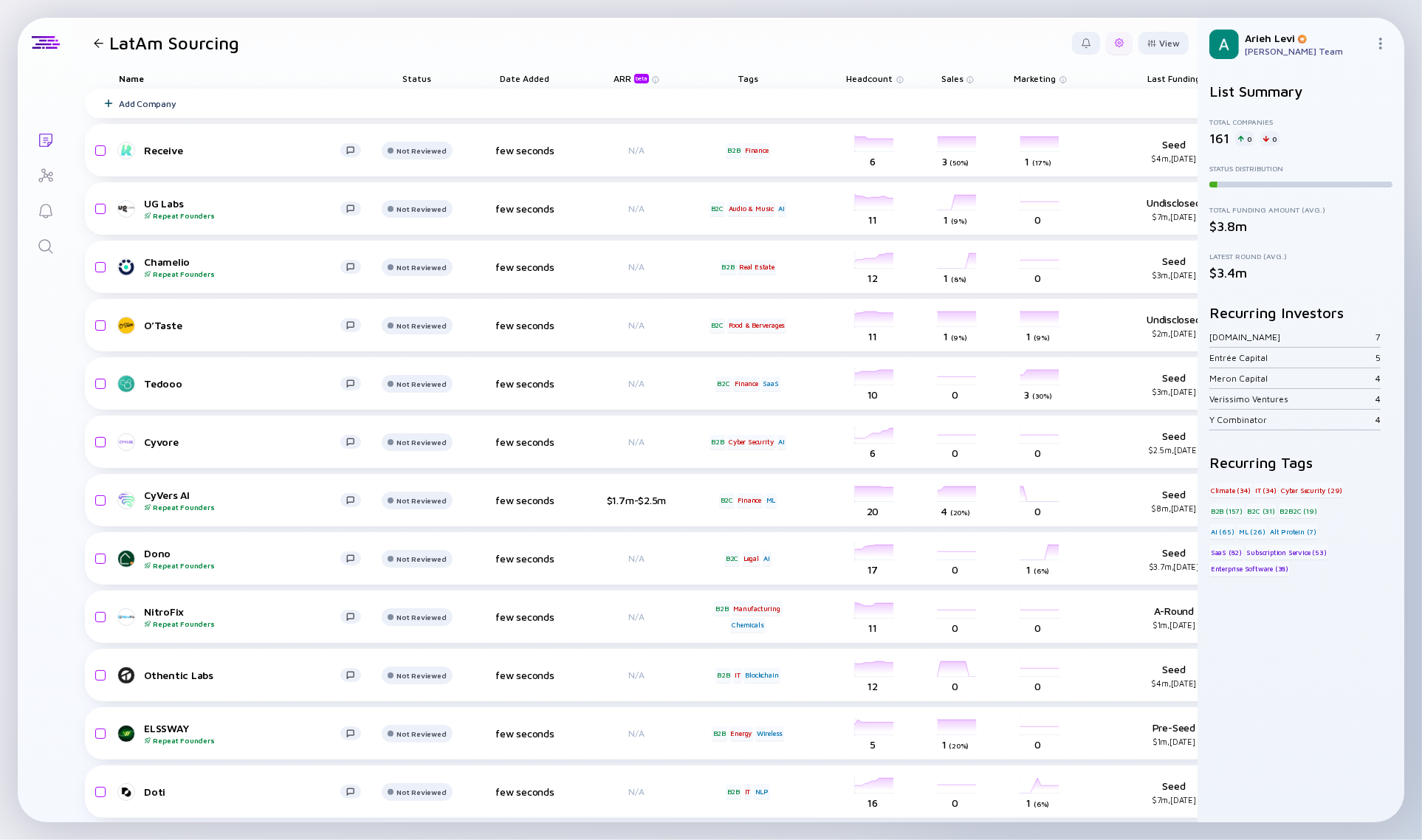
click at [1108, 37] on div at bounding box center [1119, 43] width 27 height 23
click at [1065, 165] on div "Edit Filter" at bounding box center [1074, 162] width 92 height 30
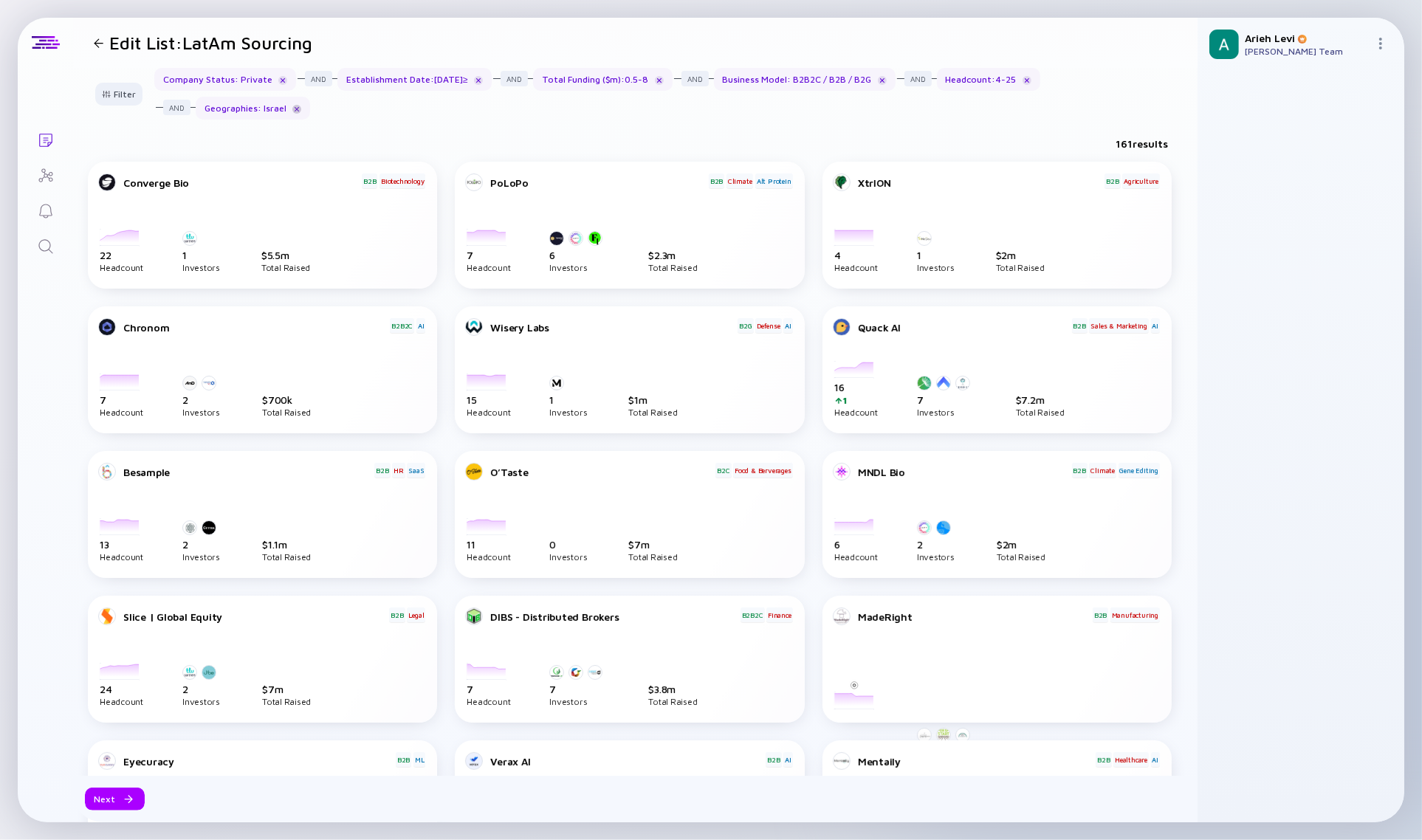
click at [294, 104] on div at bounding box center [297, 109] width 9 height 9
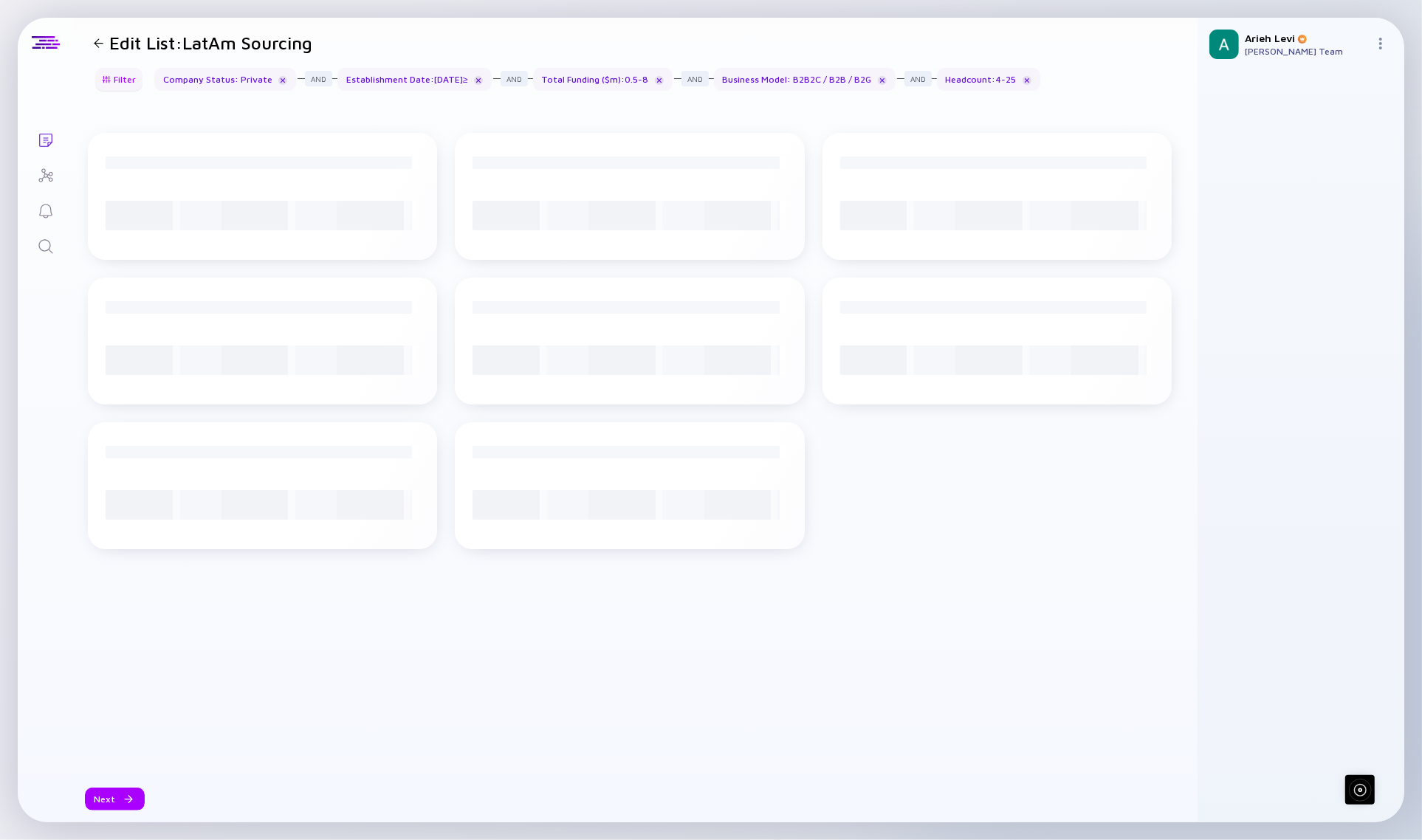
click at [111, 90] on div "Filter" at bounding box center [119, 80] width 51 height 23
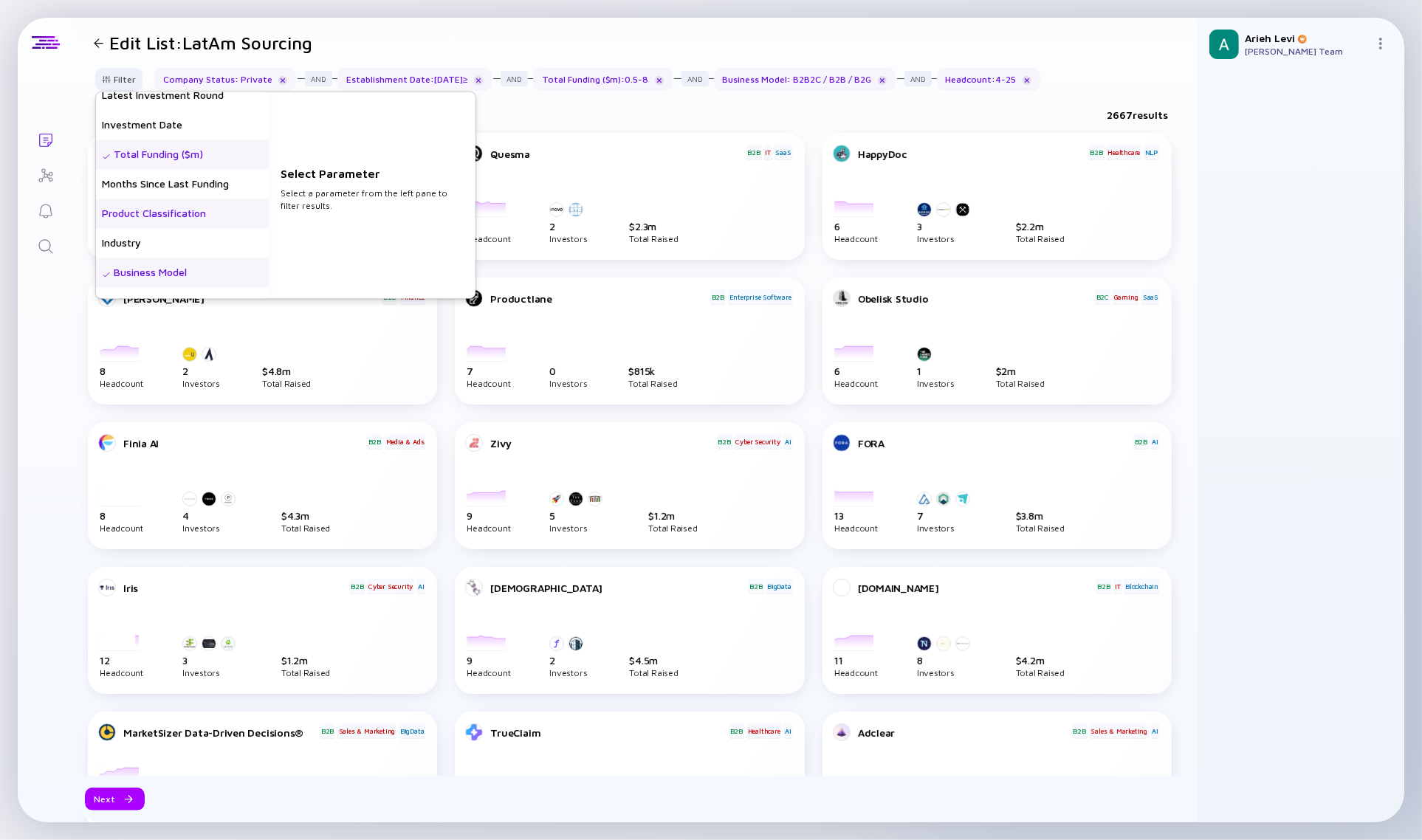
scroll to position [185, 0]
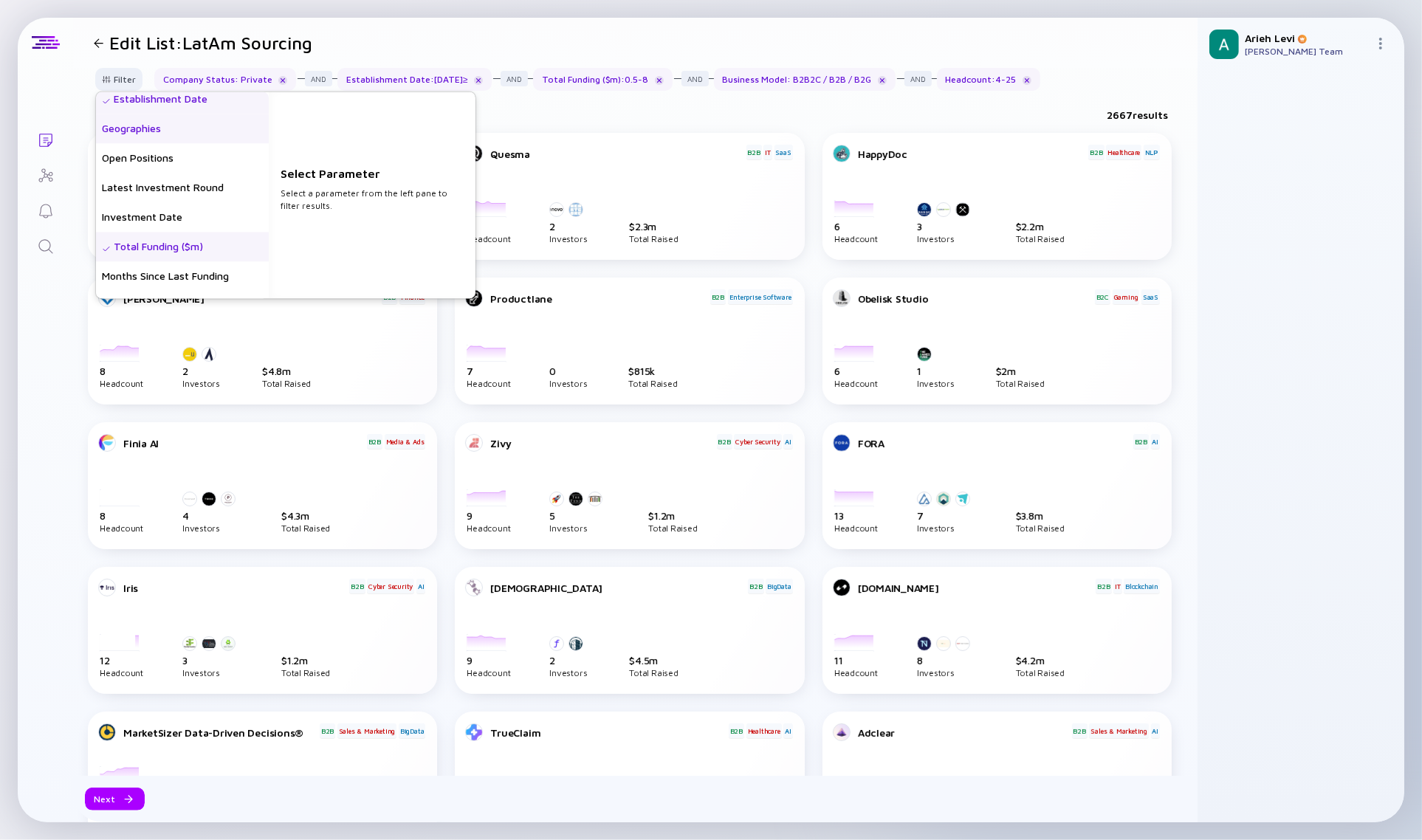
click at [160, 131] on div "Geographies" at bounding box center [182, 129] width 172 height 30
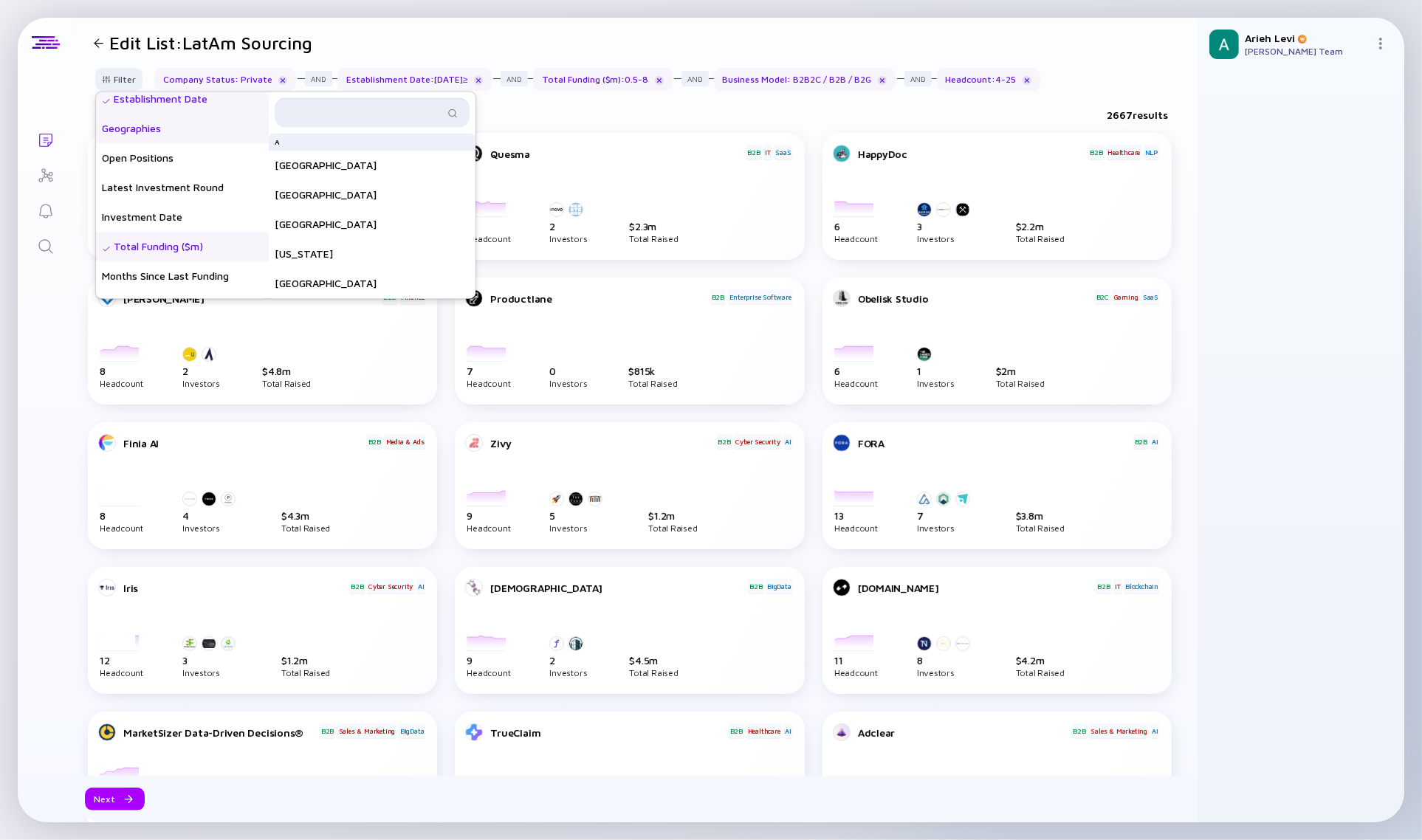
click at [336, 118] on input "text" at bounding box center [363, 113] width 160 height 15
type input "a"
click at [328, 153] on div "Brazil" at bounding box center [371, 148] width 206 height 30
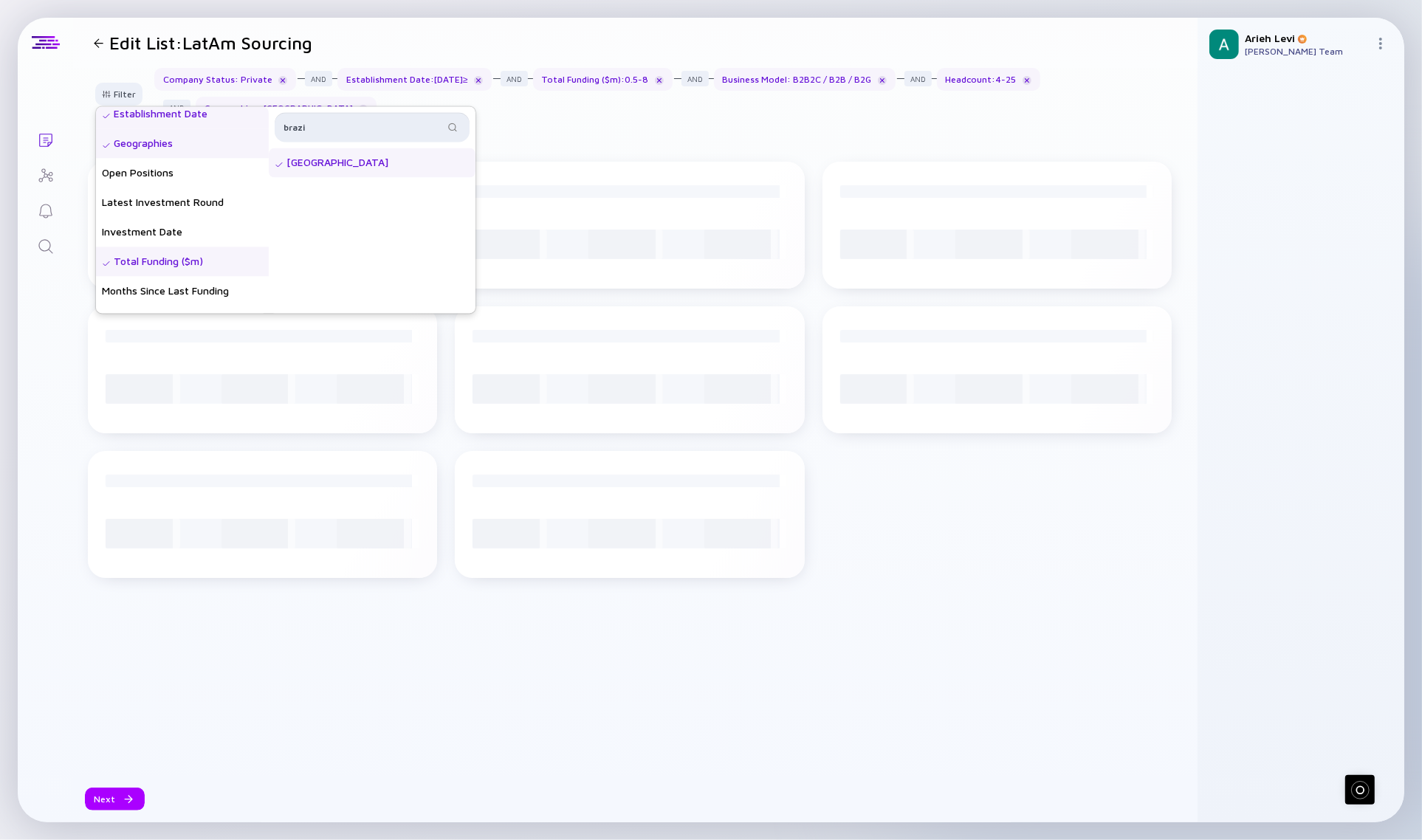
click at [340, 124] on input "brazi" at bounding box center [363, 127] width 160 height 15
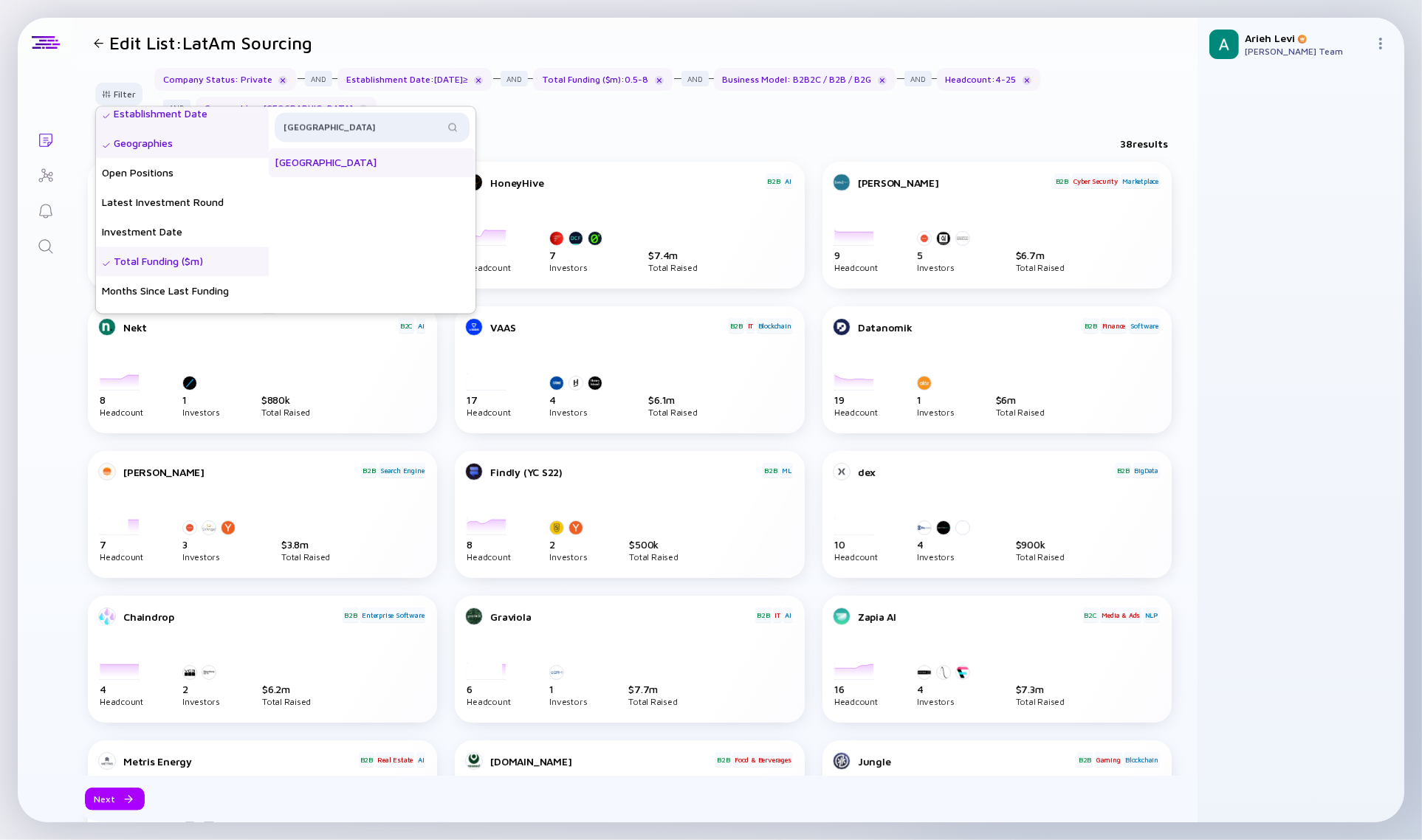
click at [329, 168] on div "Argentina" at bounding box center [371, 163] width 206 height 30
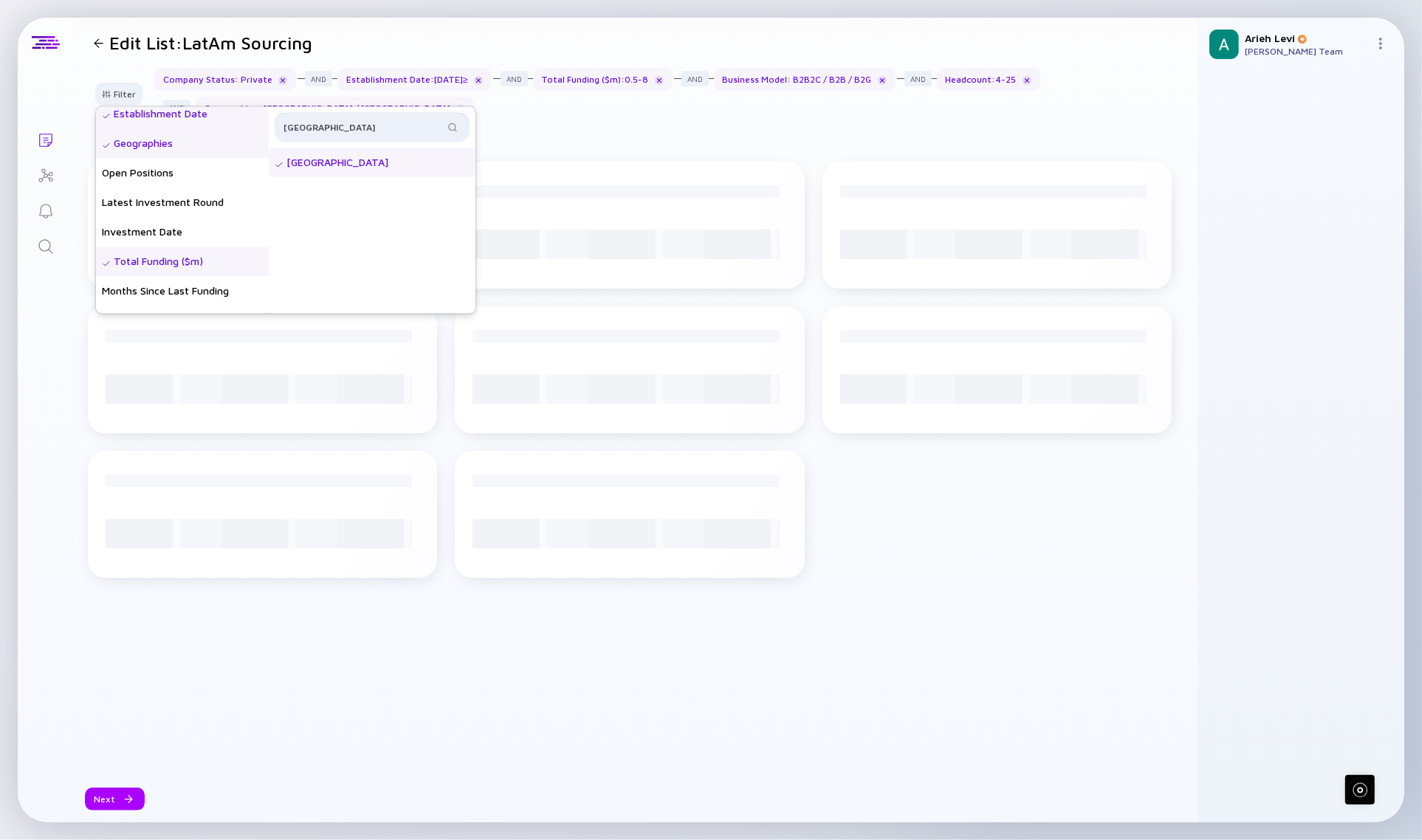
drag, startPoint x: 362, startPoint y: 128, endPoint x: 257, endPoint y: 126, distance: 105.0
click at [257, 126] on div "Headcount Headcount Growth - 3 mo. - % Headcount Growth - 6 mo. - % Headcount G…" at bounding box center [286, 209] width 380 height 206
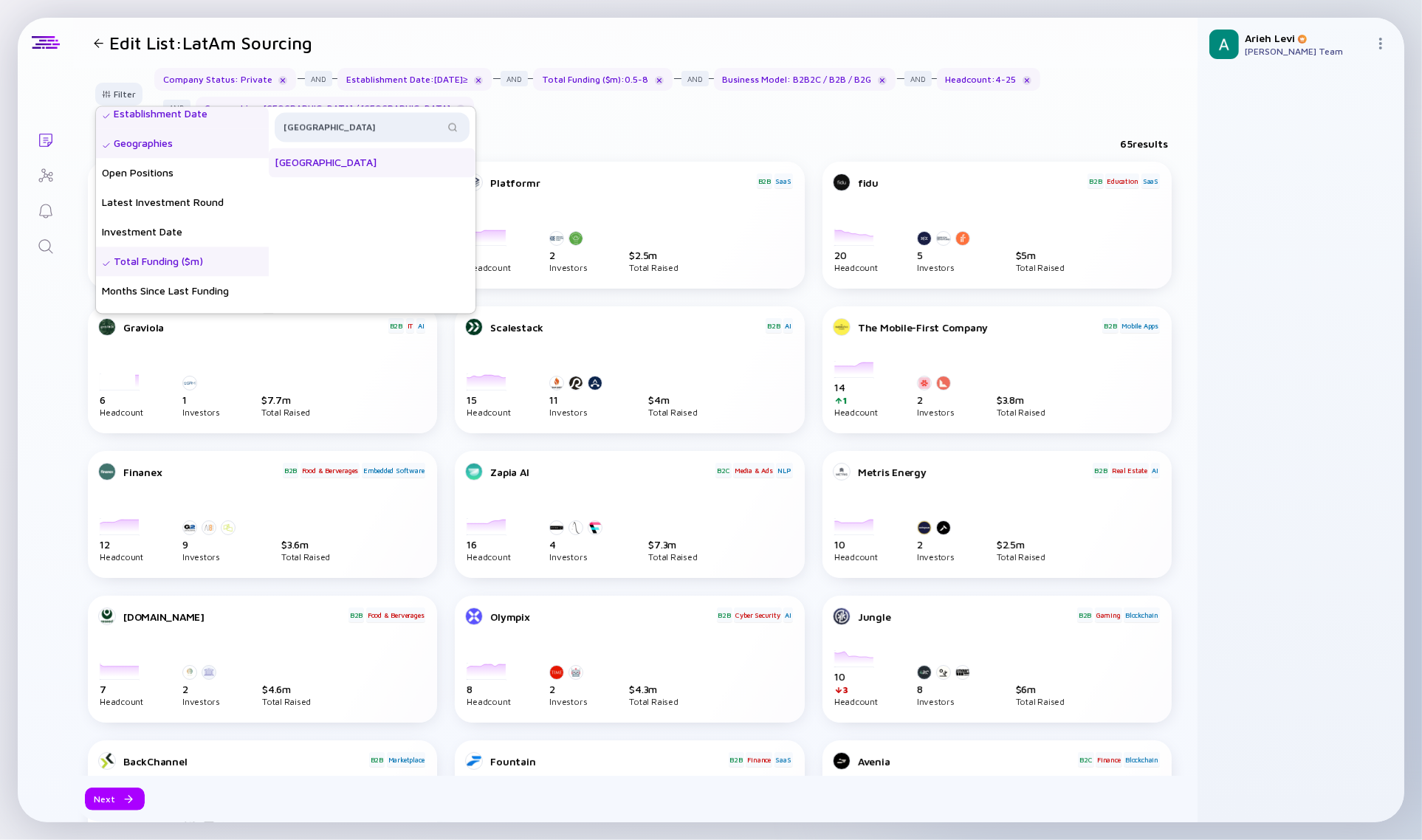
click at [323, 163] on div "Chile" at bounding box center [371, 163] width 206 height 30
click at [340, 123] on input "chile" at bounding box center [363, 127] width 160 height 15
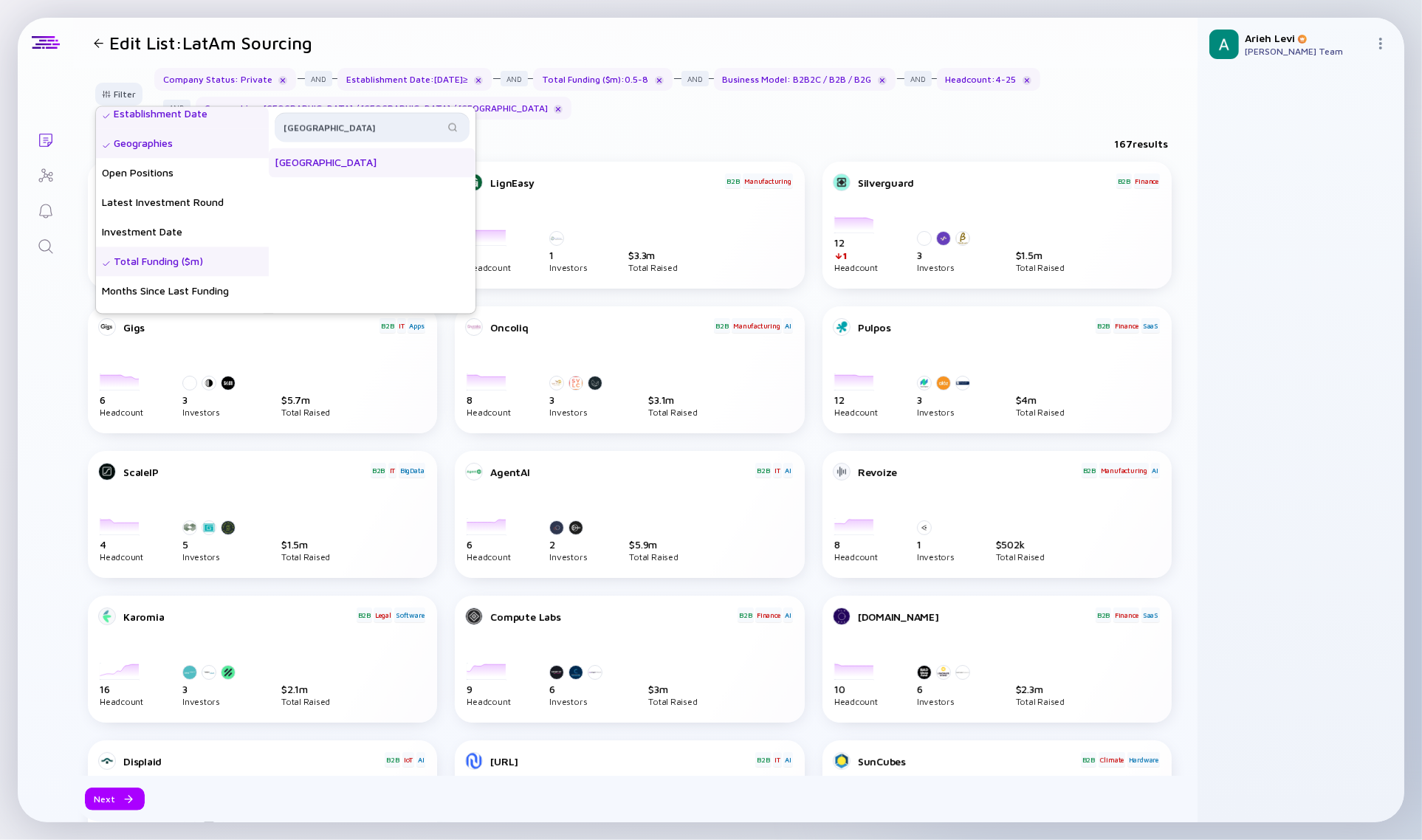
type input "mexico"
click at [337, 163] on div "Mexico" at bounding box center [371, 163] width 206 height 30
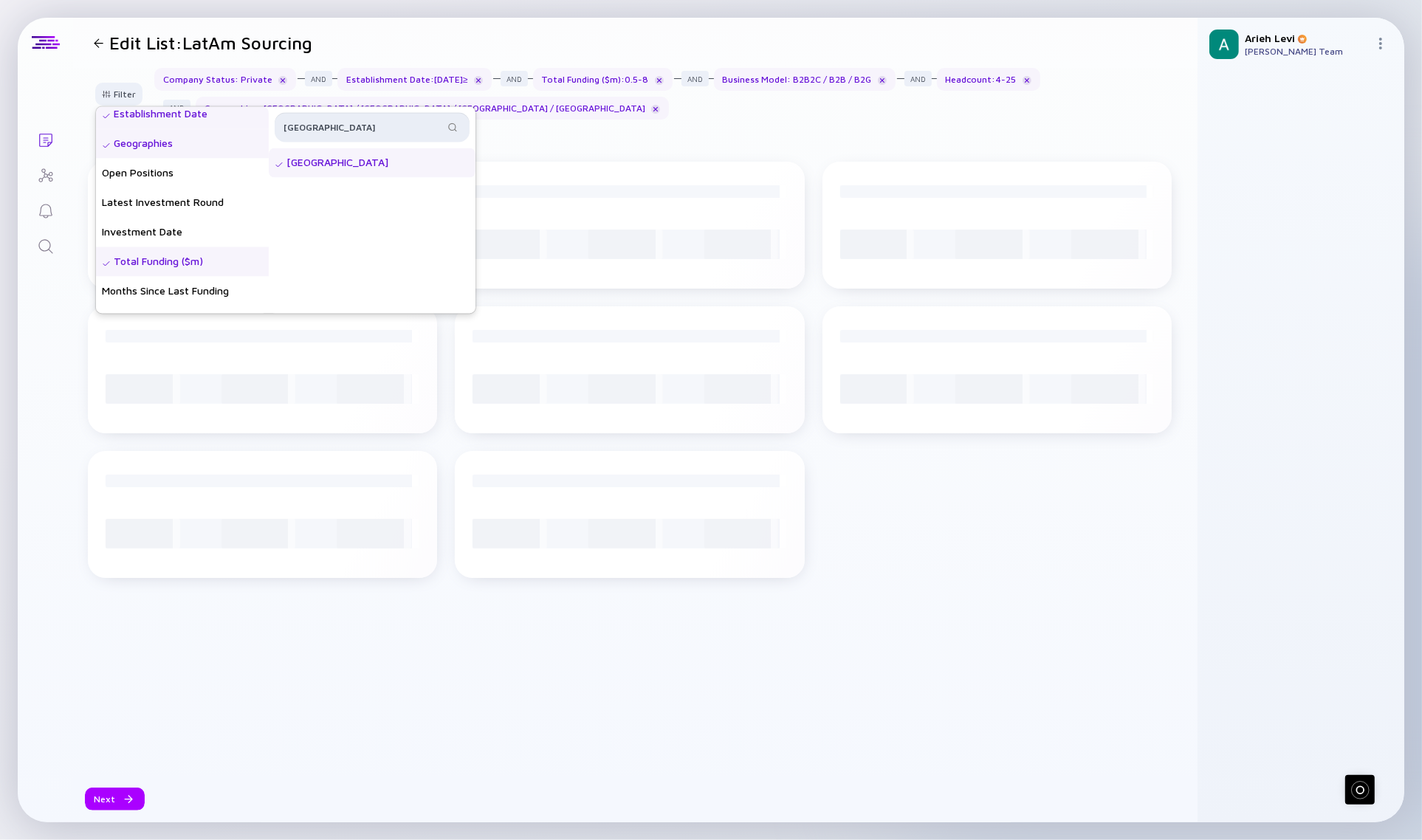
click at [345, 129] on input "mexico" at bounding box center [363, 127] width 160 height 15
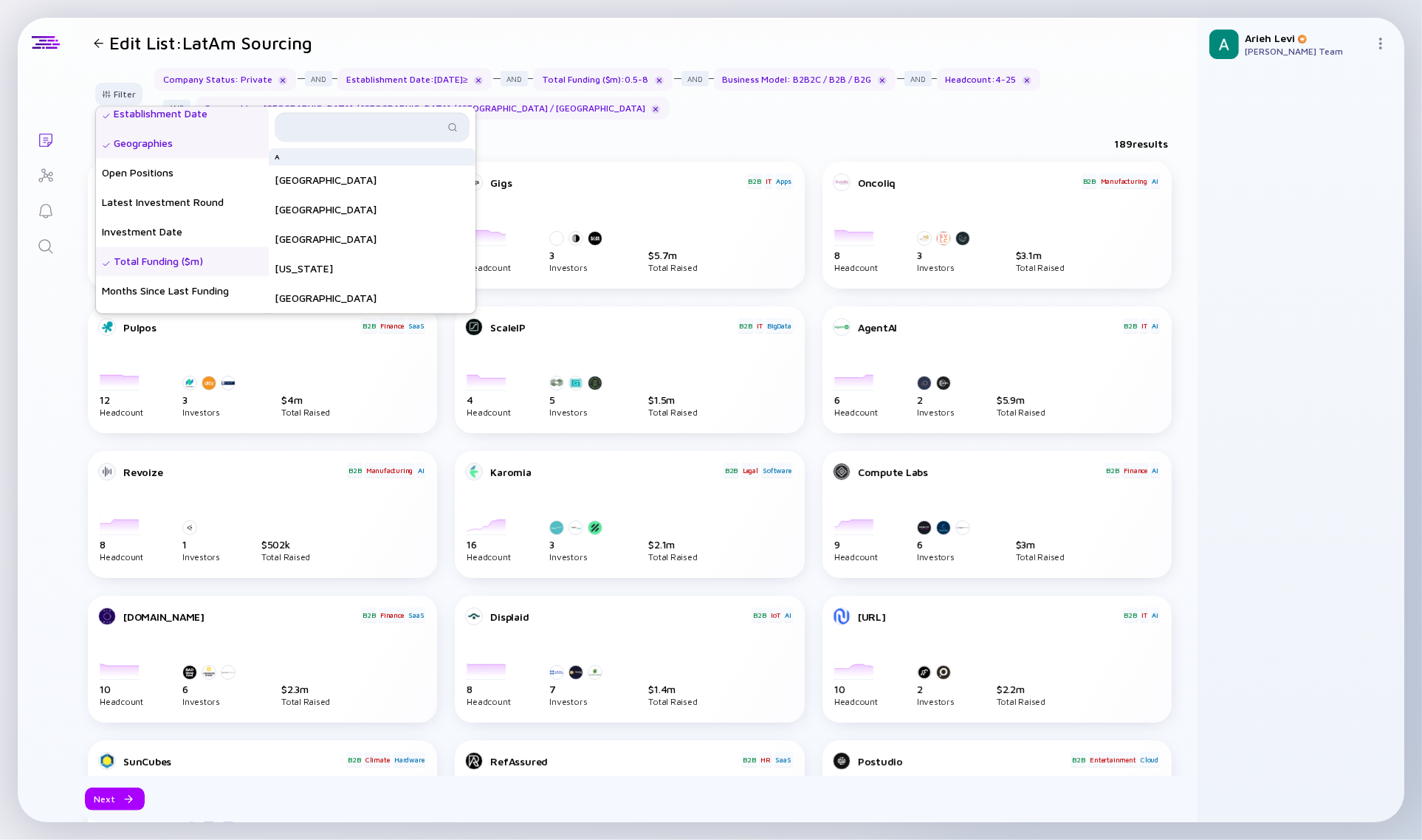
click at [358, 125] on input "text" at bounding box center [363, 127] width 160 height 15
type input "ecuador"
click at [362, 153] on div "Ecuador" at bounding box center [371, 163] width 206 height 30
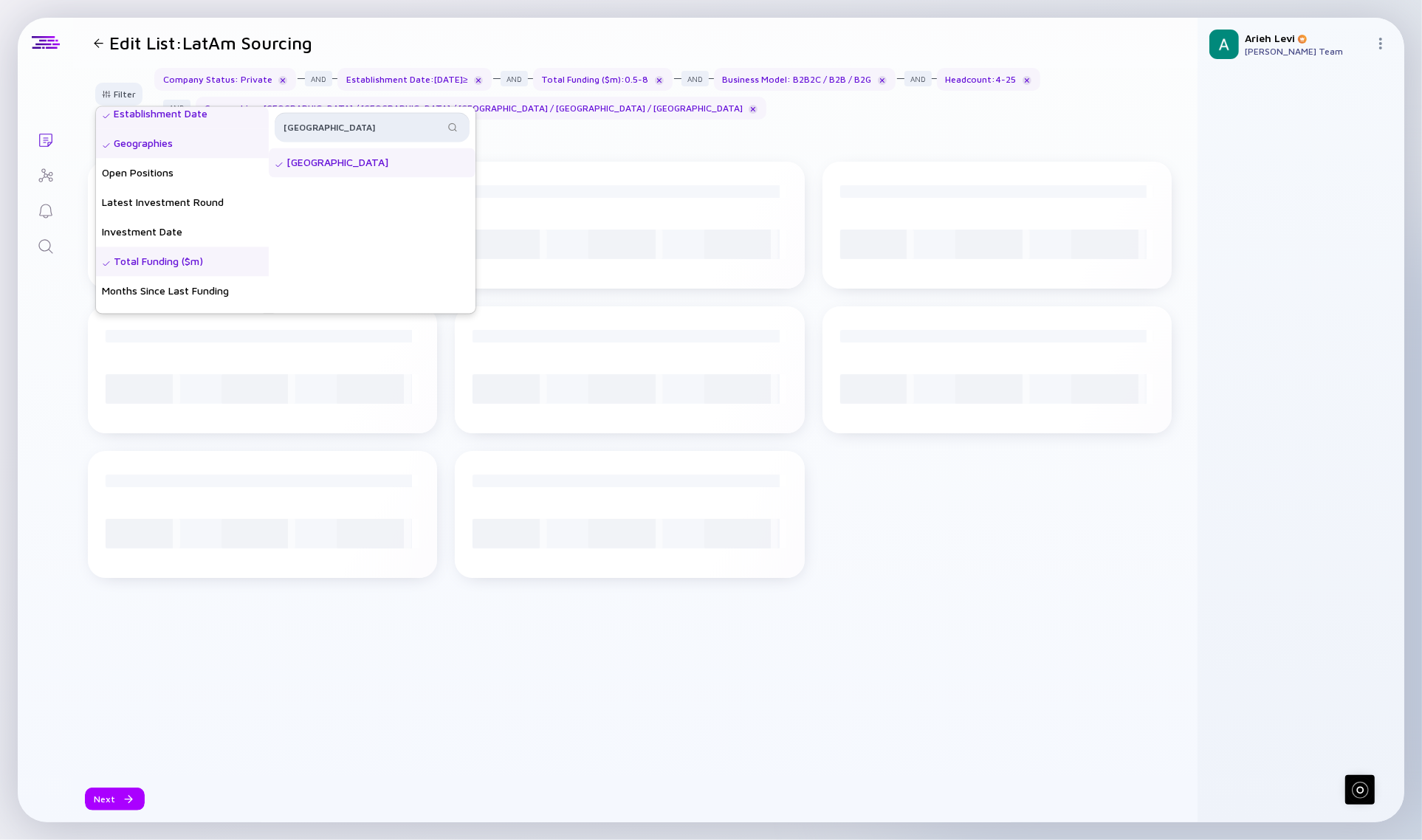
click at [360, 126] on input "ecuador" at bounding box center [363, 127] width 160 height 15
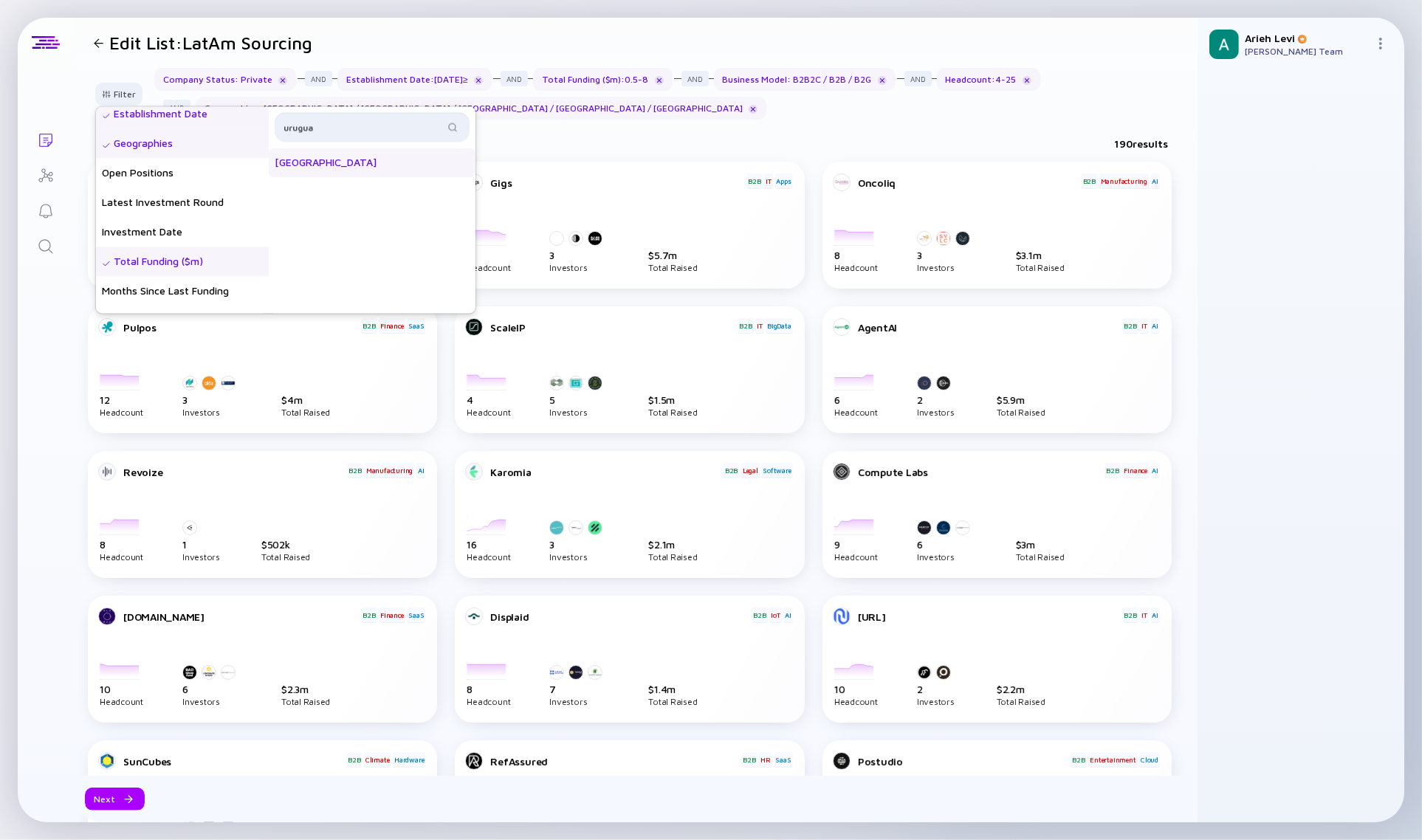
type input "urugua"
click at [330, 159] on div "Uruguay" at bounding box center [371, 163] width 206 height 30
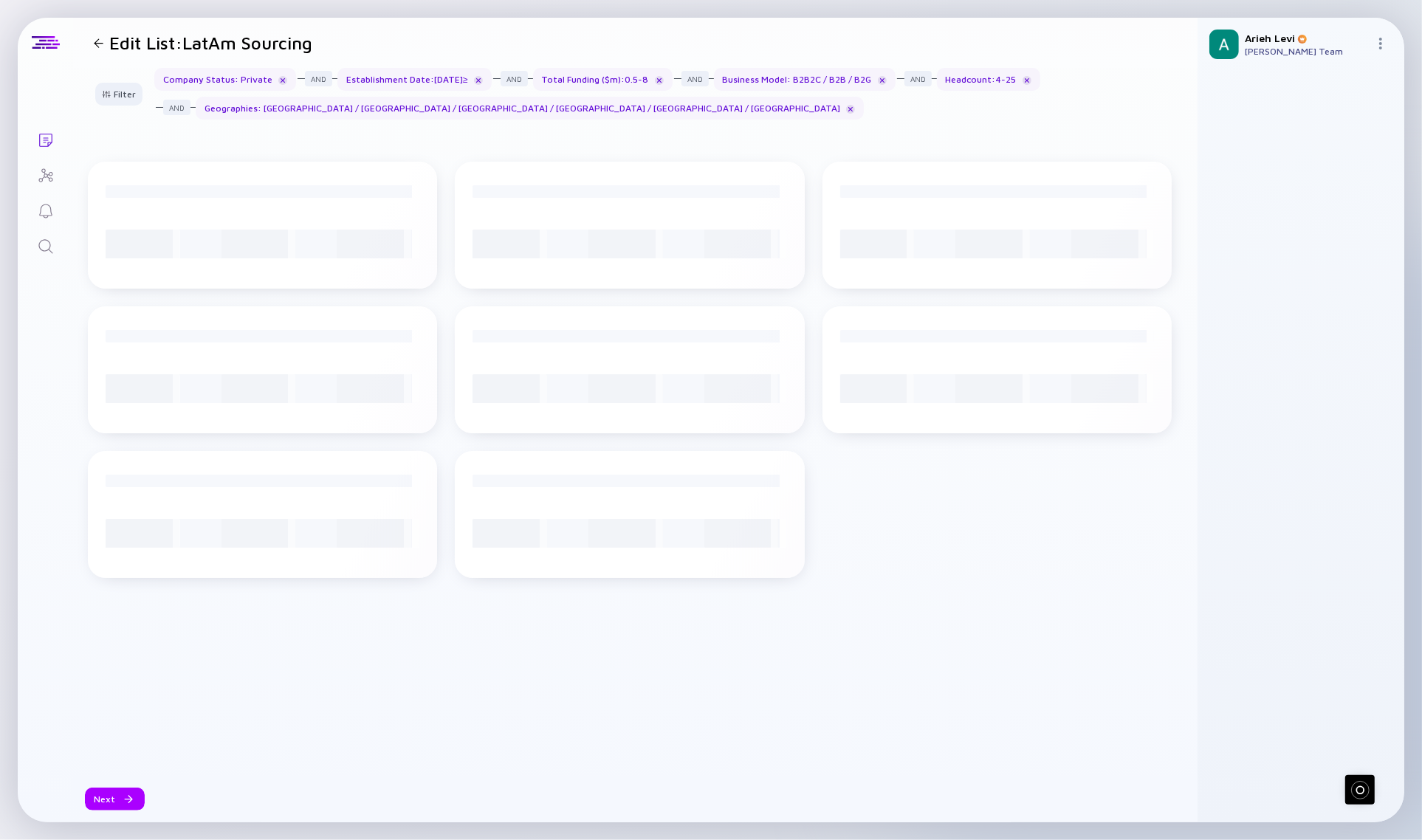
click at [569, 133] on div "Filter Headcount Headcount Growth - 3 mo. - % Headcount Growth - 6 mo. - % Head…" at bounding box center [635, 445] width 1124 height 755
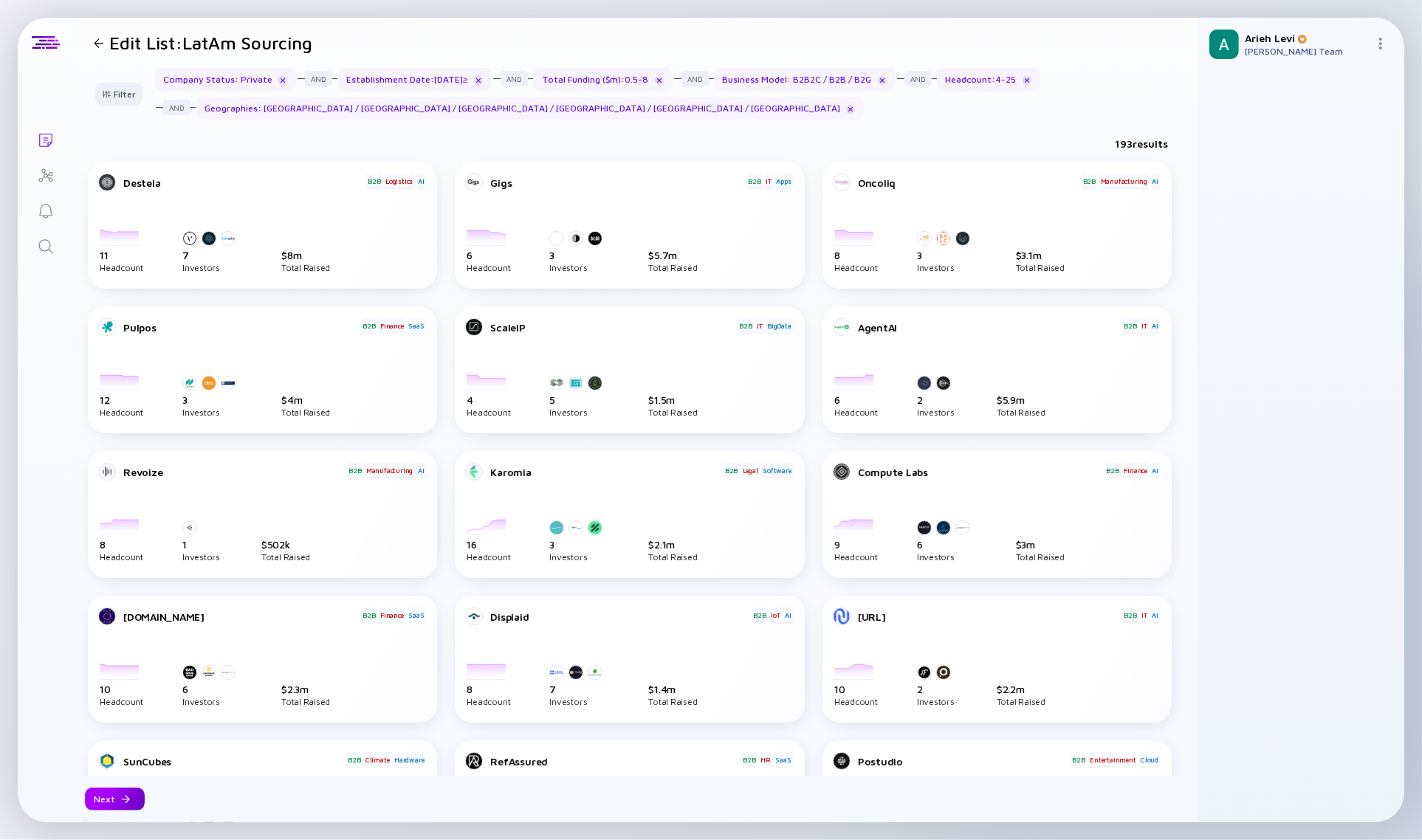
click at [124, 799] on div at bounding box center [125, 799] width 9 height 9
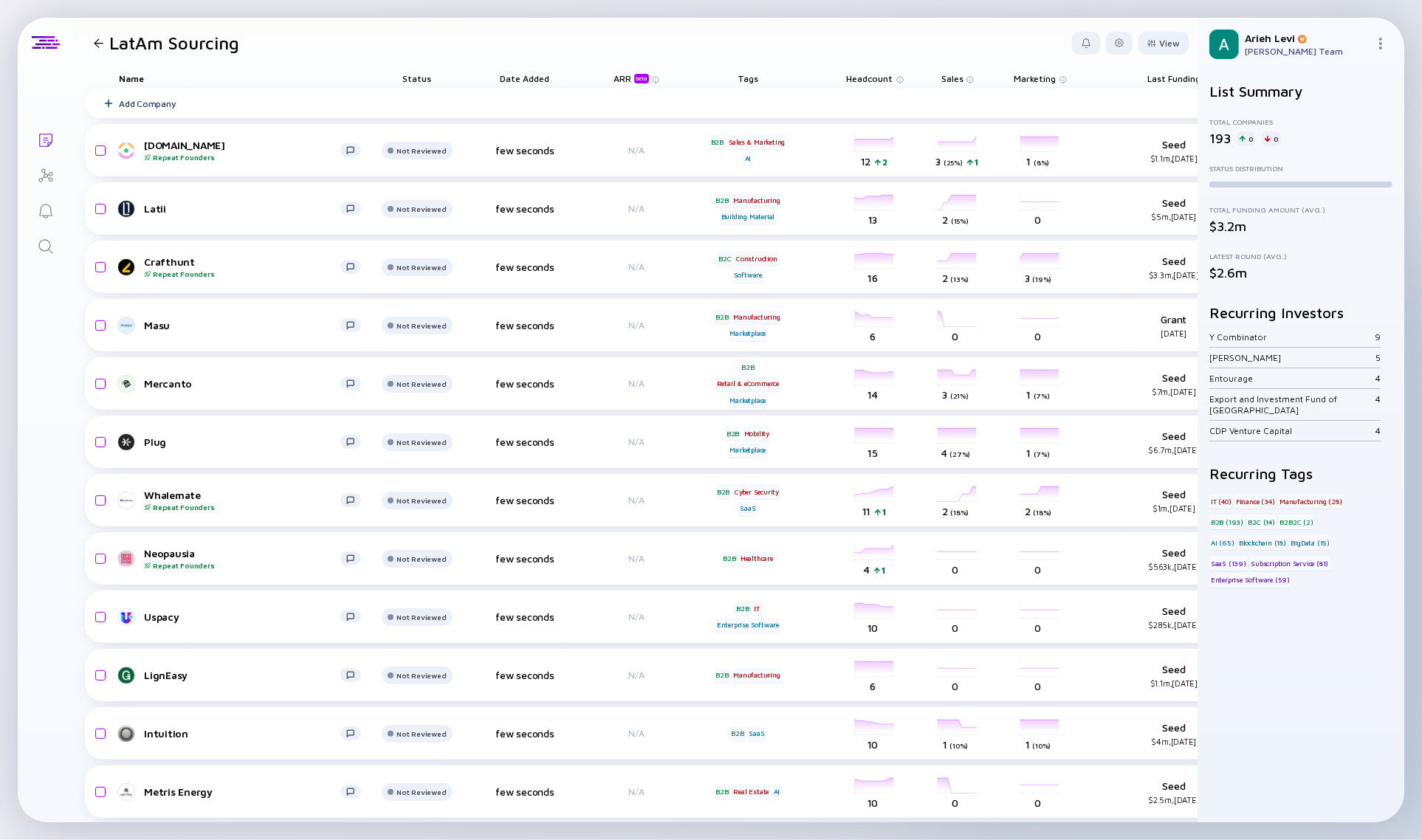
click at [957, 77] on span "Sales" at bounding box center [952, 78] width 22 height 11
click at [1031, 100] on div "( Descending )" at bounding box center [1037, 101] width 45 height 9
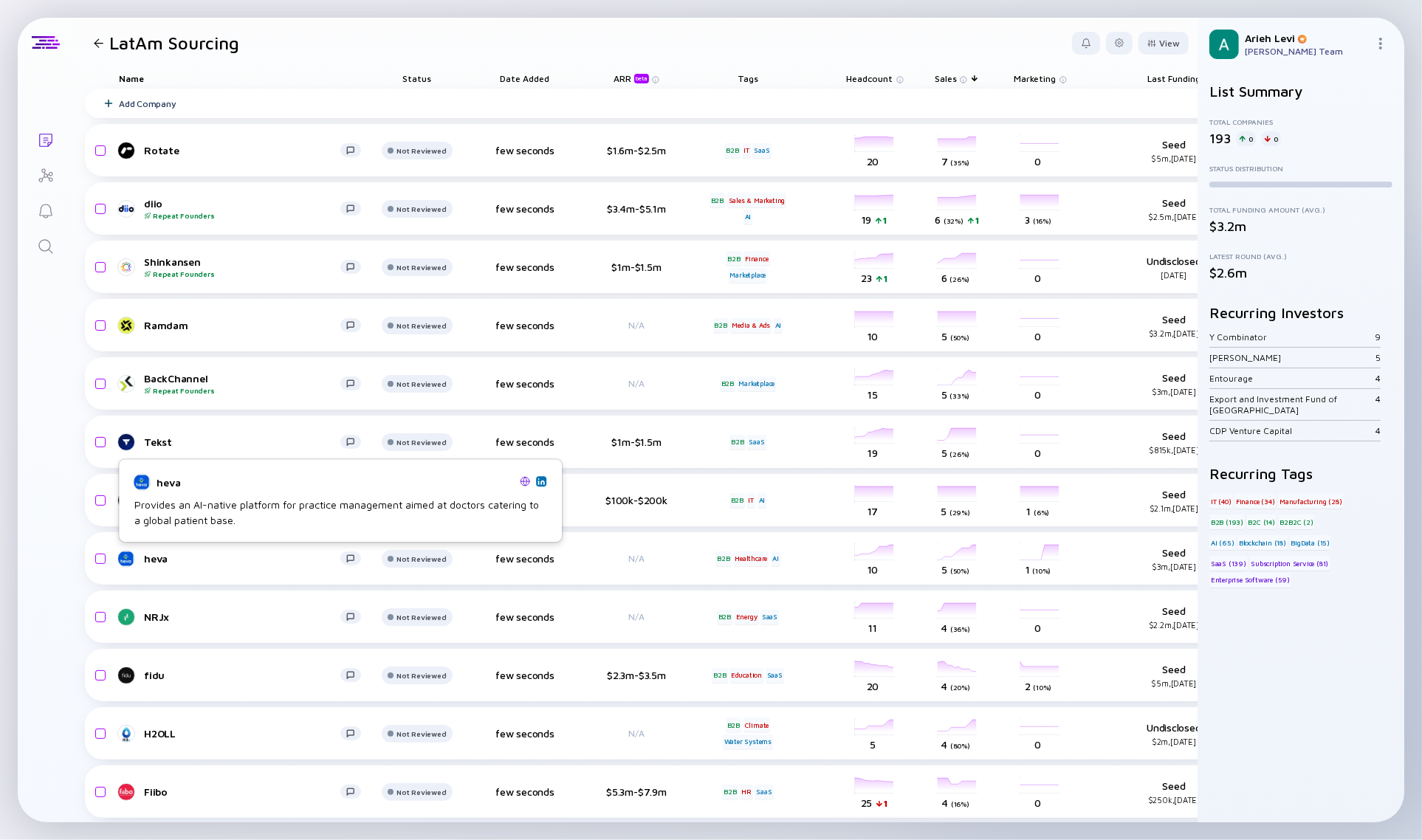
click at [541, 482] on img at bounding box center [541, 481] width 7 height 7
